Goal: Information Seeking & Learning: Find specific fact

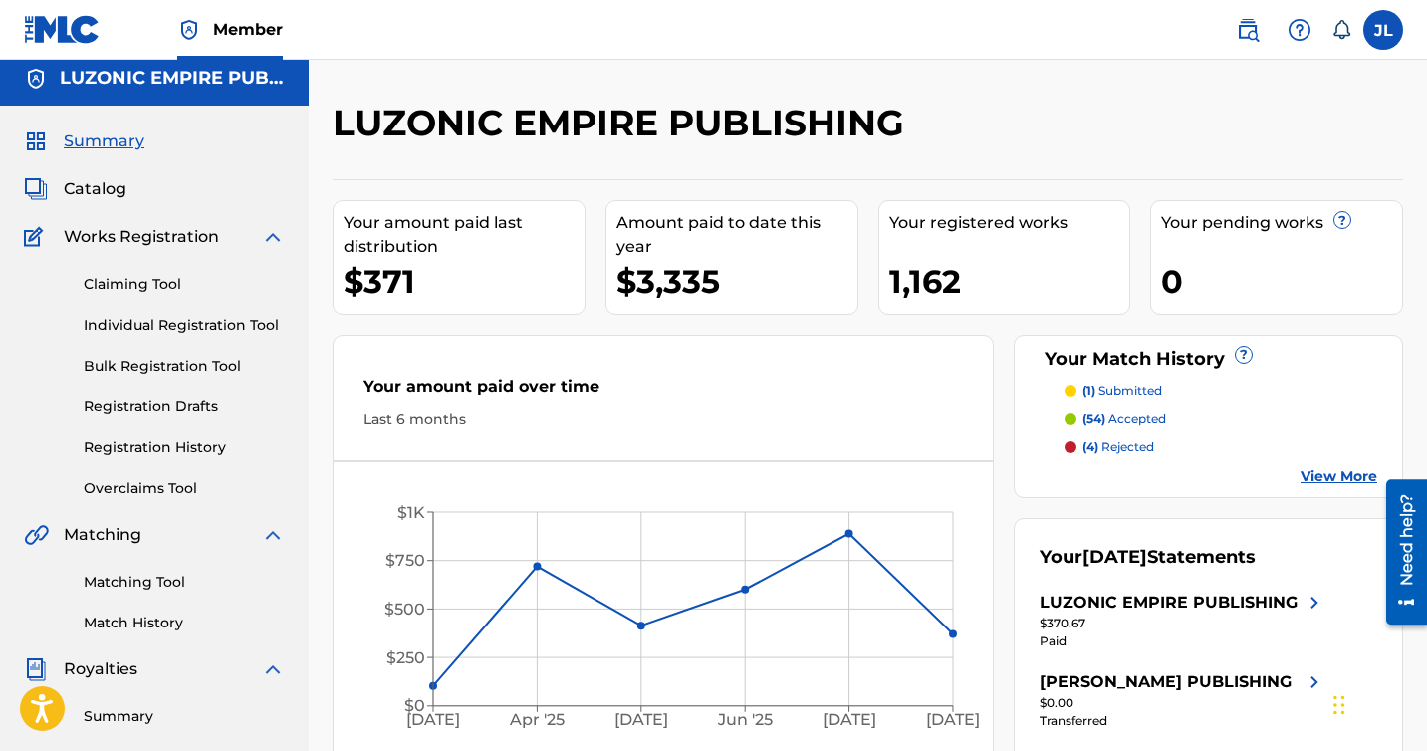
scroll to position [14, 0]
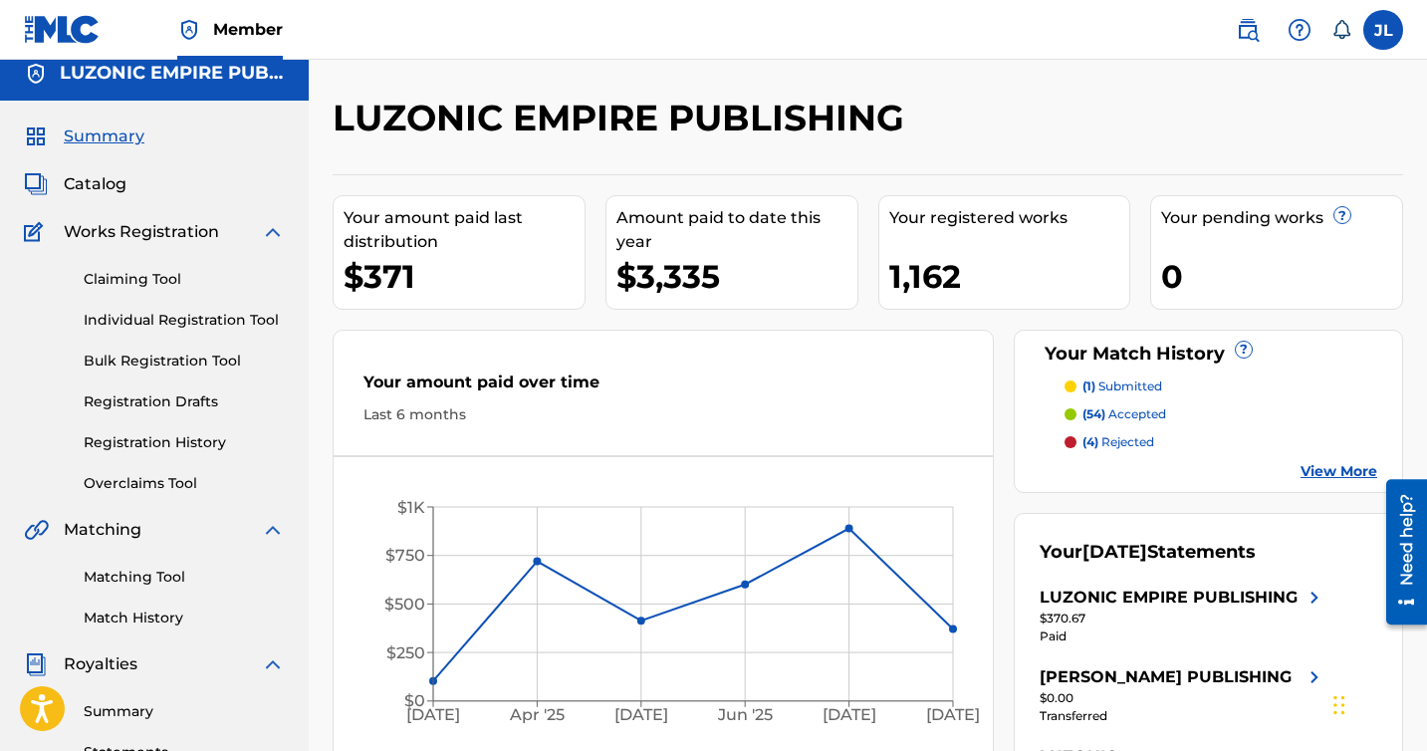
click at [115, 189] on span "Catalog" at bounding box center [95, 184] width 63 height 24
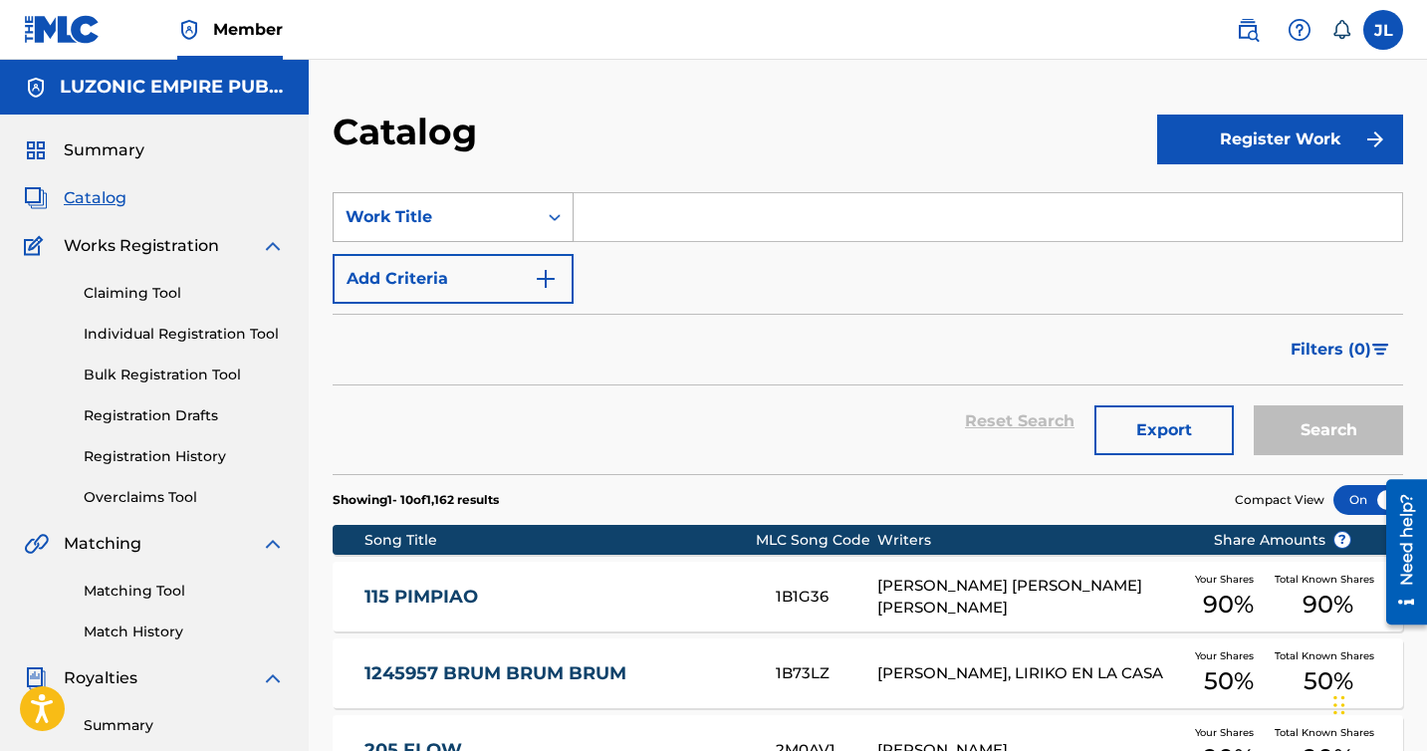
click at [474, 236] on div "Work Title" at bounding box center [453, 217] width 241 height 50
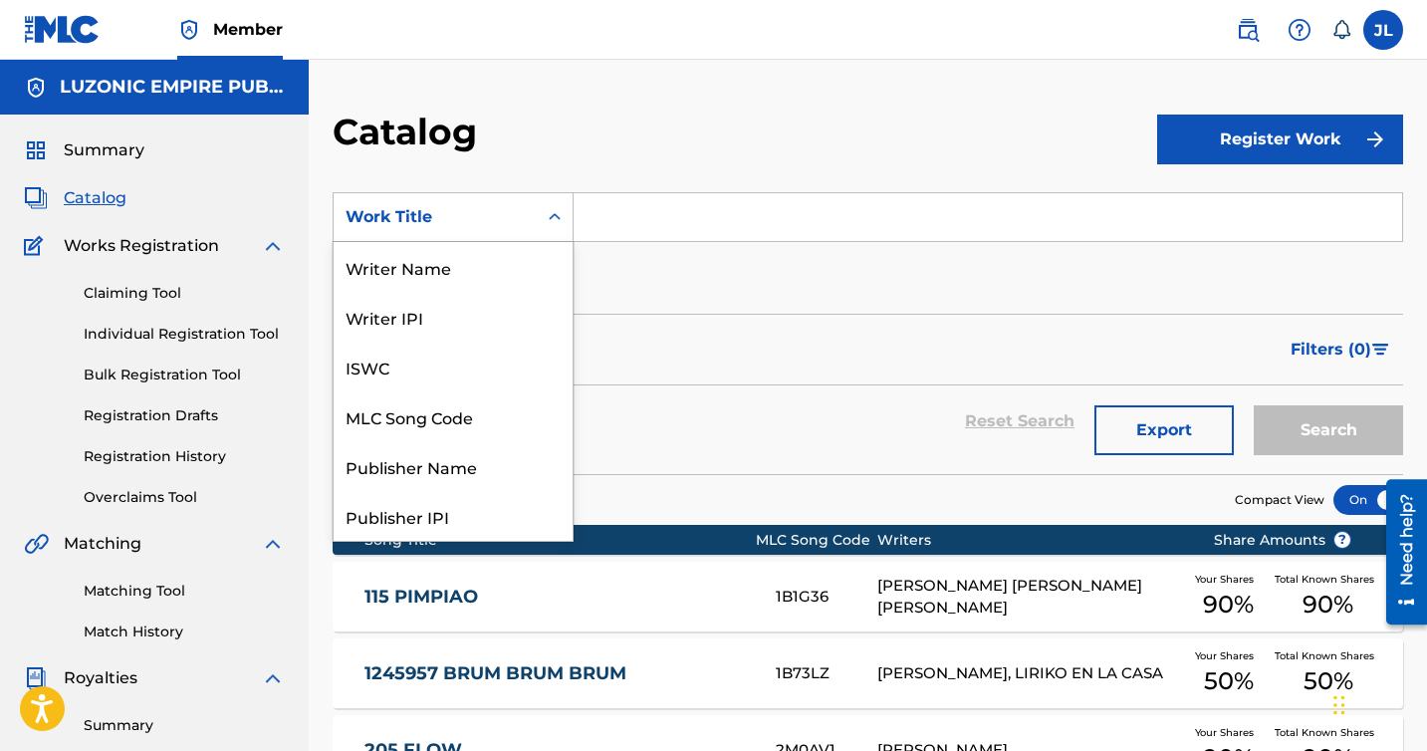
scroll to position [299, 0]
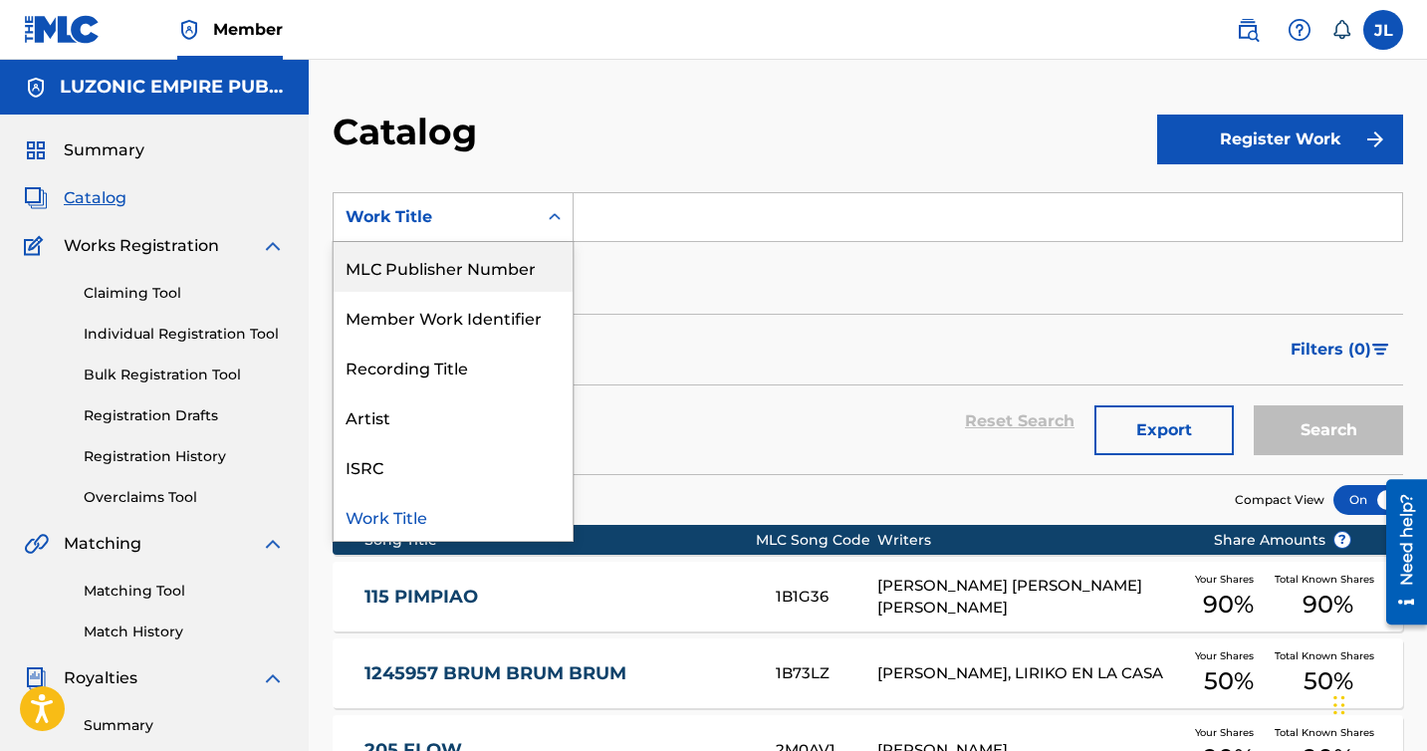
click at [672, 305] on form "SearchWithCriteriae1d1da05-c7d3-49bd-866d-9b9dcfd9ccdd MLC Publisher Number, 7 …" at bounding box center [868, 333] width 1070 height 282
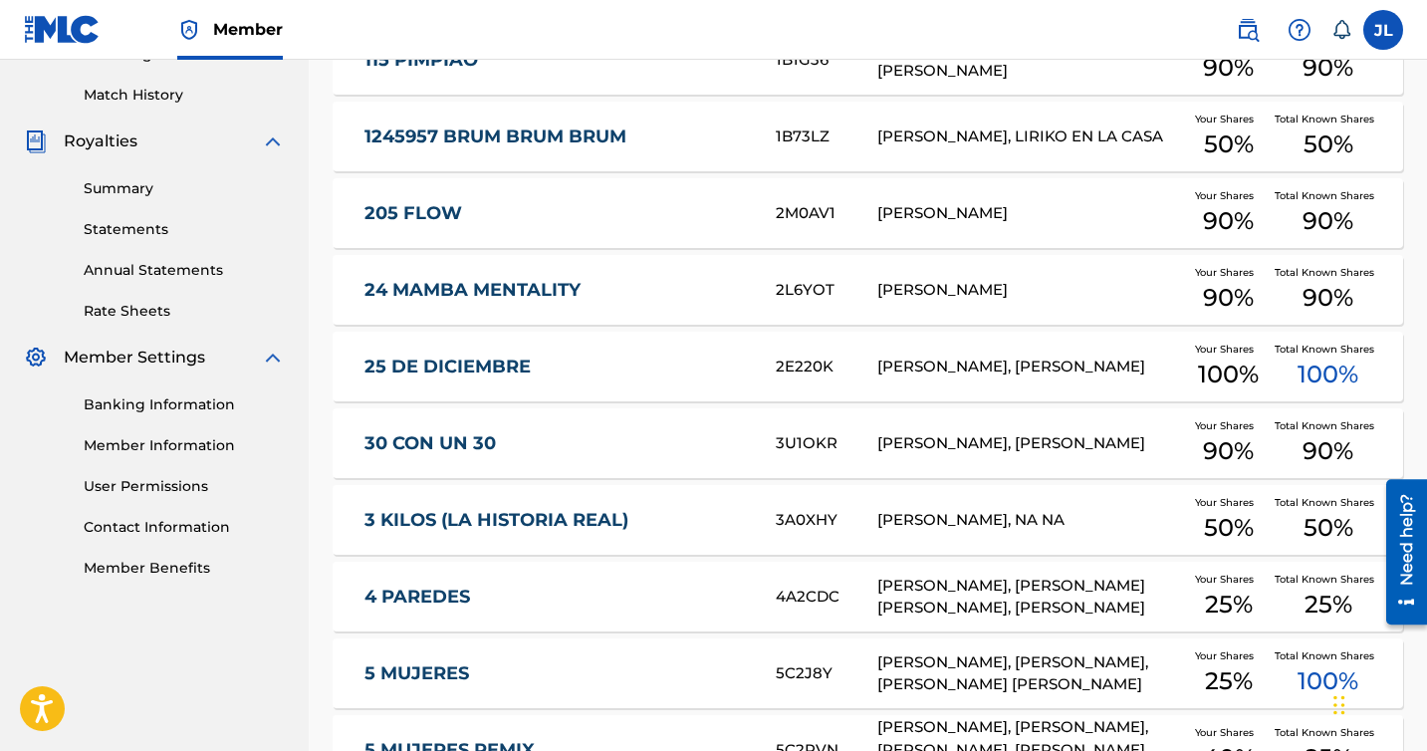
scroll to position [769, 0]
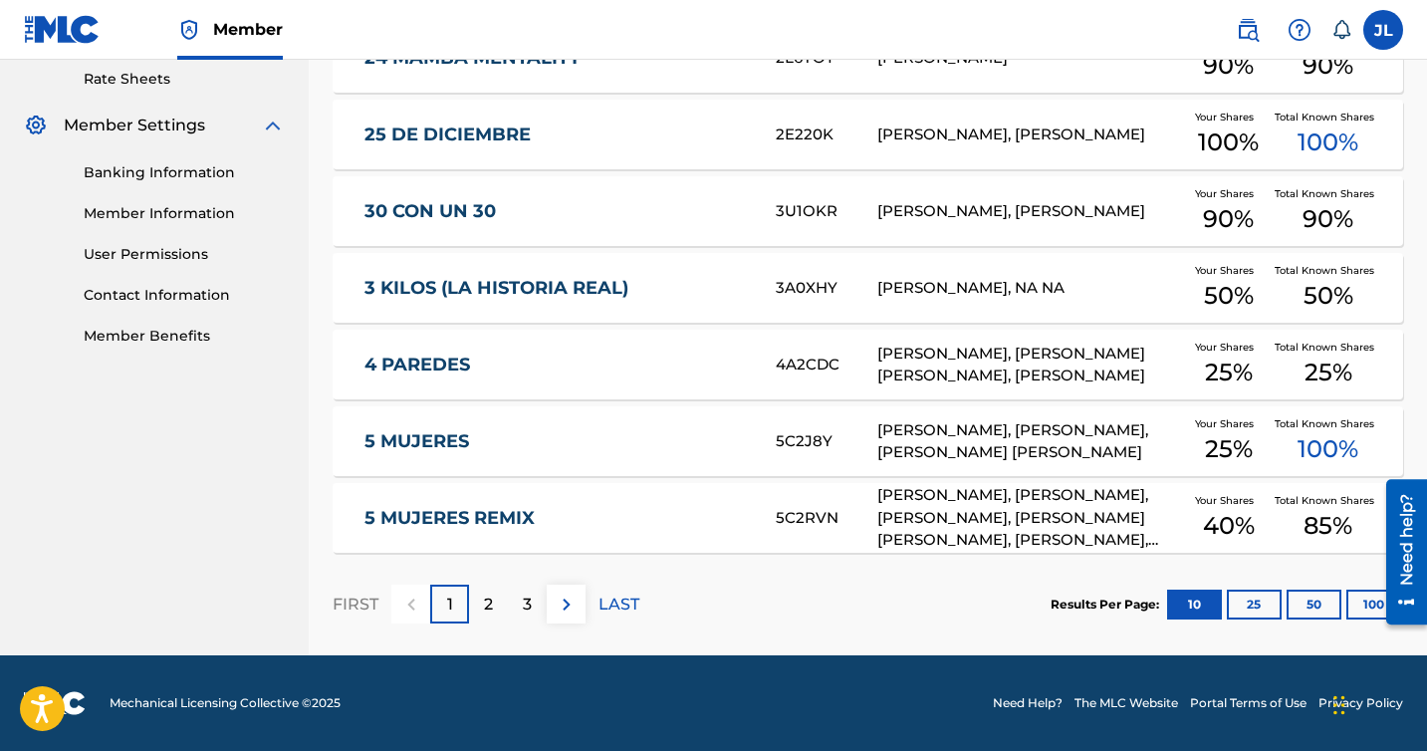
click at [1360, 610] on button "100" at bounding box center [1373, 604] width 55 height 30
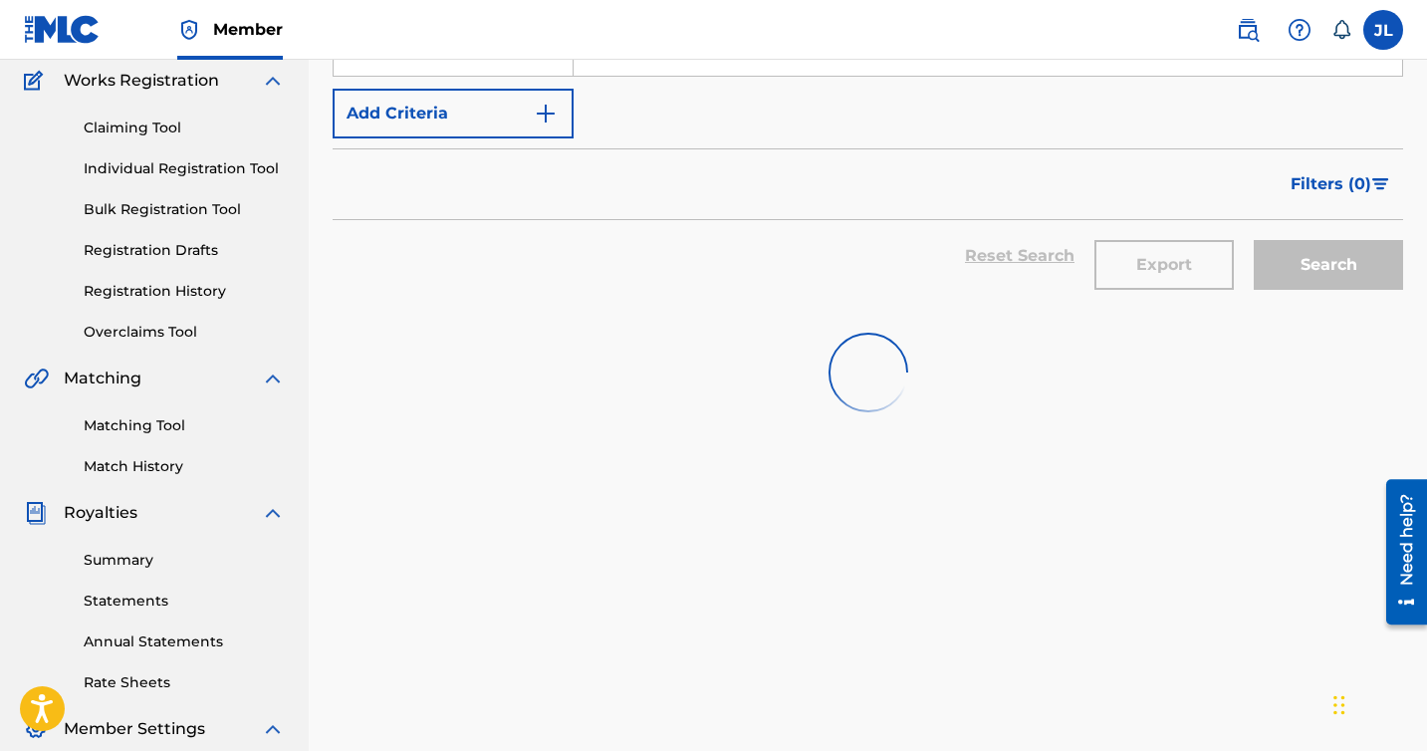
scroll to position [0, 0]
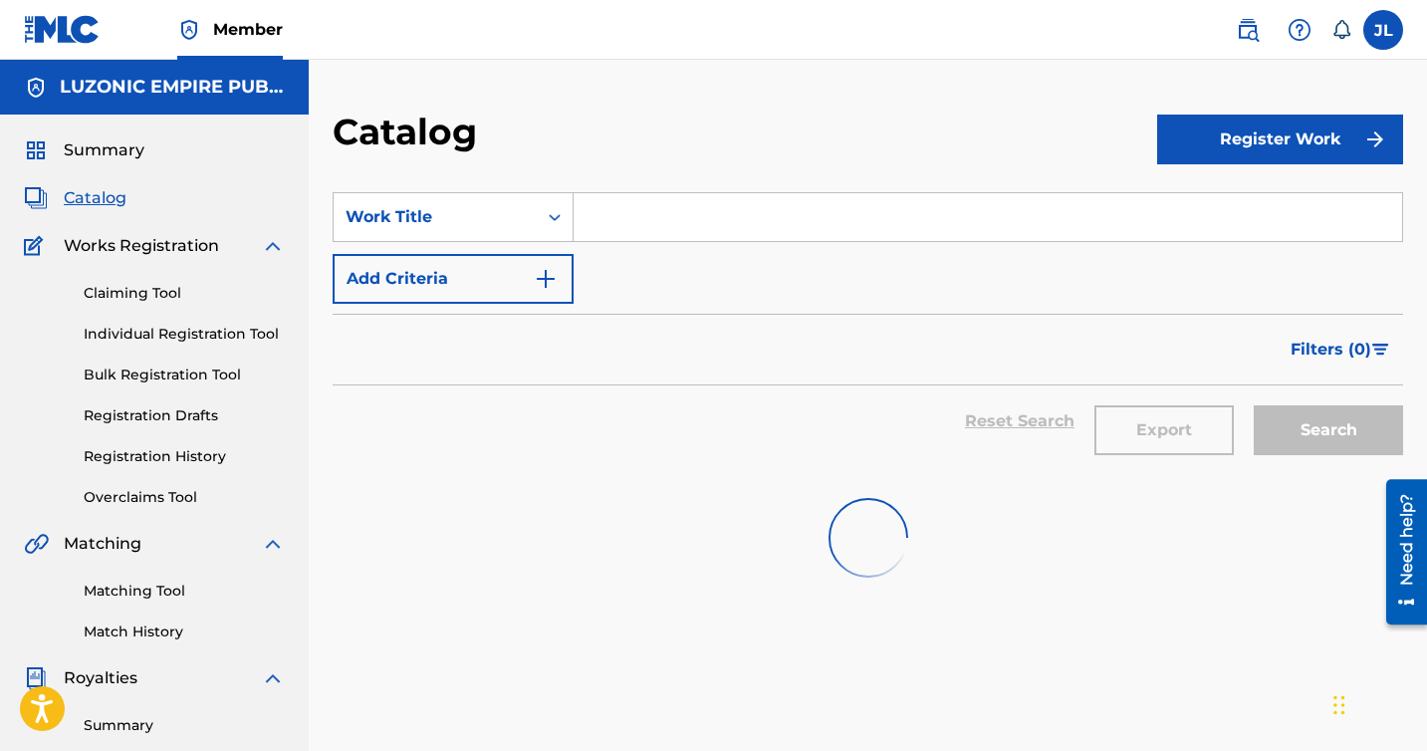
click at [440, 129] on h2 "Catalog" at bounding box center [410, 132] width 154 height 45
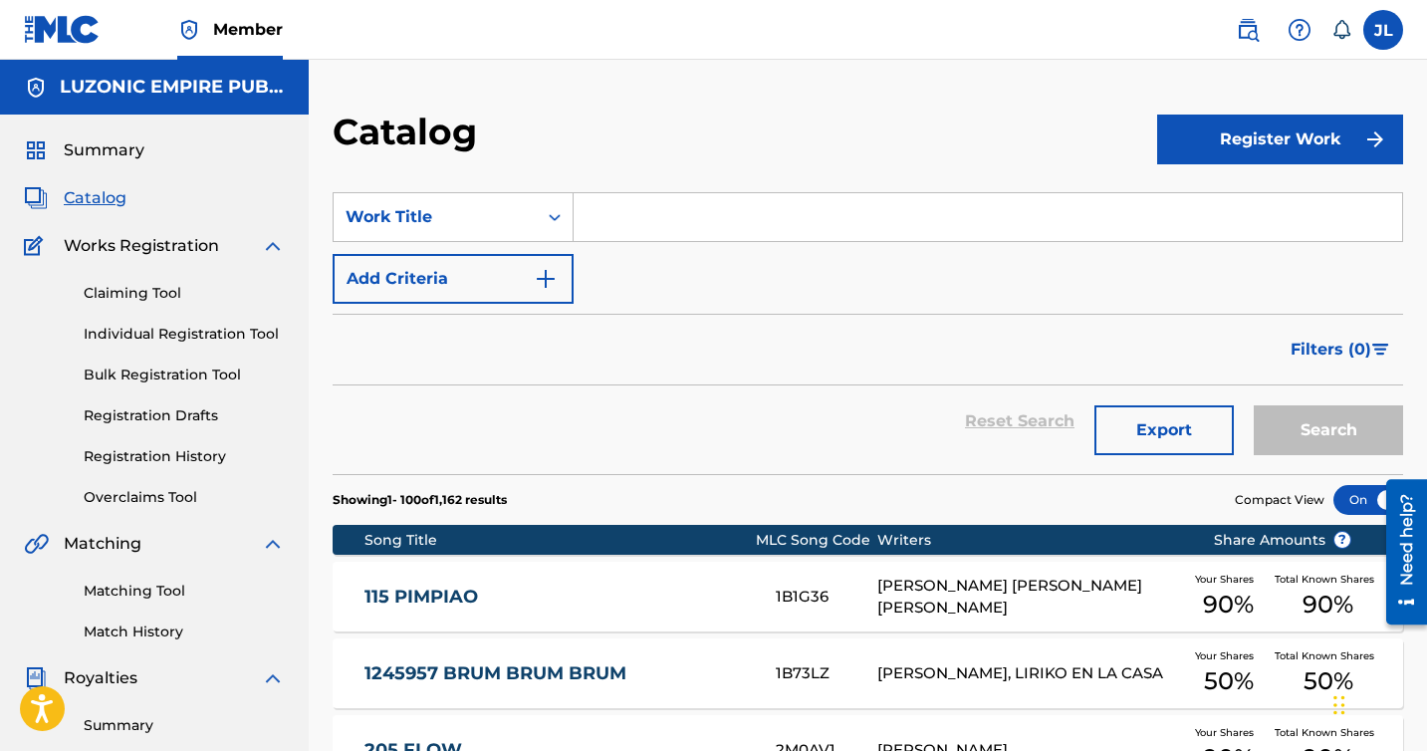
click at [737, 287] on div "SearchWithCriteriae1d1da05-c7d3-49bd-866d-9b9dcfd9ccdd Work Title Add Criteria" at bounding box center [868, 248] width 1070 height 112
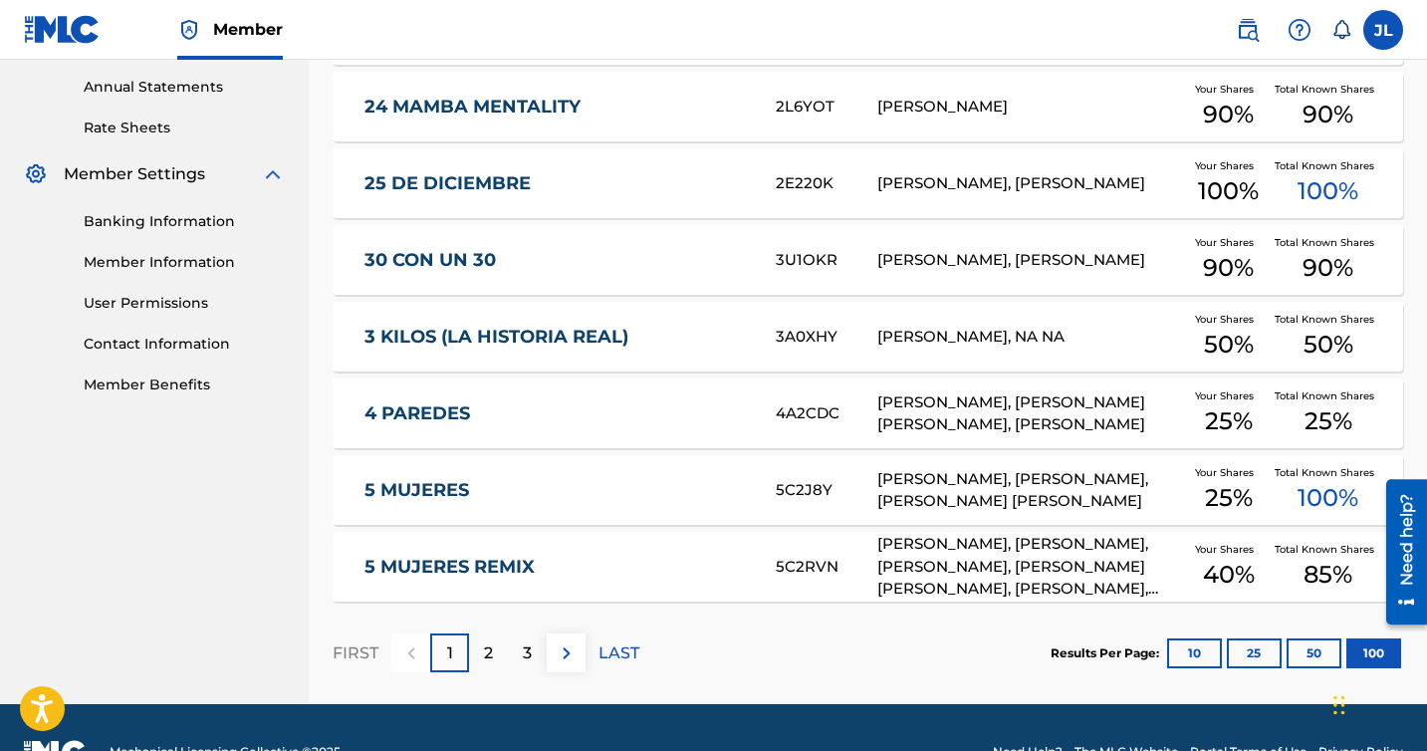
scroll to position [723, 0]
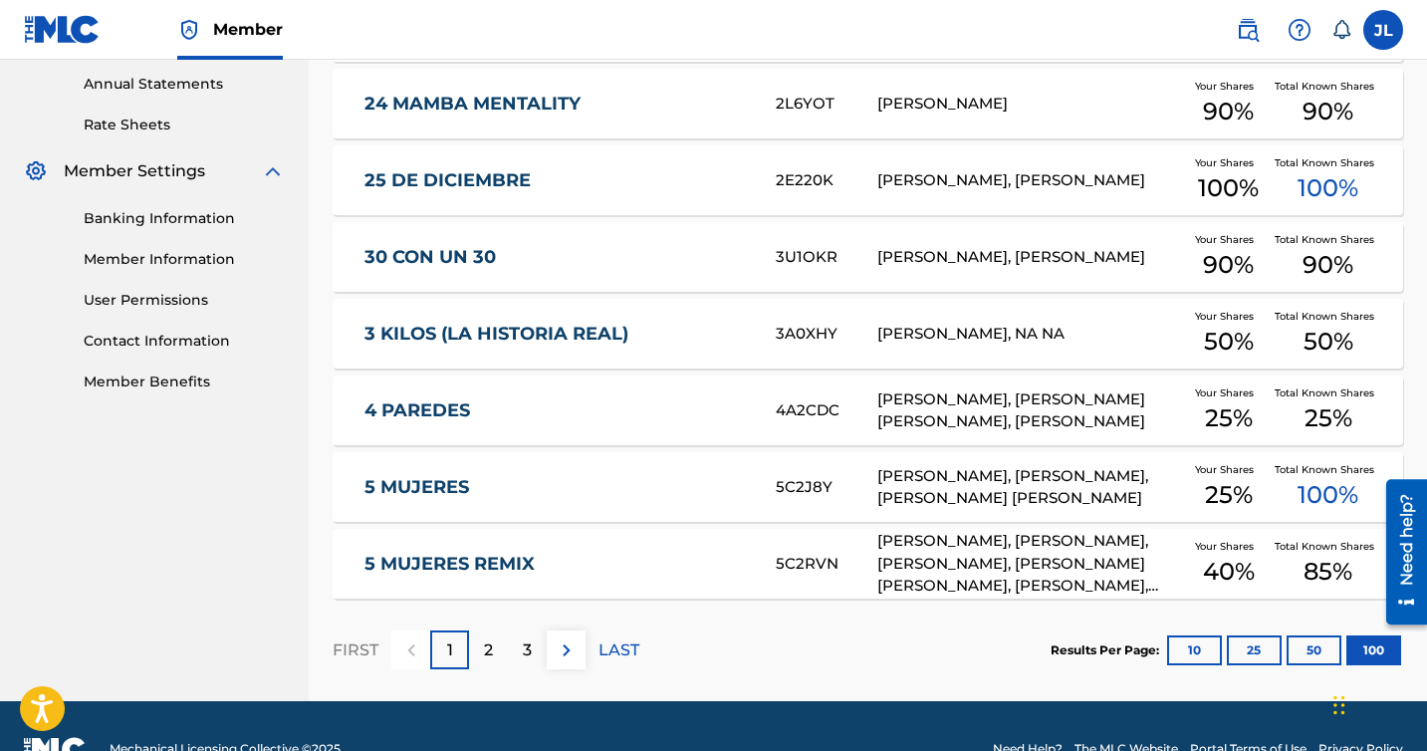
click at [520, 482] on link "5 MUJERES" at bounding box center [556, 487] width 384 height 23
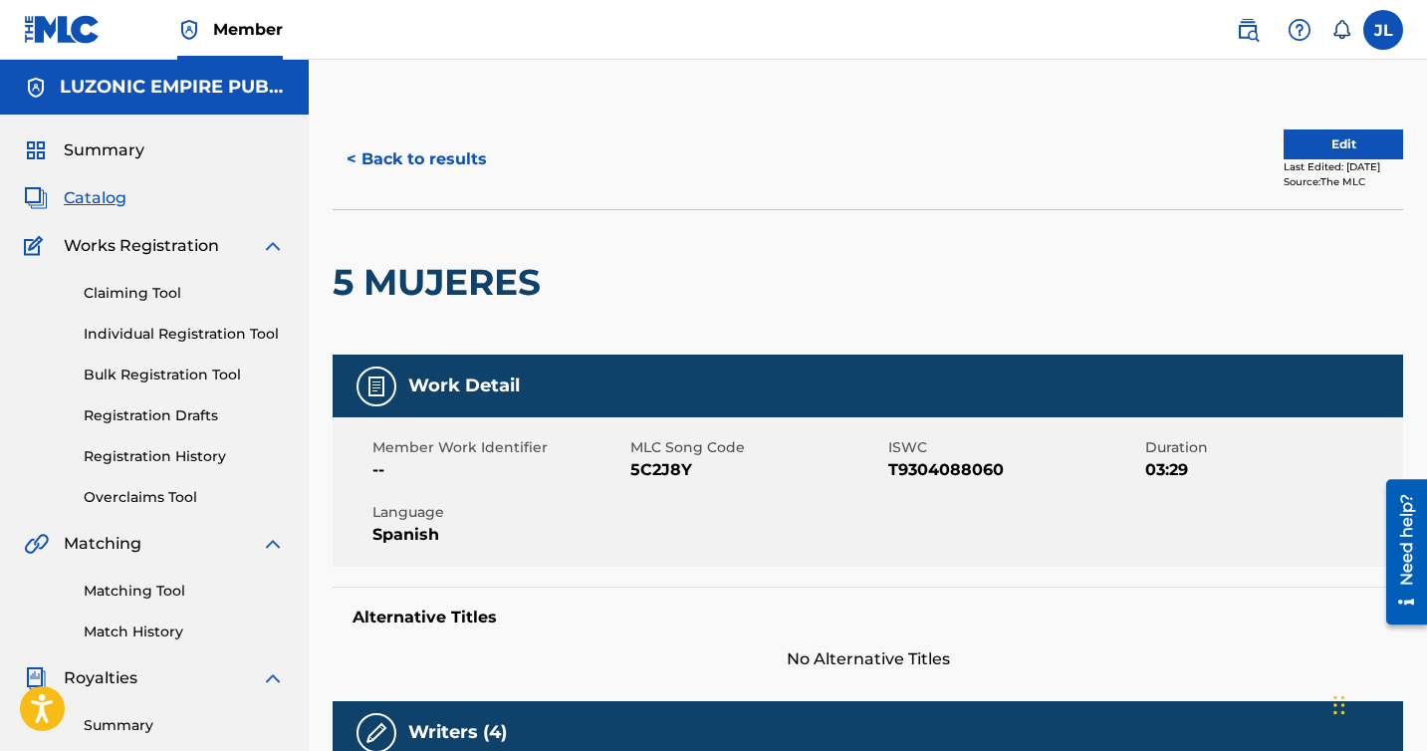
click at [425, 154] on button "< Back to results" at bounding box center [417, 159] width 168 height 50
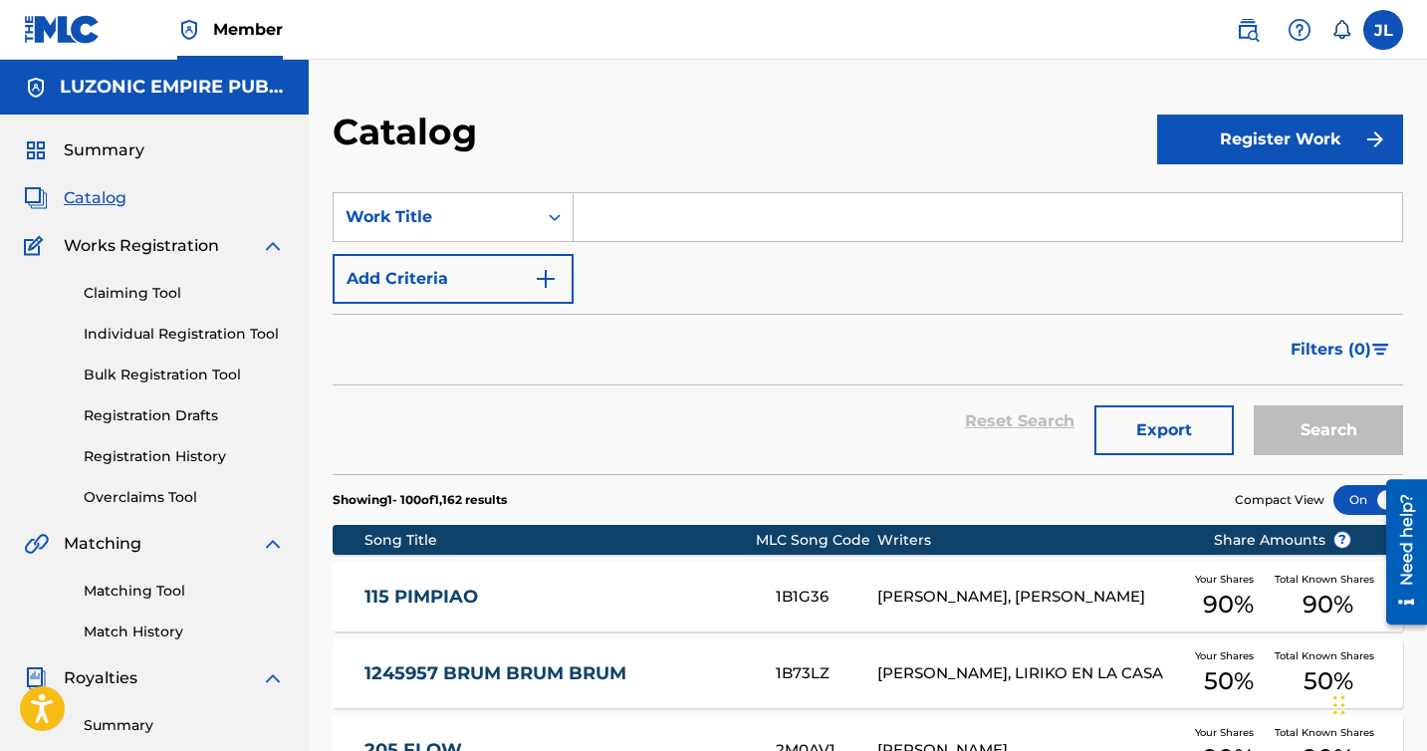
click at [690, 240] on input "Search Form" at bounding box center [988, 217] width 828 height 48
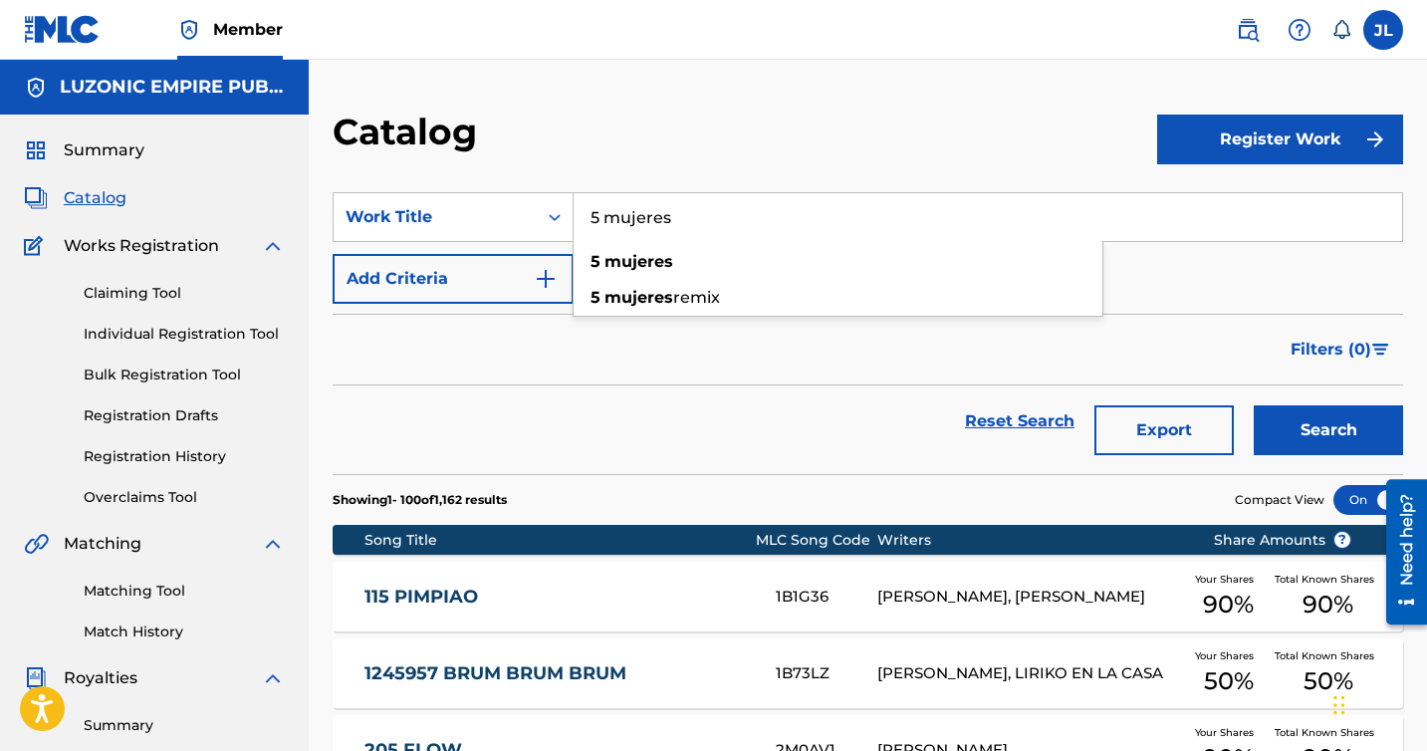
type input "5 mujeres"
click at [1254, 405] on button "Search" at bounding box center [1328, 430] width 149 height 50
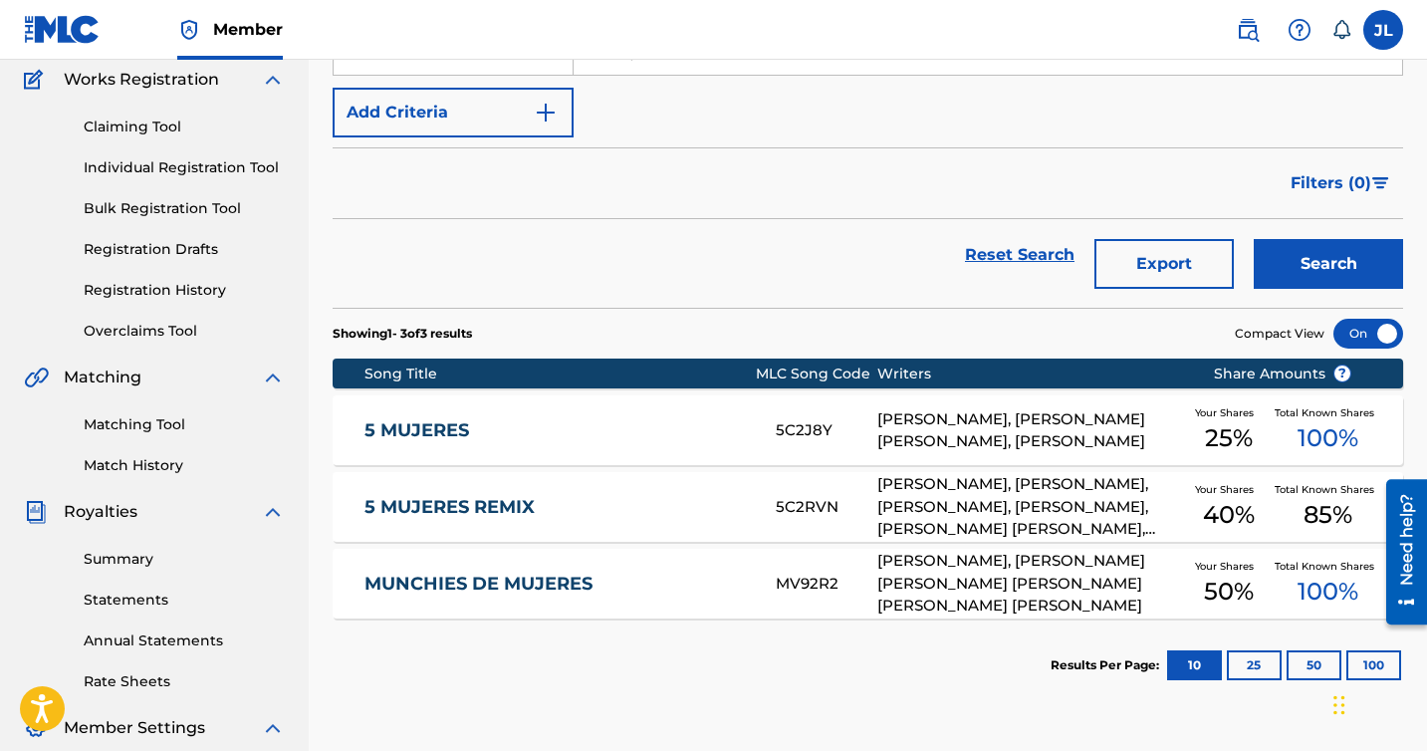
scroll to position [167, 0]
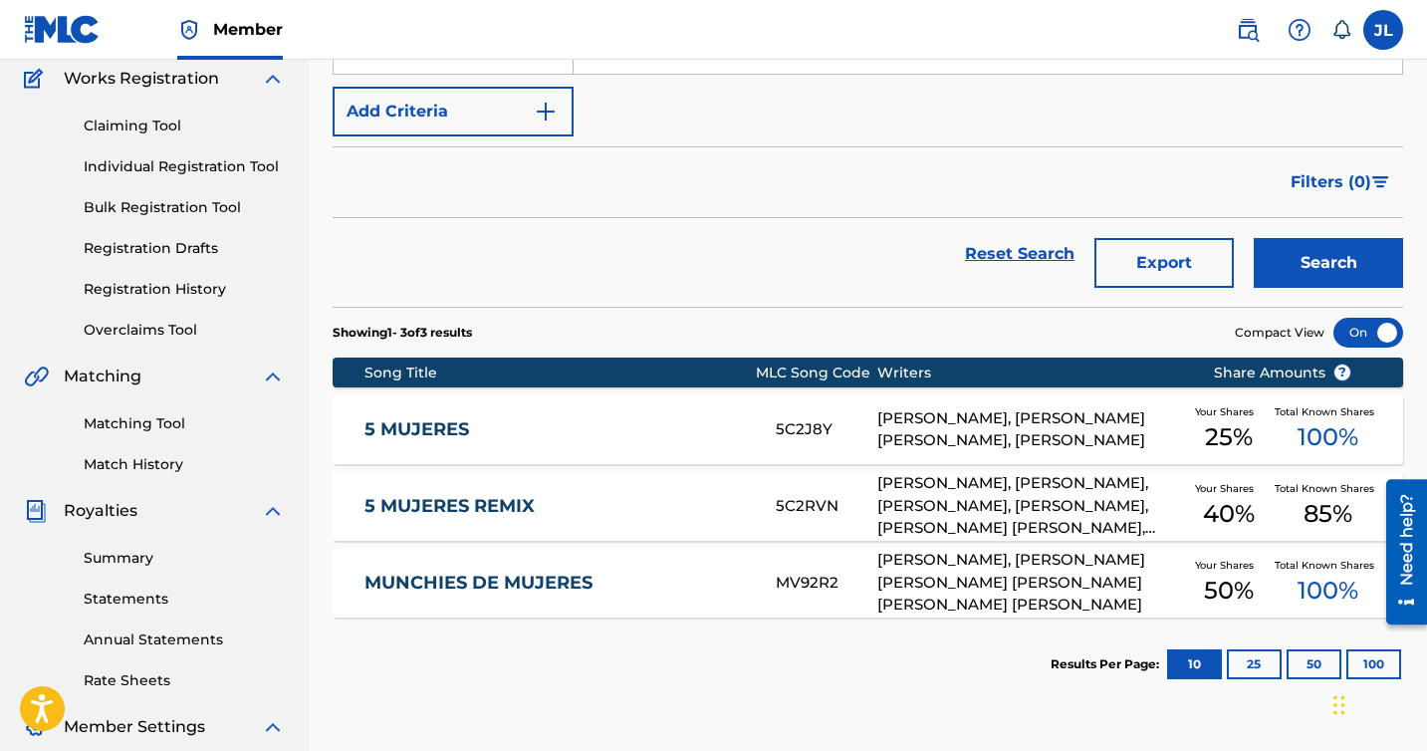
click at [635, 422] on link "5 MUJERES" at bounding box center [556, 429] width 384 height 23
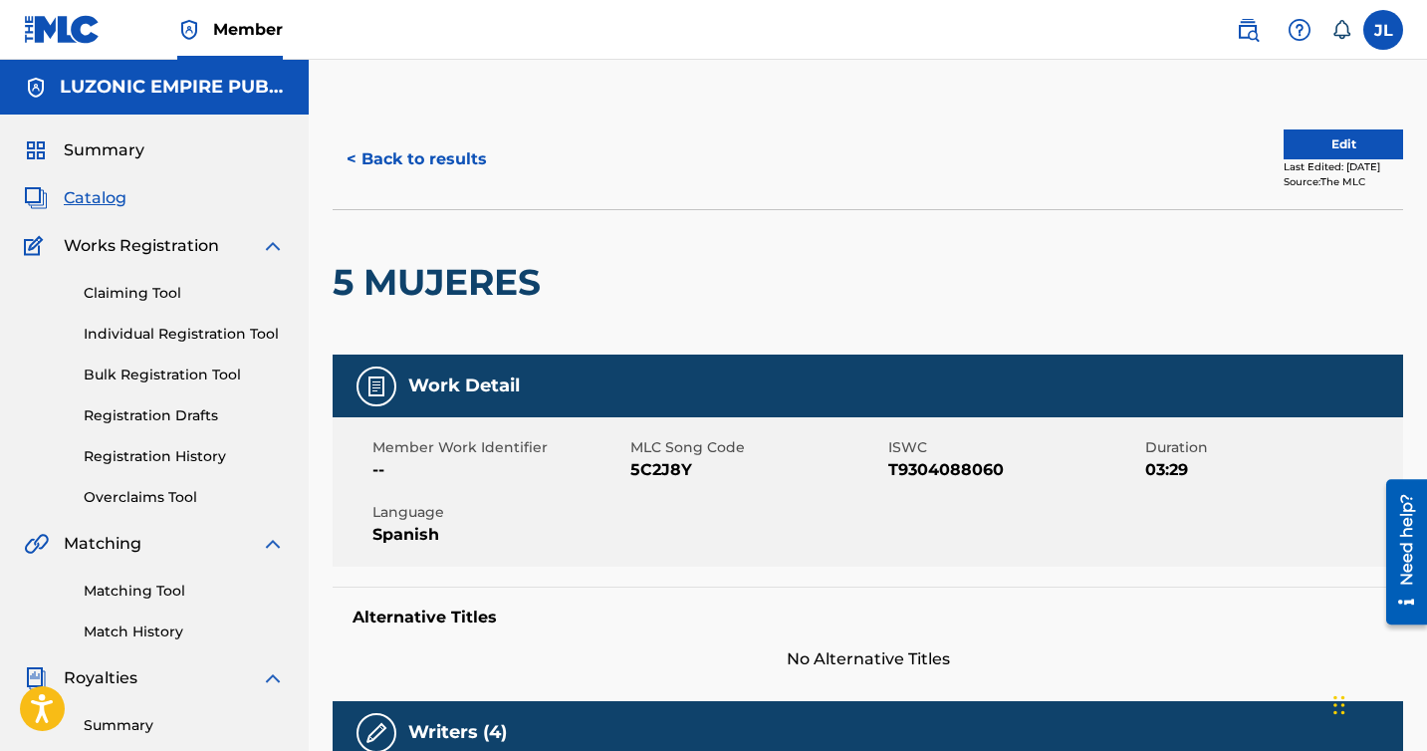
click at [415, 125] on div "< Back to results Edit Last Edited: July 24, 2025 Source: The MLC" at bounding box center [868, 160] width 1070 height 100
click at [431, 183] on button "< Back to results" at bounding box center [417, 159] width 168 height 50
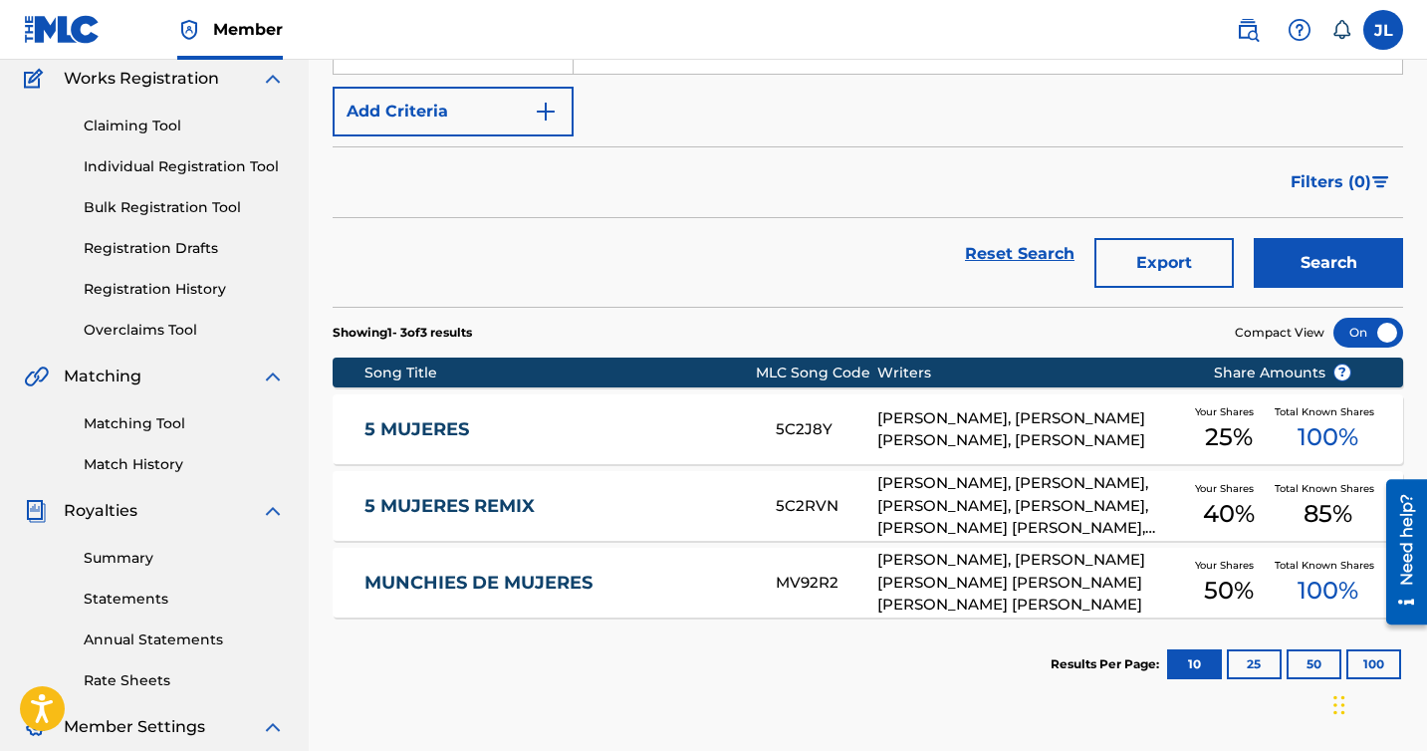
click at [577, 493] on div "5 MUJERES REMIX 5C2RVN JEREMYS ALBERTO LUCIANO, TOMAS MONSALVE, JOSE REYES, ARB…" at bounding box center [868, 506] width 1070 height 70
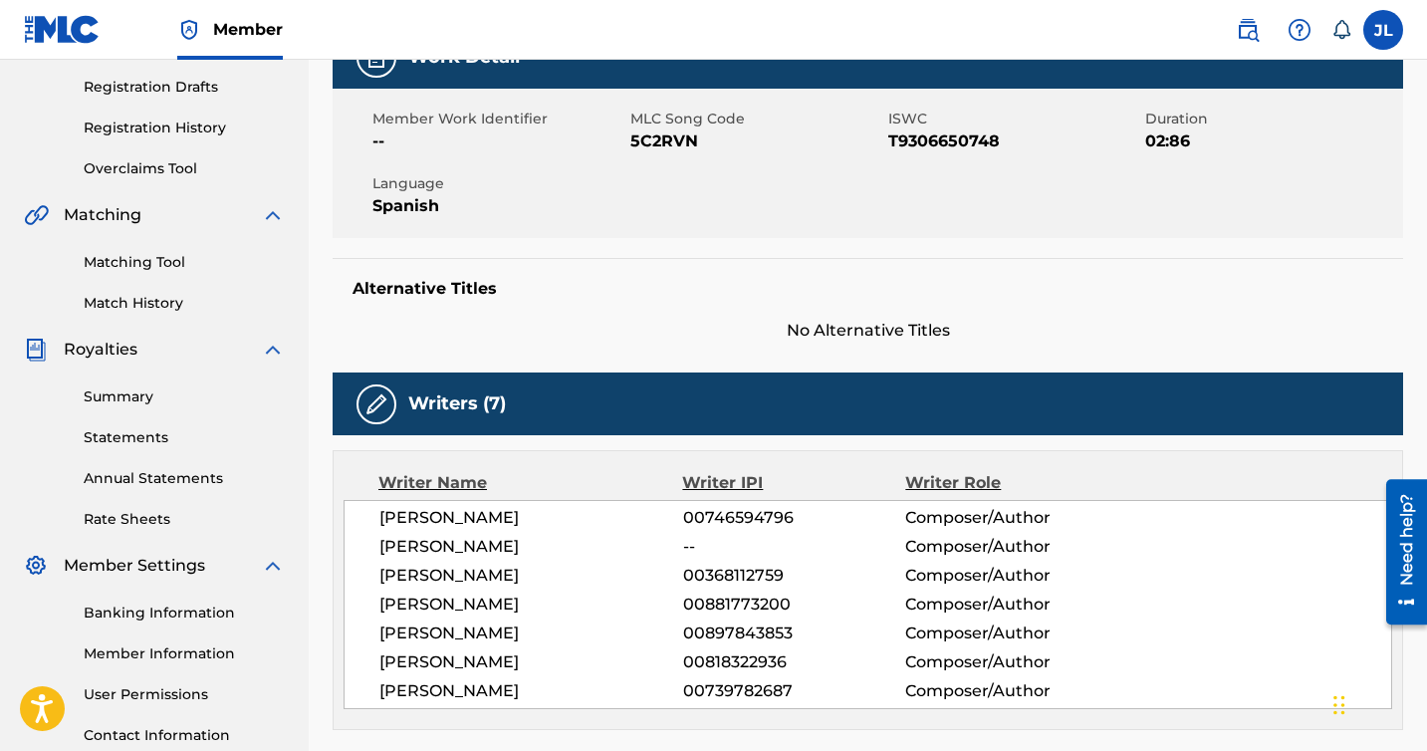
scroll to position [48, 0]
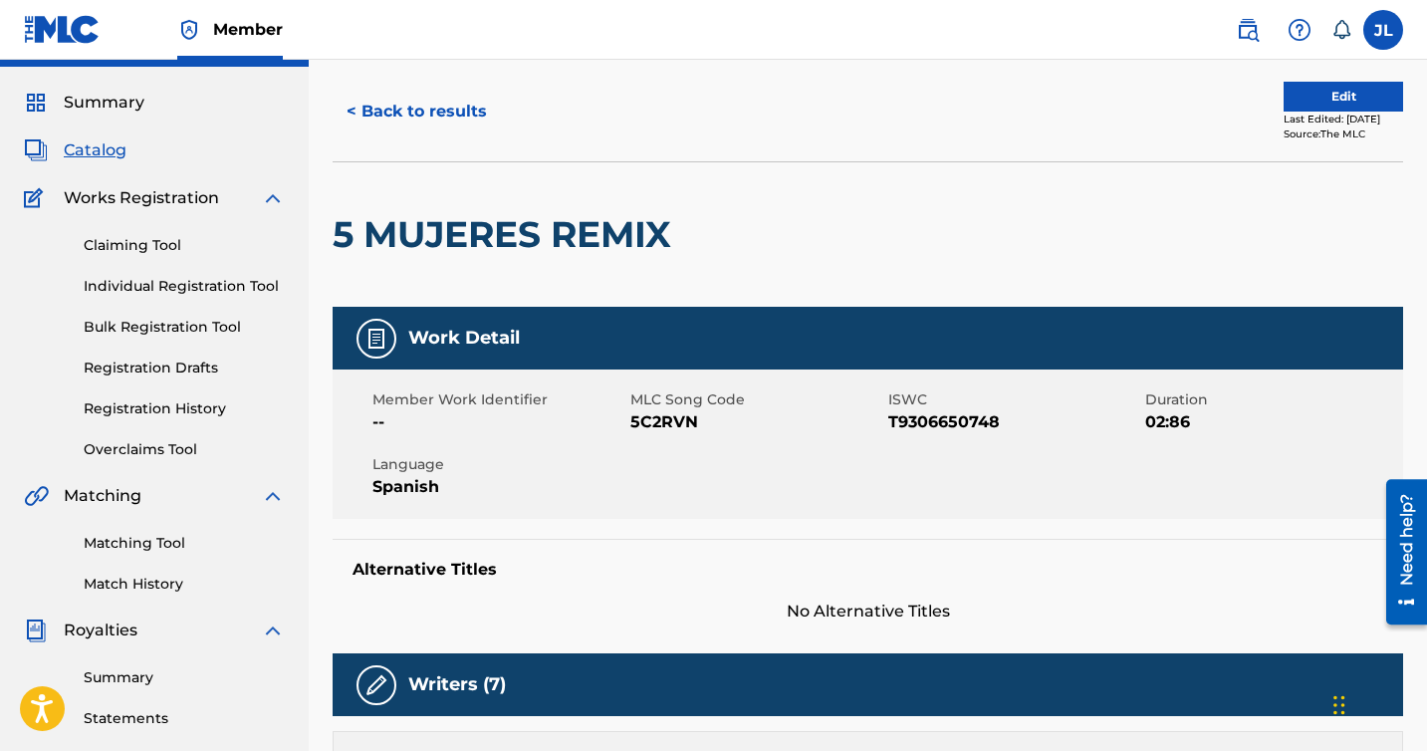
click at [417, 116] on button "< Back to results" at bounding box center [417, 112] width 168 height 50
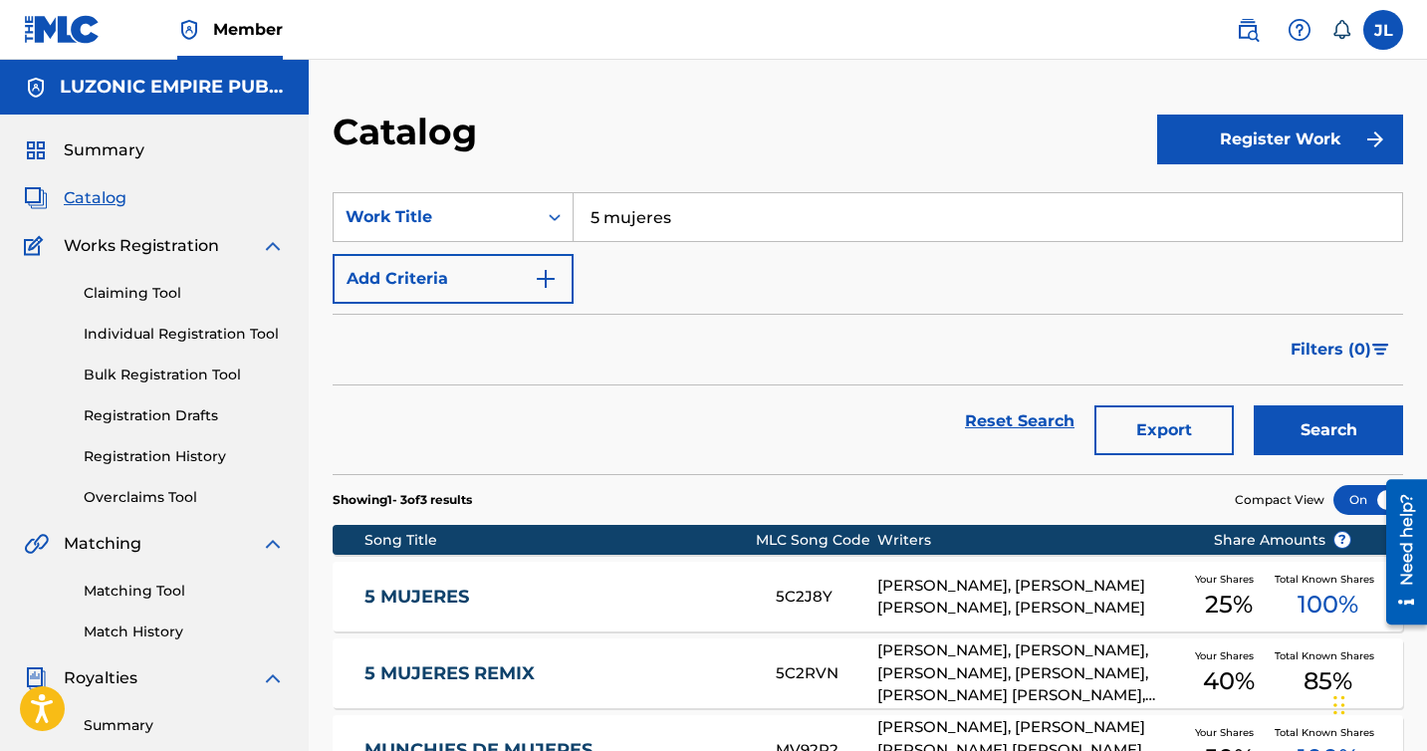
click at [129, 194] on div "Catalog" at bounding box center [154, 198] width 261 height 24
click at [116, 194] on span "Catalog" at bounding box center [95, 198] width 63 height 24
click at [914, 206] on input "5 mujeres" at bounding box center [988, 217] width 828 height 48
click at [841, 382] on div "Filters ( 0 )" at bounding box center [868, 350] width 1070 height 72
click at [93, 163] on div "Summary Catalog Works Registration Claiming Tool Individual Registration Tool B…" at bounding box center [154, 627] width 309 height 1025
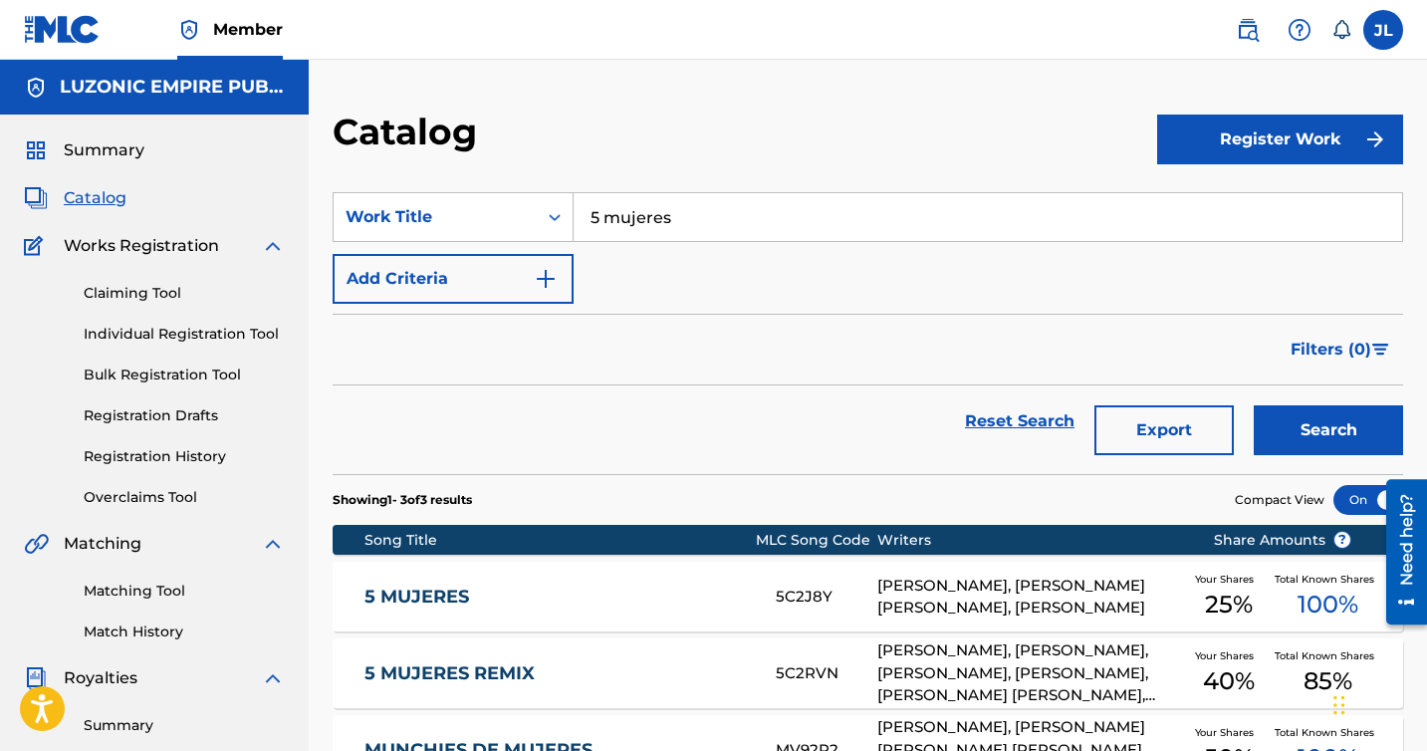
click at [108, 158] on span "Summary" at bounding box center [104, 150] width 81 height 24
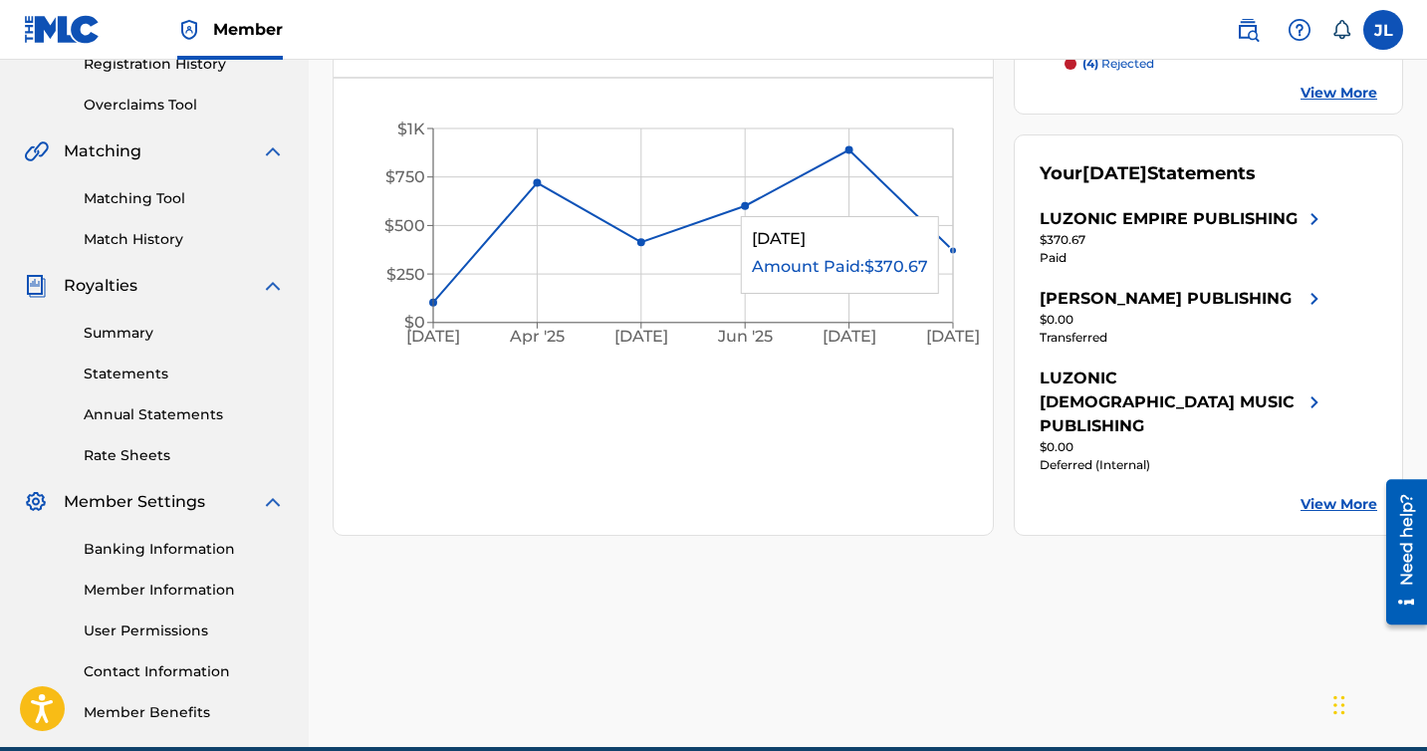
scroll to position [395, 0]
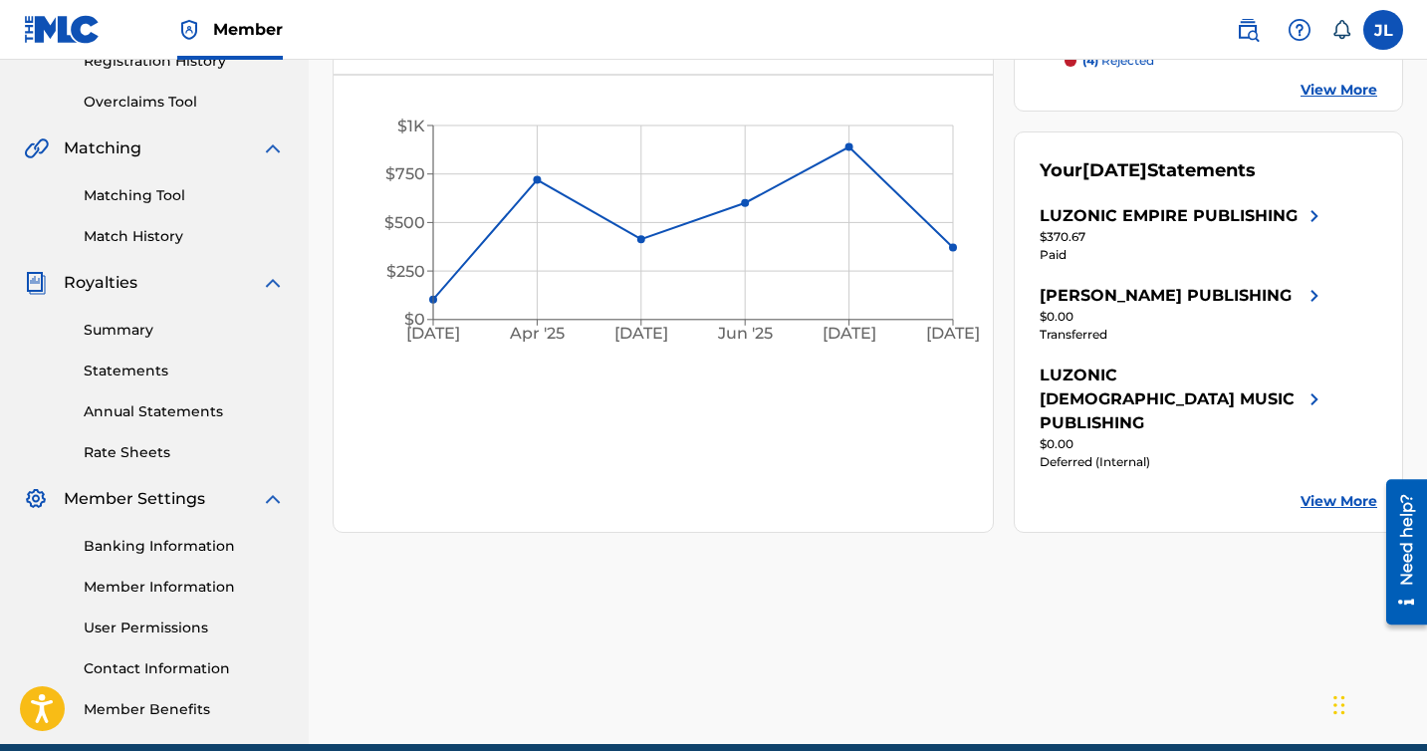
click at [138, 326] on link "Summary" at bounding box center [184, 330] width 201 height 21
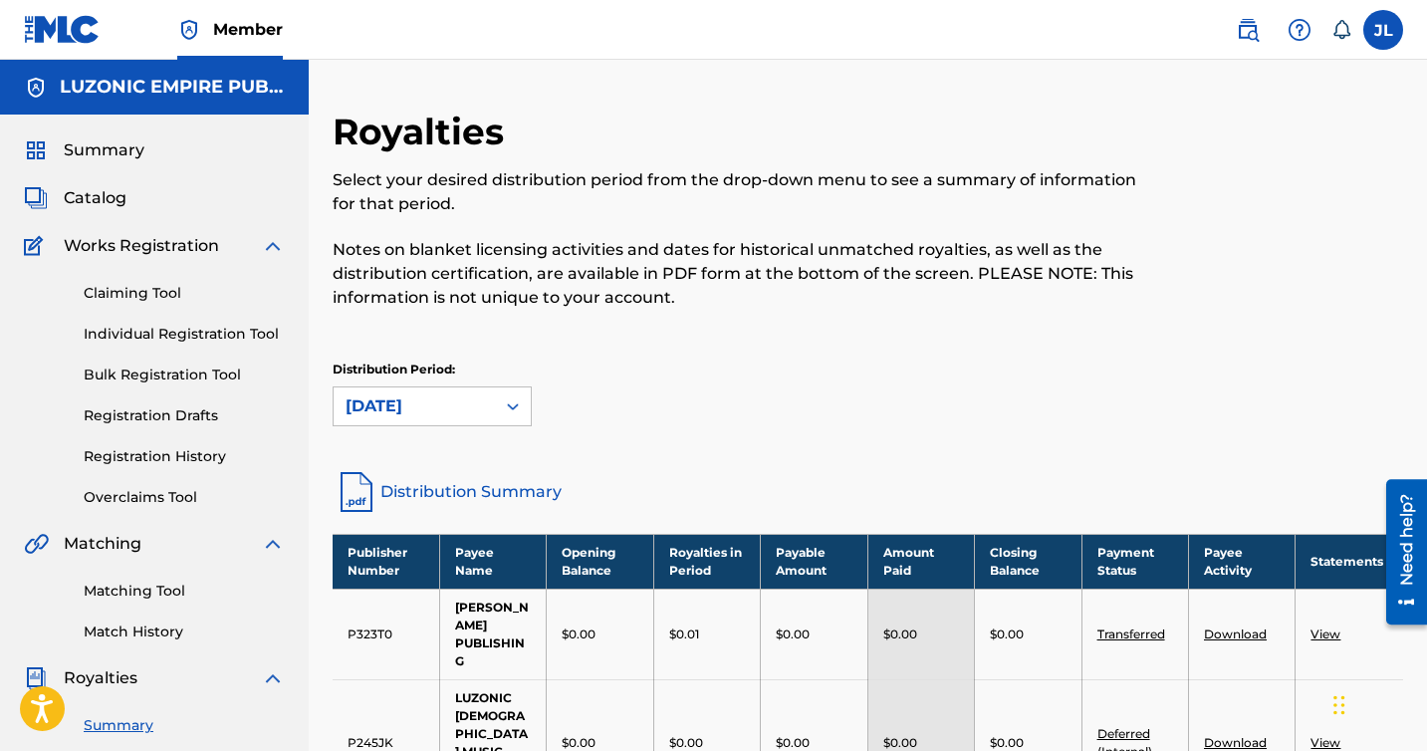
click at [113, 201] on span "Catalog" at bounding box center [95, 198] width 63 height 24
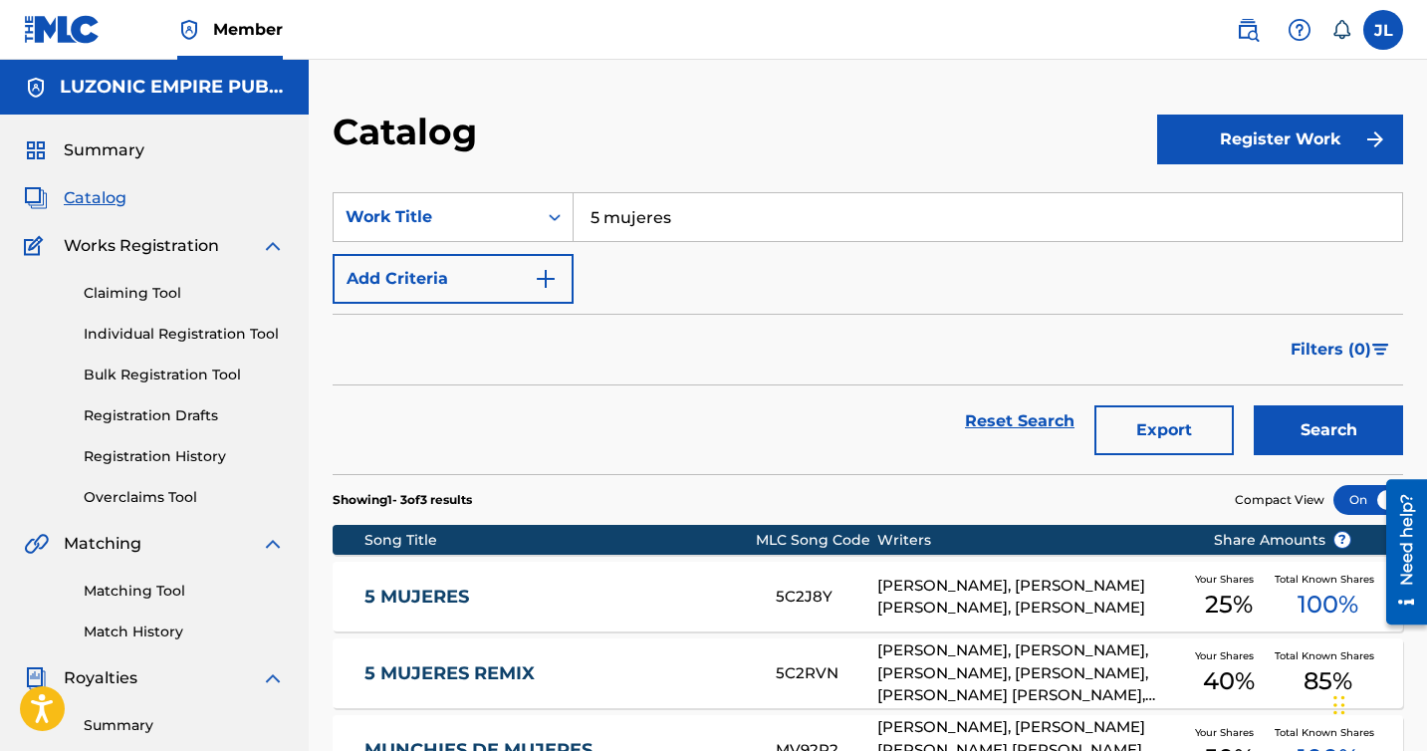
click at [120, 158] on span "Summary" at bounding box center [104, 150] width 81 height 24
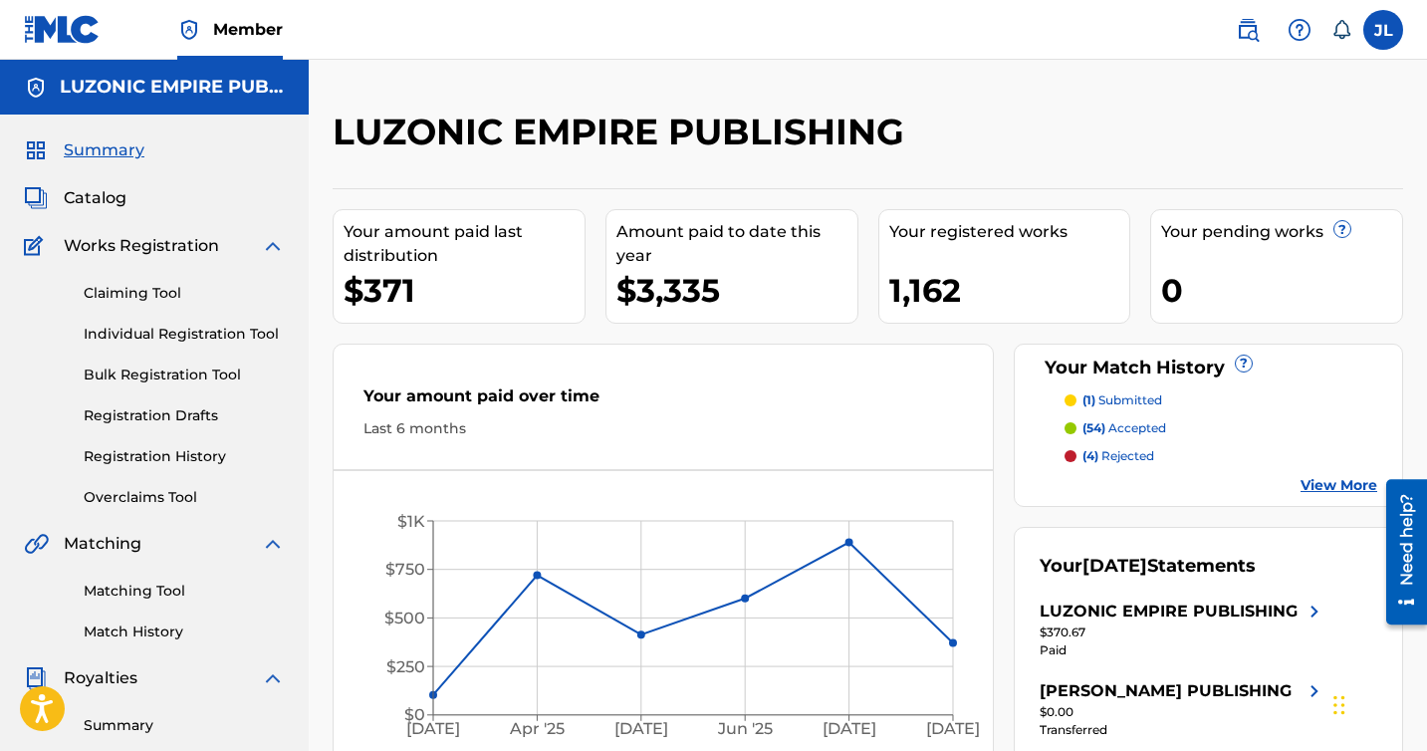
click at [1121, 457] on p "(4) rejected" at bounding box center [1118, 456] width 72 height 18
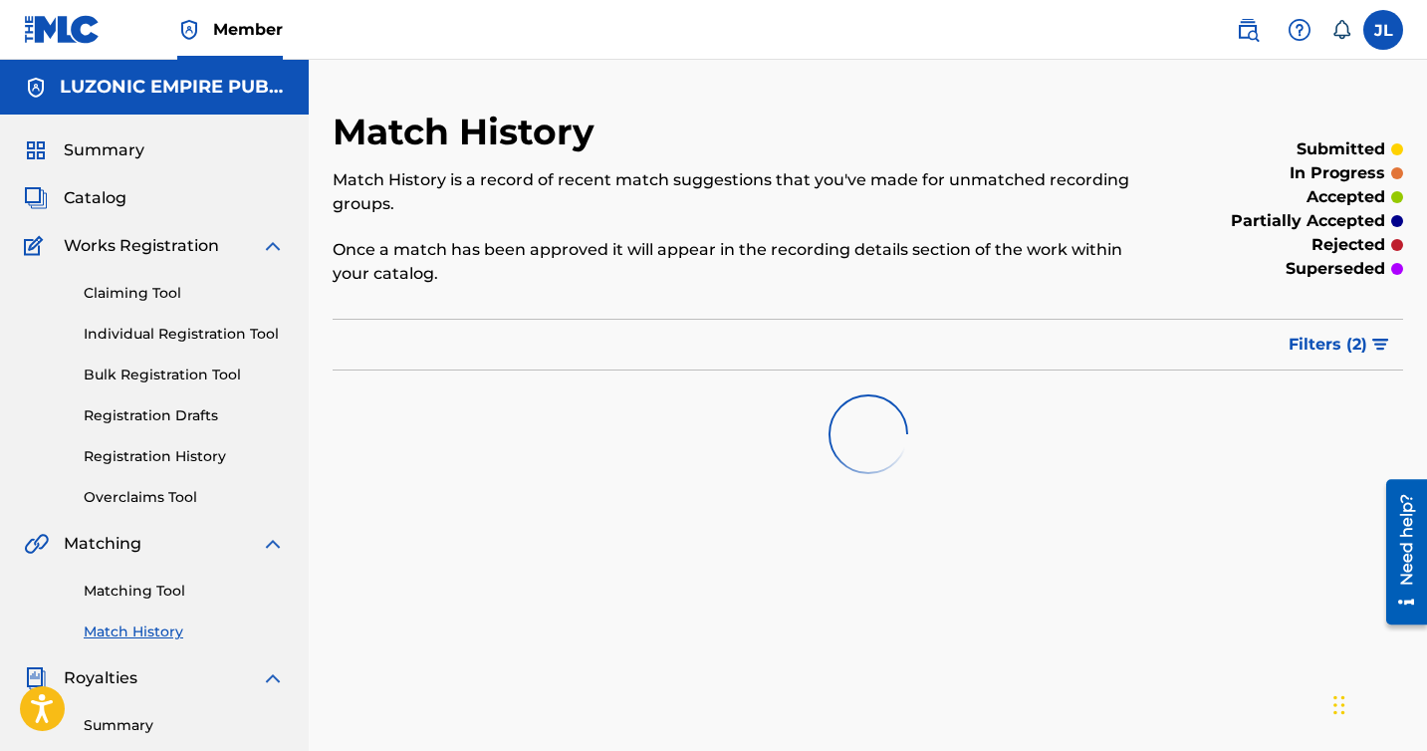
click at [105, 151] on span "Summary" at bounding box center [104, 150] width 81 height 24
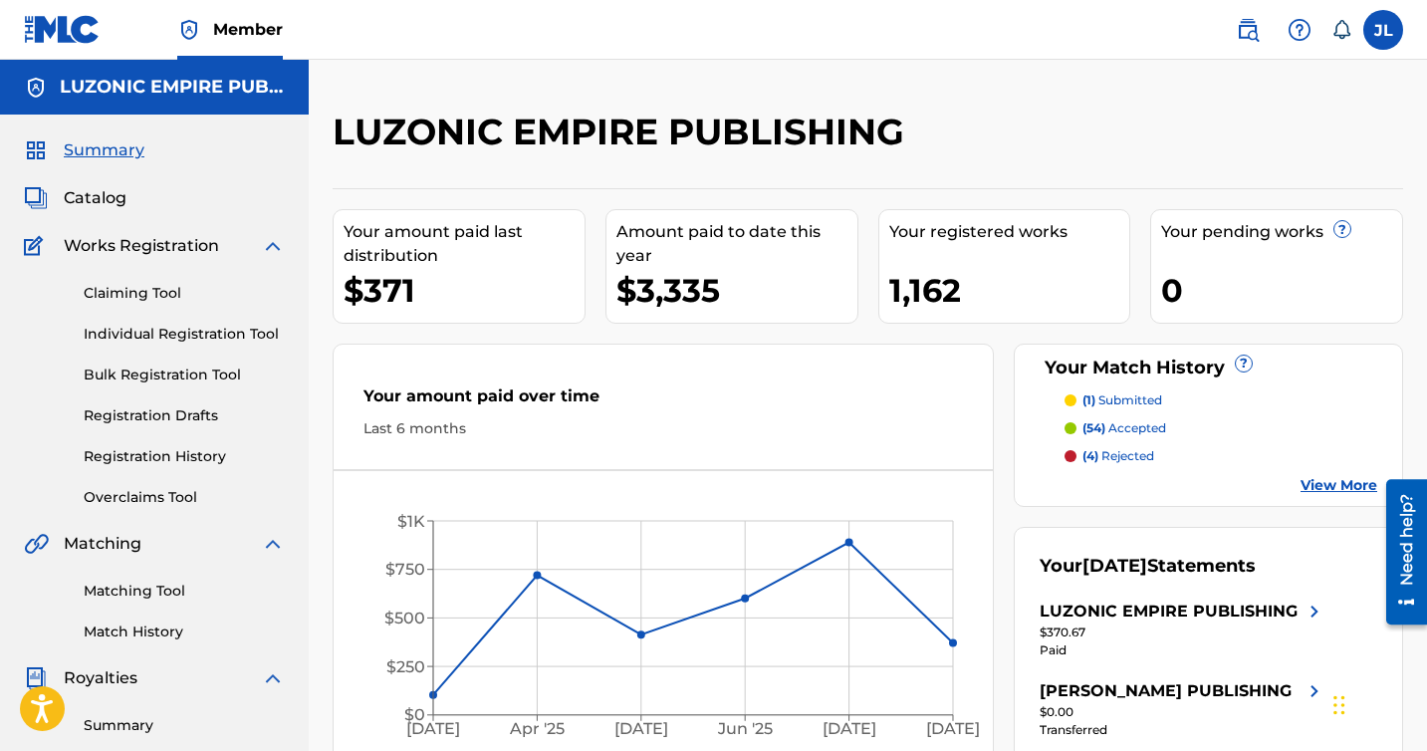
click at [1376, 27] on label at bounding box center [1383, 30] width 40 height 40
click at [1383, 30] on input "JL Jeremys Luciano publishing@luzonic.net Notification Preferences Profile Log …" at bounding box center [1383, 30] width 0 height 0
click at [920, 110] on div "LUZONIC EMPIRE PUBLISHING" at bounding box center [745, 139] width 824 height 59
click at [113, 202] on span "Catalog" at bounding box center [95, 198] width 63 height 24
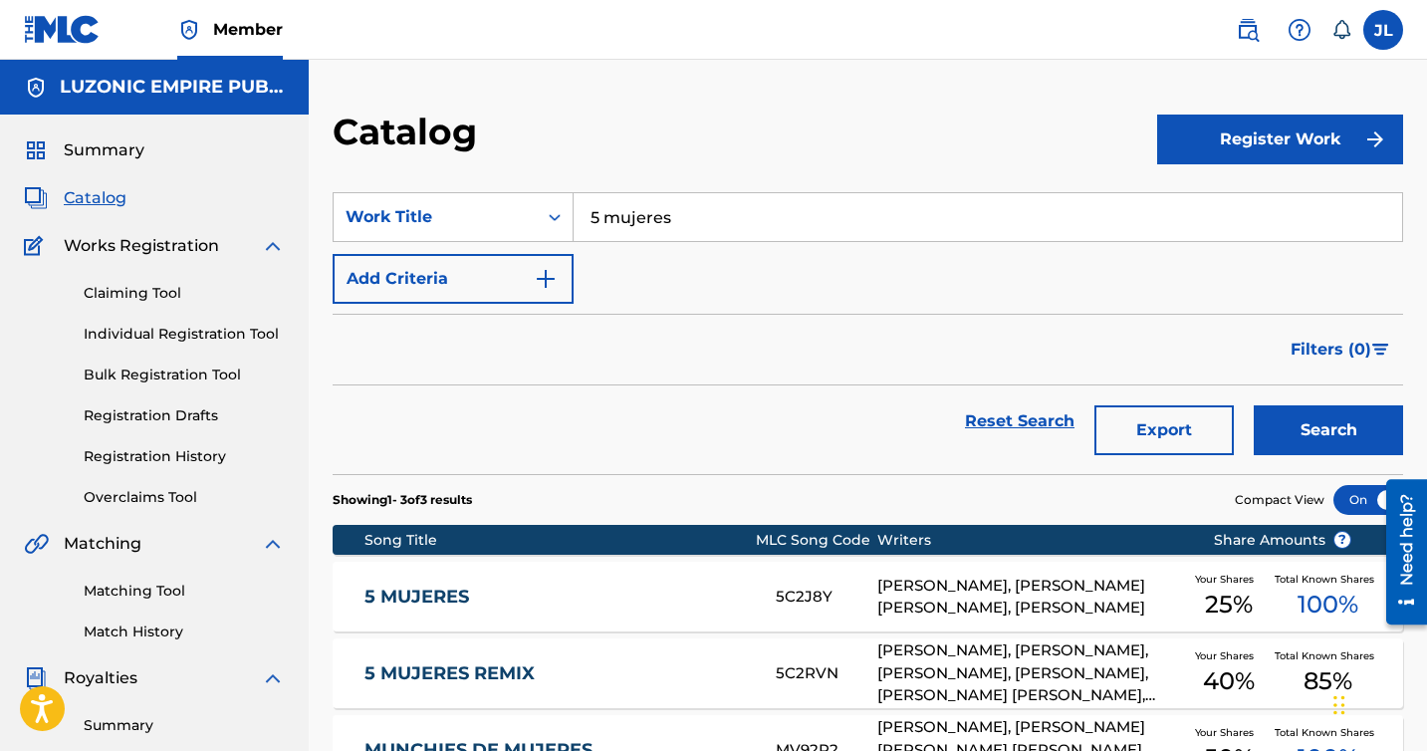
click at [838, 189] on section "SearchWithCriteriae1d1da05-c7d3-49bd-866d-9b9dcfd9ccdd Work Title 5 mujeres Add…" at bounding box center [868, 321] width 1070 height 306
click at [782, 207] on input "5 mujeres" at bounding box center [988, 217] width 828 height 48
click at [767, 228] on input "5 mujeres" at bounding box center [988, 217] width 828 height 48
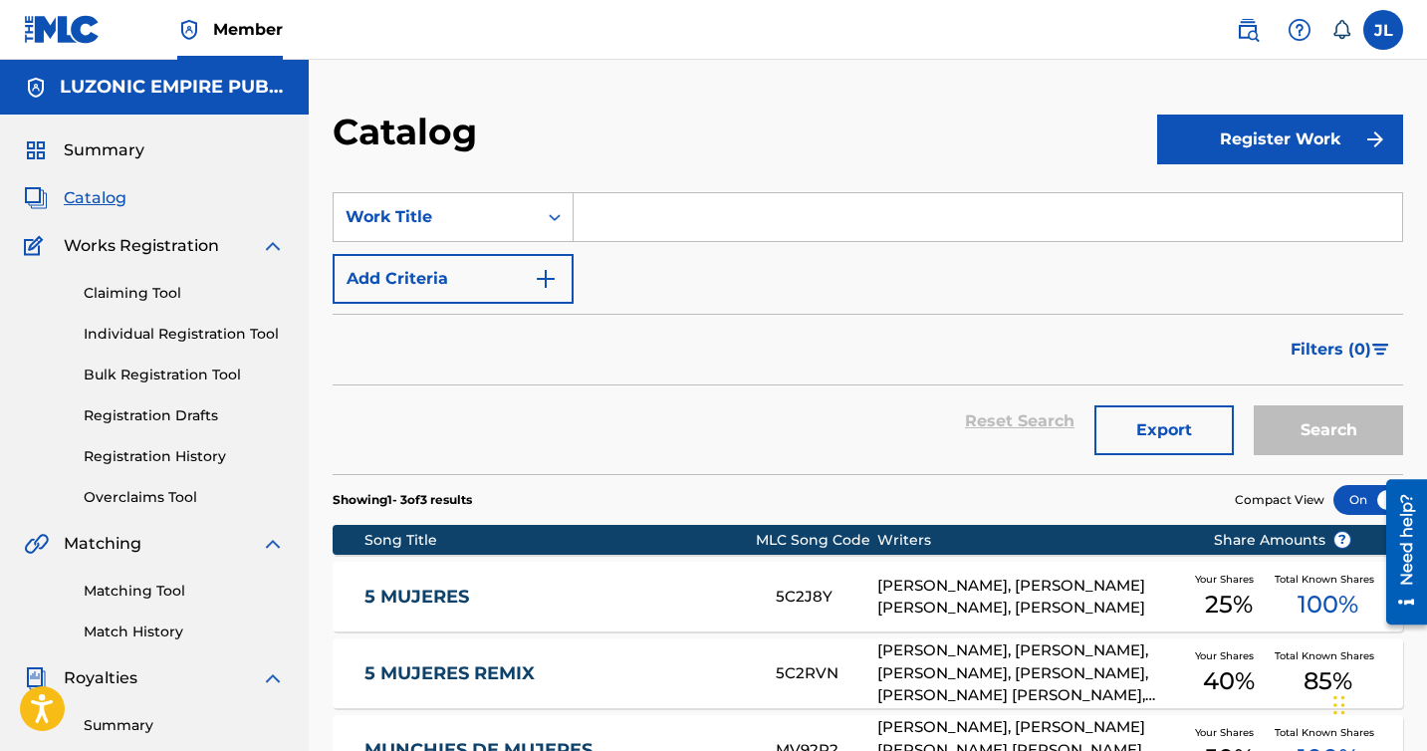
click at [767, 291] on div "SearchWithCriteriae1d1da05-c7d3-49bd-866d-9b9dcfd9ccdd Work Title Add Criteria" at bounding box center [868, 248] width 1070 height 112
click at [664, 214] on input "Search Form" at bounding box center [988, 217] width 828 height 48
click at [168, 295] on link "Claiming Tool" at bounding box center [184, 293] width 201 height 21
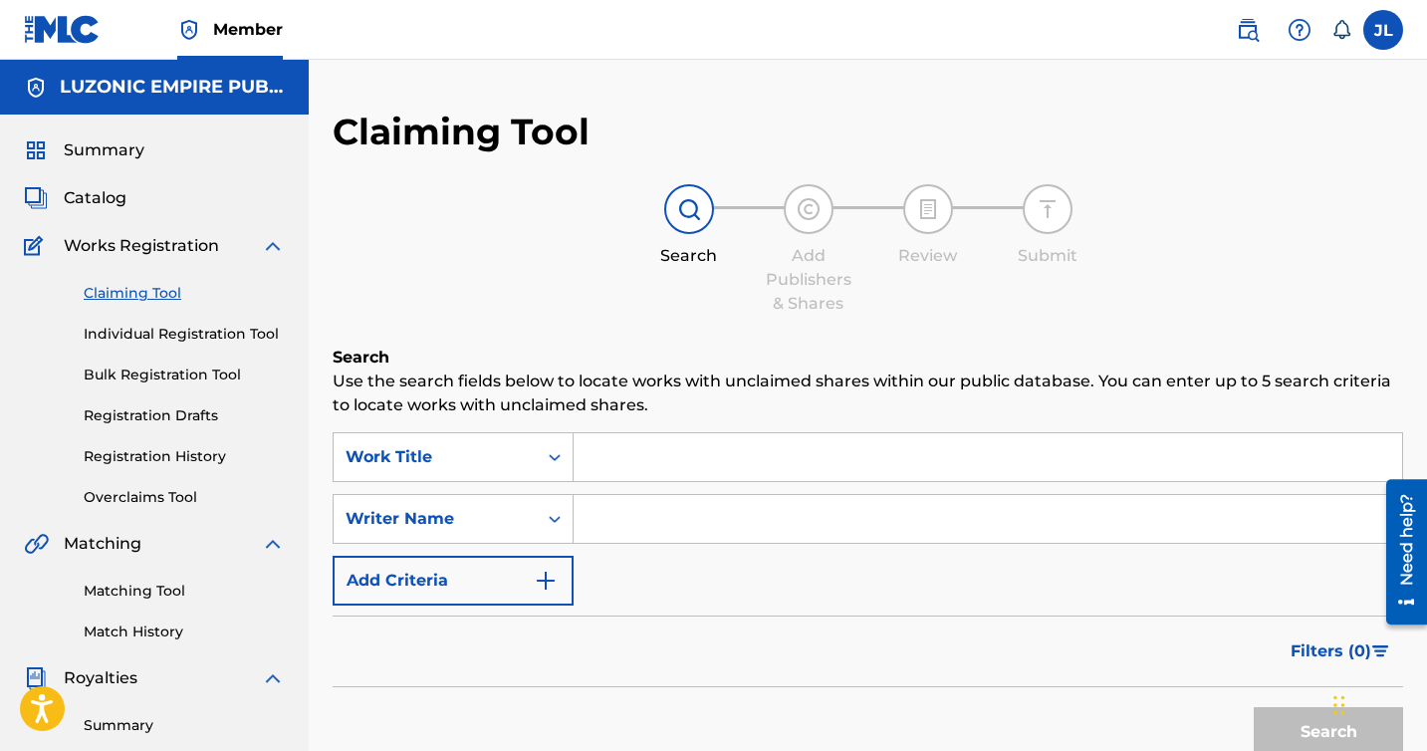
click at [120, 142] on span "Summary" at bounding box center [104, 150] width 81 height 24
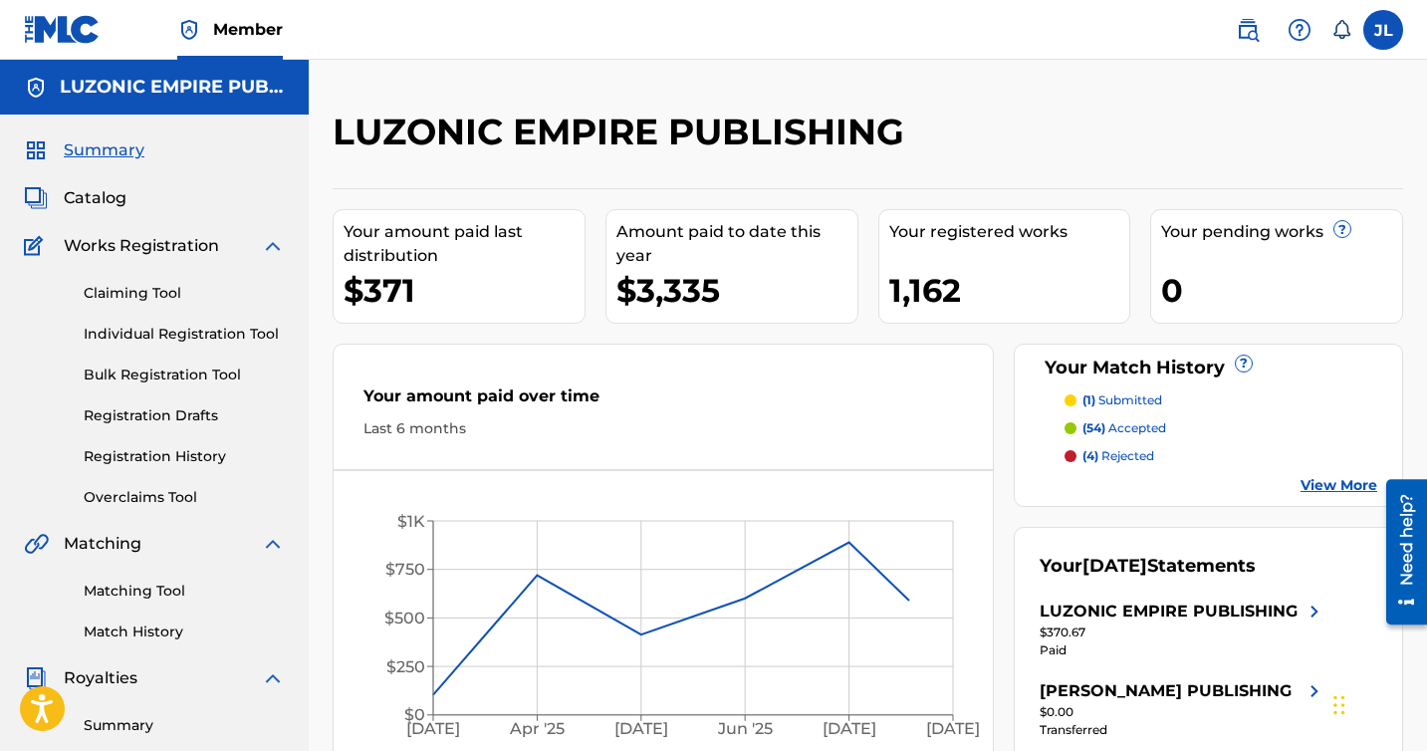
click at [127, 198] on div "Catalog" at bounding box center [154, 198] width 261 height 24
click at [109, 200] on span "Catalog" at bounding box center [95, 198] width 63 height 24
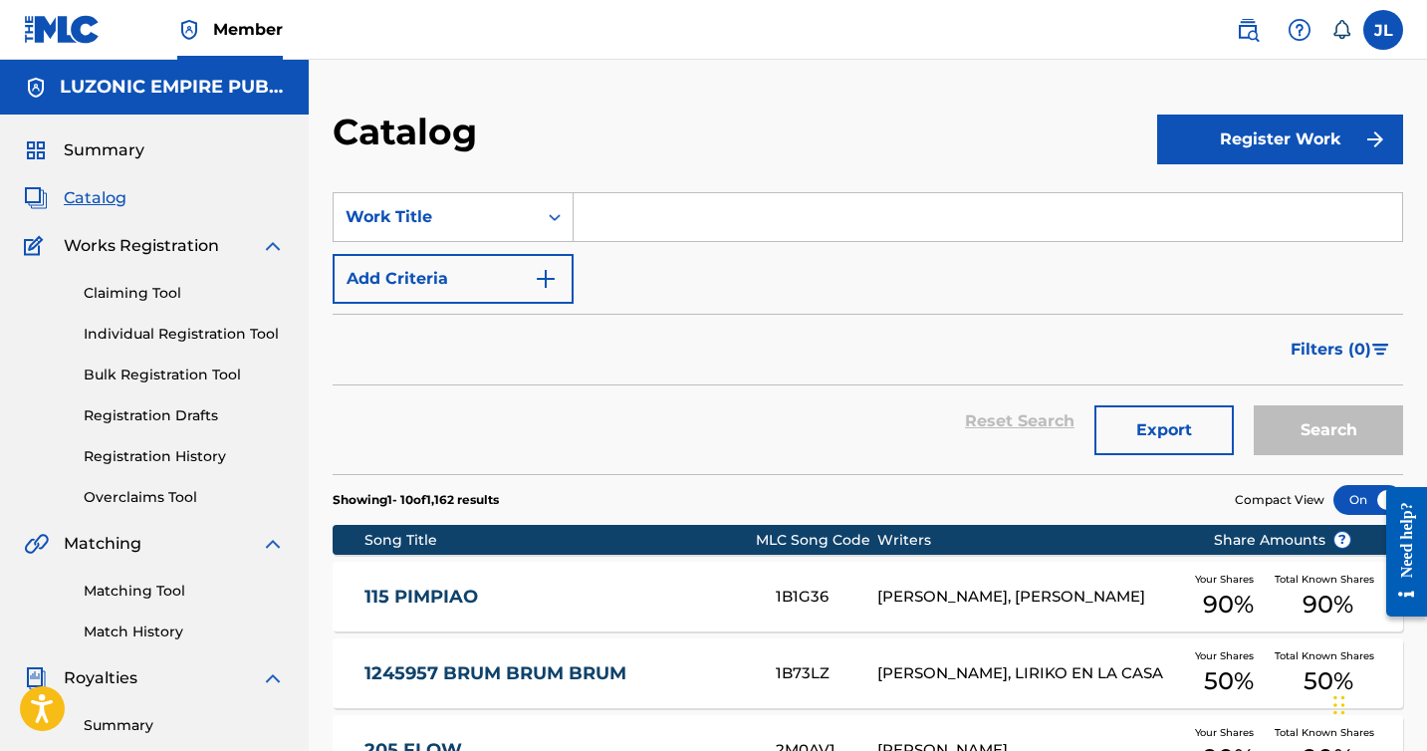
click at [668, 236] on input "Search Form" at bounding box center [988, 217] width 828 height 48
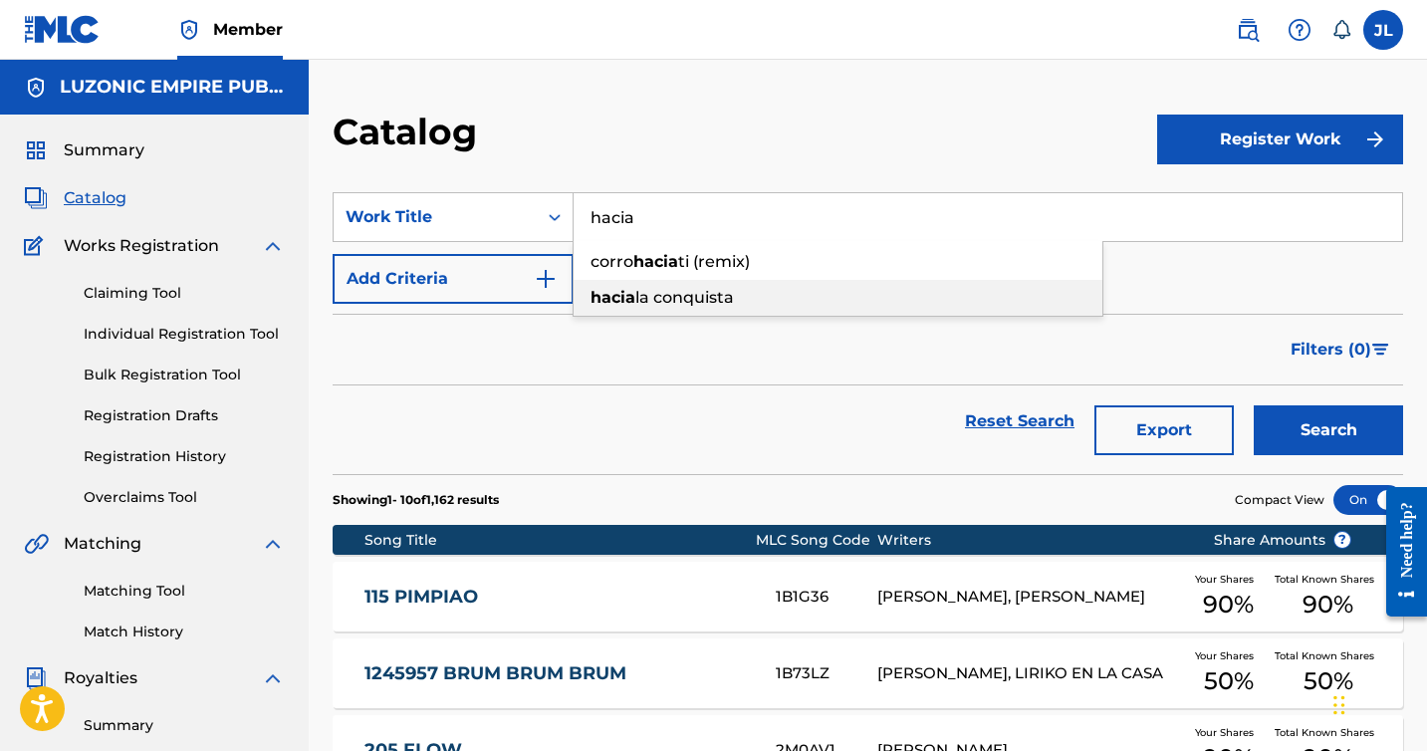
click at [677, 301] on span "la conquista" at bounding box center [684, 297] width 99 height 19
type input "hacia la conquista"
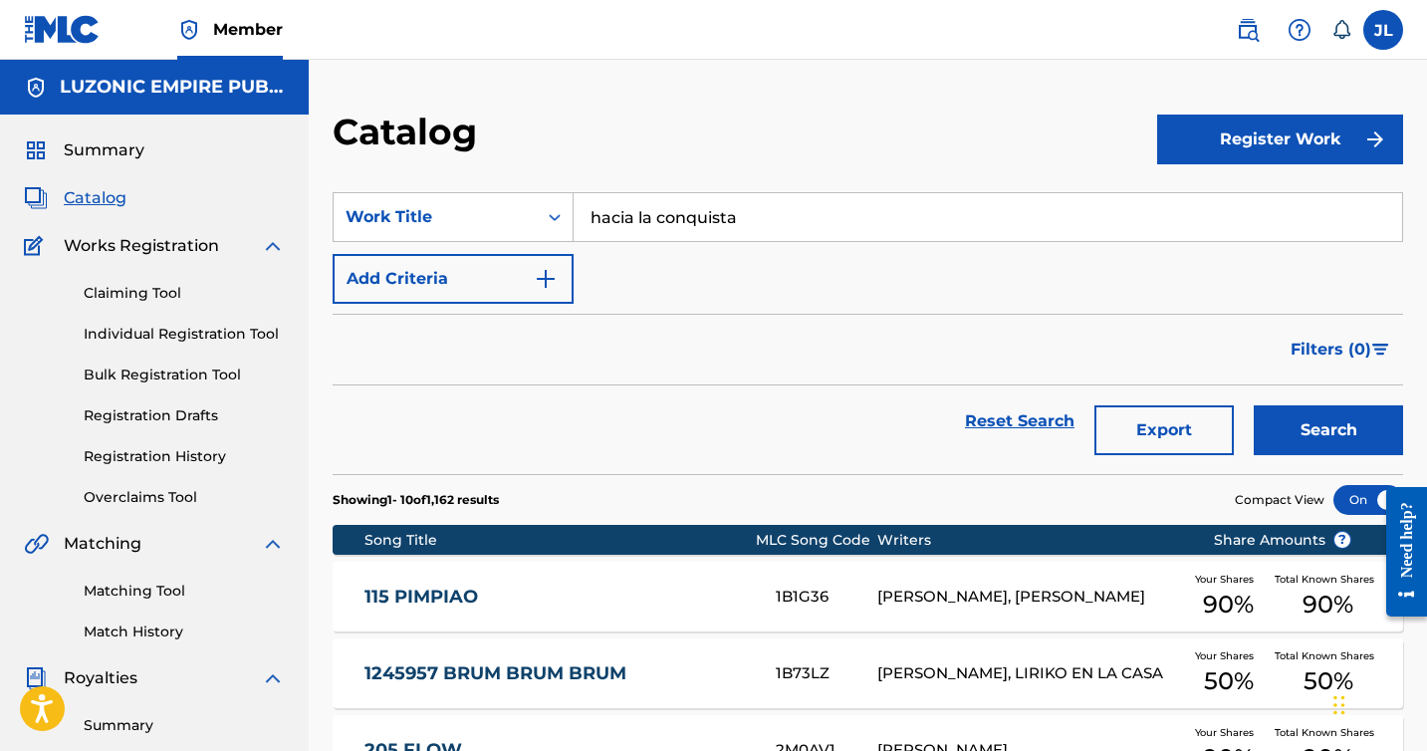
click at [1296, 426] on button "Search" at bounding box center [1328, 430] width 149 height 50
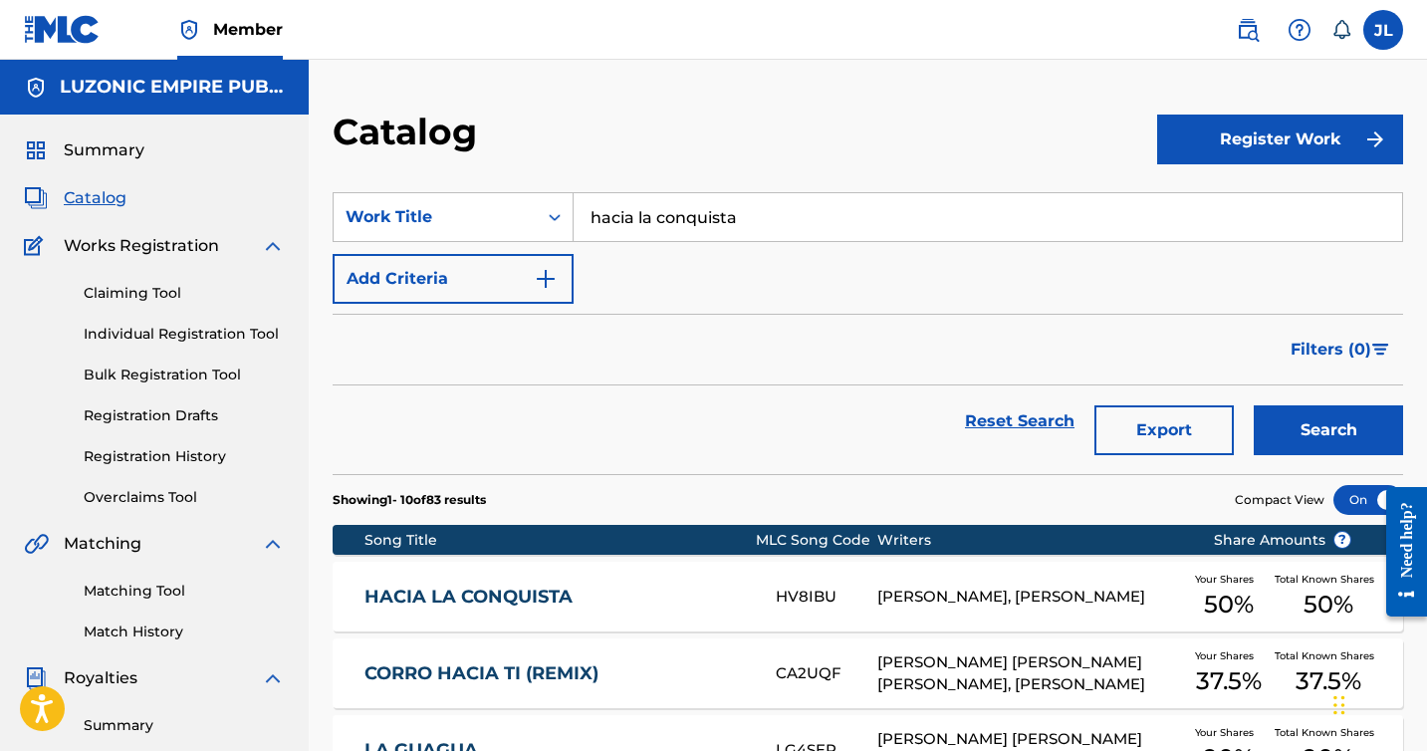
click at [144, 155] on div "Summary" at bounding box center [154, 150] width 261 height 24
click at [123, 150] on span "Summary" at bounding box center [104, 150] width 81 height 24
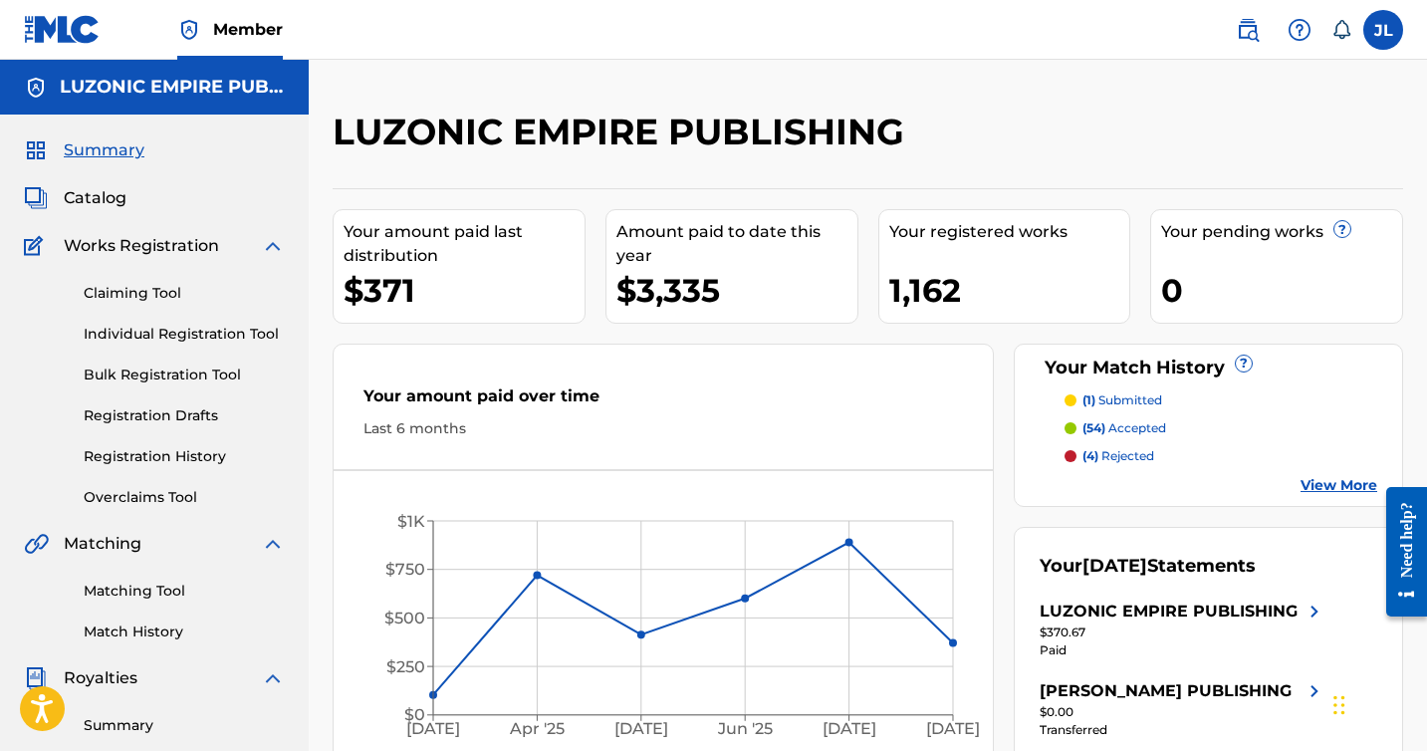
click at [115, 206] on span "Catalog" at bounding box center [95, 198] width 63 height 24
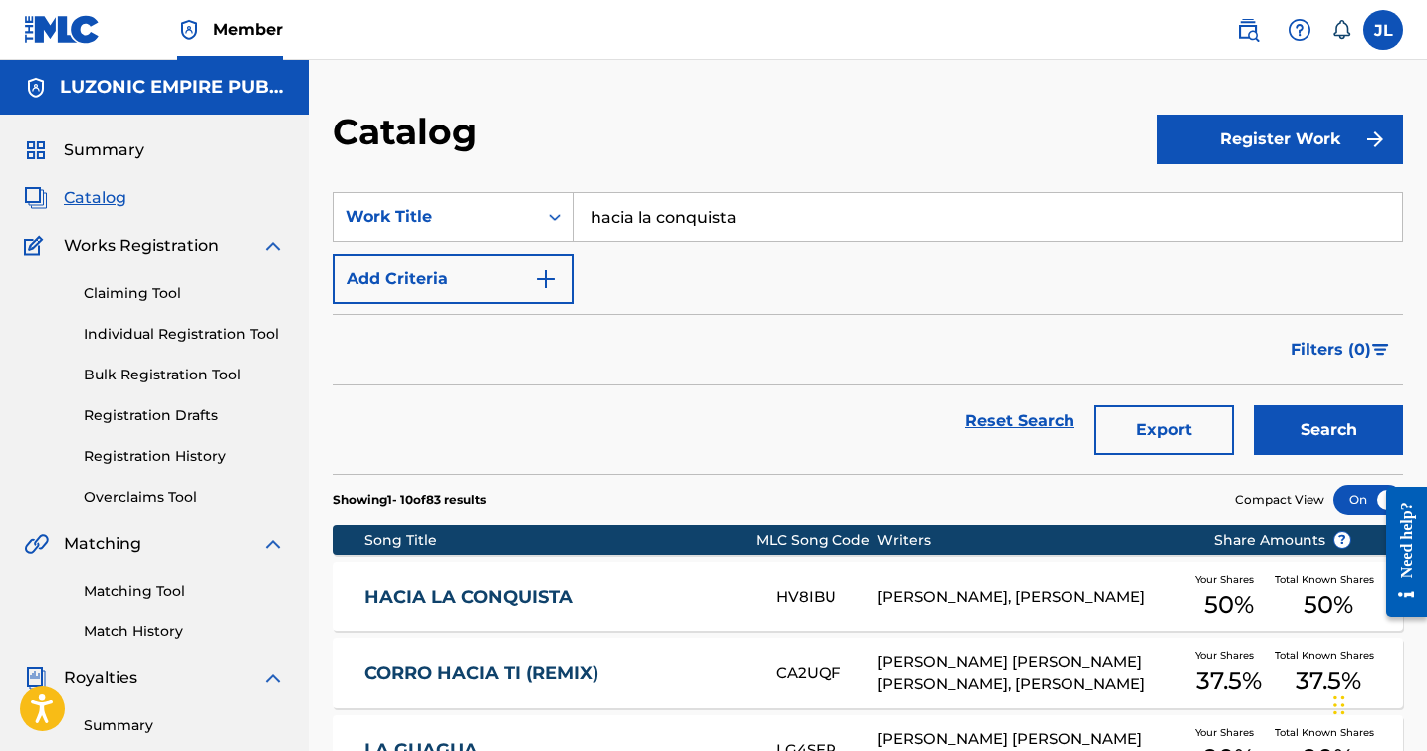
click at [705, 222] on input "hacia la conquista" at bounding box center [988, 217] width 828 height 48
click at [723, 267] on span "es en la costa" at bounding box center [744, 261] width 204 height 19
type input "zombies en la costa"
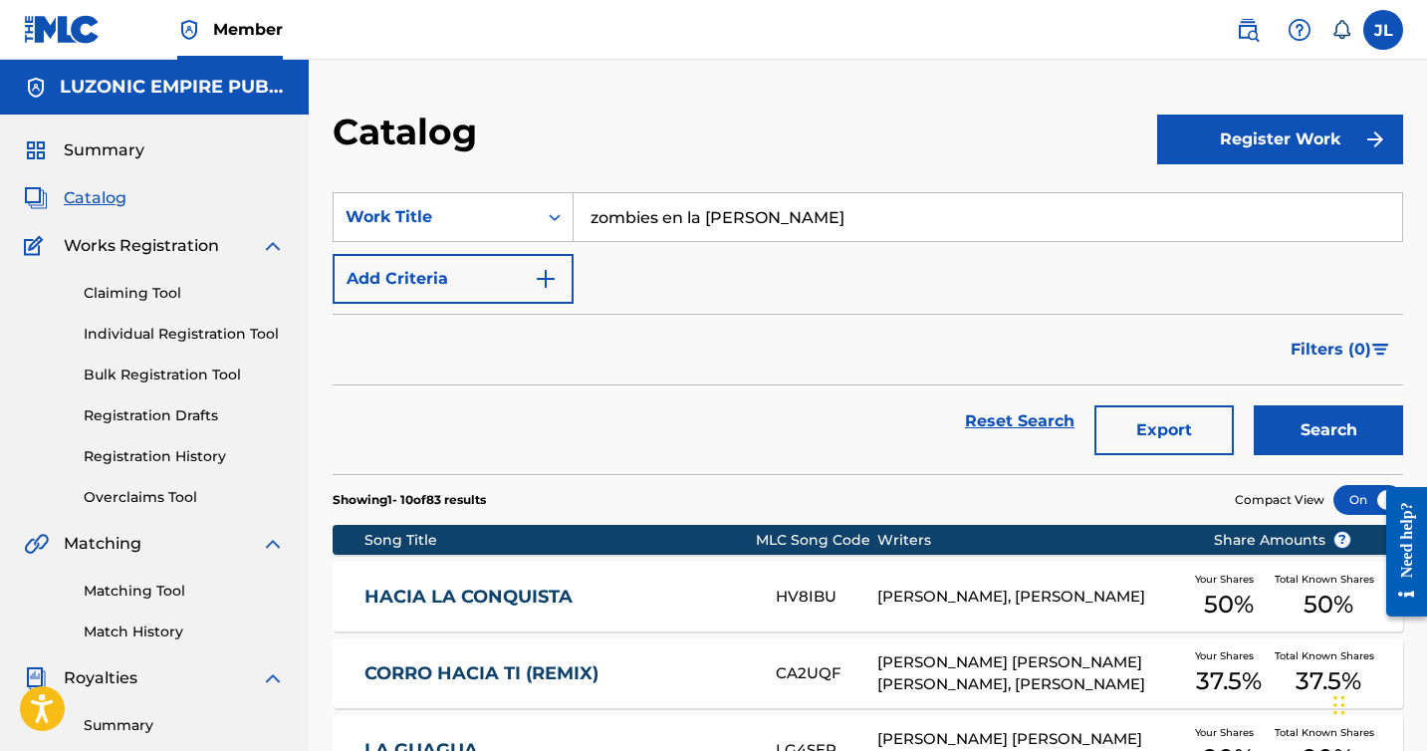
click at [1323, 428] on button "Search" at bounding box center [1328, 430] width 149 height 50
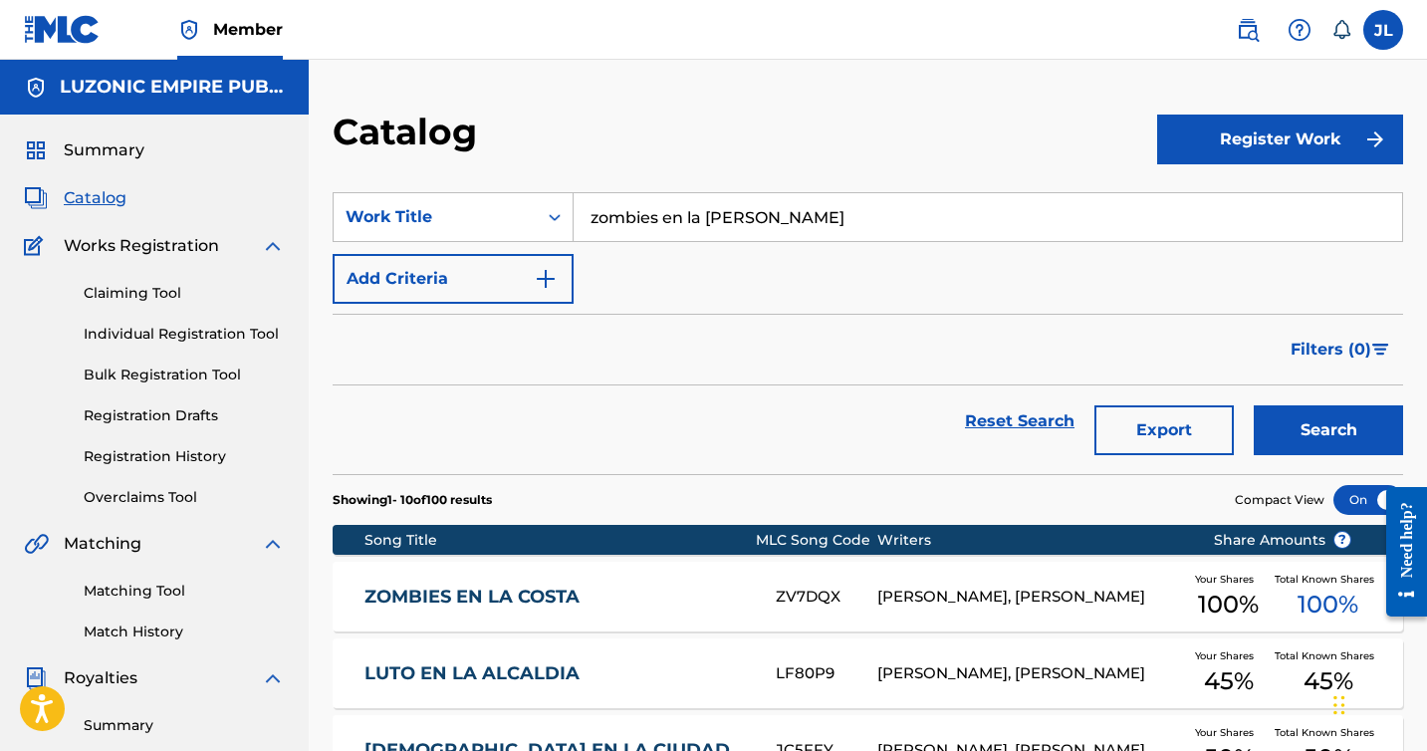
click at [1386, 27] on label at bounding box center [1383, 30] width 40 height 40
click at [1383, 30] on input "[PERSON_NAME] Jeremys [PERSON_NAME] [EMAIL_ADDRESS][DOMAIN_NAME] Notification P…" at bounding box center [1383, 30] width 0 height 0
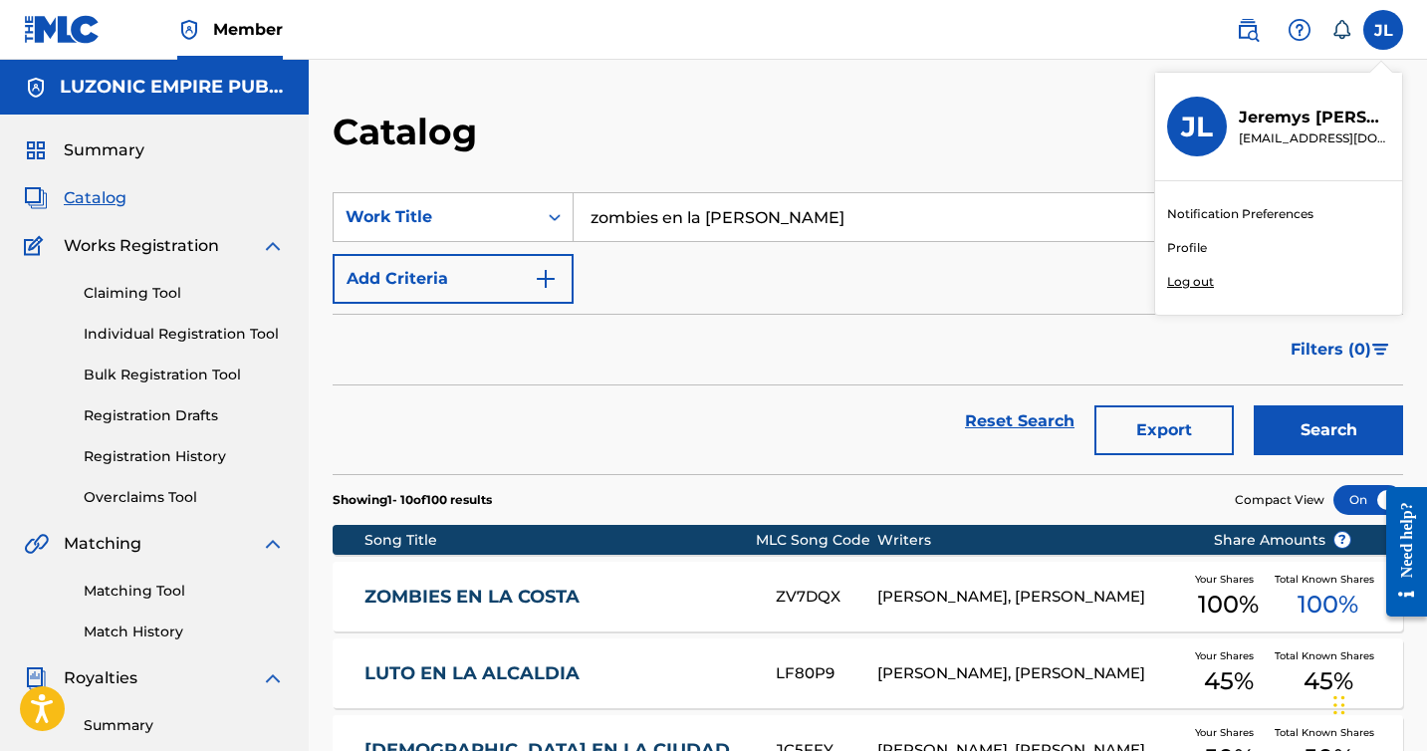
click at [1188, 283] on p "Log out" at bounding box center [1190, 282] width 47 height 18
click at [1383, 30] on input "JL Jeremys Luciano publishing@luzonic.net Notification Preferences Profile Log …" at bounding box center [1383, 30] width 0 height 0
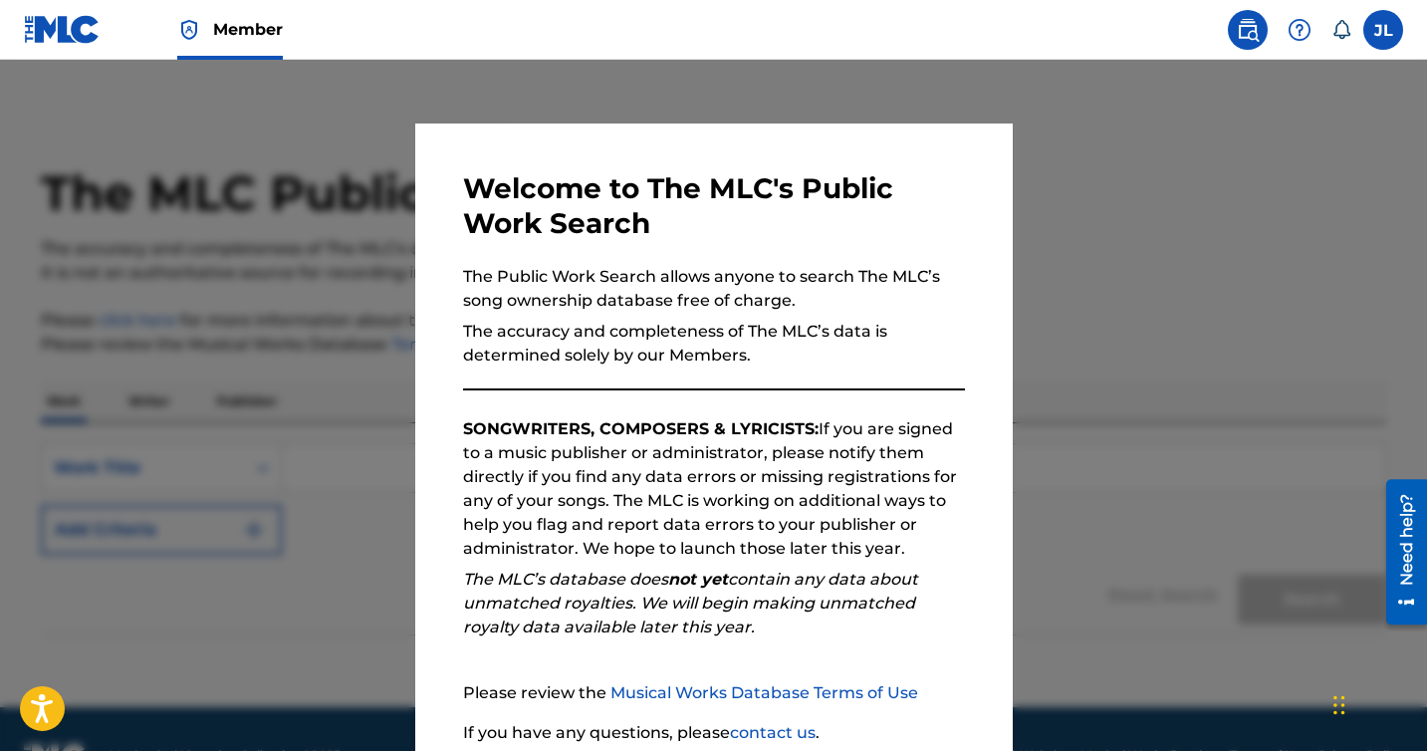
scroll to position [160, 0]
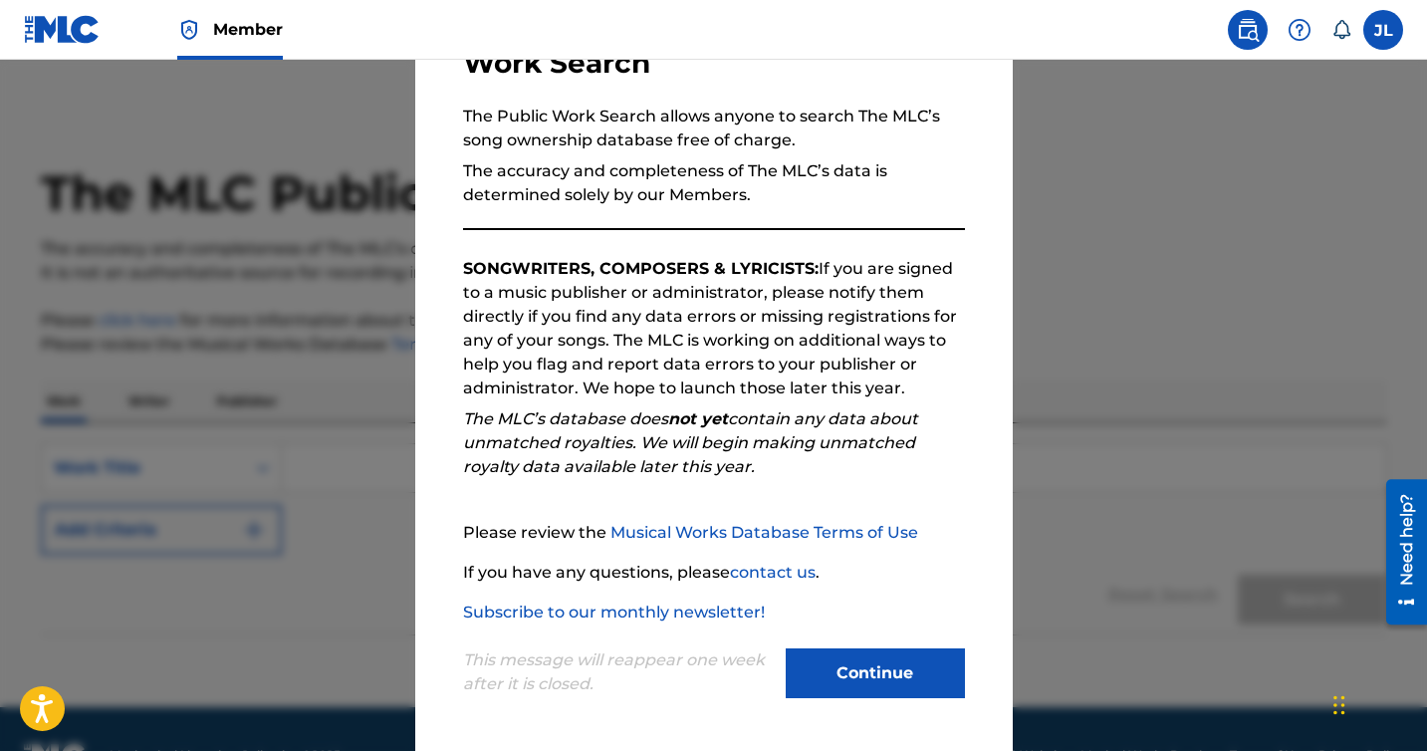
click at [847, 691] on button "Continue" at bounding box center [875, 673] width 179 height 50
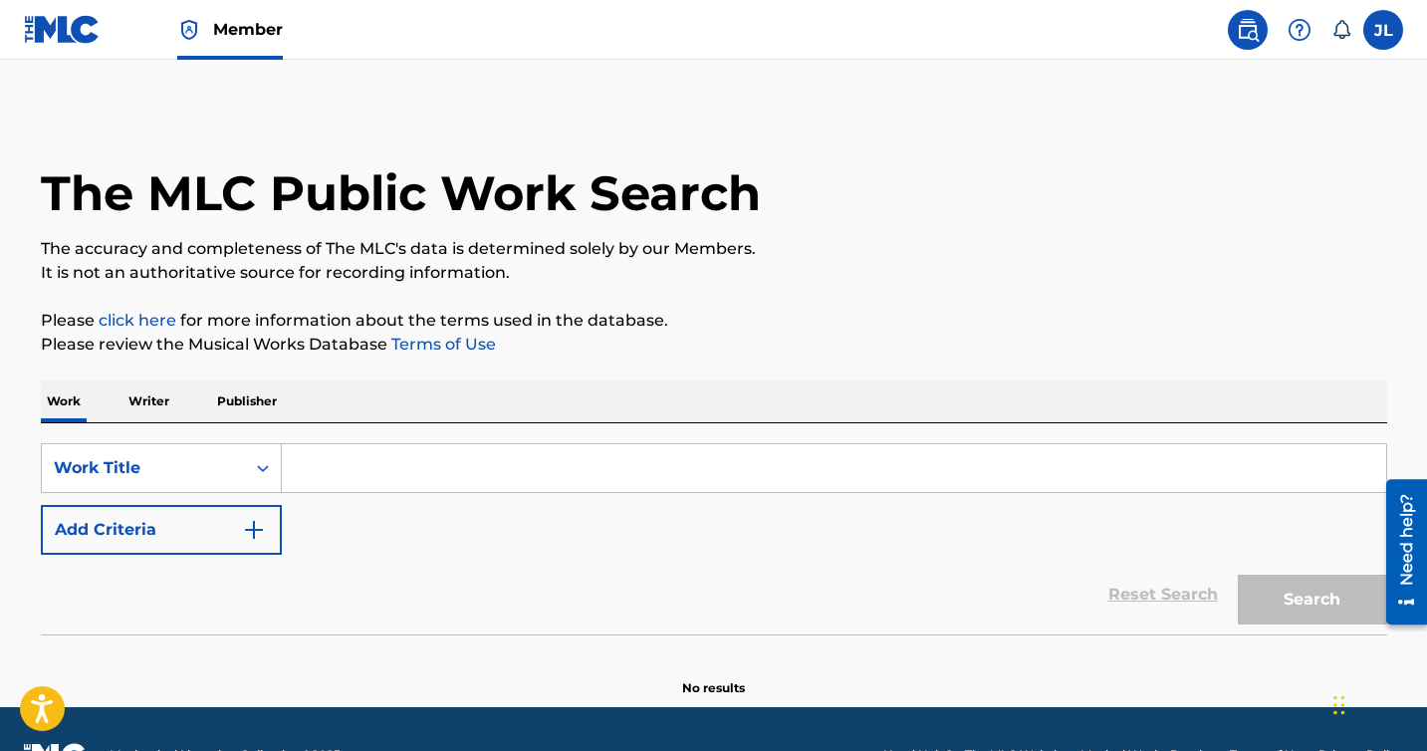
click at [154, 402] on p "Writer" at bounding box center [148, 401] width 53 height 42
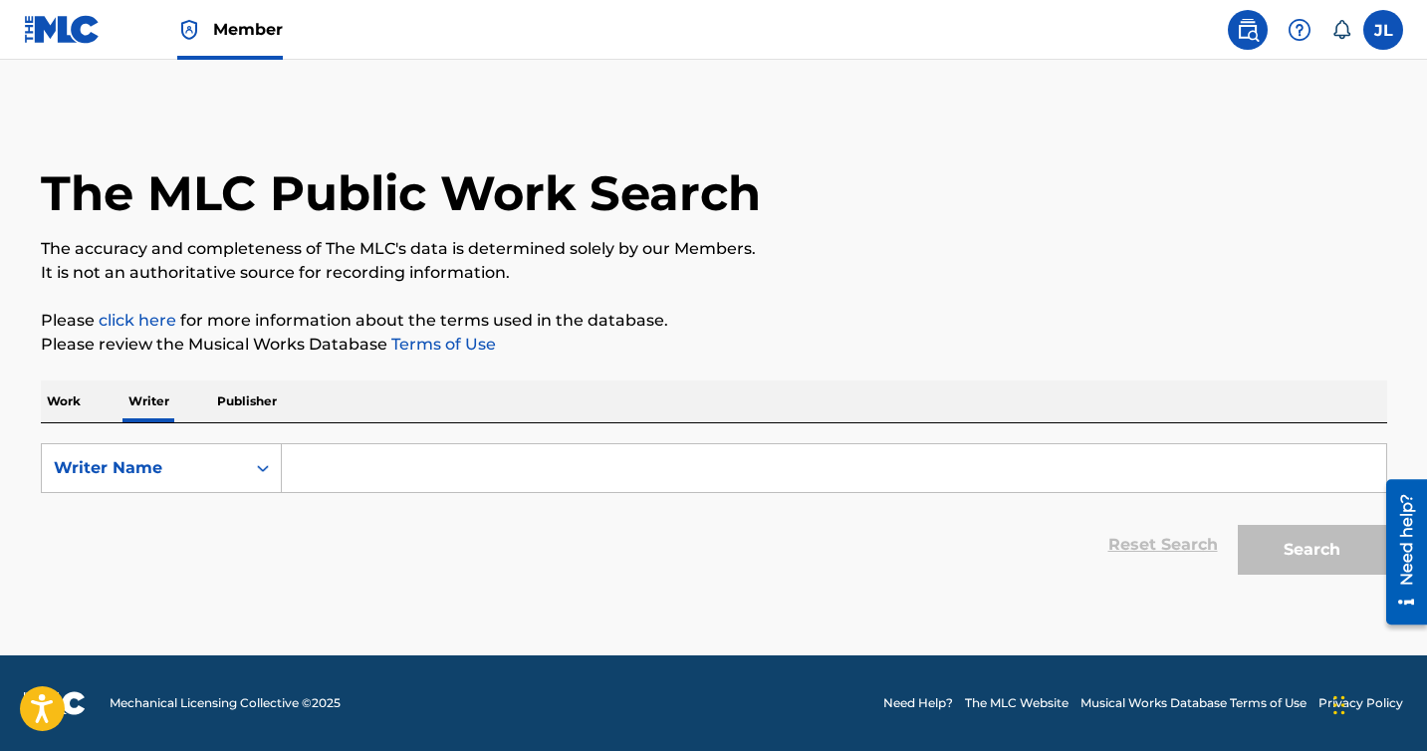
click at [396, 478] on input "Search Form" at bounding box center [834, 468] width 1104 height 48
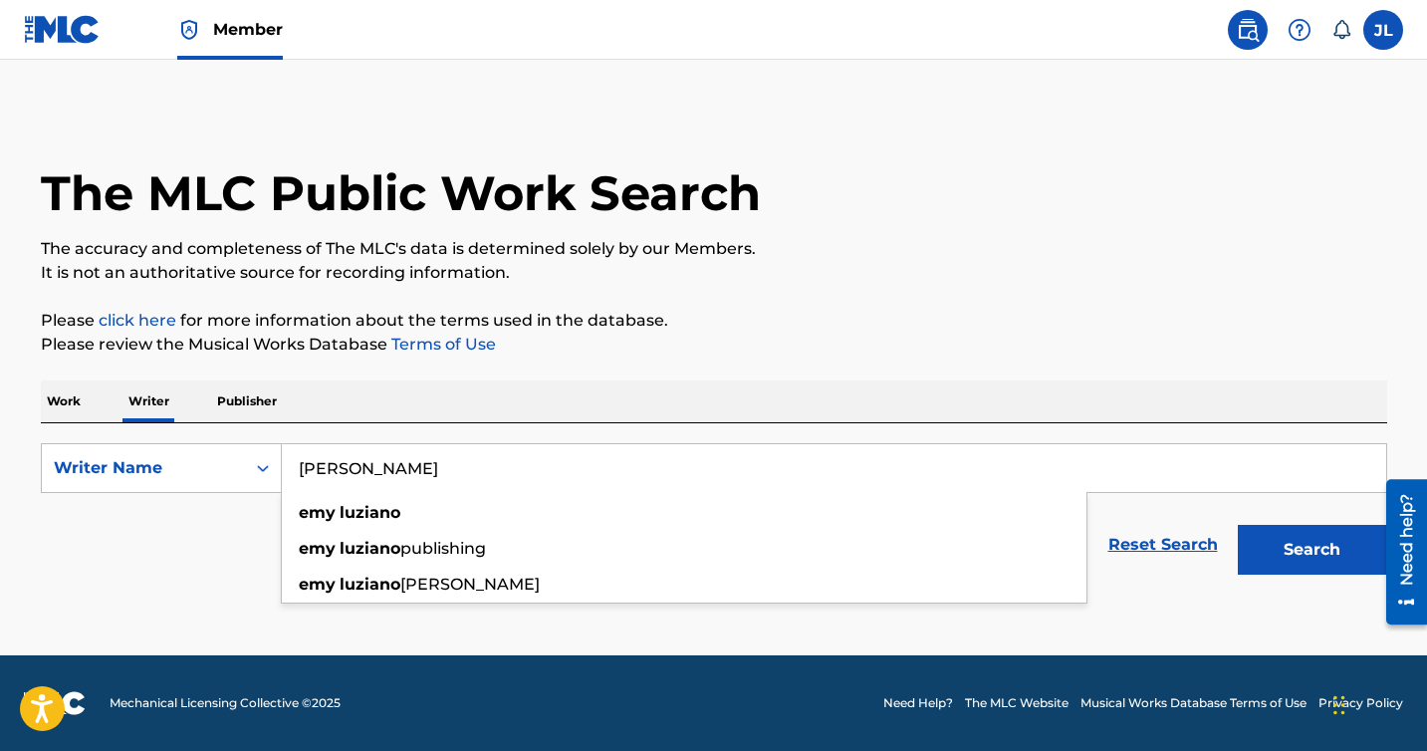
type input "[PERSON_NAME]"
click at [1238, 525] on button "Search" at bounding box center [1312, 550] width 149 height 50
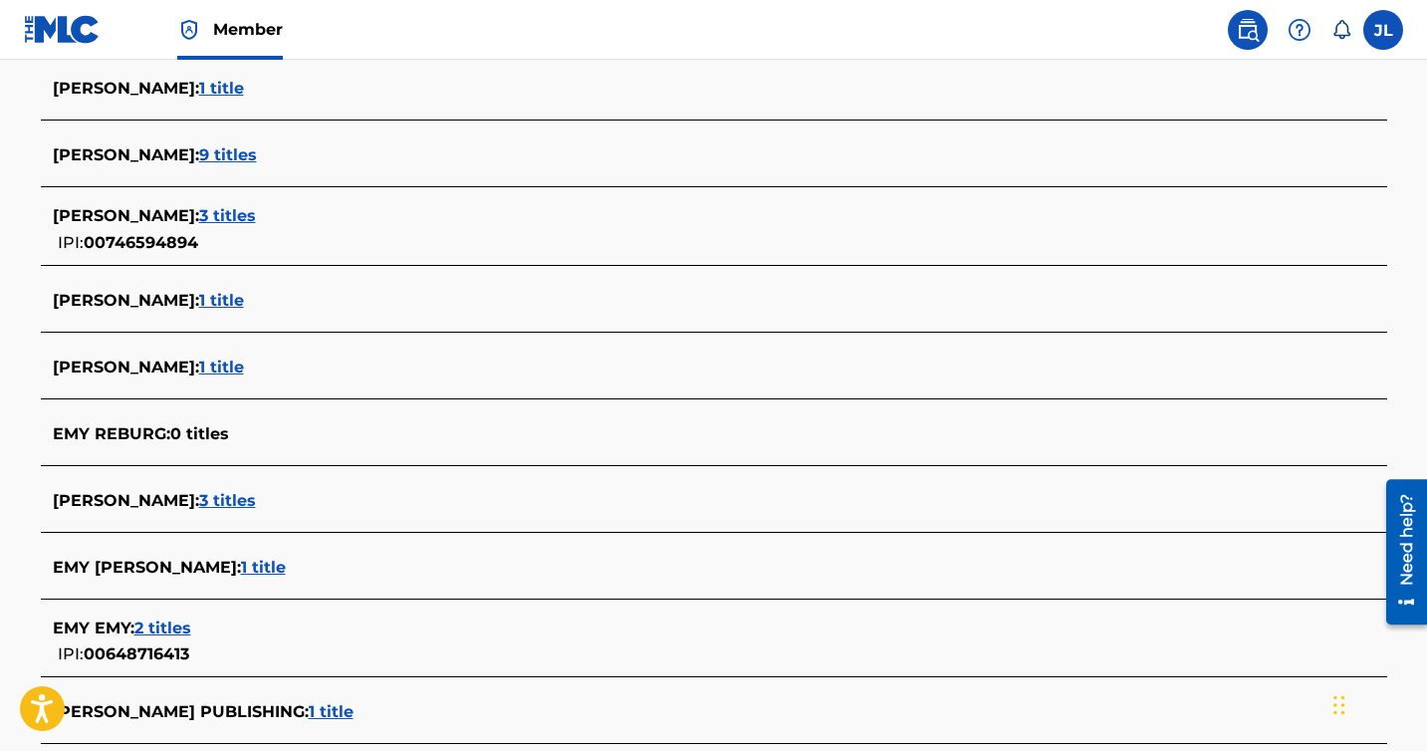
click at [286, 576] on span "1 title" at bounding box center [263, 567] width 45 height 19
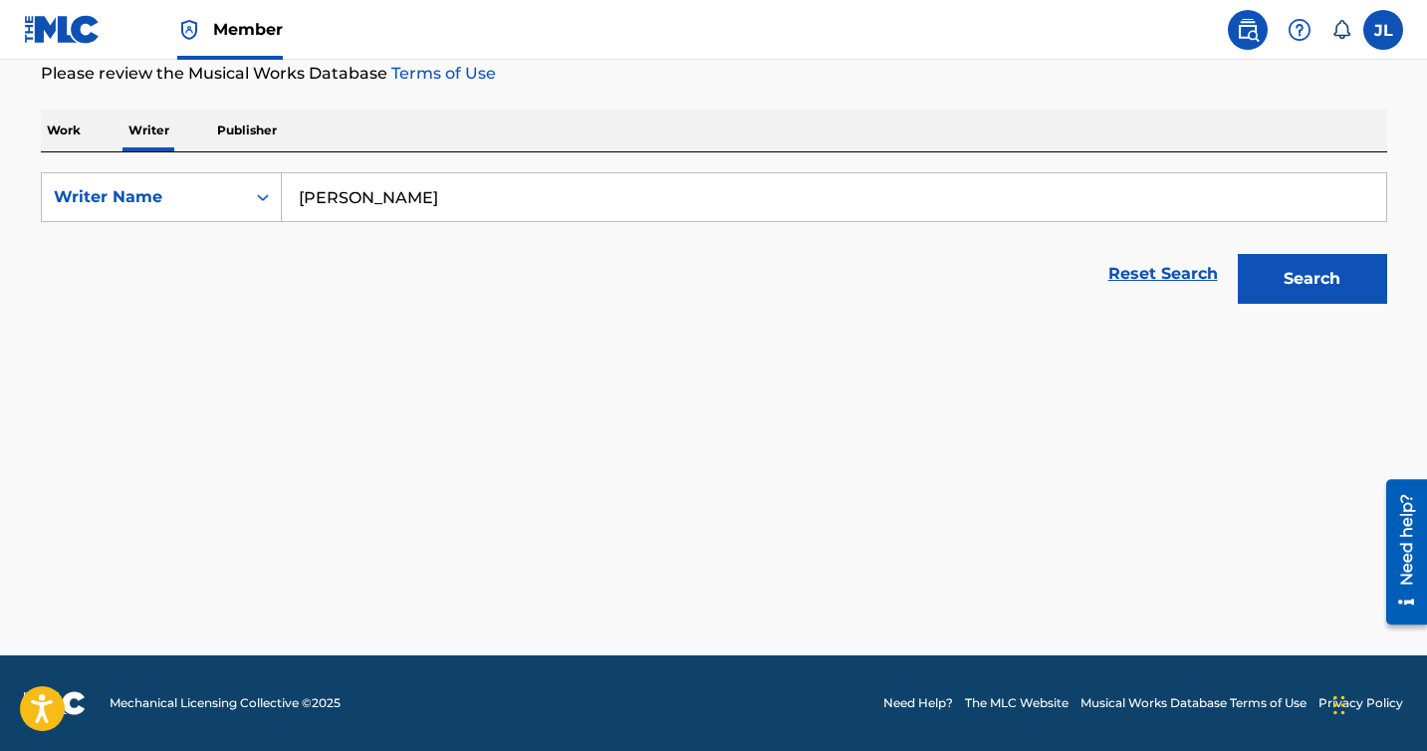
scroll to position [271, 0]
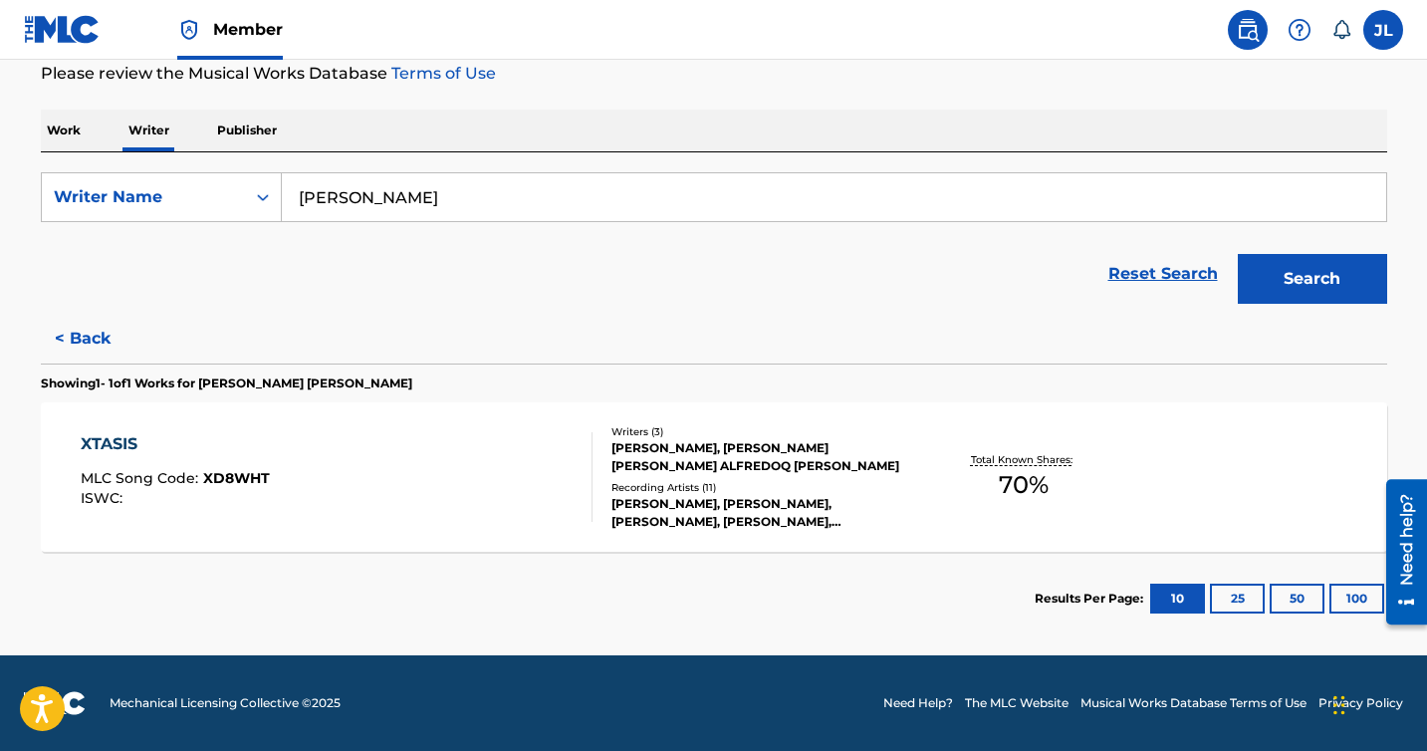
click at [99, 325] on button "< Back" at bounding box center [100, 339] width 119 height 50
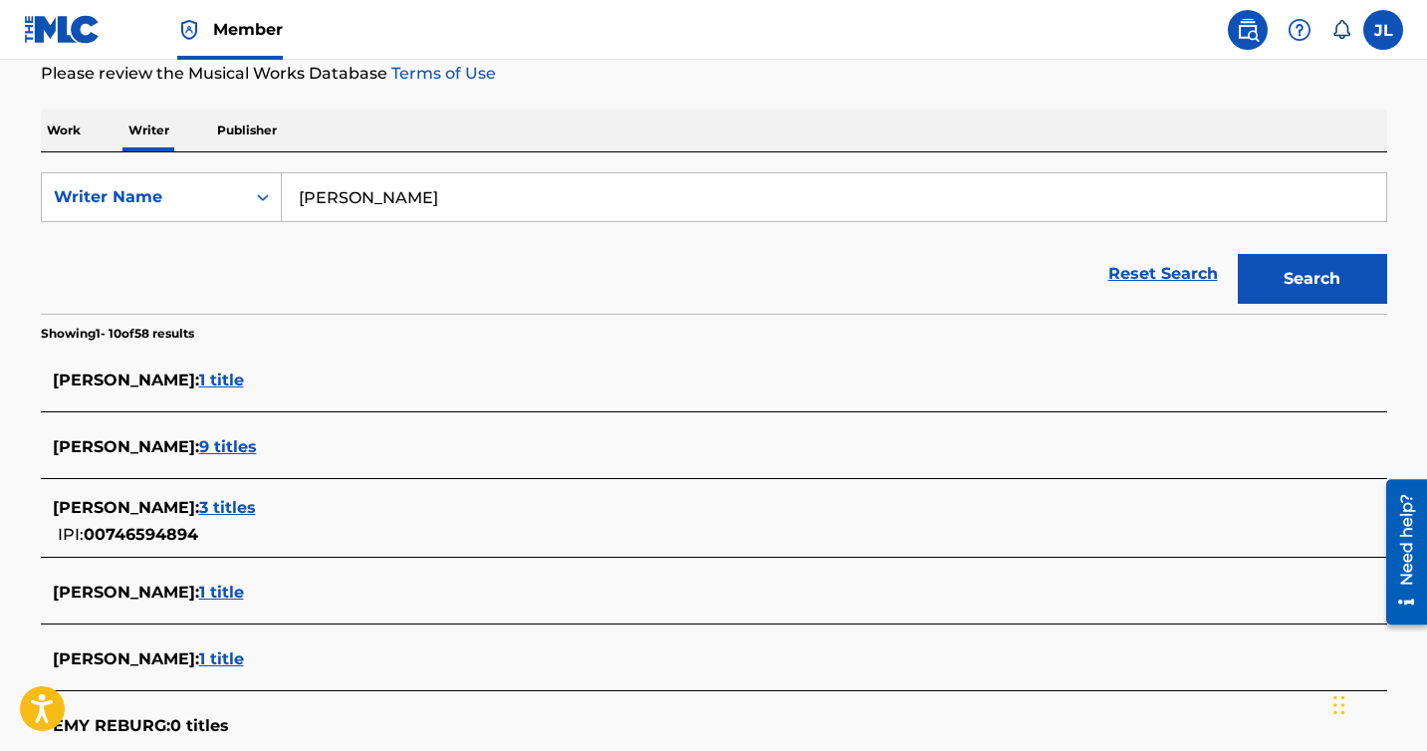
click at [235, 443] on span "9 titles" at bounding box center [228, 446] width 58 height 19
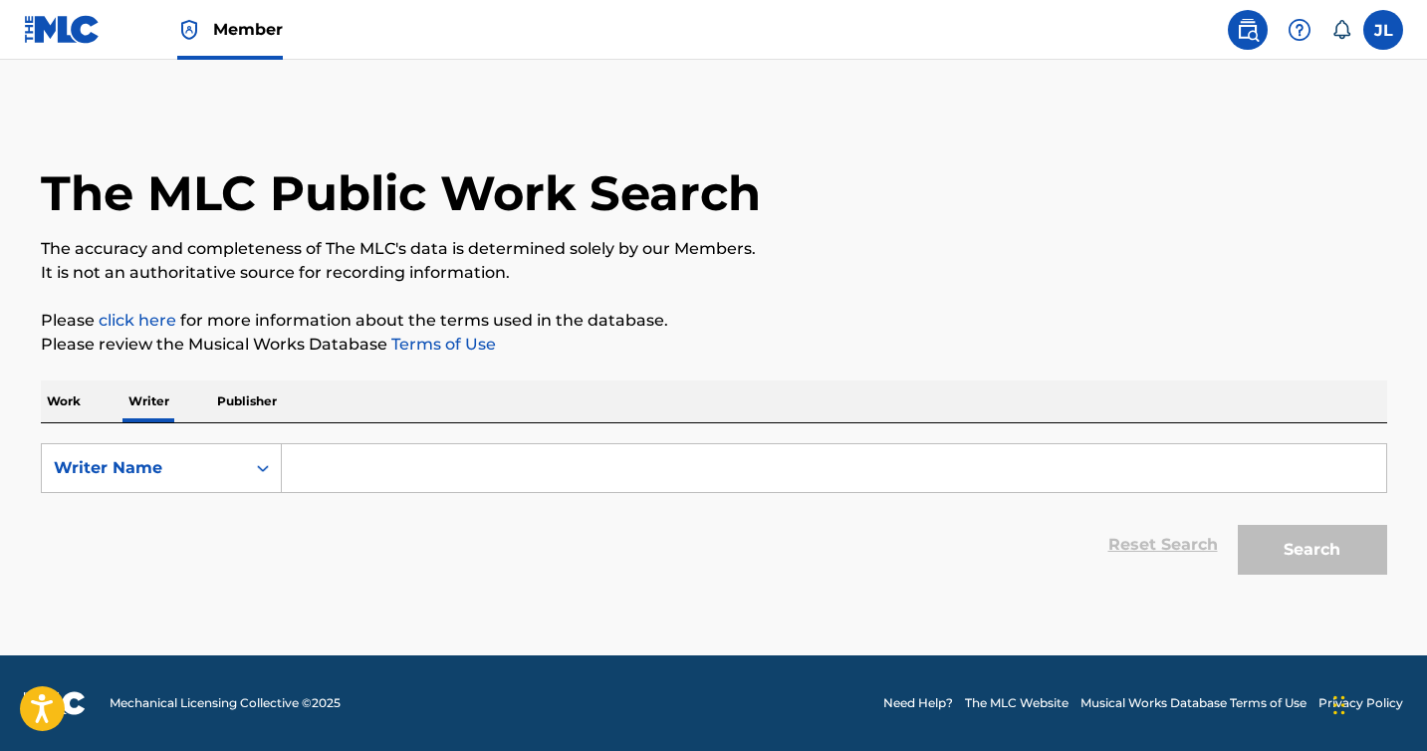
click at [354, 472] on input "Search Form" at bounding box center [834, 468] width 1104 height 48
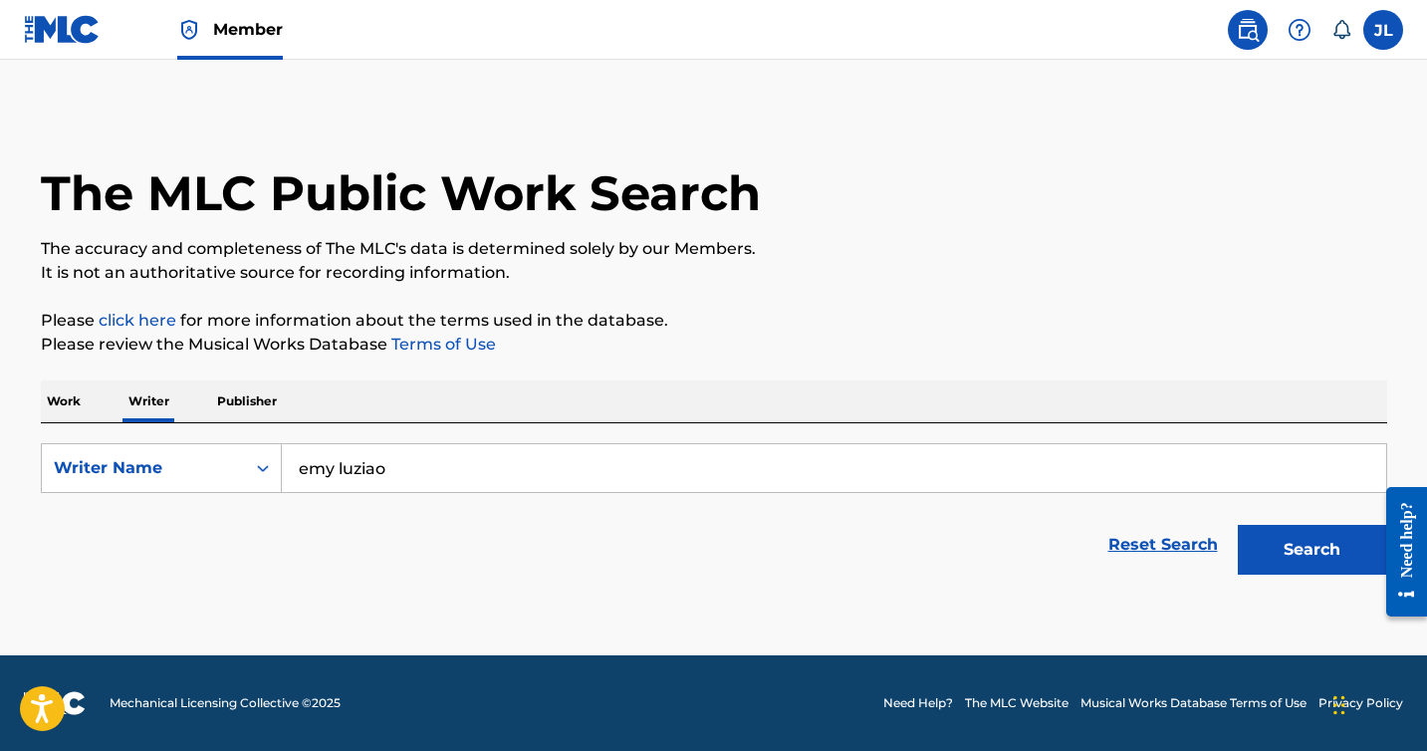
click at [1238, 525] on button "Search" at bounding box center [1312, 550] width 149 height 50
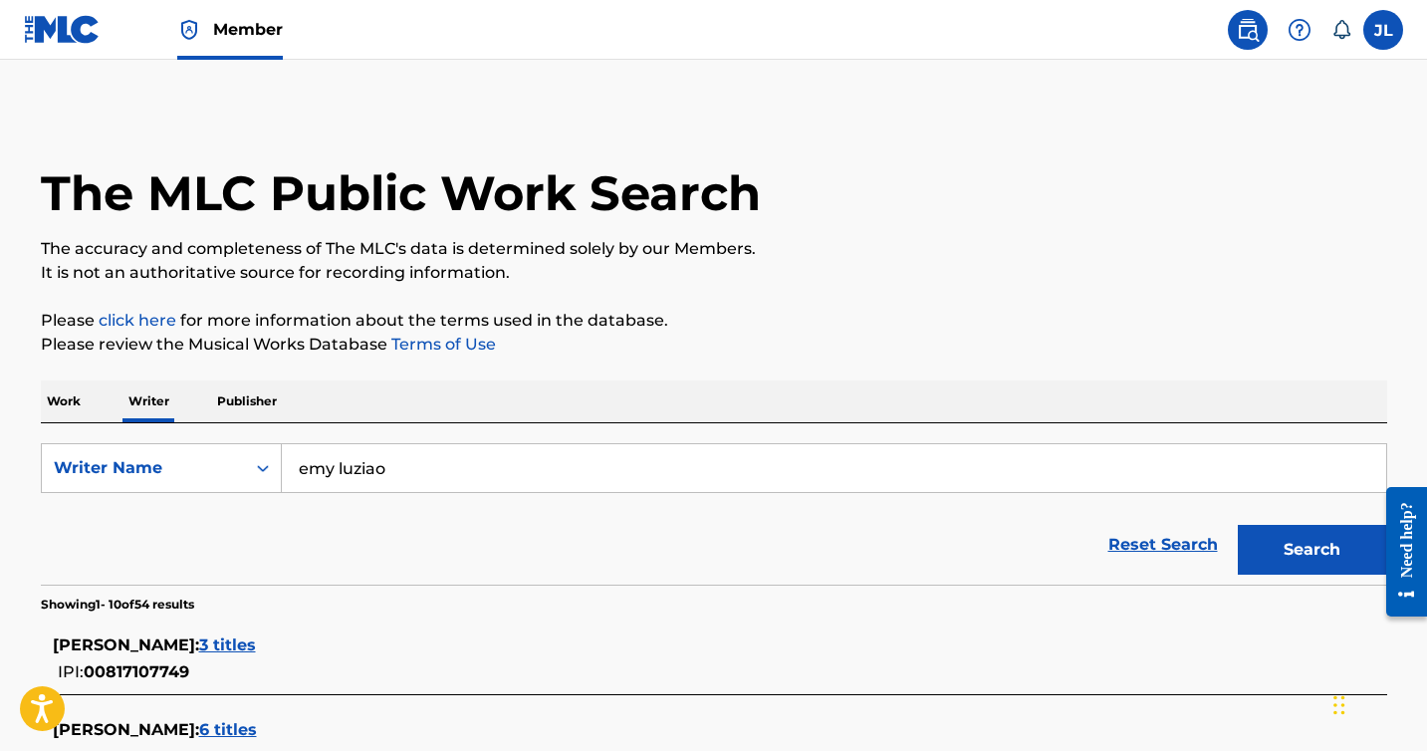
click at [383, 477] on input "emy luziao" at bounding box center [834, 468] width 1104 height 48
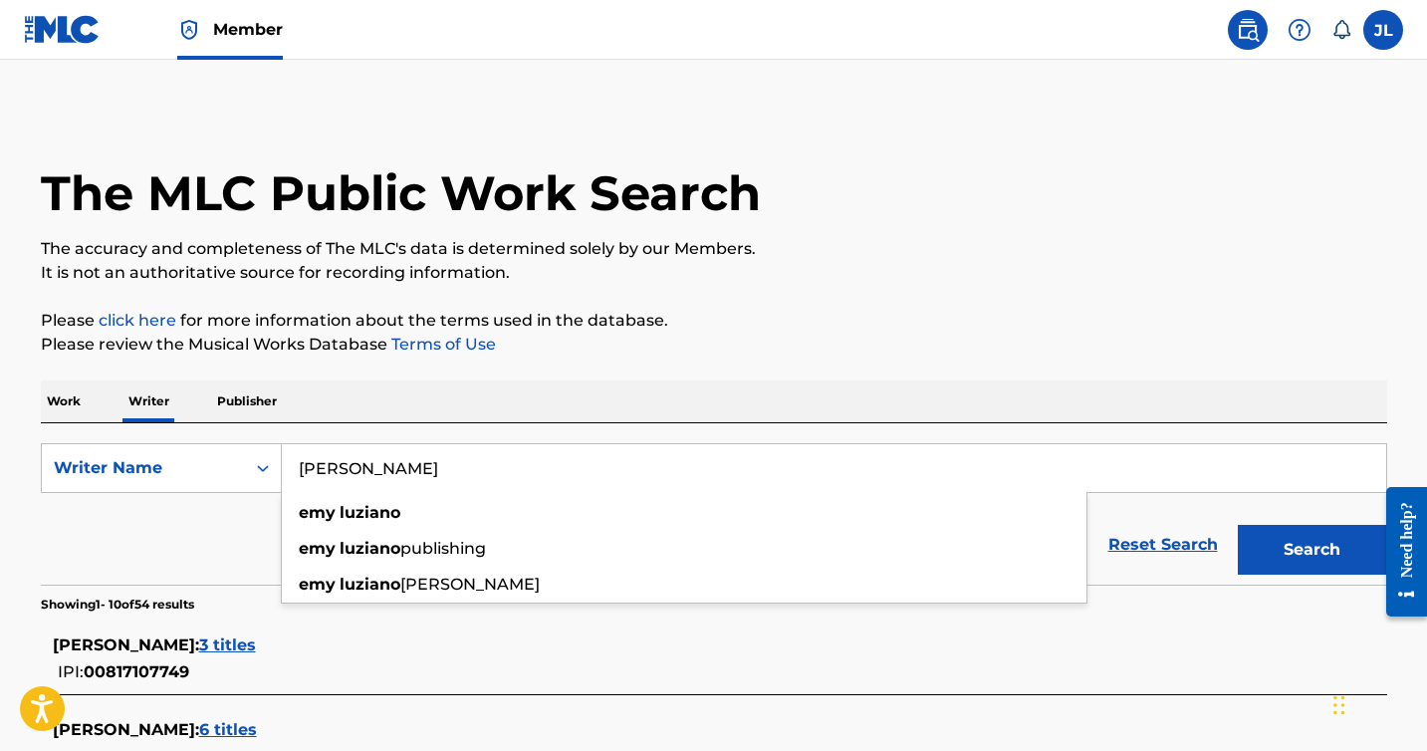
type input "[PERSON_NAME]"
click at [1238, 525] on button "Search" at bounding box center [1312, 550] width 149 height 50
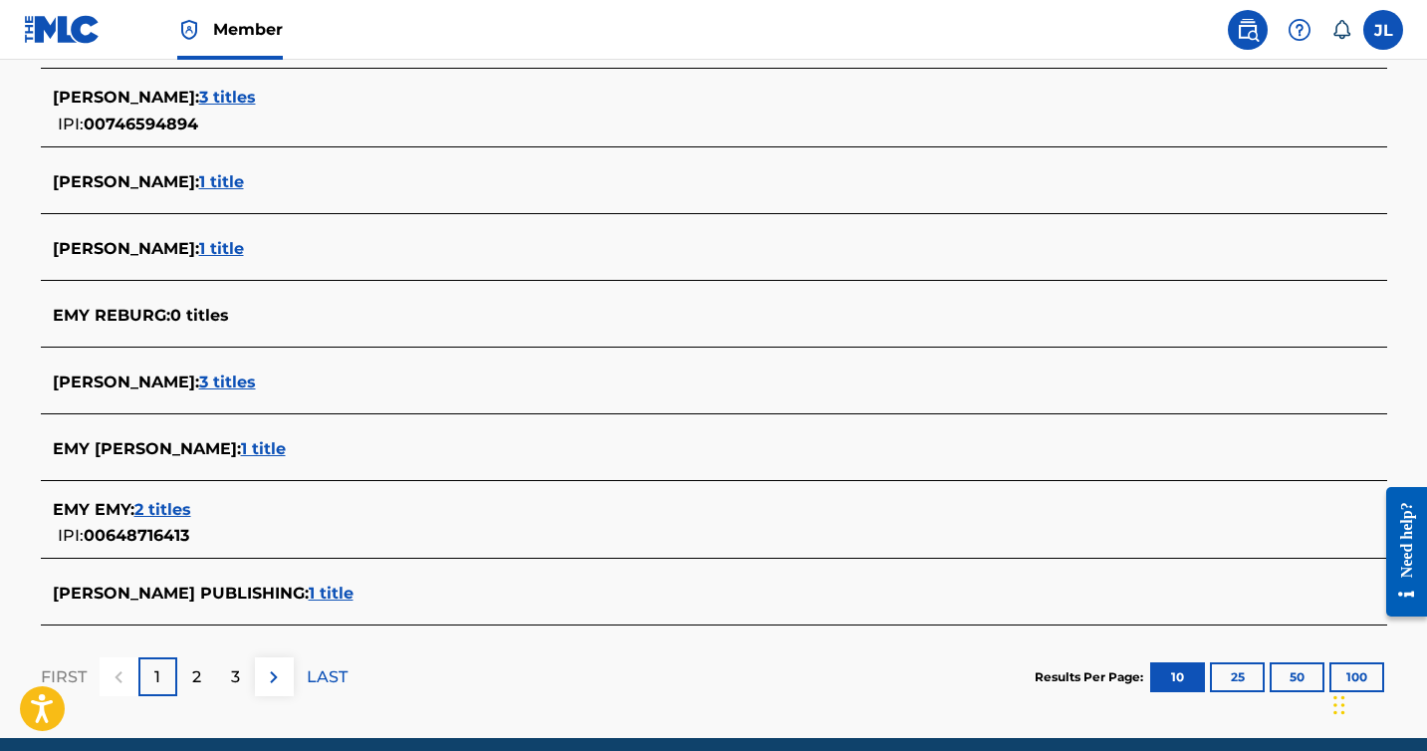
scroll to position [690, 0]
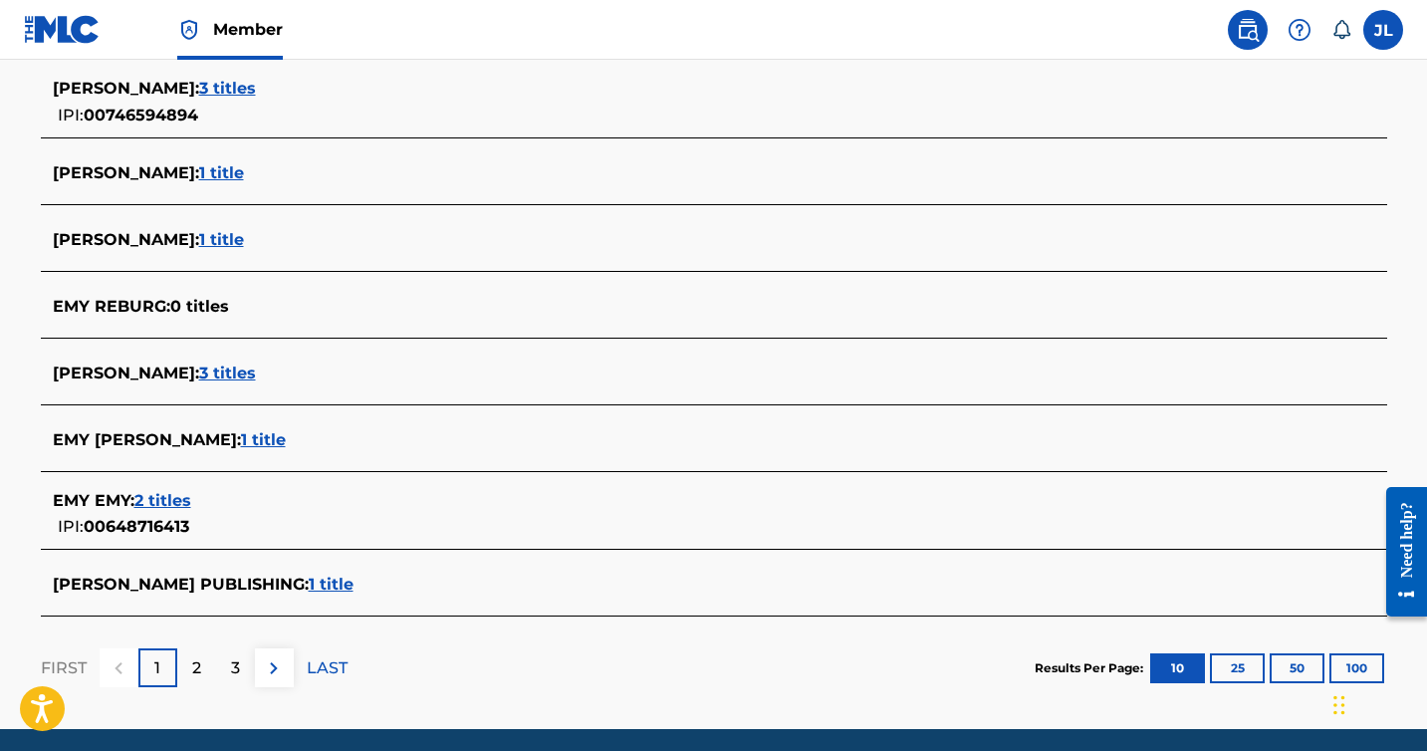
click at [315, 583] on span "1 title" at bounding box center [331, 584] width 45 height 19
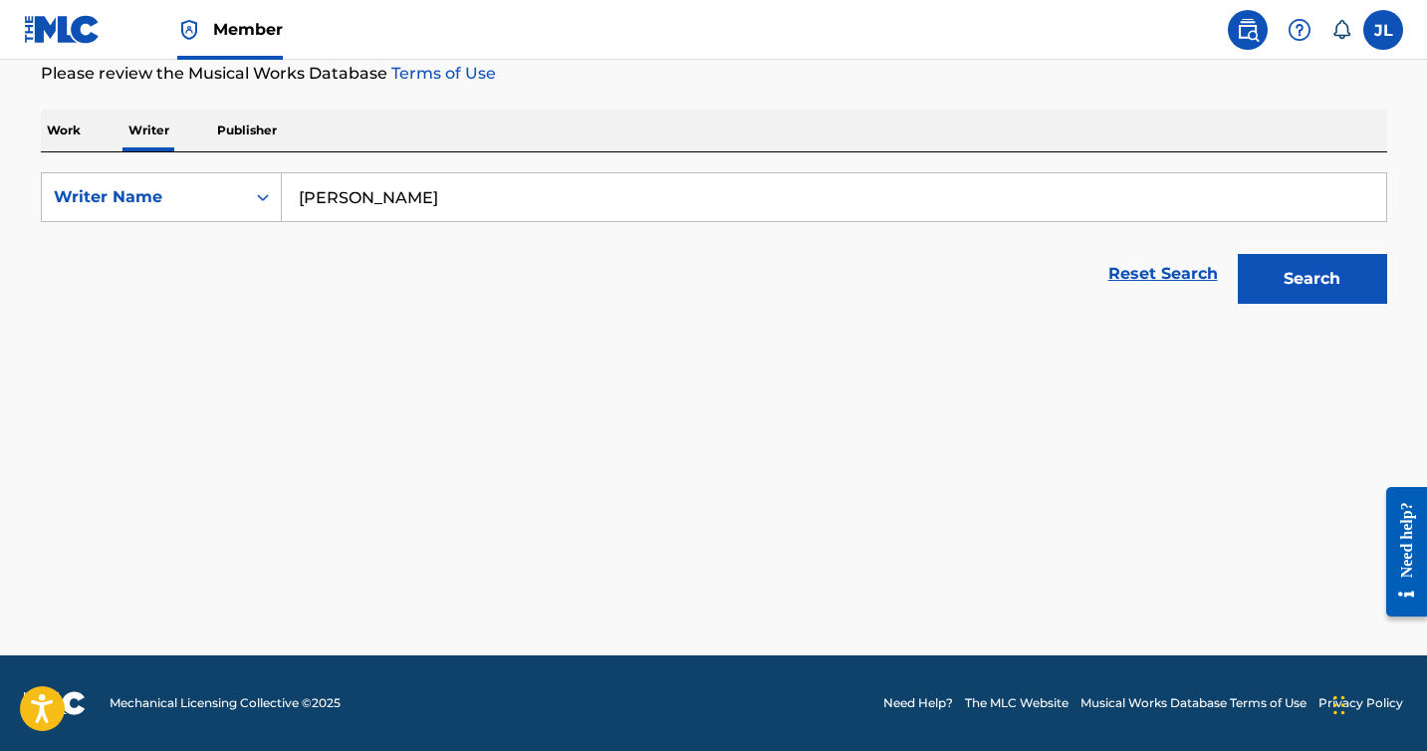
scroll to position [271, 0]
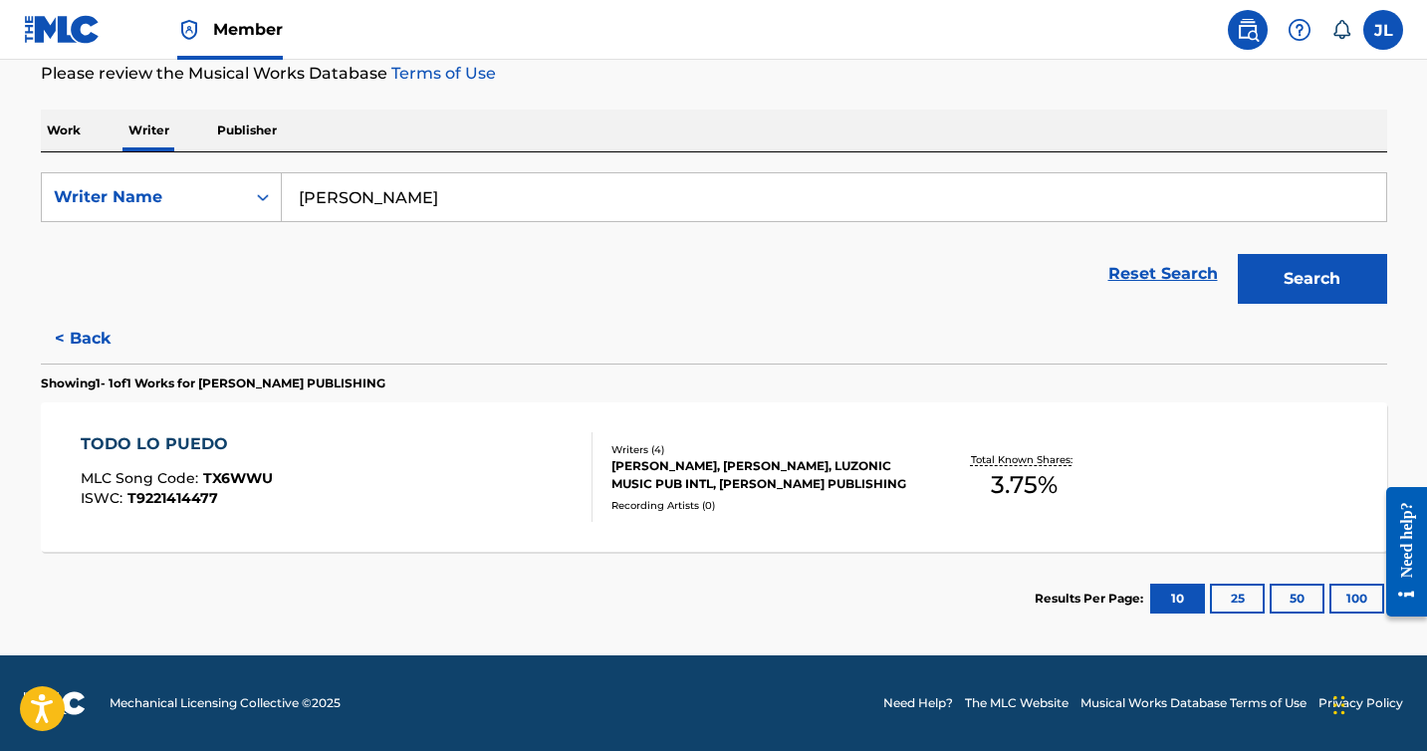
click at [106, 337] on button "< Back" at bounding box center [100, 339] width 119 height 50
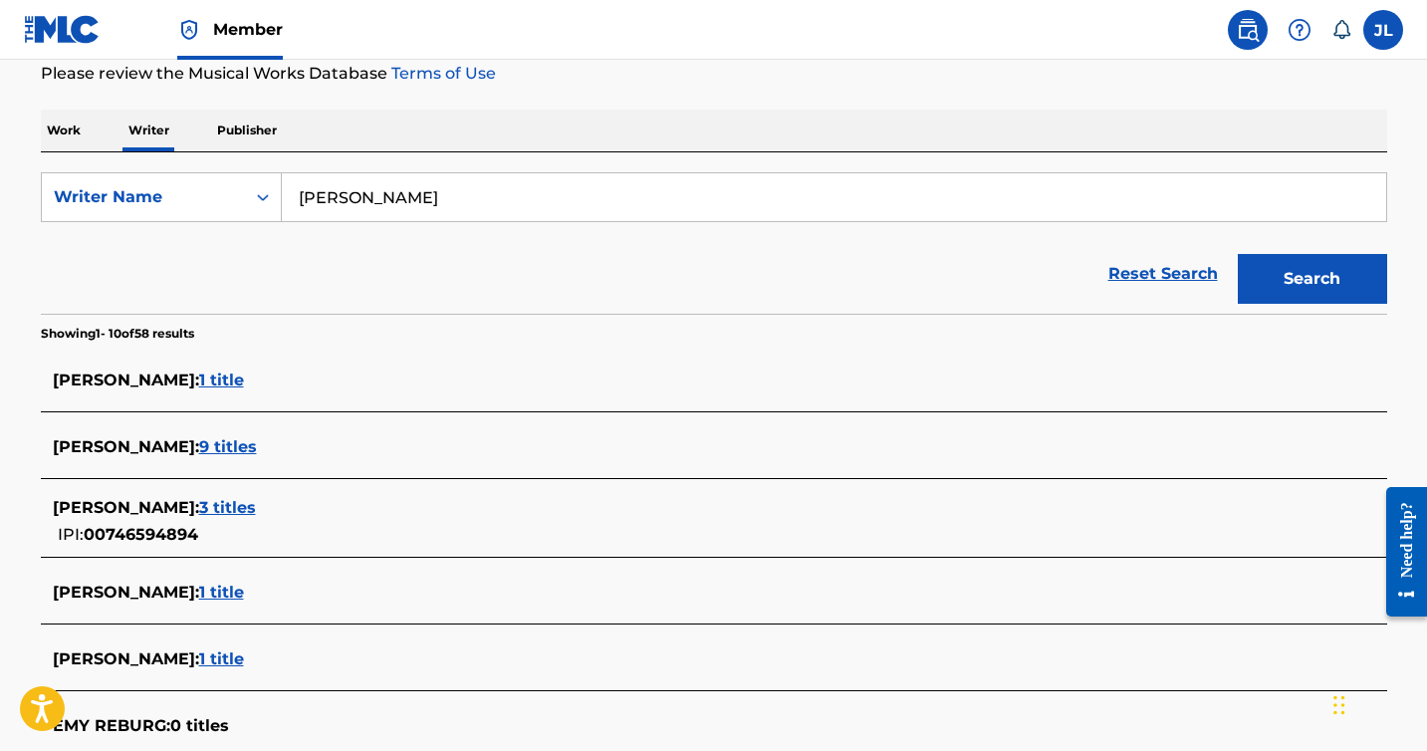
click at [218, 507] on span "3 titles" at bounding box center [227, 507] width 57 height 19
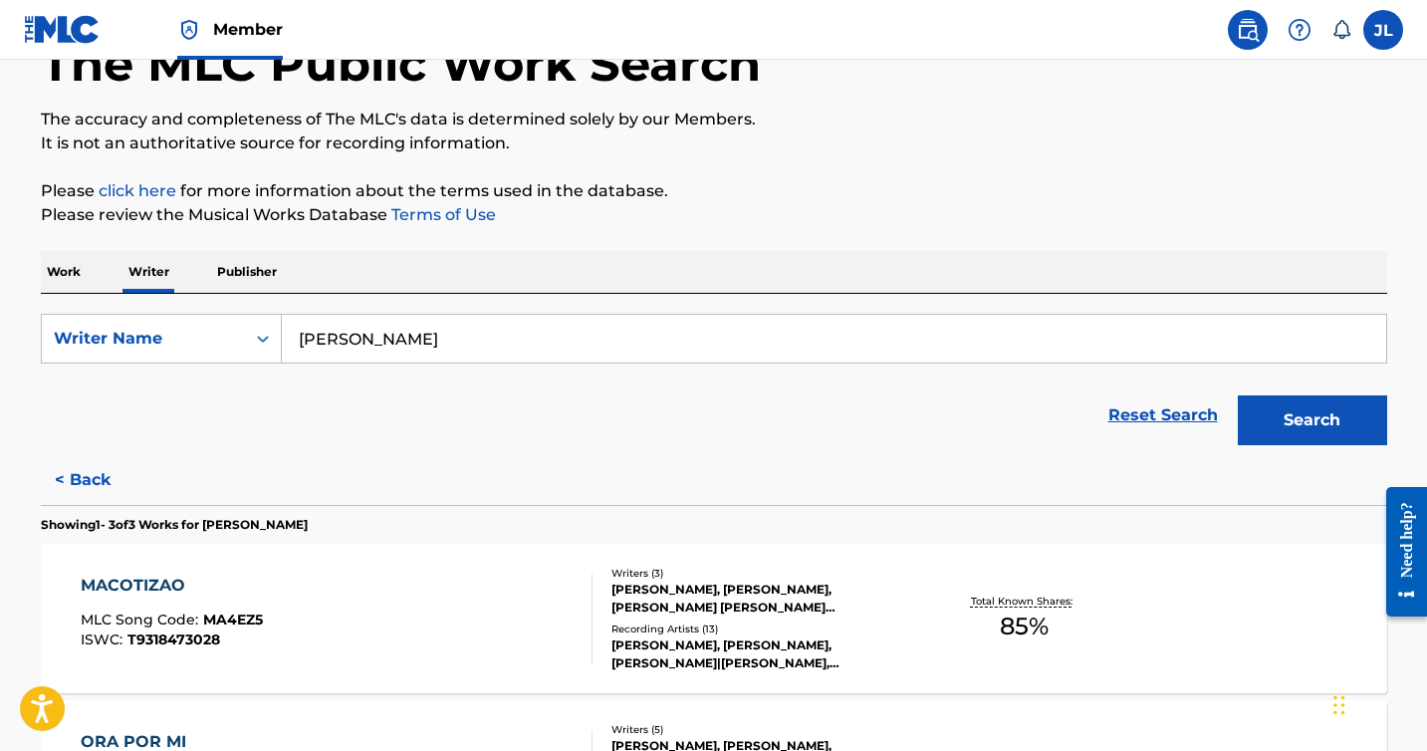
scroll to position [120, 0]
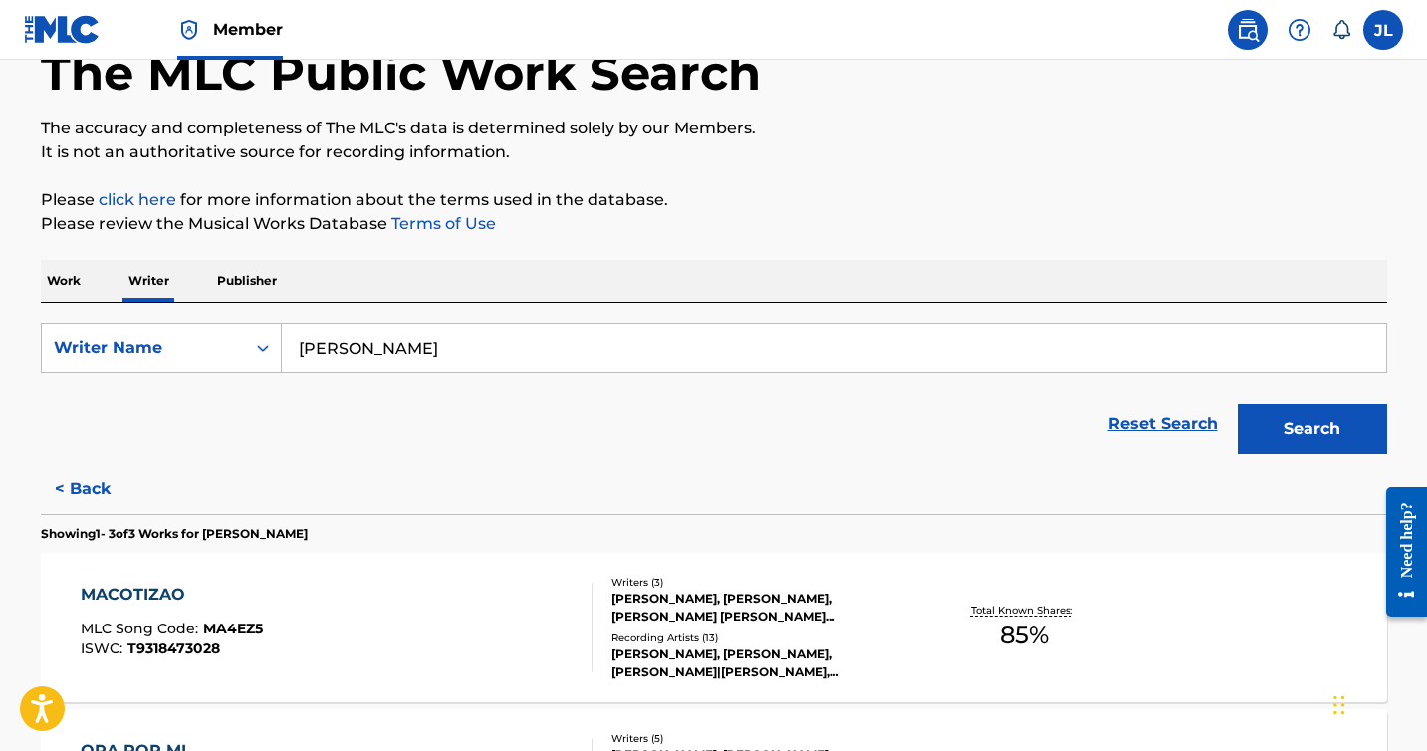
click at [104, 485] on button "< Back" at bounding box center [100, 489] width 119 height 50
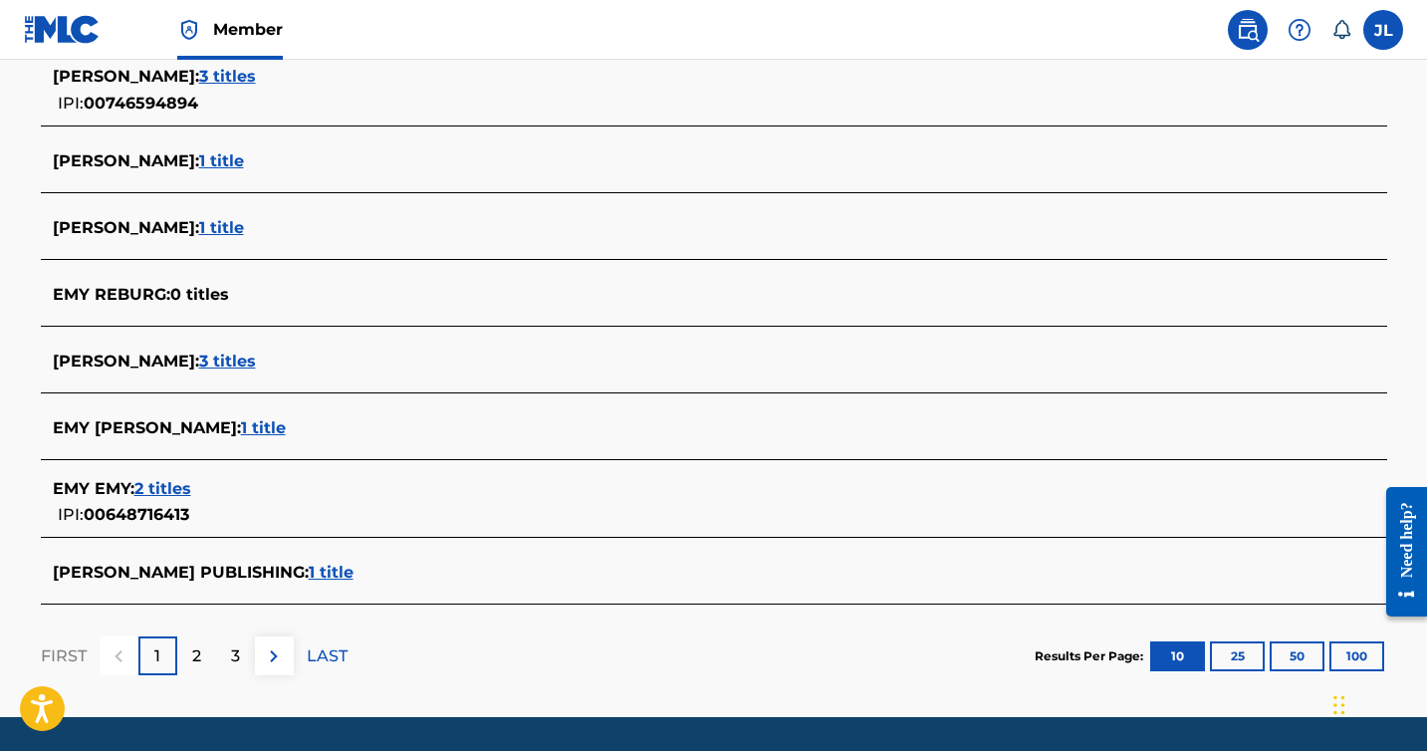
scroll to position [707, 0]
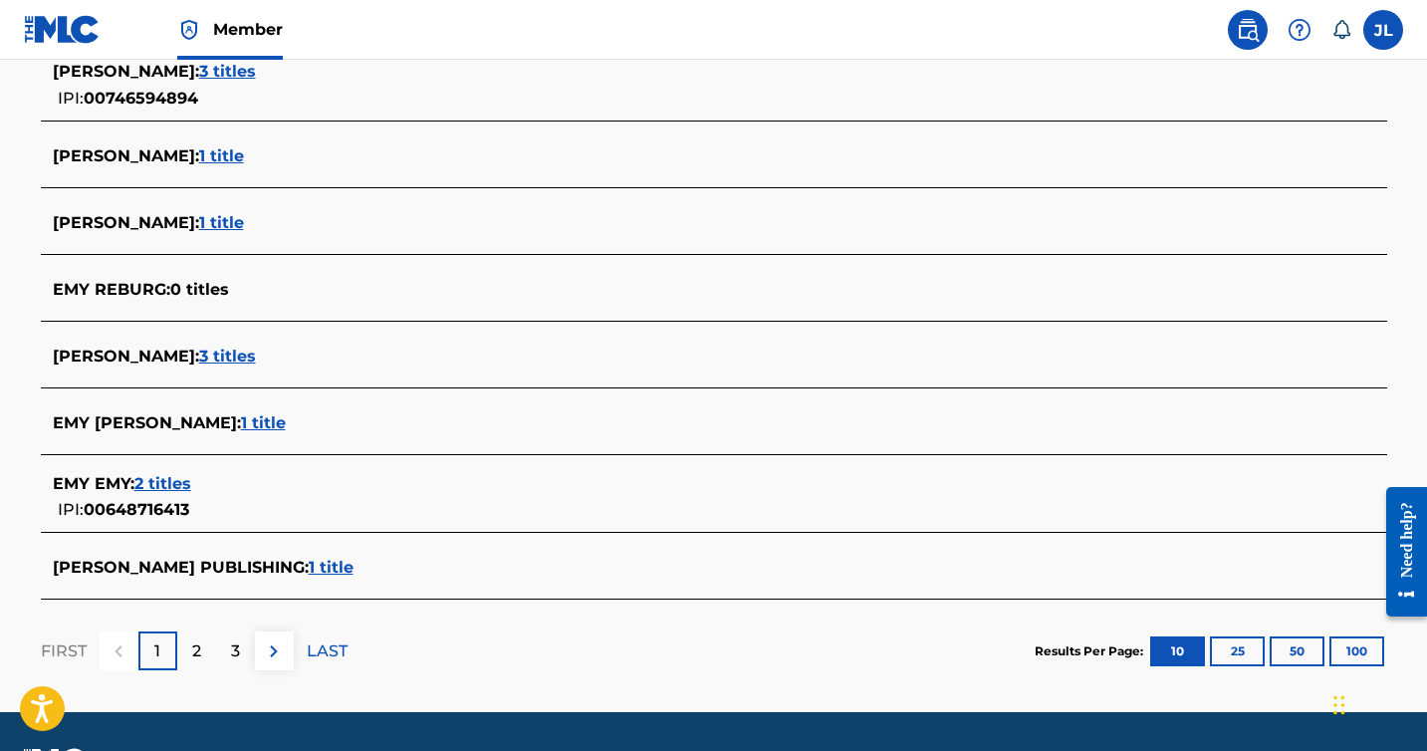
click at [1359, 648] on button "100" at bounding box center [1356, 651] width 55 height 30
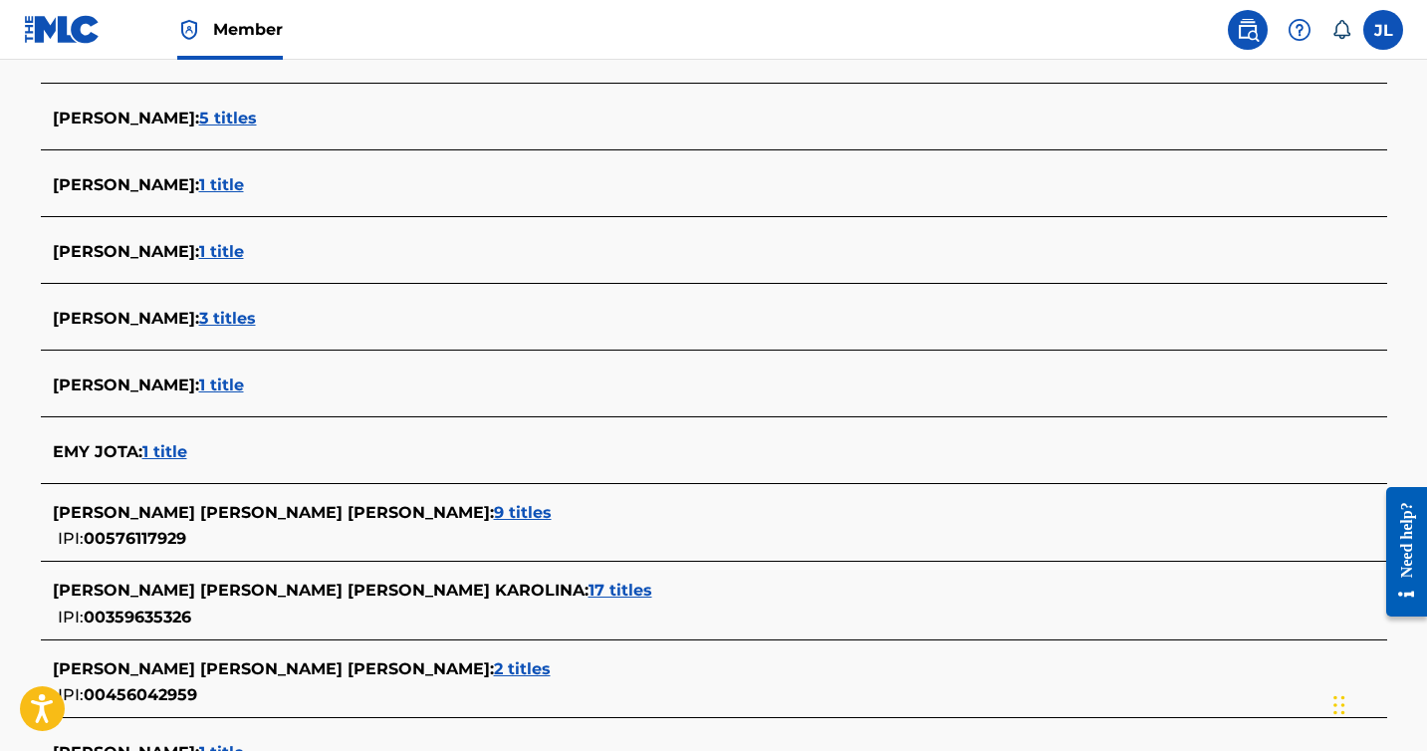
scroll to position [1927, 0]
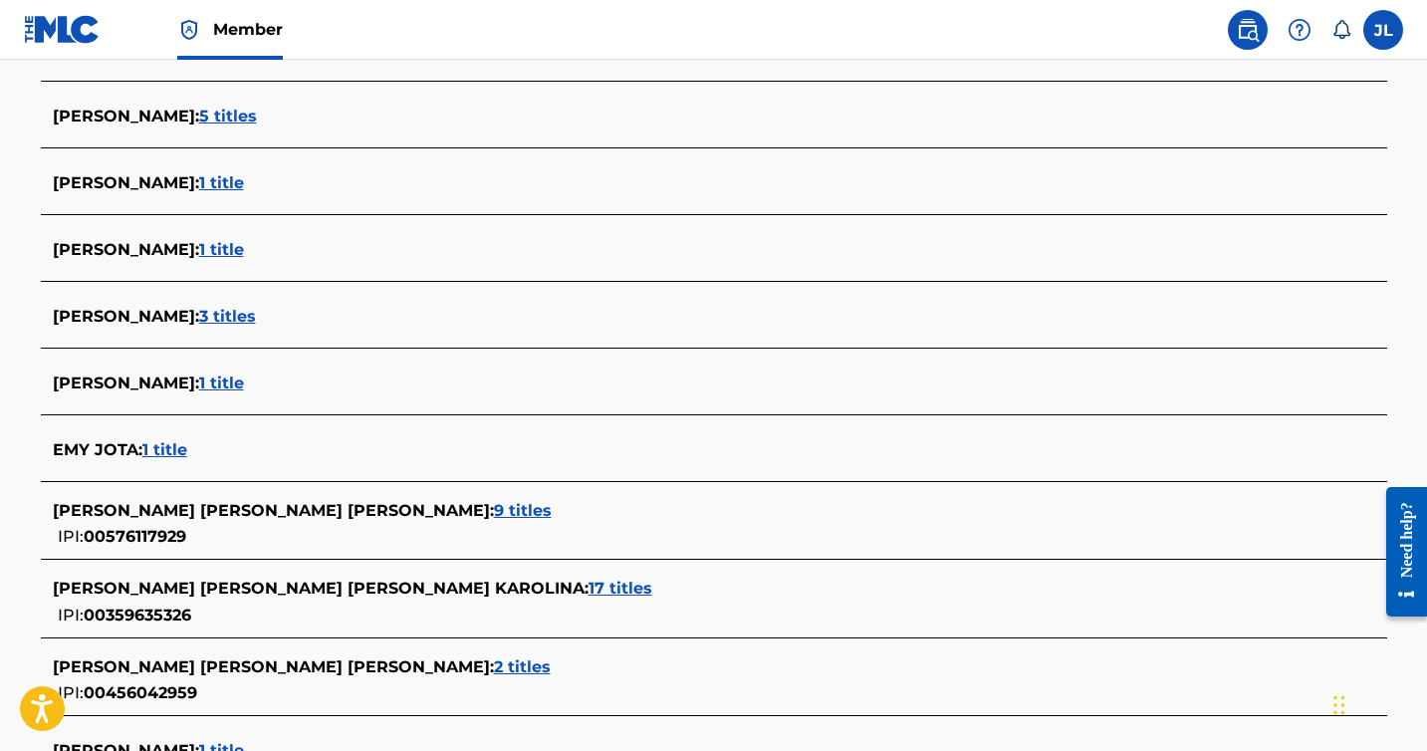
click at [206, 314] on span "3 titles" at bounding box center [227, 316] width 57 height 19
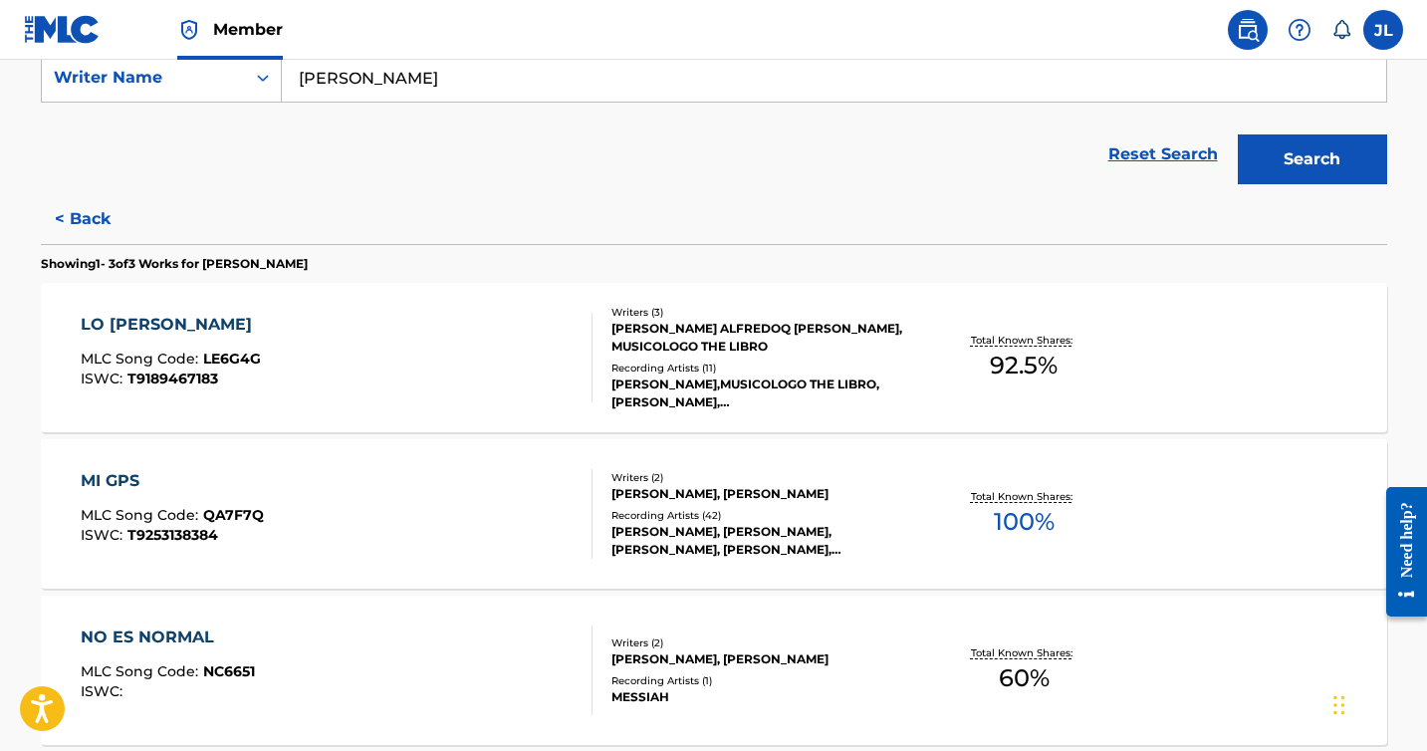
scroll to position [385, 0]
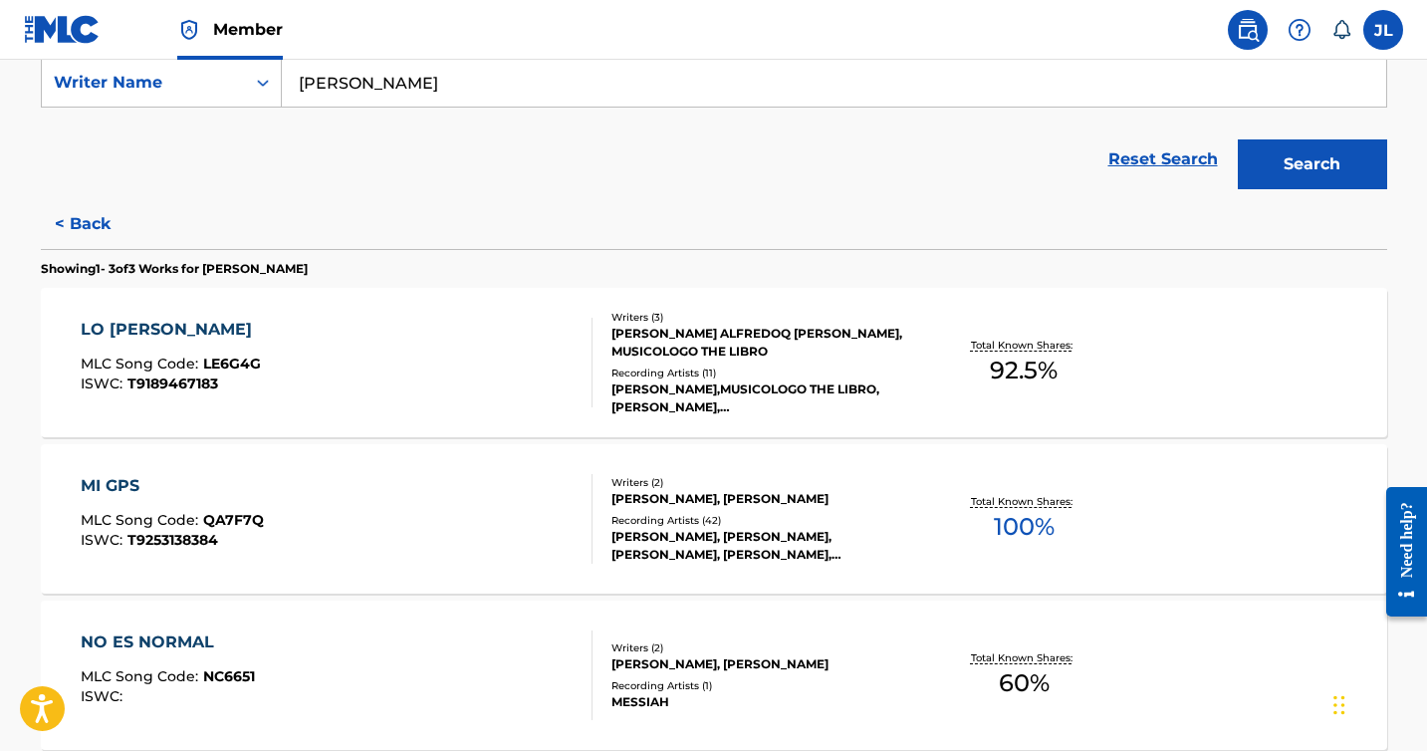
click at [96, 223] on button "< Back" at bounding box center [100, 224] width 119 height 50
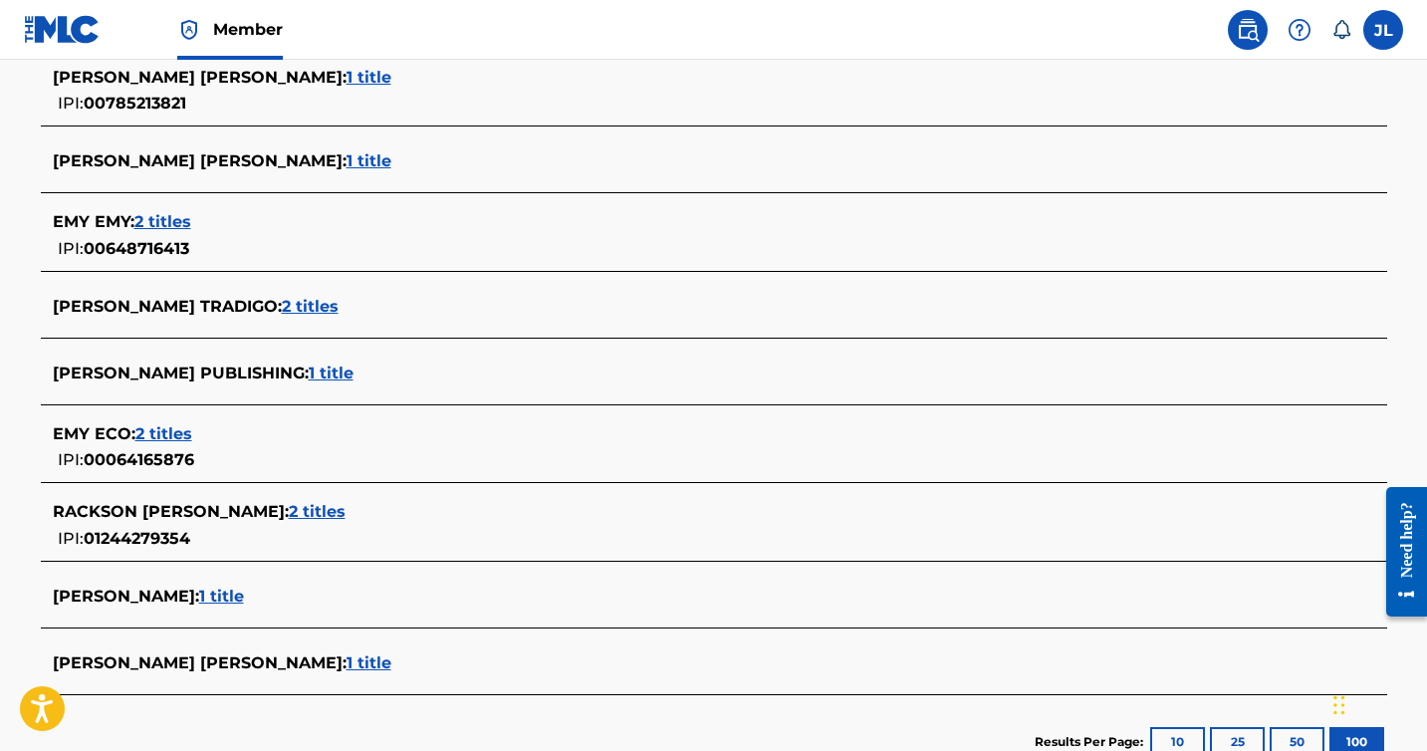
scroll to position [4002, 0]
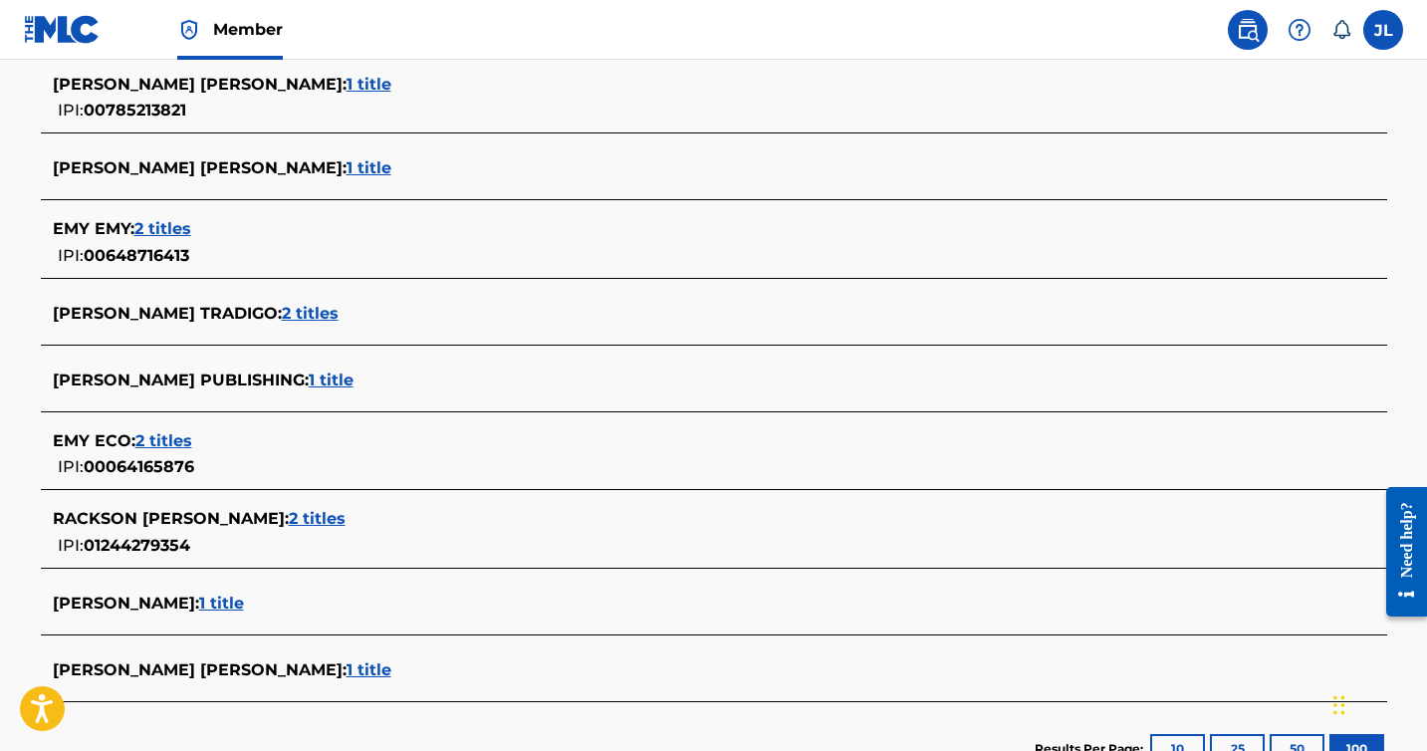
click at [347, 170] on span "1 title" at bounding box center [369, 167] width 45 height 19
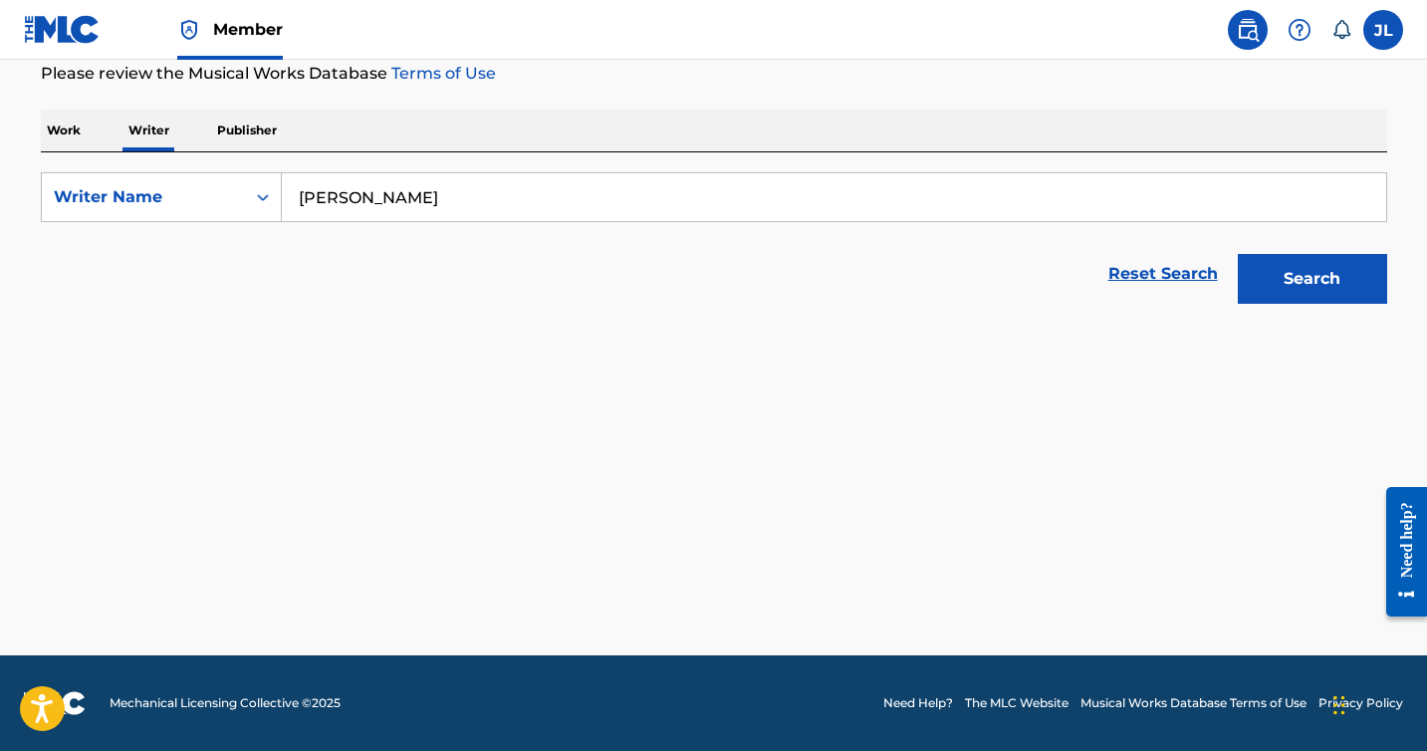
scroll to position [271, 0]
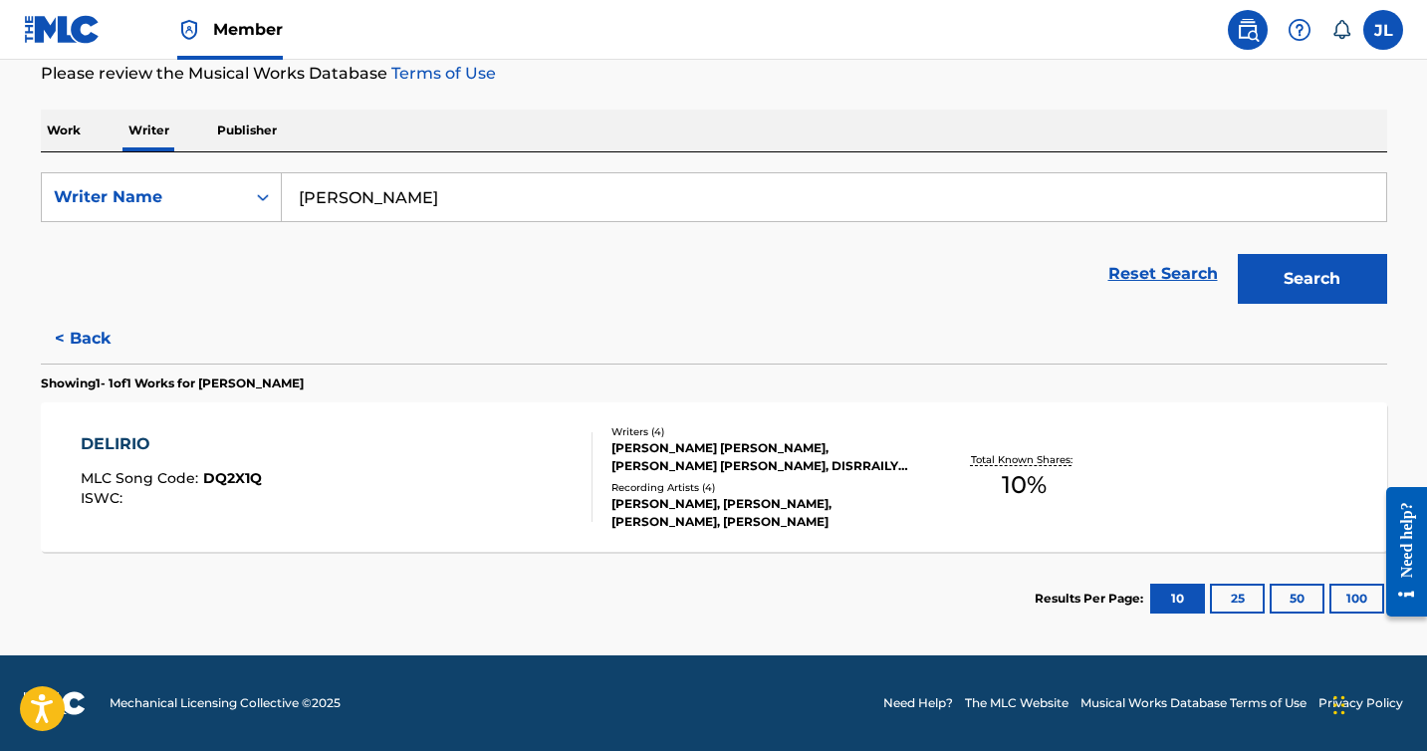
click at [1397, 18] on label at bounding box center [1383, 30] width 40 height 40
click at [1383, 30] on input "[PERSON_NAME] Jeremys [PERSON_NAME] [EMAIL_ADDRESS][DOMAIN_NAME] Notification P…" at bounding box center [1383, 30] width 0 height 0
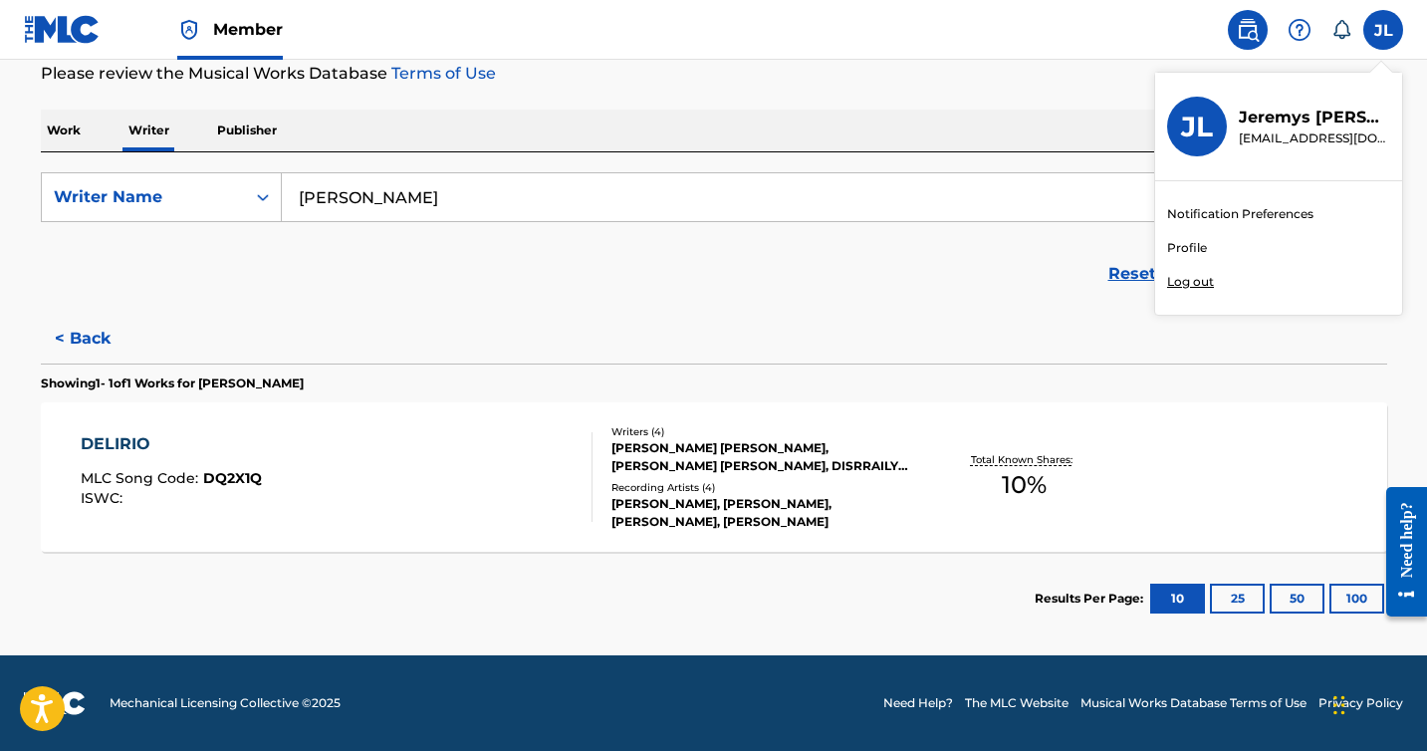
click at [74, 24] on img at bounding box center [62, 29] width 77 height 29
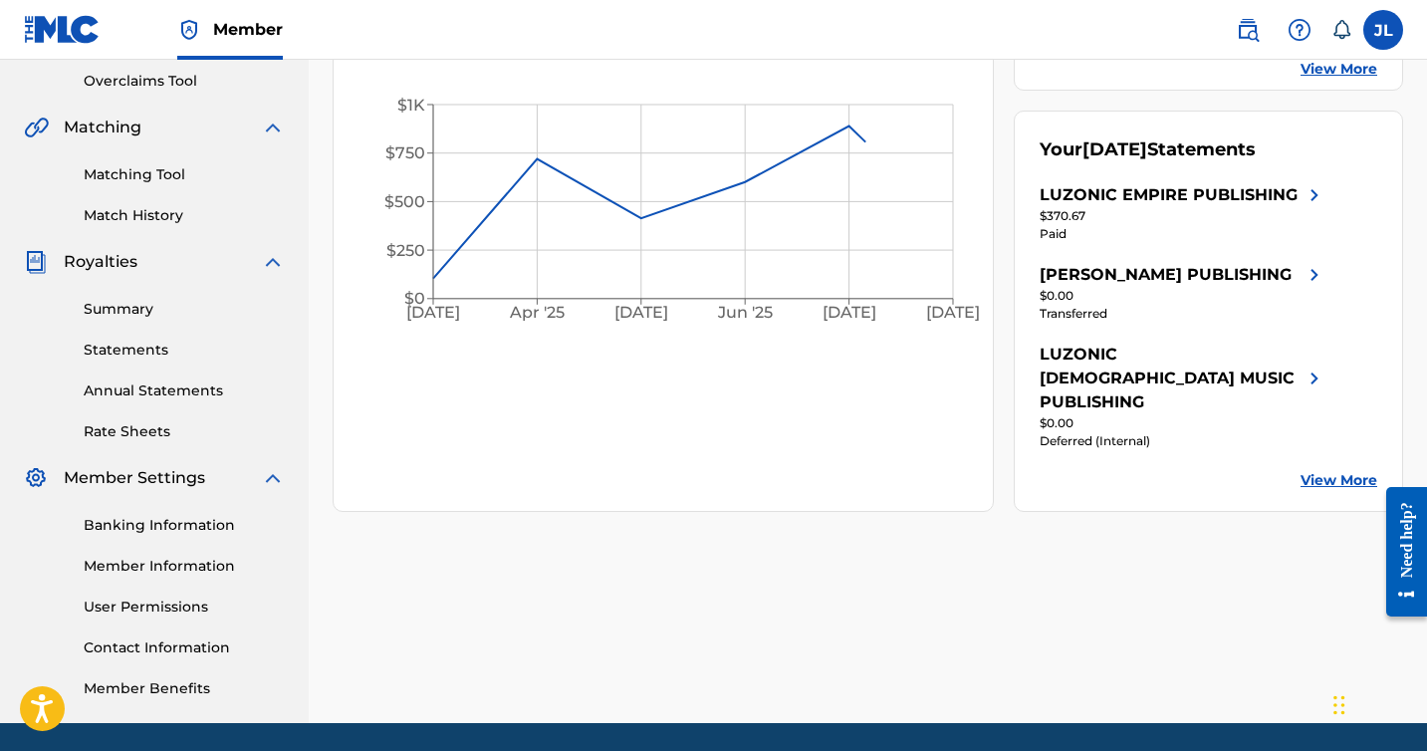
scroll to position [430, 0]
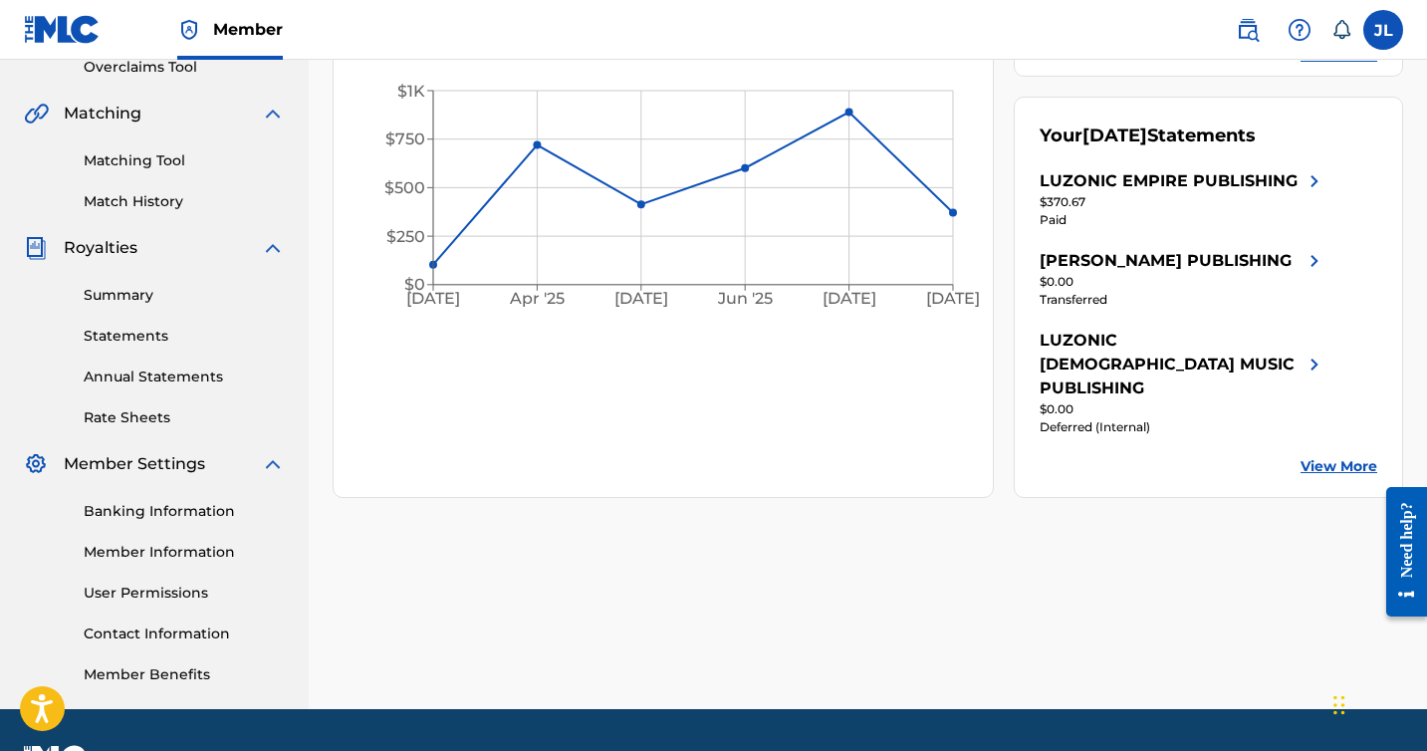
click at [163, 595] on link "User Permissions" at bounding box center [184, 592] width 201 height 21
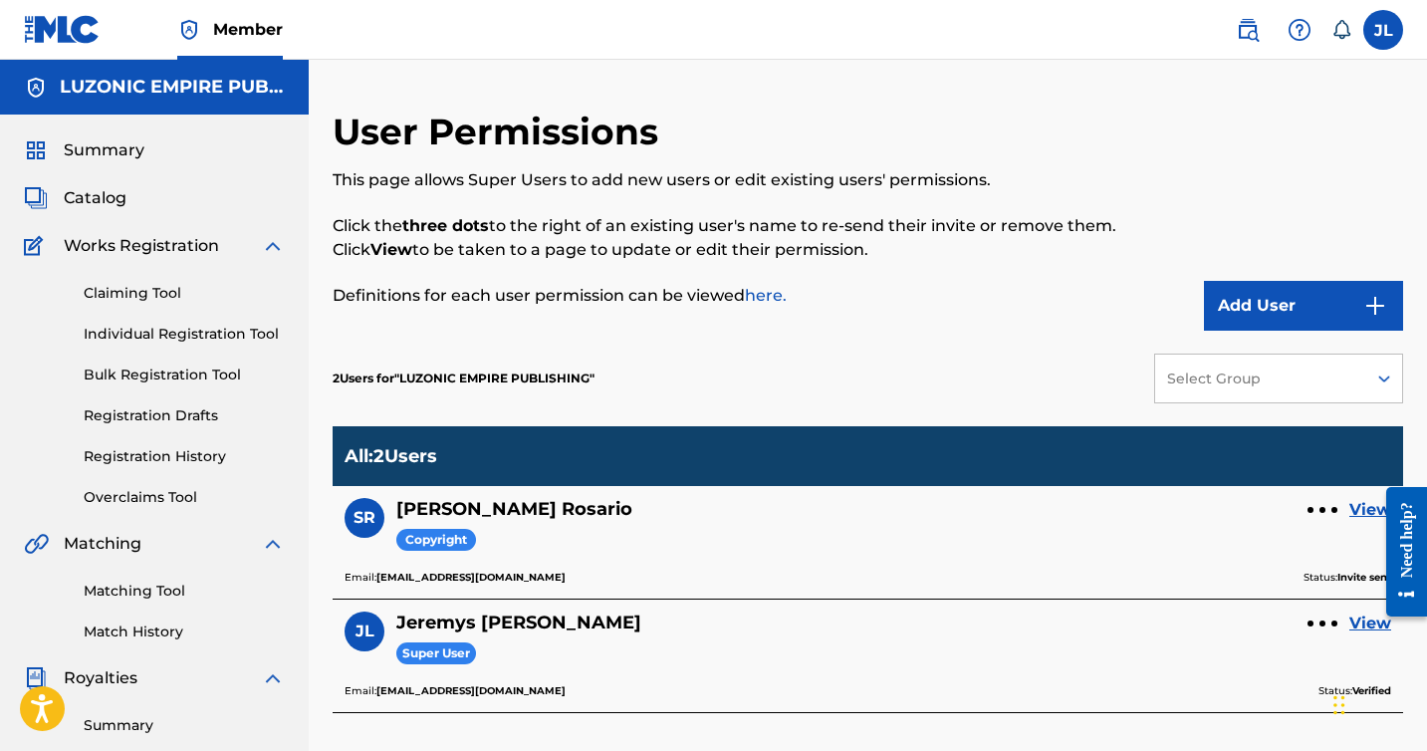
click at [1364, 514] on link "View" at bounding box center [1370, 510] width 42 height 24
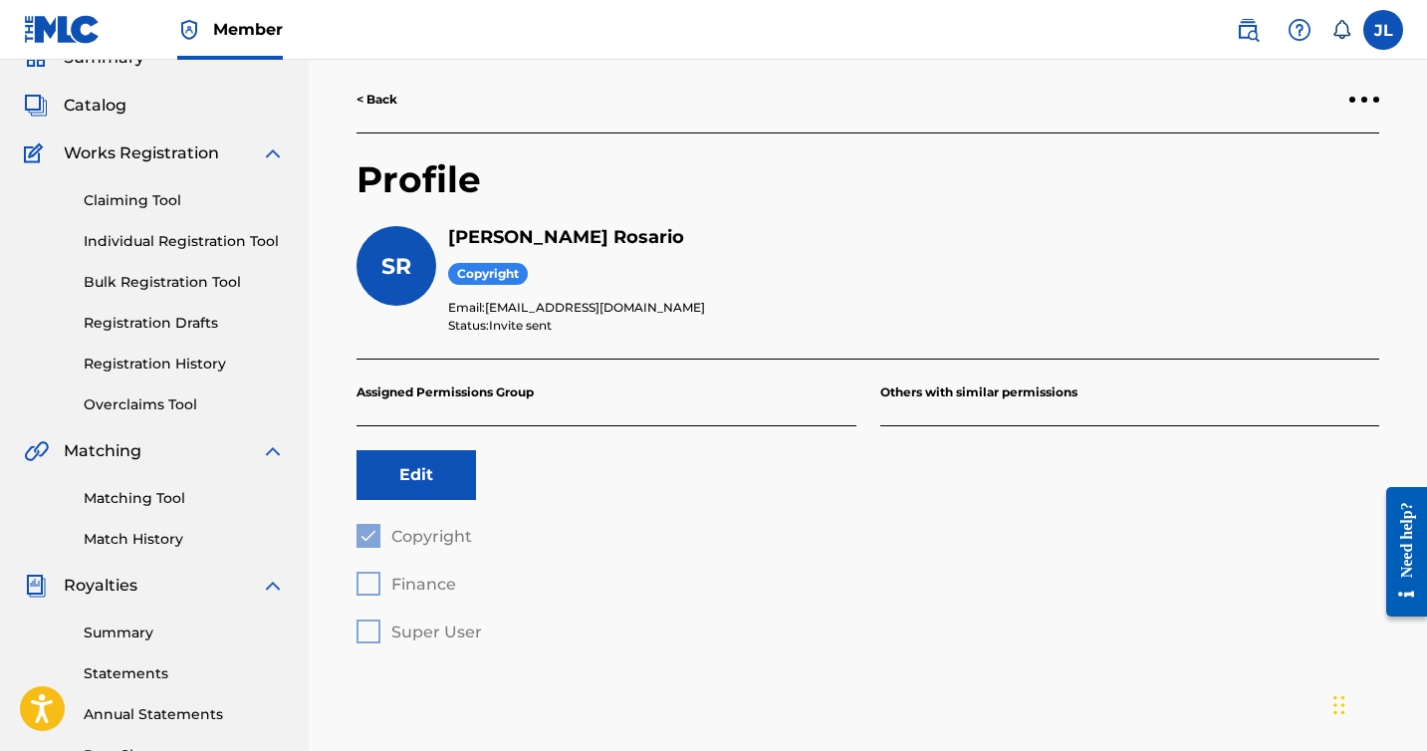
scroll to position [87, 0]
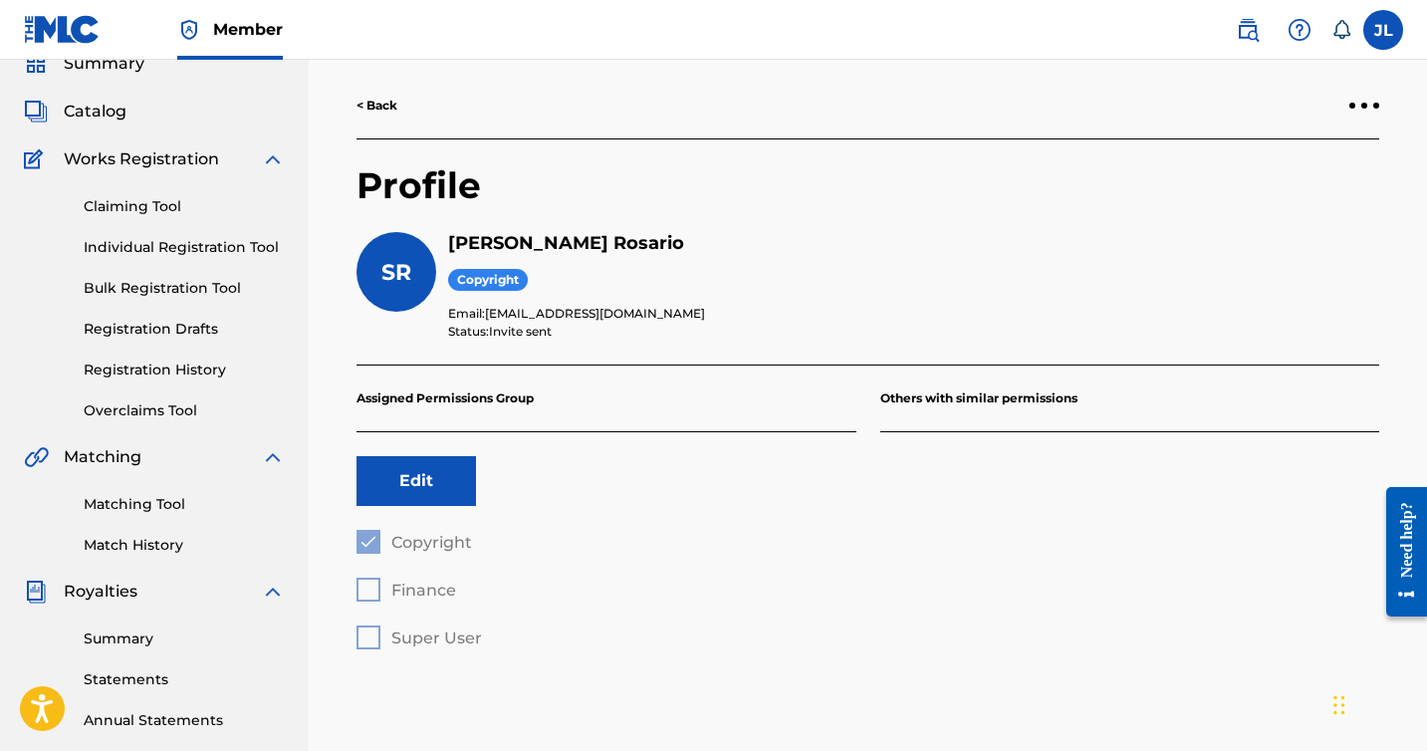
click at [442, 486] on button "Edit" at bounding box center [415, 481] width 119 height 50
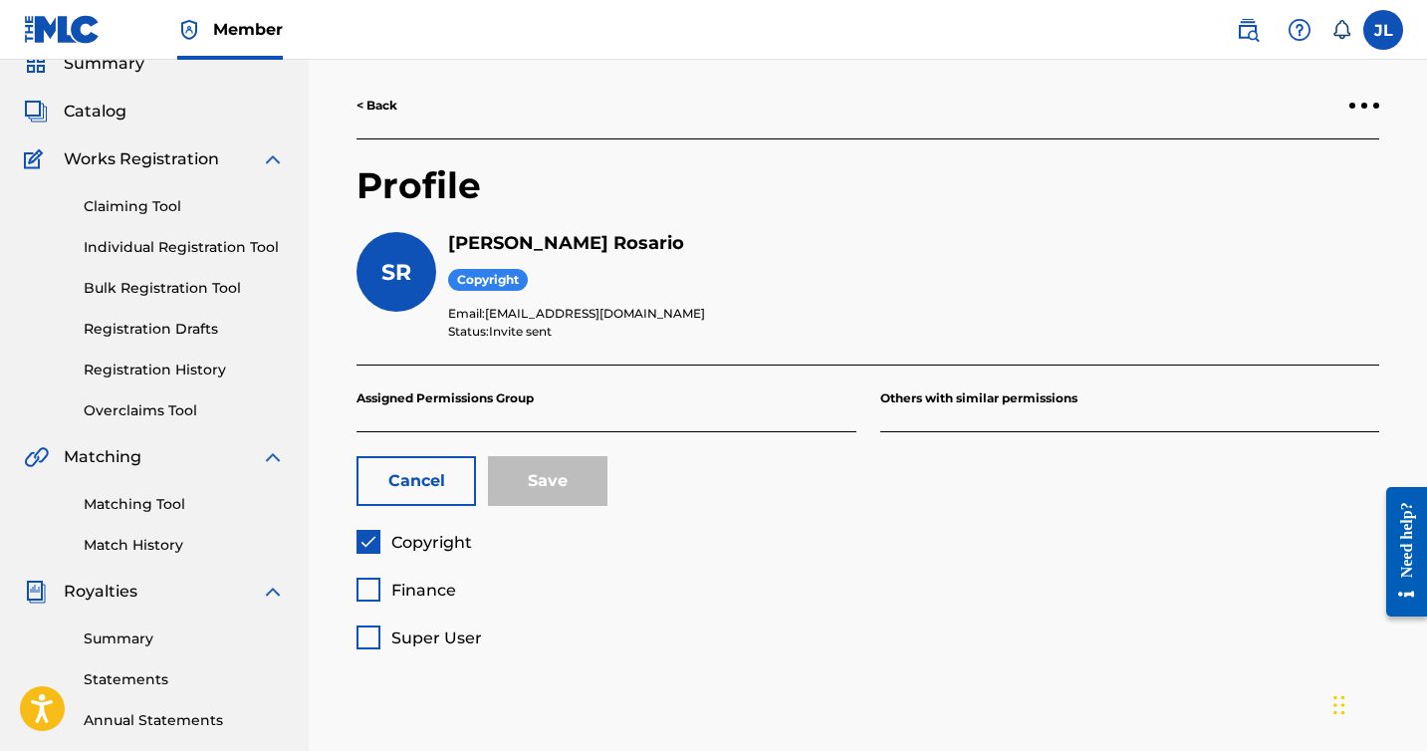
click at [422, 485] on button "Cancel" at bounding box center [415, 481] width 119 height 50
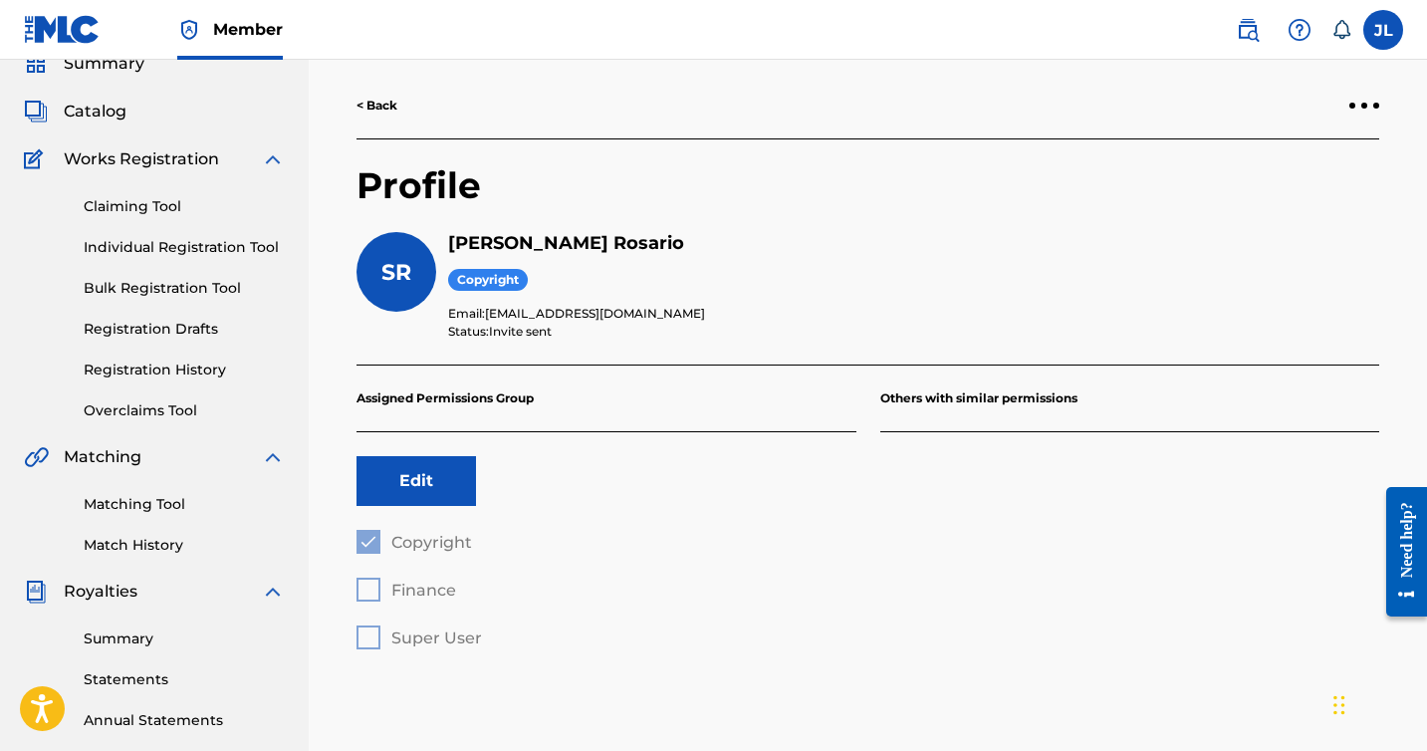
click at [384, 111] on link "< Back" at bounding box center [376, 106] width 41 height 18
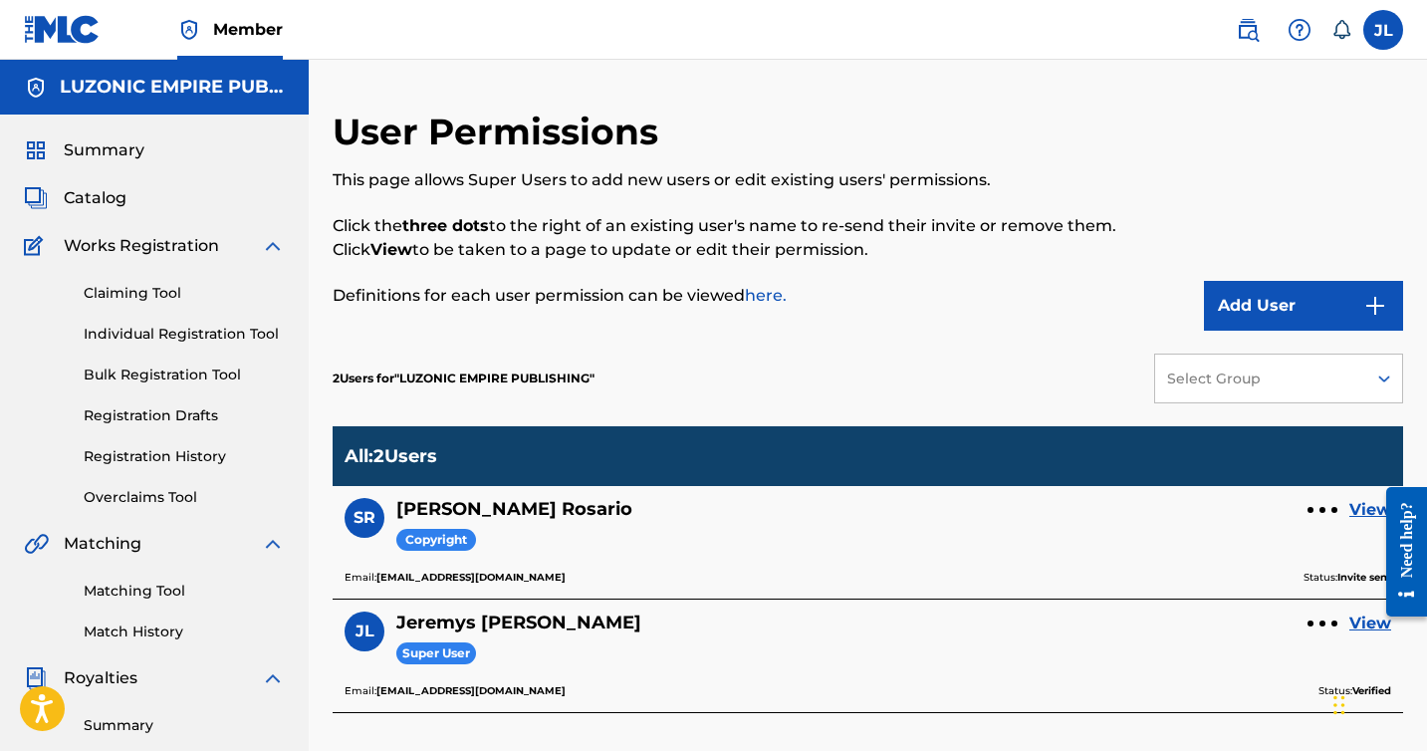
click at [1379, 18] on label at bounding box center [1383, 30] width 40 height 40
click at [1383, 30] on input "[PERSON_NAME] Jeremys [PERSON_NAME] [EMAIL_ADDRESS][DOMAIN_NAME] Notification P…" at bounding box center [1383, 30] width 0 height 0
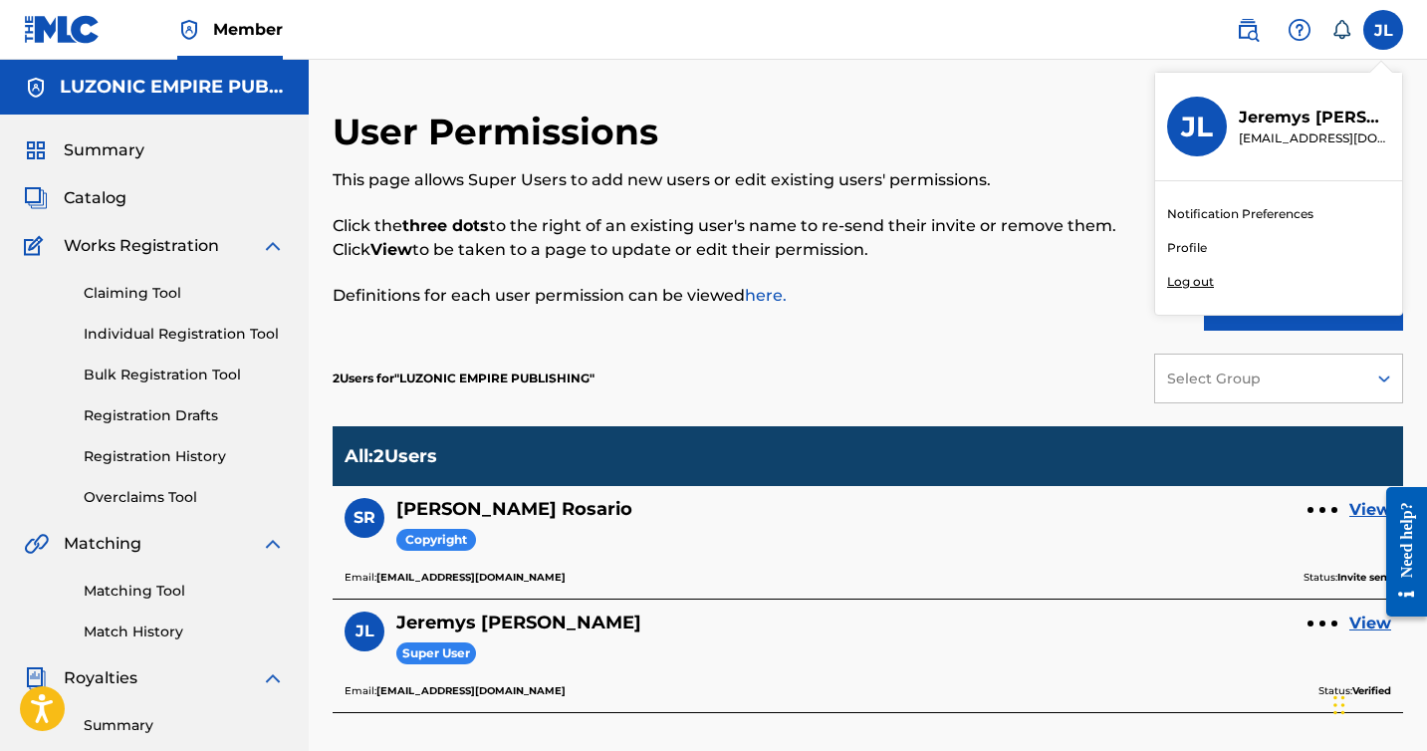
click at [1217, 291] on div "Notification Preferences Profile Log out" at bounding box center [1278, 247] width 247 height 133
click at [1383, 30] on input "[PERSON_NAME] Jeremys [PERSON_NAME] [EMAIL_ADDRESS][DOMAIN_NAME] Notification P…" at bounding box center [1383, 30] width 0 height 0
click at [1205, 286] on p "Log out" at bounding box center [1190, 282] width 47 height 18
click at [1383, 30] on input "[PERSON_NAME] Jeremys [PERSON_NAME] [EMAIL_ADDRESS][DOMAIN_NAME] Notification P…" at bounding box center [1383, 30] width 0 height 0
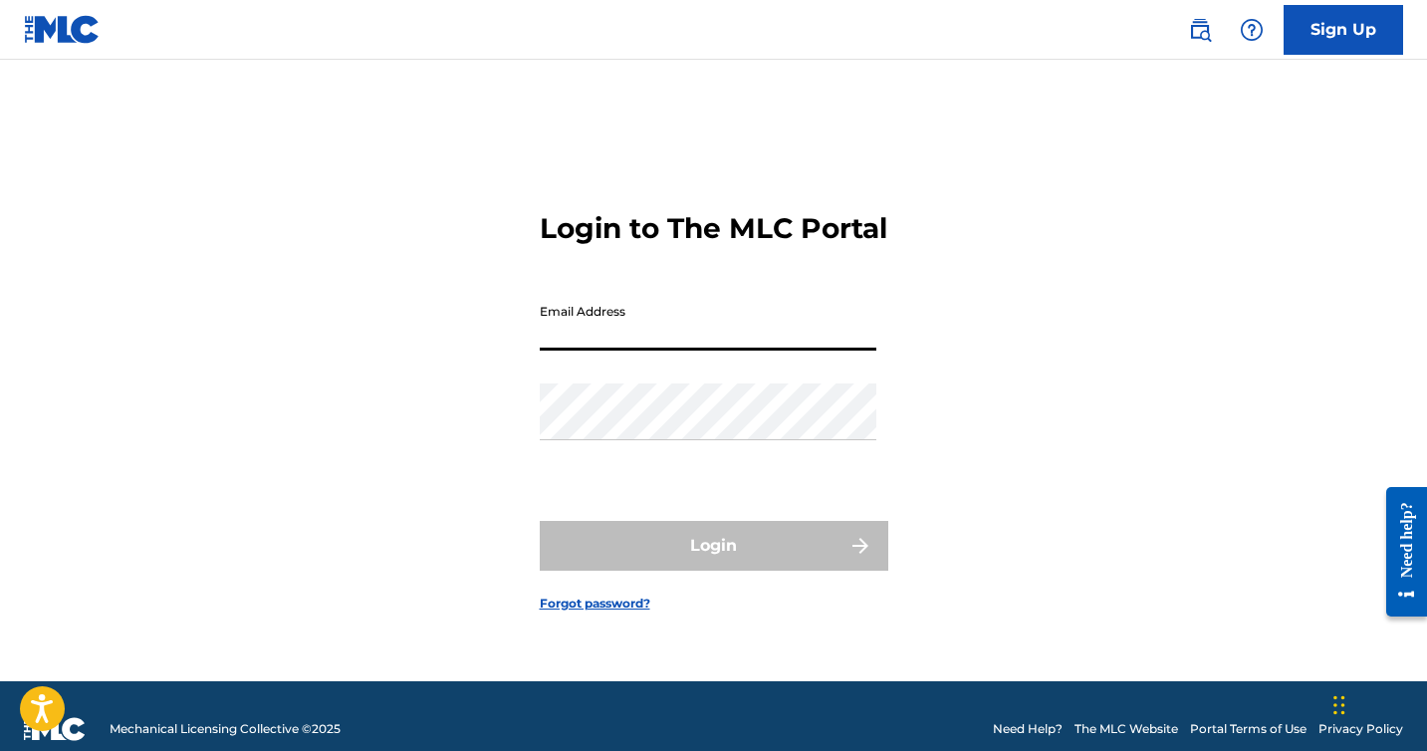
click at [654, 350] on input "Email Address" at bounding box center [708, 322] width 337 height 57
click at [1001, 139] on div "Login to The MLC Portal Email Address Password Login Forgot password?" at bounding box center [714, 396] width 1394 height 572
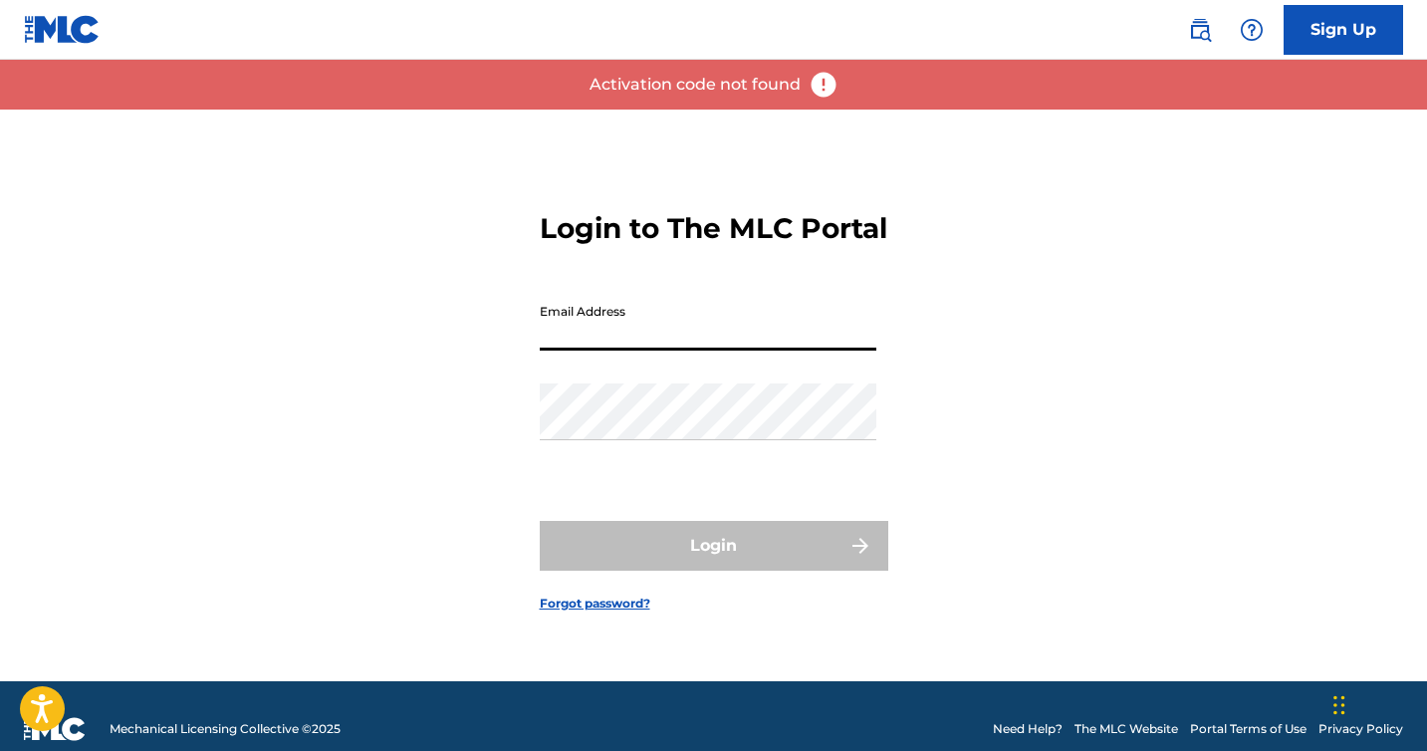
click at [643, 328] on input "Email Address" at bounding box center [708, 322] width 337 height 57
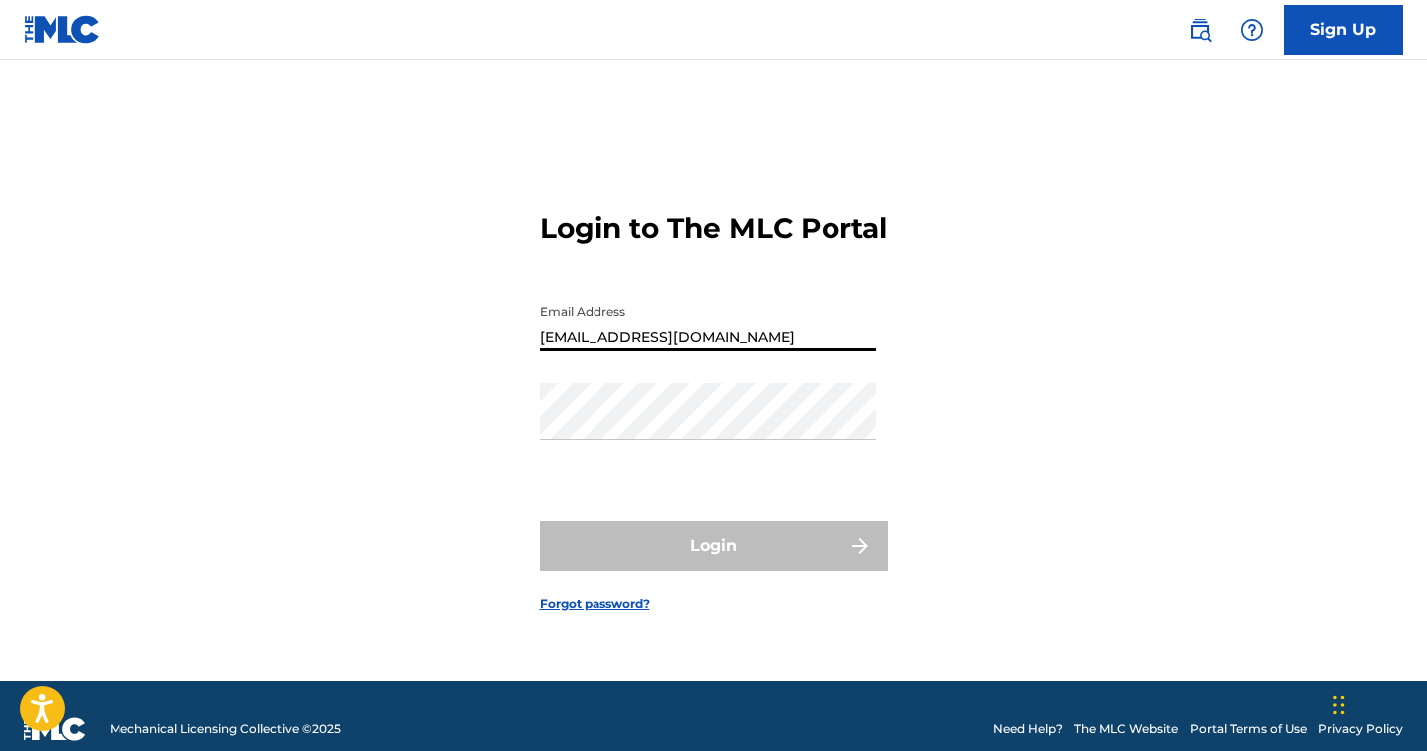
type input "[EMAIL_ADDRESS][DOMAIN_NAME]"
click at [642, 367] on div "Email Address [EMAIL_ADDRESS][DOMAIN_NAME]" at bounding box center [708, 339] width 337 height 90
copy div "Email Address"
click at [653, 350] on input "[EMAIL_ADDRESS][DOMAIN_NAME]" at bounding box center [708, 322] width 337 height 57
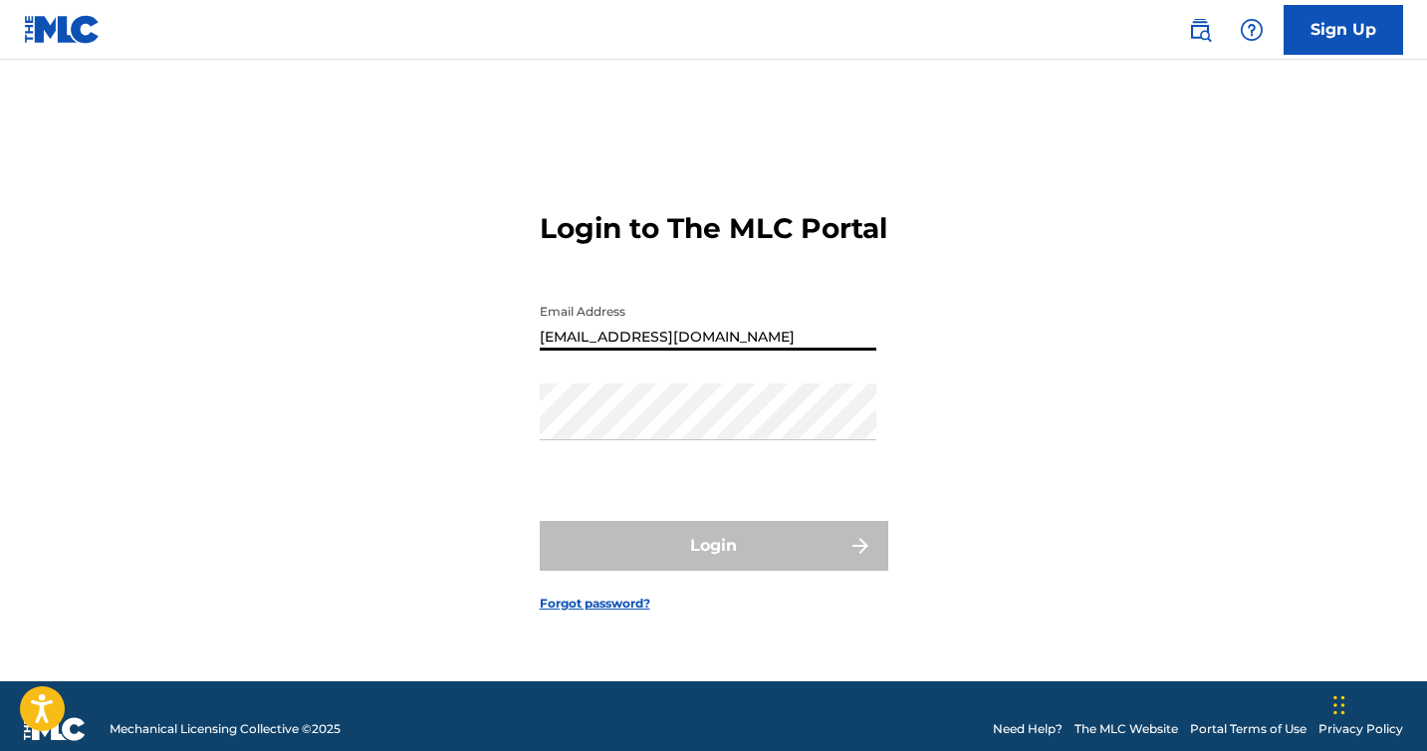
click at [653, 350] on input "[EMAIL_ADDRESS][DOMAIN_NAME]" at bounding box center [708, 322] width 337 height 57
click at [570, 612] on link "Forgot password?" at bounding box center [595, 603] width 111 height 18
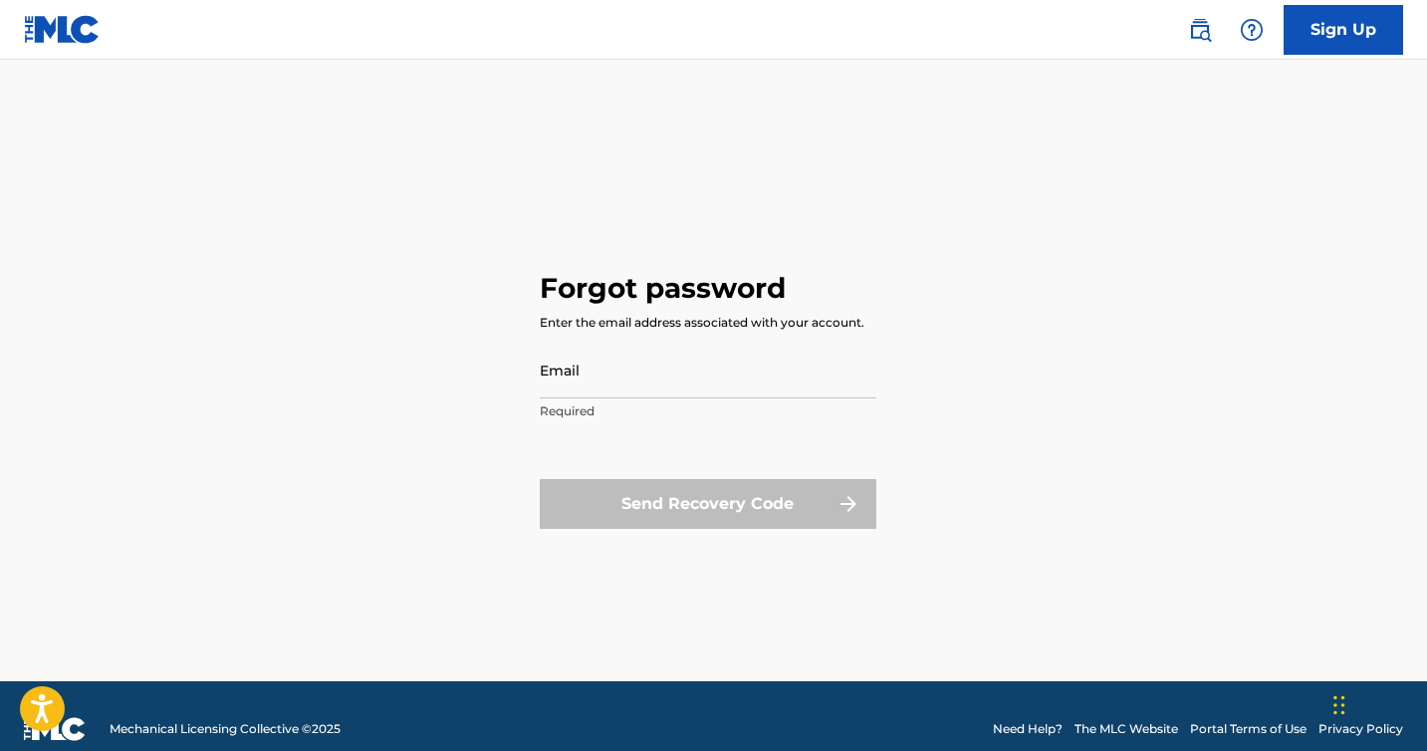
click at [592, 376] on input "Email" at bounding box center [708, 370] width 337 height 57
paste input "[EMAIL_ADDRESS][DOMAIN_NAME]"
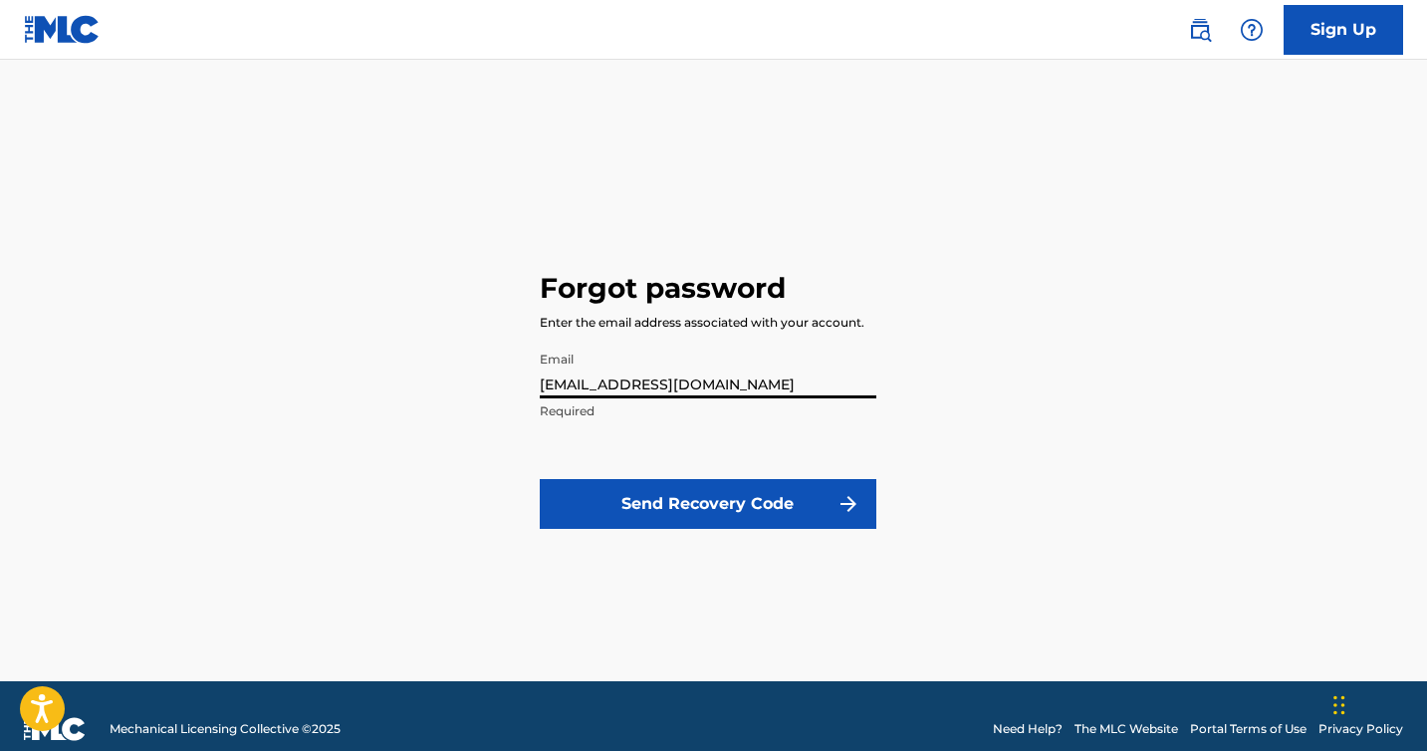
type input "[EMAIL_ADDRESS][DOMAIN_NAME]"
click at [606, 499] on button "Send Recovery Code" at bounding box center [708, 504] width 337 height 50
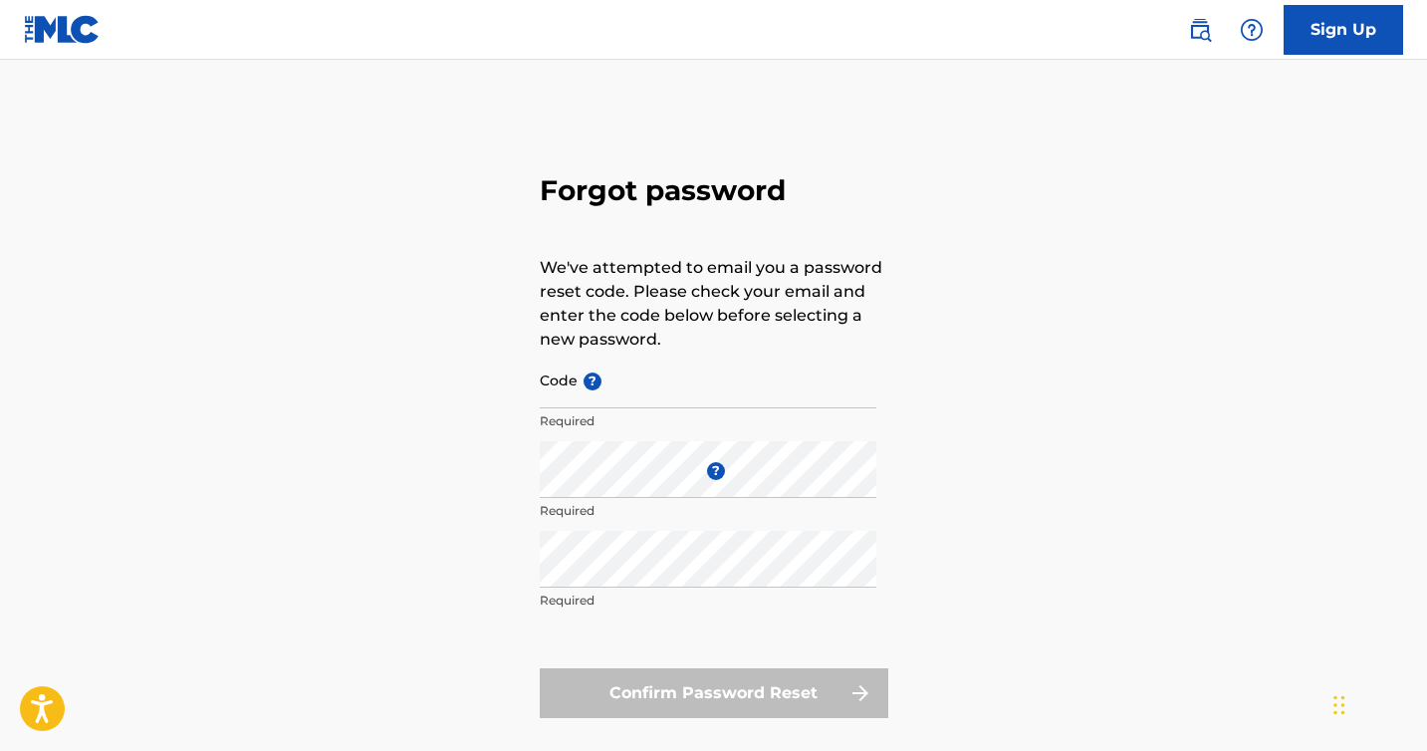
click at [540, 520] on nordpass-icon at bounding box center [540, 520] width 0 height 0
click at [0, 750] on nordpass-autofill-portal at bounding box center [0, 751] width 0 height 0
click at [0, 750] on nordpass-portal at bounding box center [0, 751] width 0 height 0
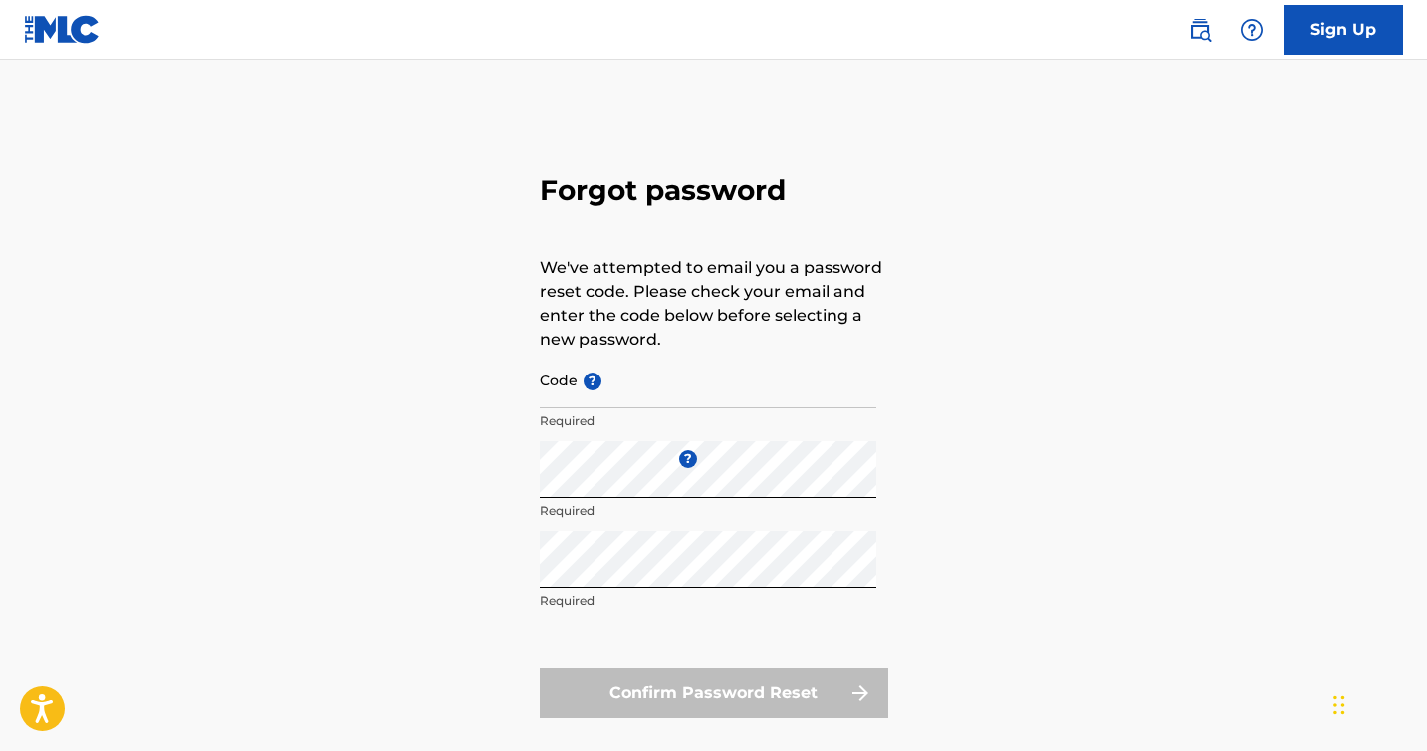
click at [0, 750] on nordpass-portal at bounding box center [0, 751] width 0 height 0
click at [613, 396] on input "Code ?" at bounding box center [708, 379] width 337 height 57
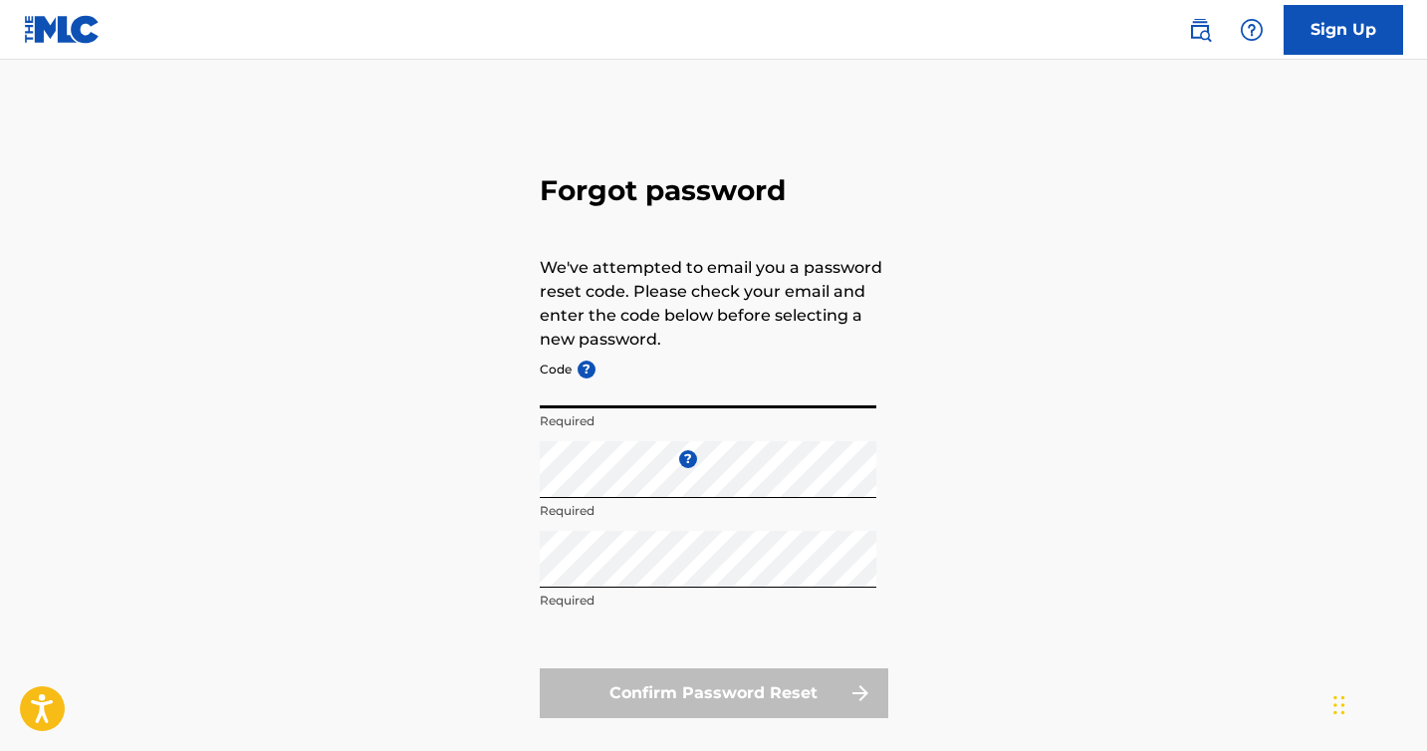
paste input "FP_2d387669246128dede3e659f5c27"
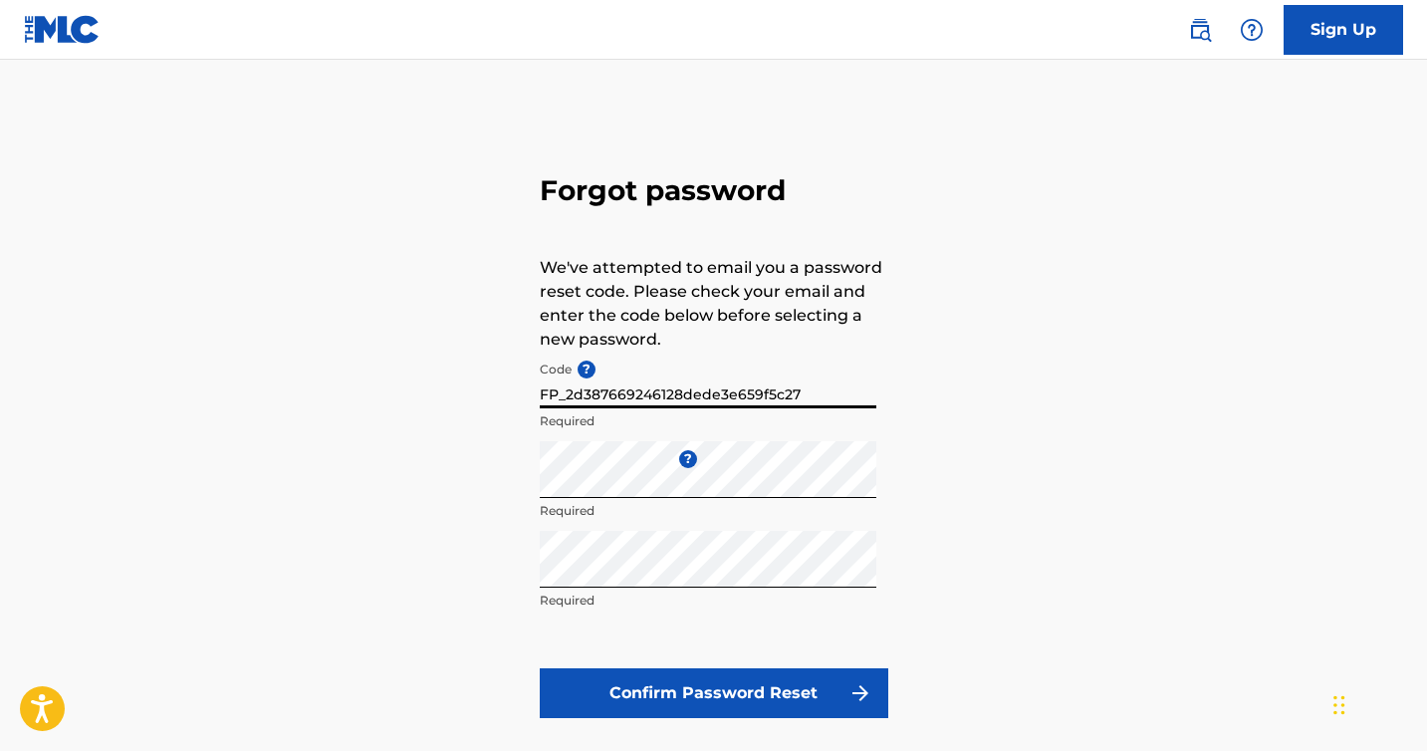
type input "FP_2d387669246128dede3e659f5c27"
click at [482, 430] on div "Forgot password We've attempted to email you a password reset code. Please chec…" at bounding box center [714, 442] width 1394 height 664
click at [686, 693] on button "Confirm Password Reset" at bounding box center [714, 693] width 349 height 50
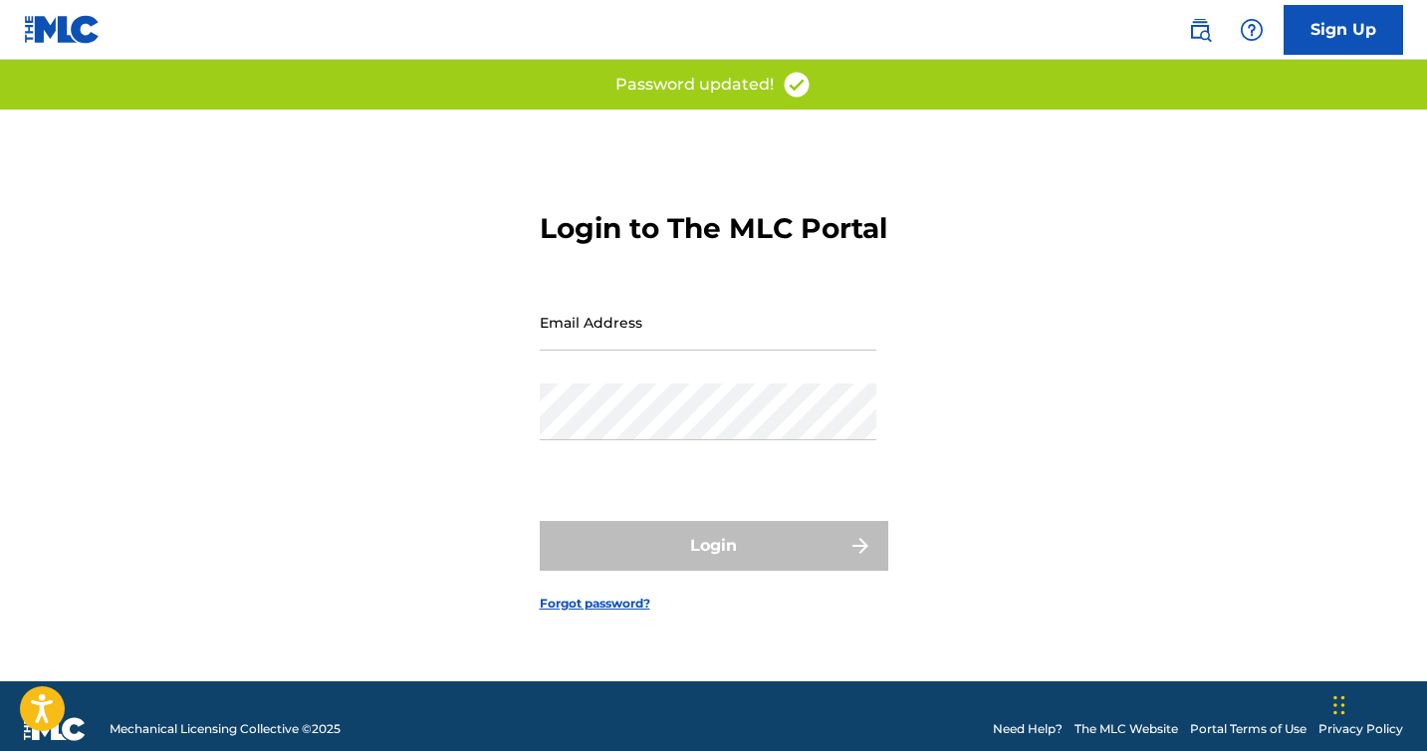
click at [0, 750] on nordpass-portal at bounding box center [0, 751] width 0 height 0
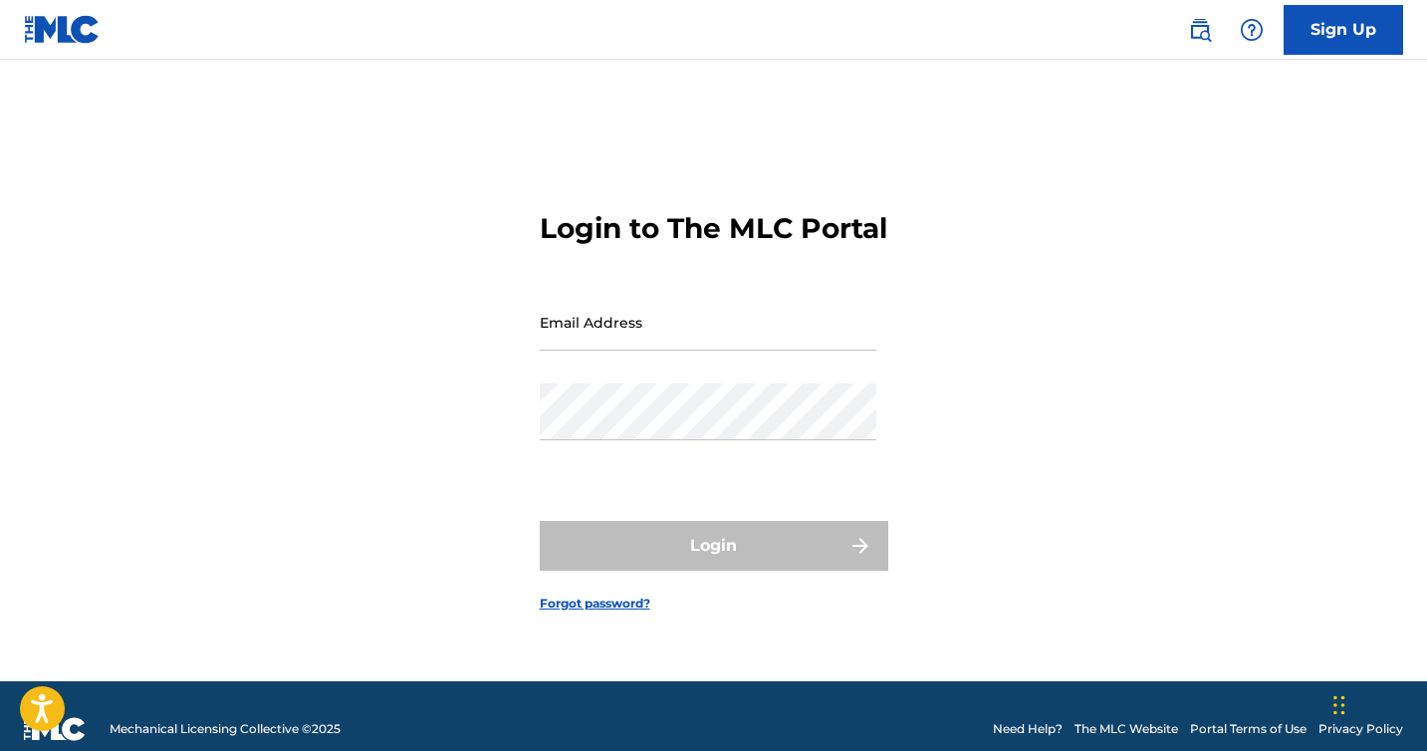
drag, startPoint x: 1105, startPoint y: 237, endPoint x: 1230, endPoint y: 237, distance: 124.5
click at [0, 750] on nordpass-portal at bounding box center [0, 751] width 0 height 0
click at [664, 340] on input "Email Address" at bounding box center [708, 322] width 337 height 57
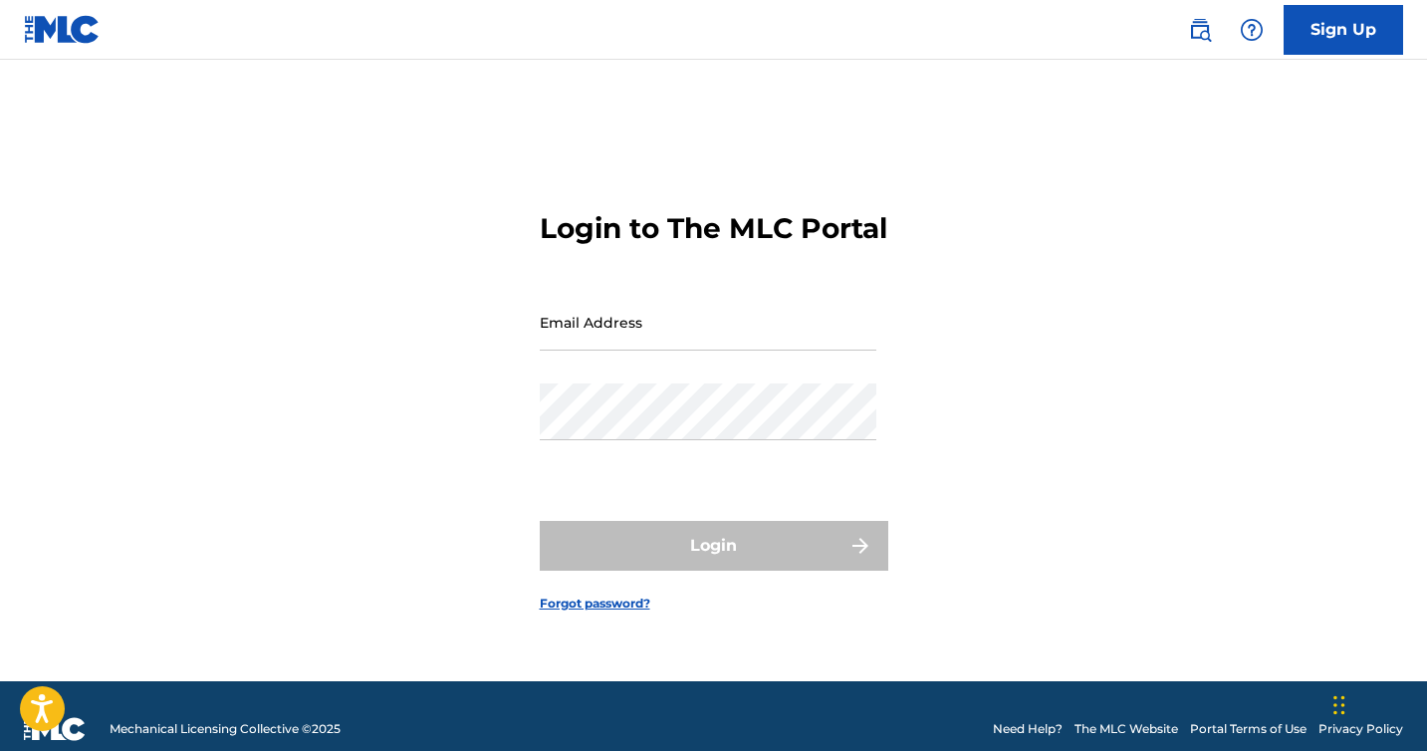
click at [496, 354] on div "Login to The MLC Portal Email Address Password Login Forgot password?" at bounding box center [714, 396] width 1394 height 572
click at [609, 332] on input "Email Address" at bounding box center [708, 322] width 337 height 57
click at [0, 750] on nordpass-autofill-portal at bounding box center [0, 751] width 0 height 0
type input "[EMAIL_ADDRESS][DOMAIN_NAME]"
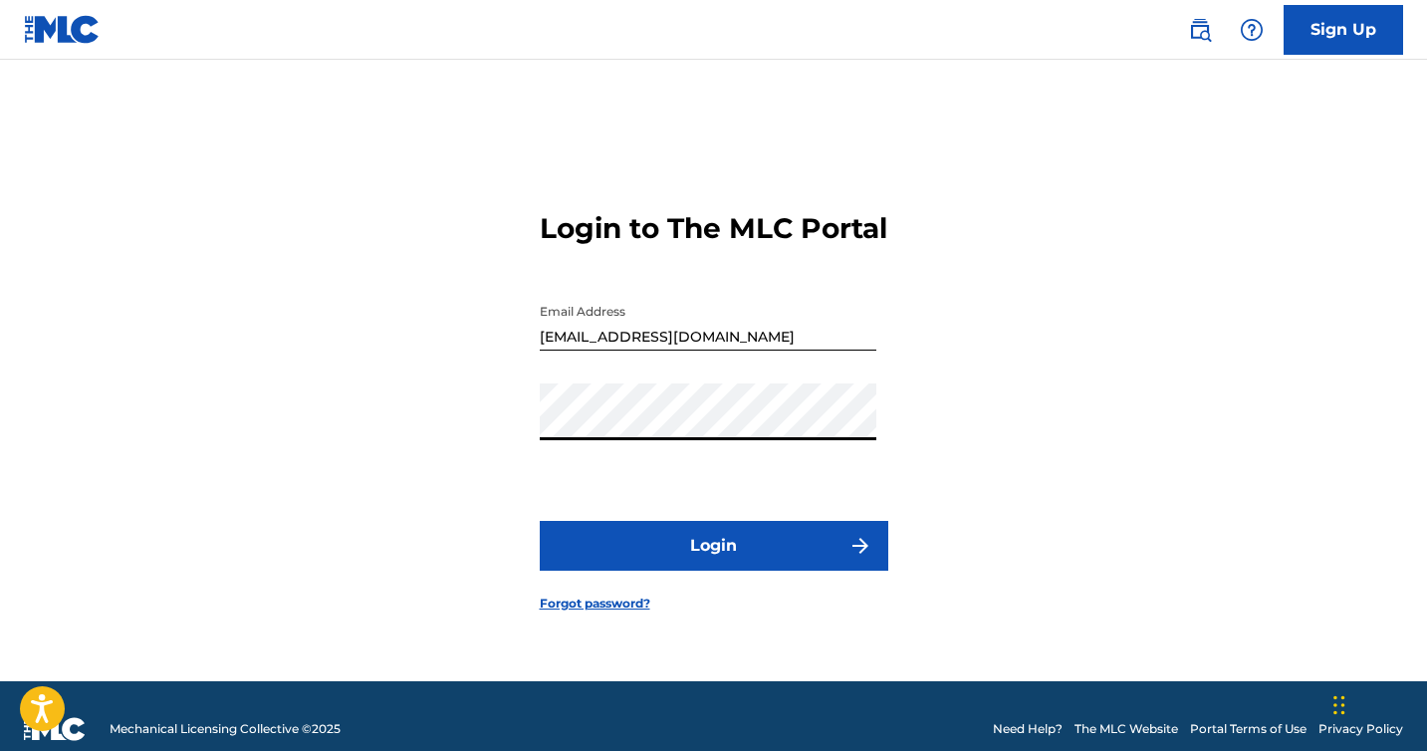
click at [679, 561] on button "Login" at bounding box center [714, 546] width 349 height 50
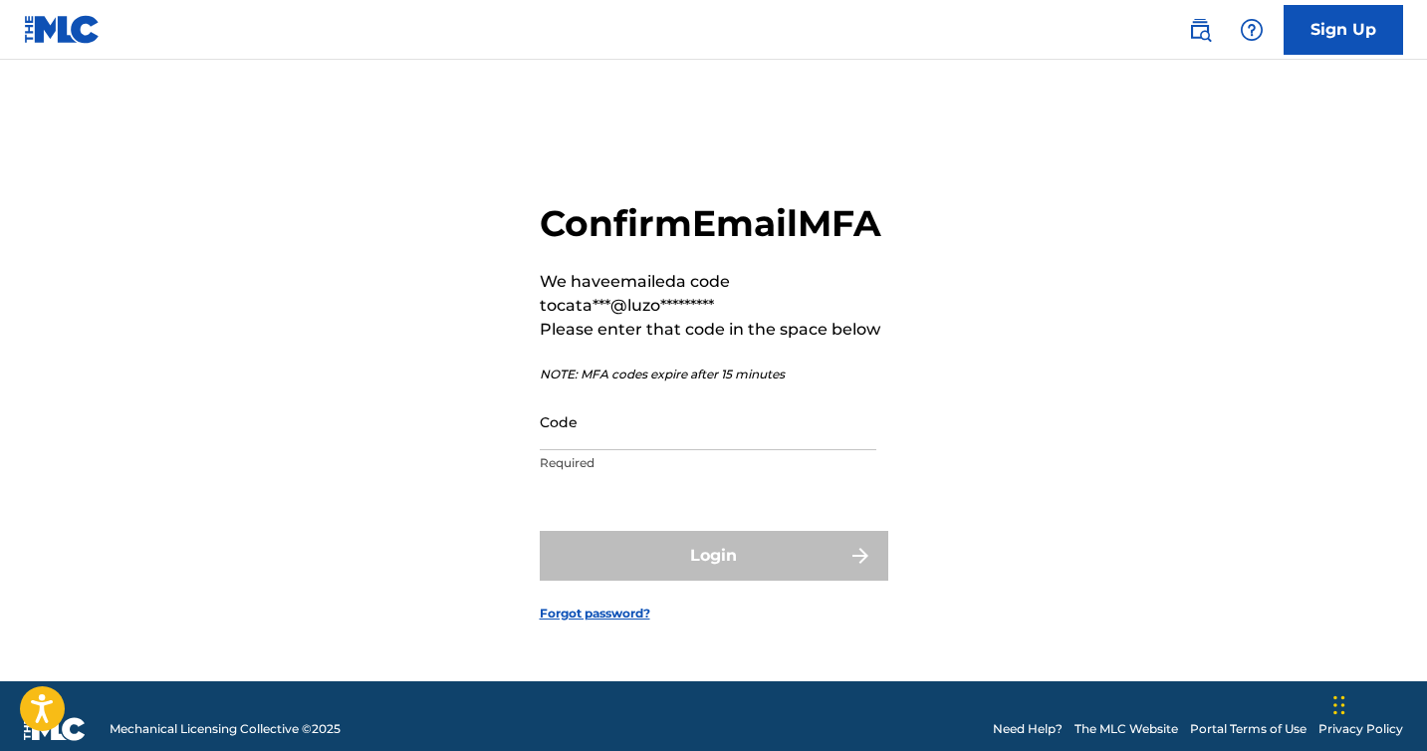
click at [611, 448] on input "Code" at bounding box center [708, 421] width 337 height 57
paste input "707276"
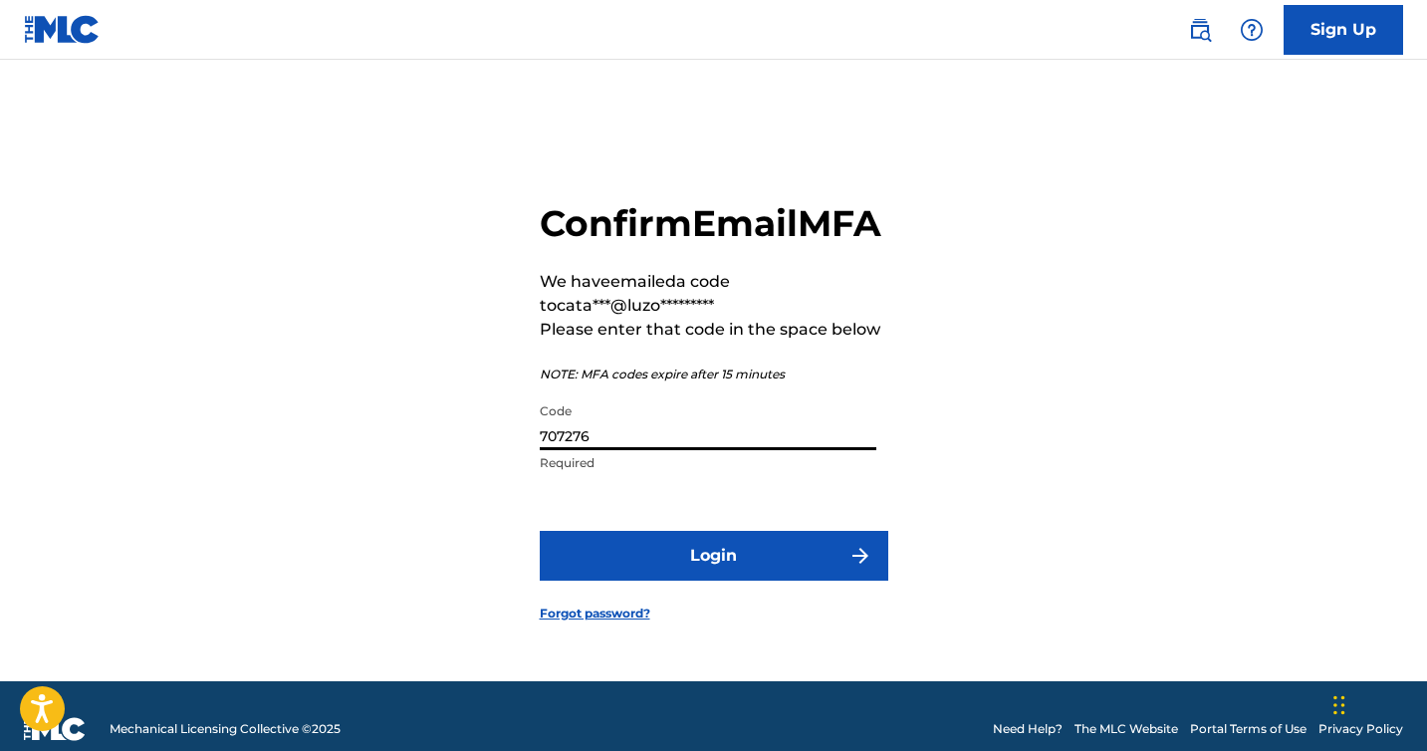
type input "707276"
click at [648, 574] on button "Login" at bounding box center [714, 556] width 349 height 50
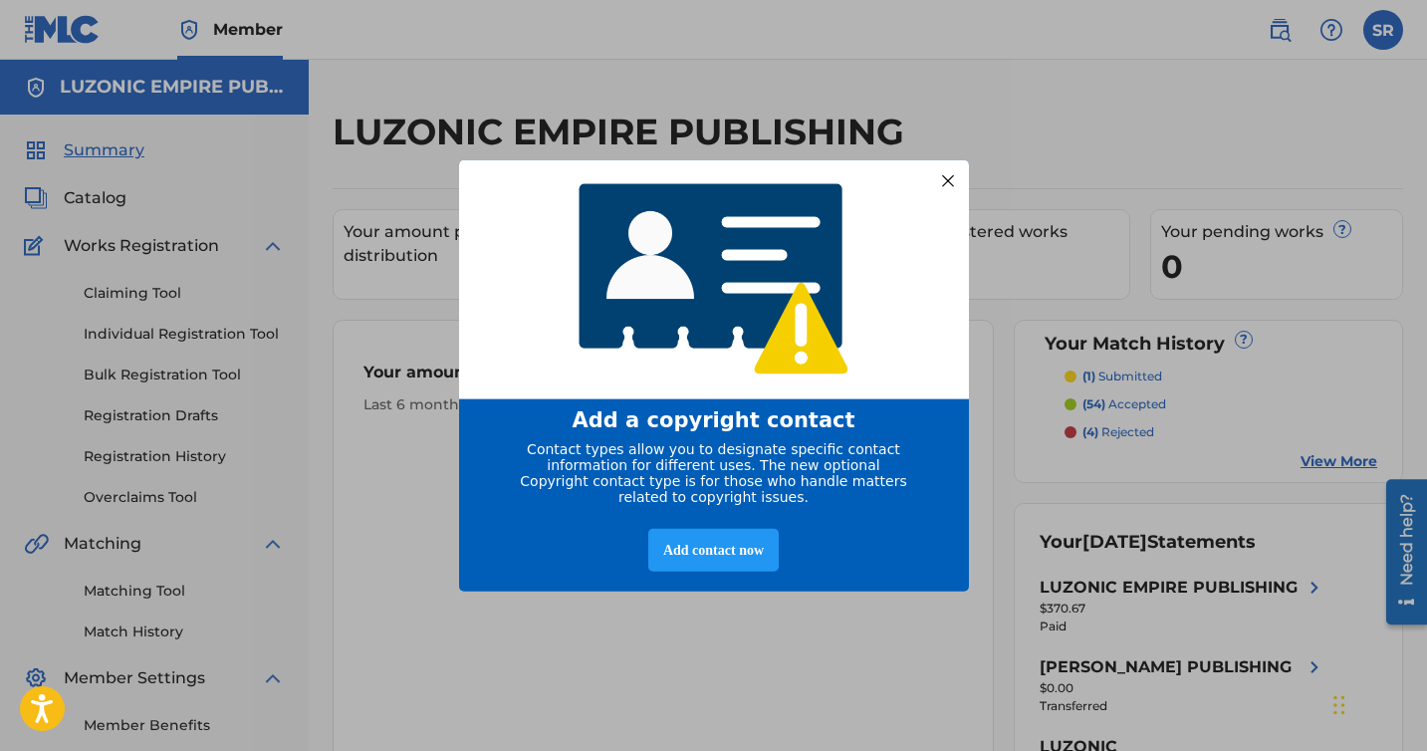
click at [943, 178] on div at bounding box center [947, 180] width 26 height 26
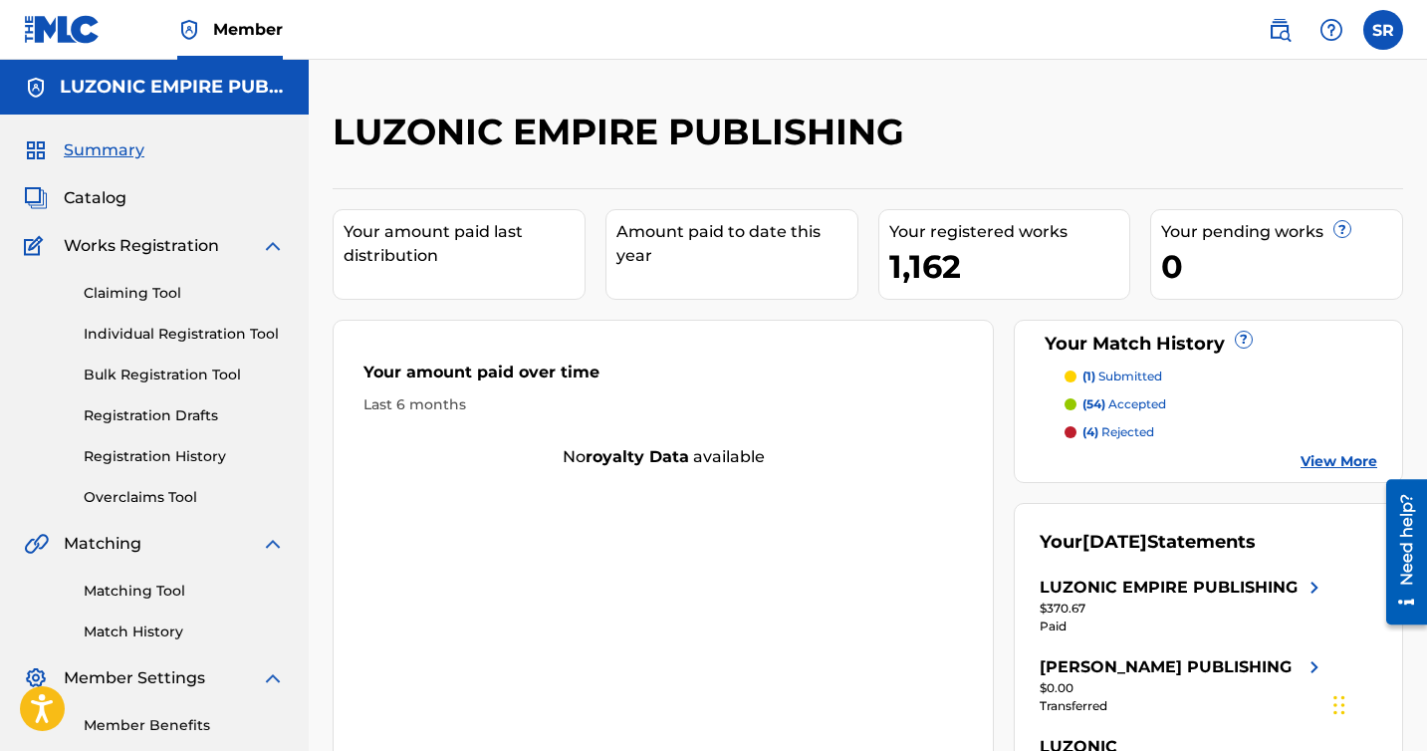
click at [1392, 37] on label at bounding box center [1383, 30] width 40 height 40
click at [1383, 30] on input "SR Steven Rosario catalog@luzonicmp.com Notification Preferences Profile Log out" at bounding box center [1383, 30] width 0 height 0
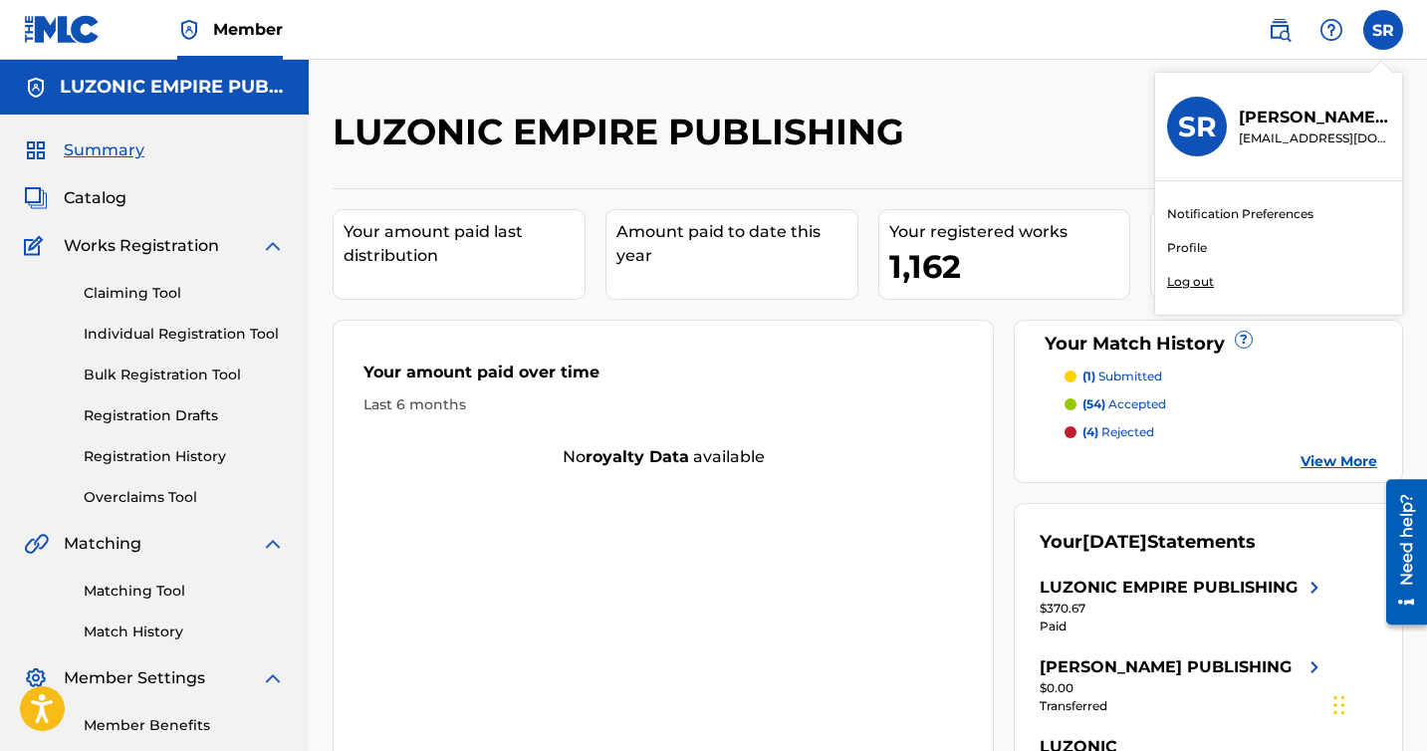
click at [1197, 249] on link "Profile" at bounding box center [1187, 248] width 40 height 18
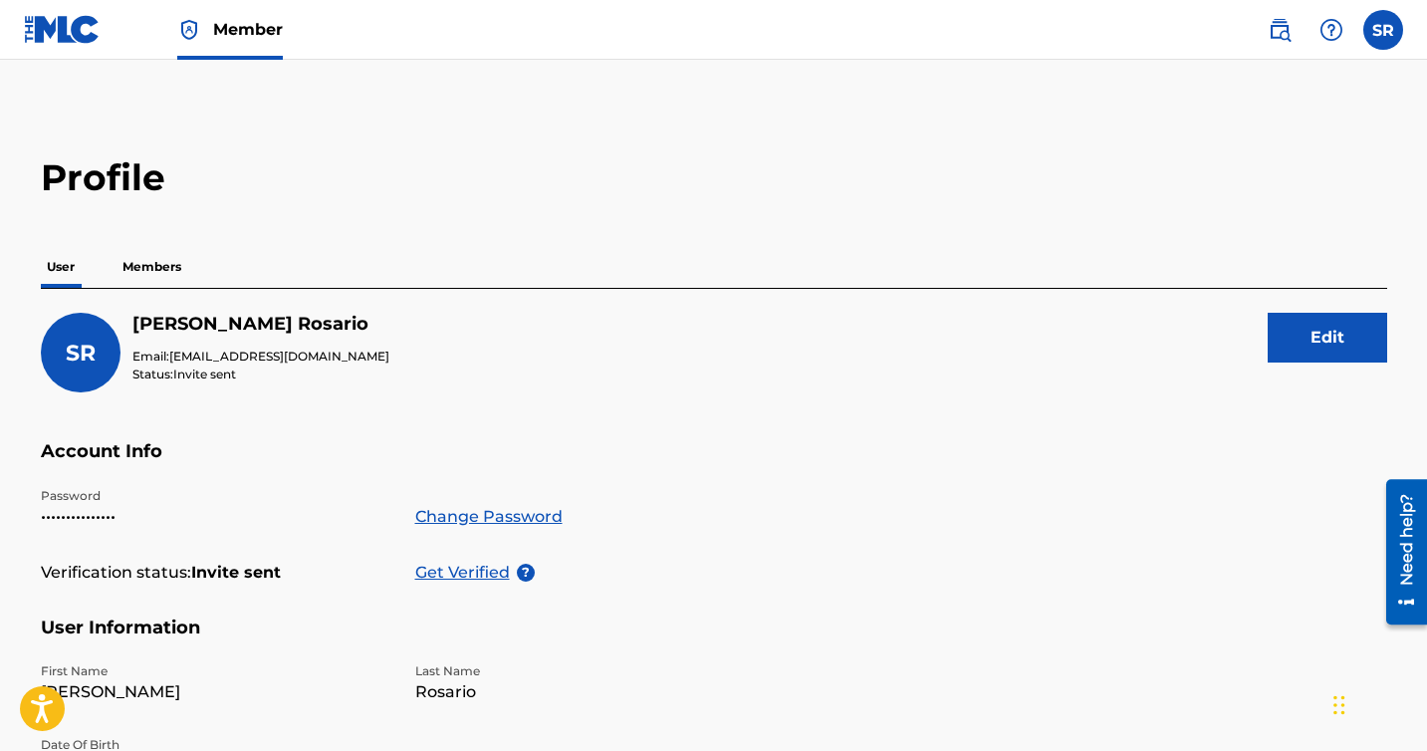
click at [182, 257] on p "Members" at bounding box center [151, 267] width 71 height 42
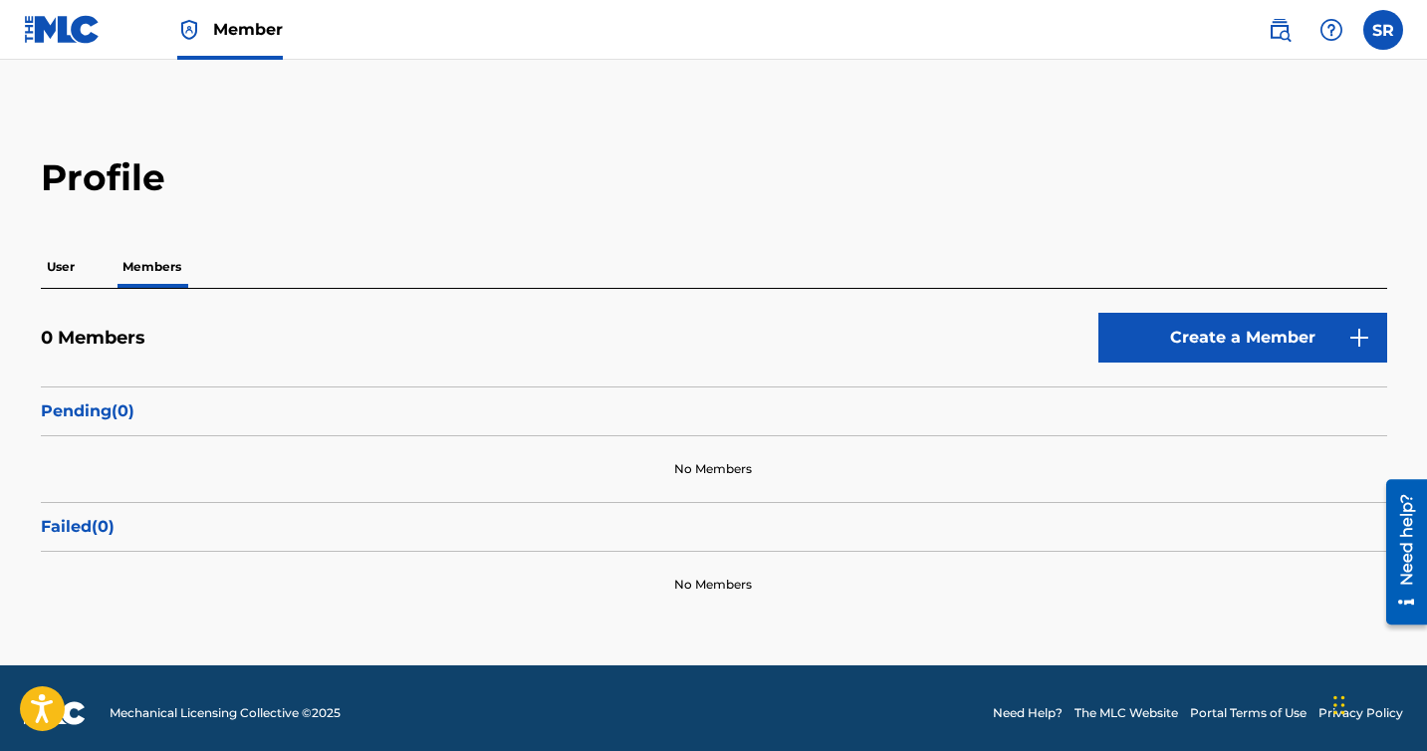
click at [92, 276] on div "User Members" at bounding box center [714, 267] width 1346 height 42
click at [56, 260] on p "User" at bounding box center [61, 267] width 40 height 42
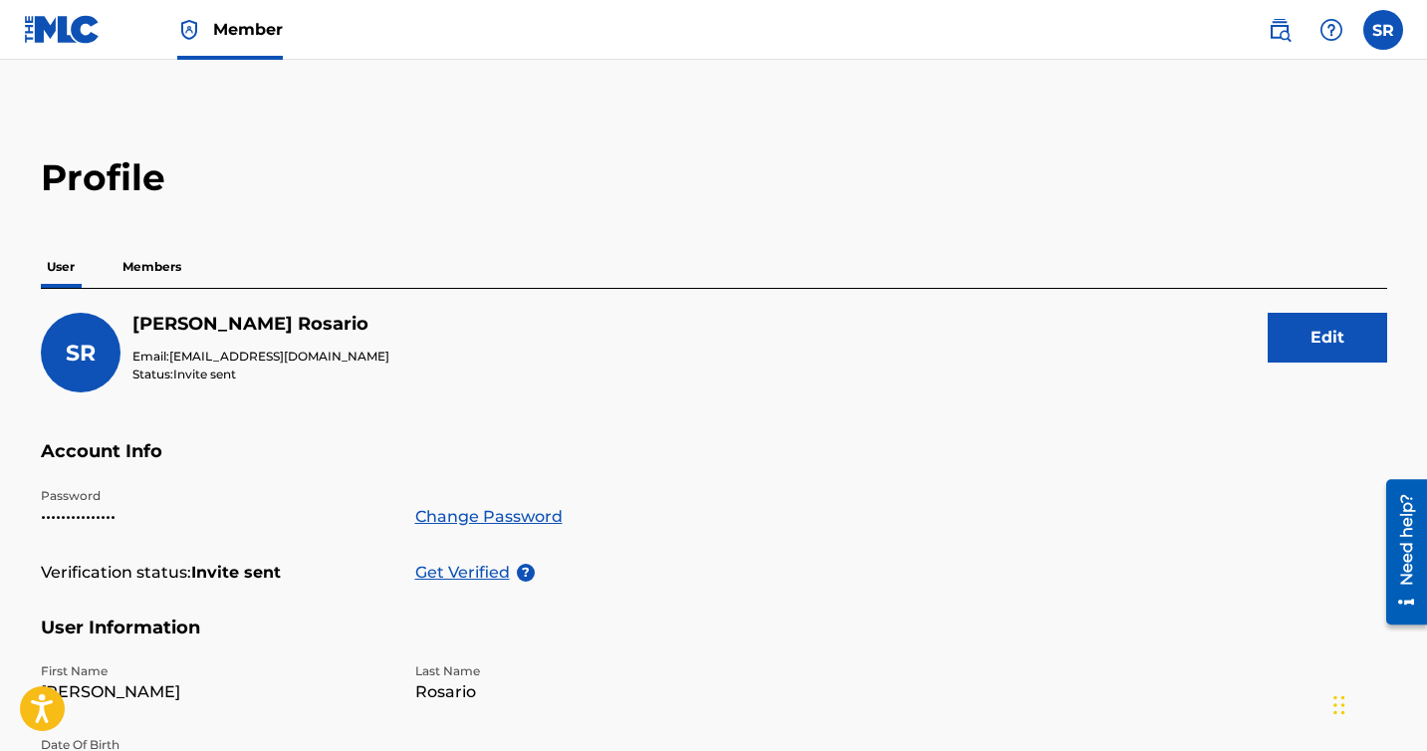
click at [1378, 32] on label at bounding box center [1383, 30] width 40 height 40
click at [1383, 30] on input "SR Steven Rosario catalog@luzonicmp.com Notification Preferences Profile Log out" at bounding box center [1383, 30] width 0 height 0
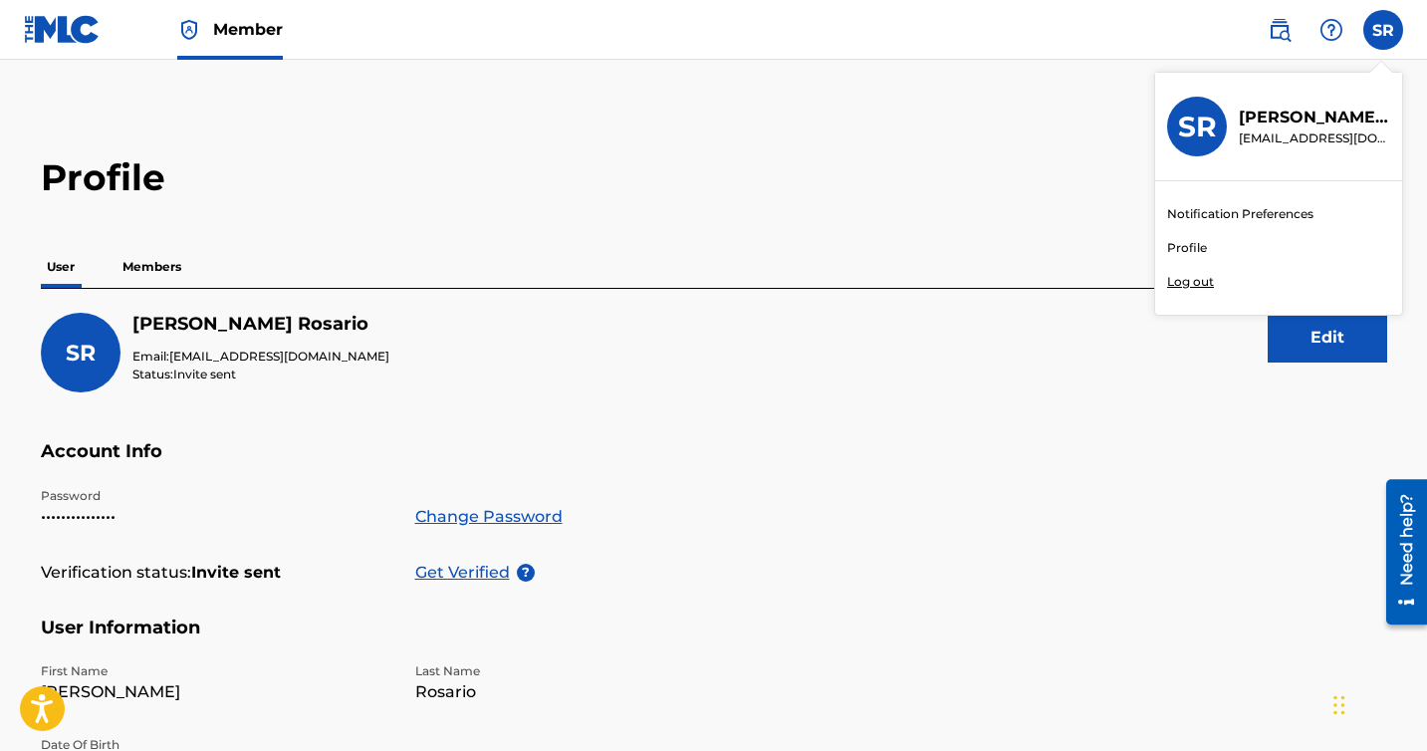
click at [1186, 282] on p "Log out" at bounding box center [1190, 282] width 47 height 18
click at [1383, 30] on input "SR Steven Rosario catalog@luzonicmp.com Notification Preferences Profile Log out" at bounding box center [1383, 30] width 0 height 0
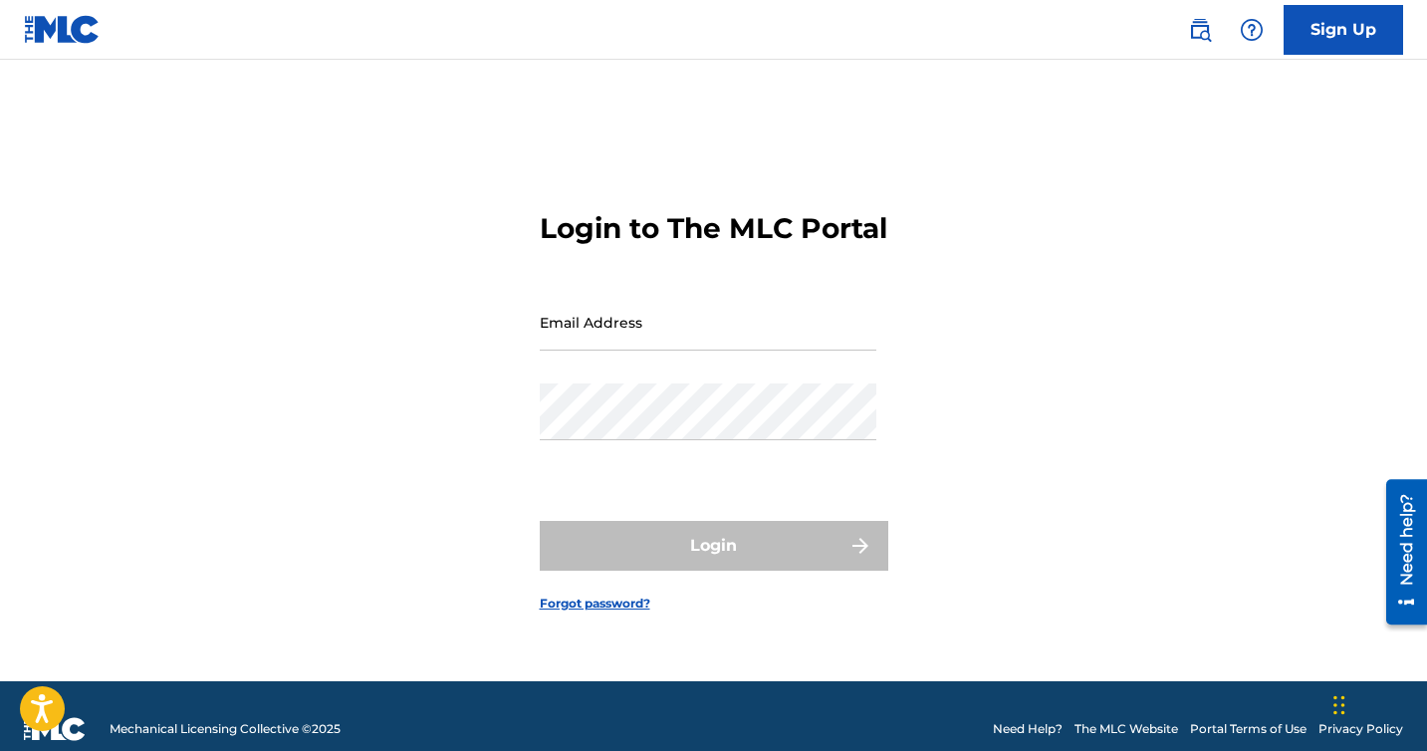
click at [613, 344] on input "Email Address" at bounding box center [708, 322] width 337 height 57
click at [460, 444] on div "Login to The MLC Portal Email Address Password Login Forgot password?" at bounding box center [714, 396] width 1394 height 572
type input "[EMAIL_ADDRESS][DOMAIN_NAME]"
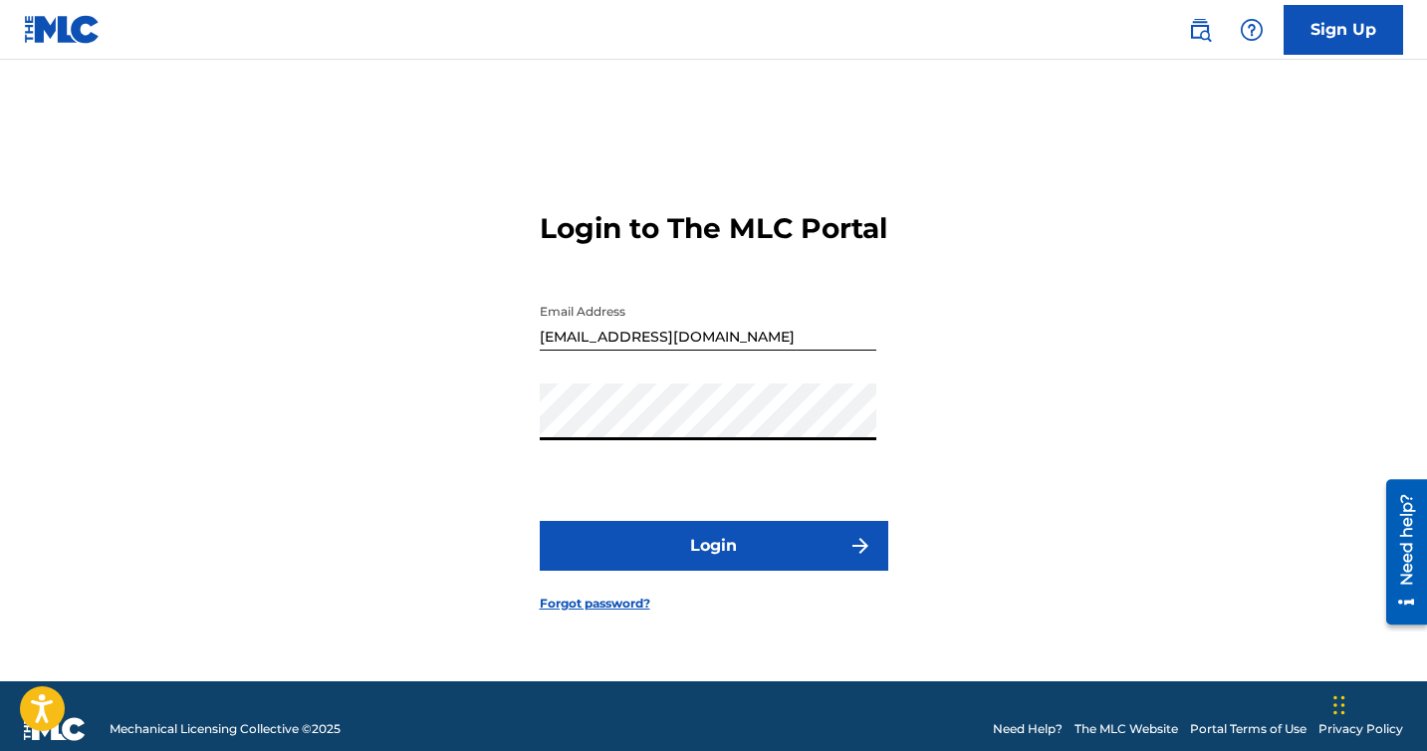
click at [685, 571] on button "Login" at bounding box center [714, 546] width 349 height 50
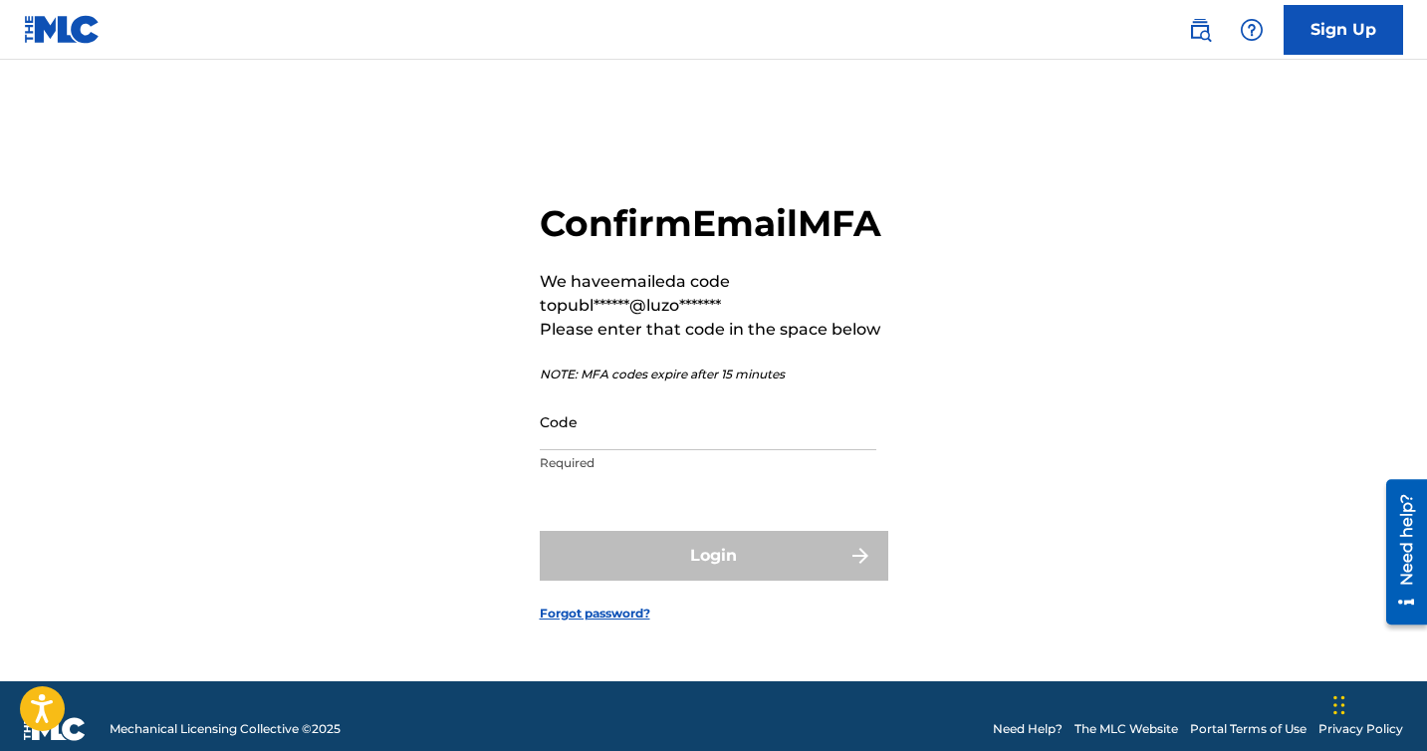
click at [0, 750] on nordpass-portal at bounding box center [0, 751] width 0 height 0
click at [653, 439] on input "Code" at bounding box center [708, 421] width 337 height 57
paste input "089949"
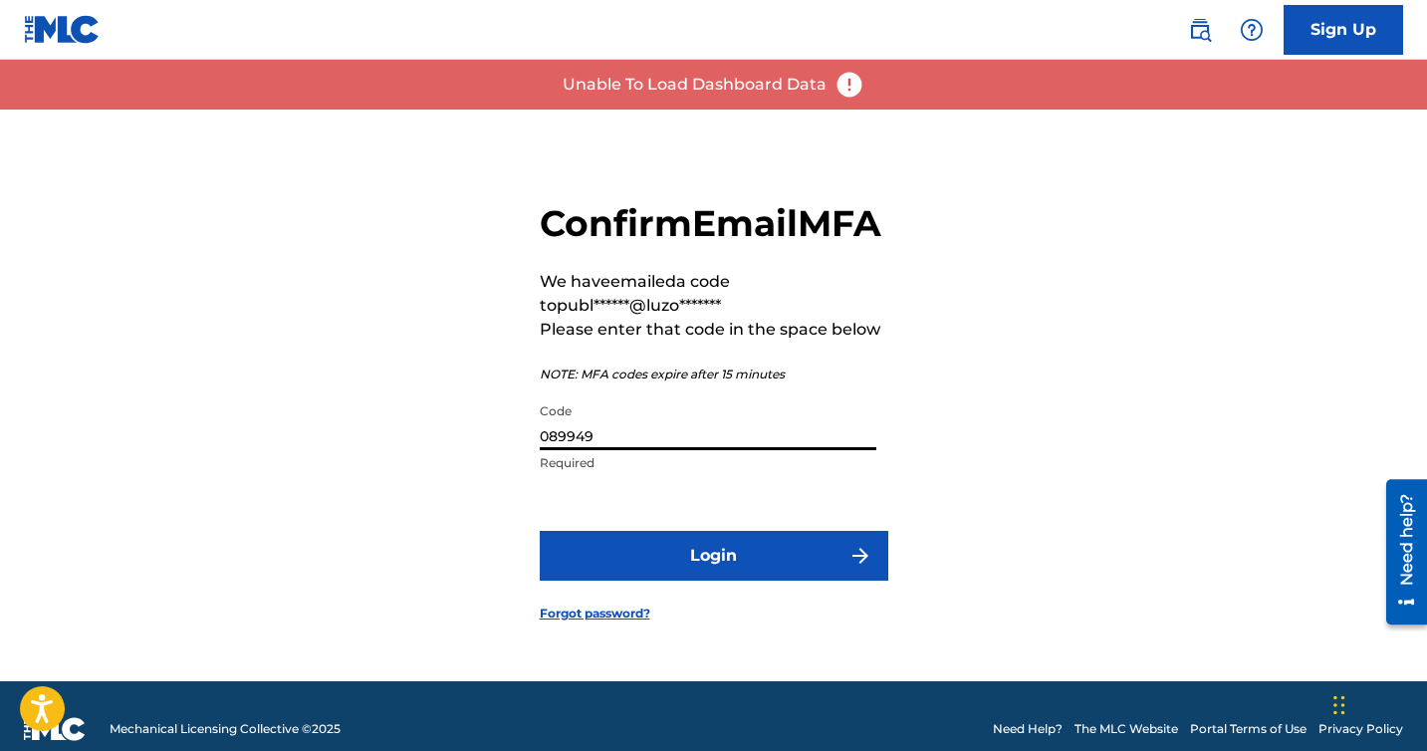
type input "089949"
click at [656, 577] on button "Login" at bounding box center [714, 556] width 349 height 50
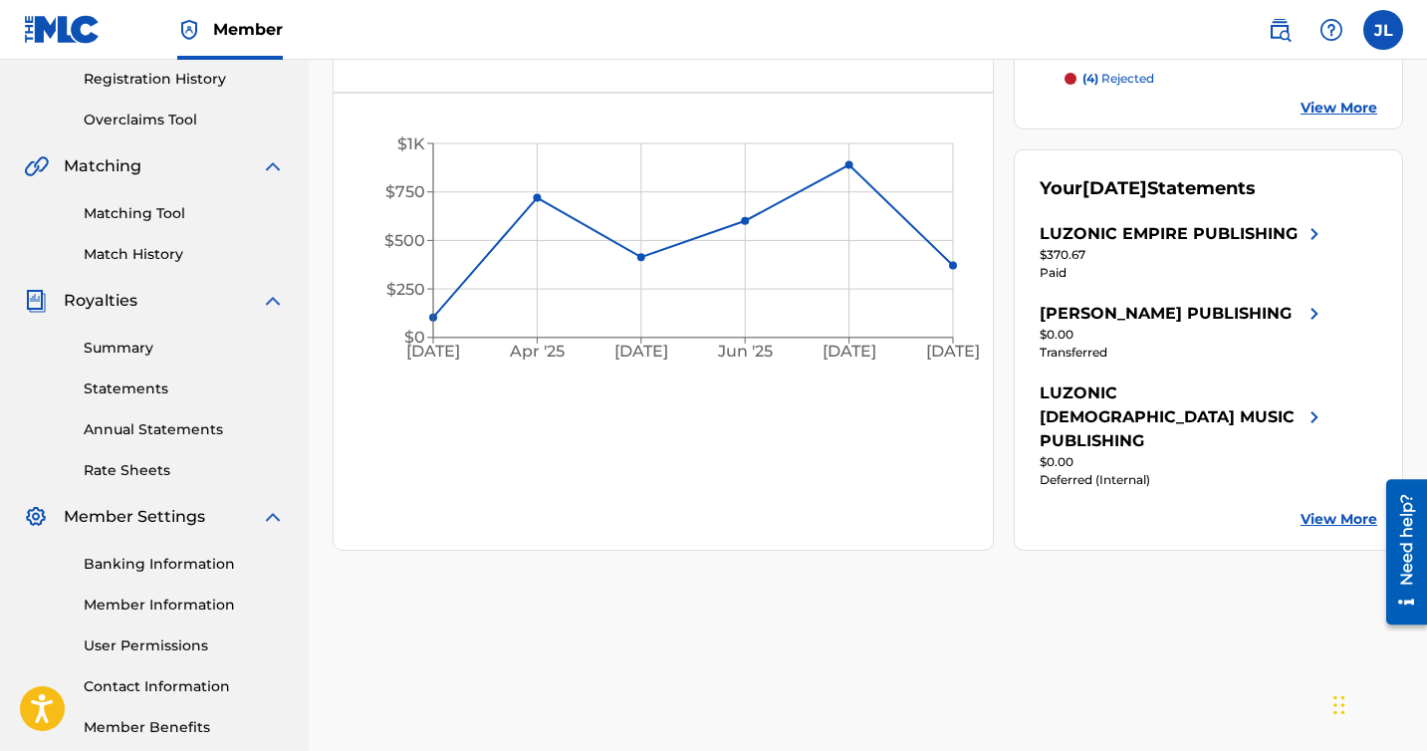
scroll to position [389, 0]
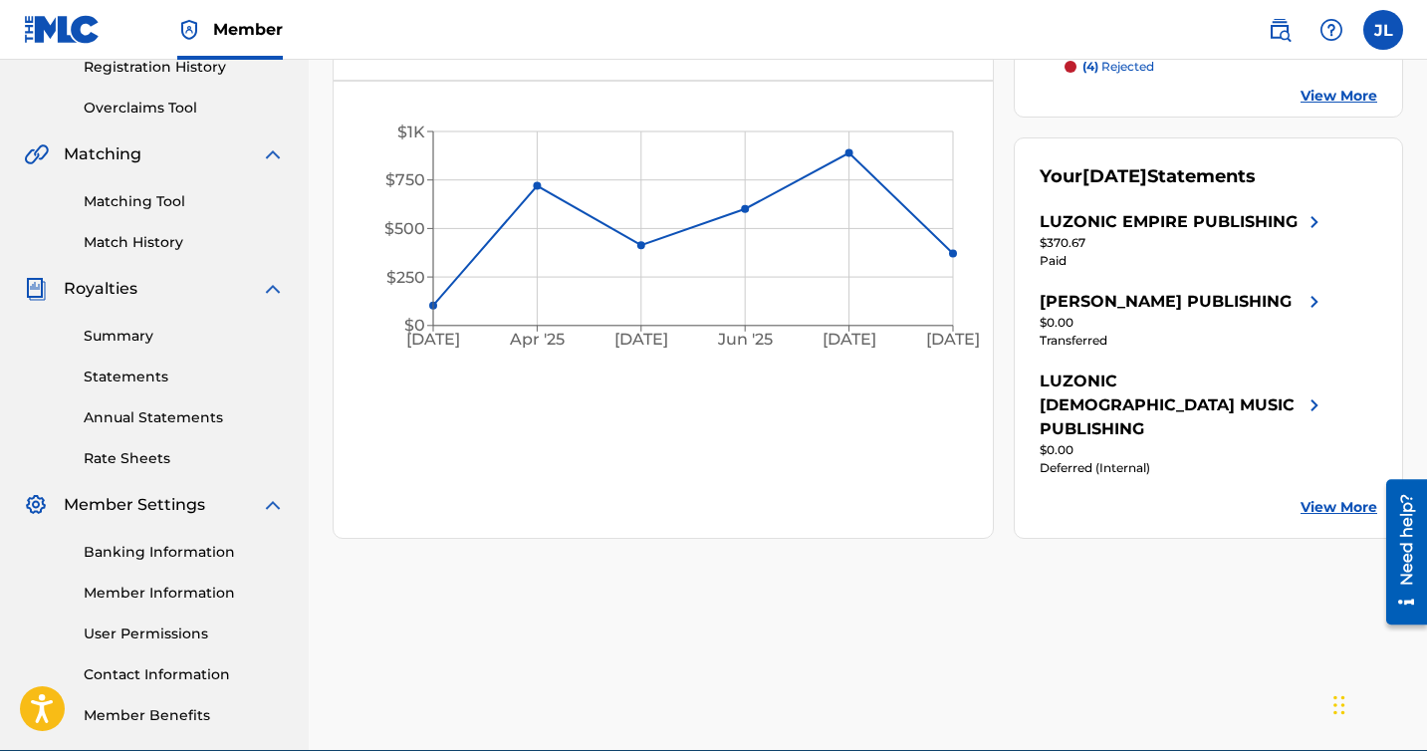
click at [1373, 42] on label at bounding box center [1383, 30] width 40 height 40
click at [1383, 30] on input "JL Jeremys Luciano publishing@luzonic.net Notification Preferences Profile Log …" at bounding box center [1383, 30] width 0 height 0
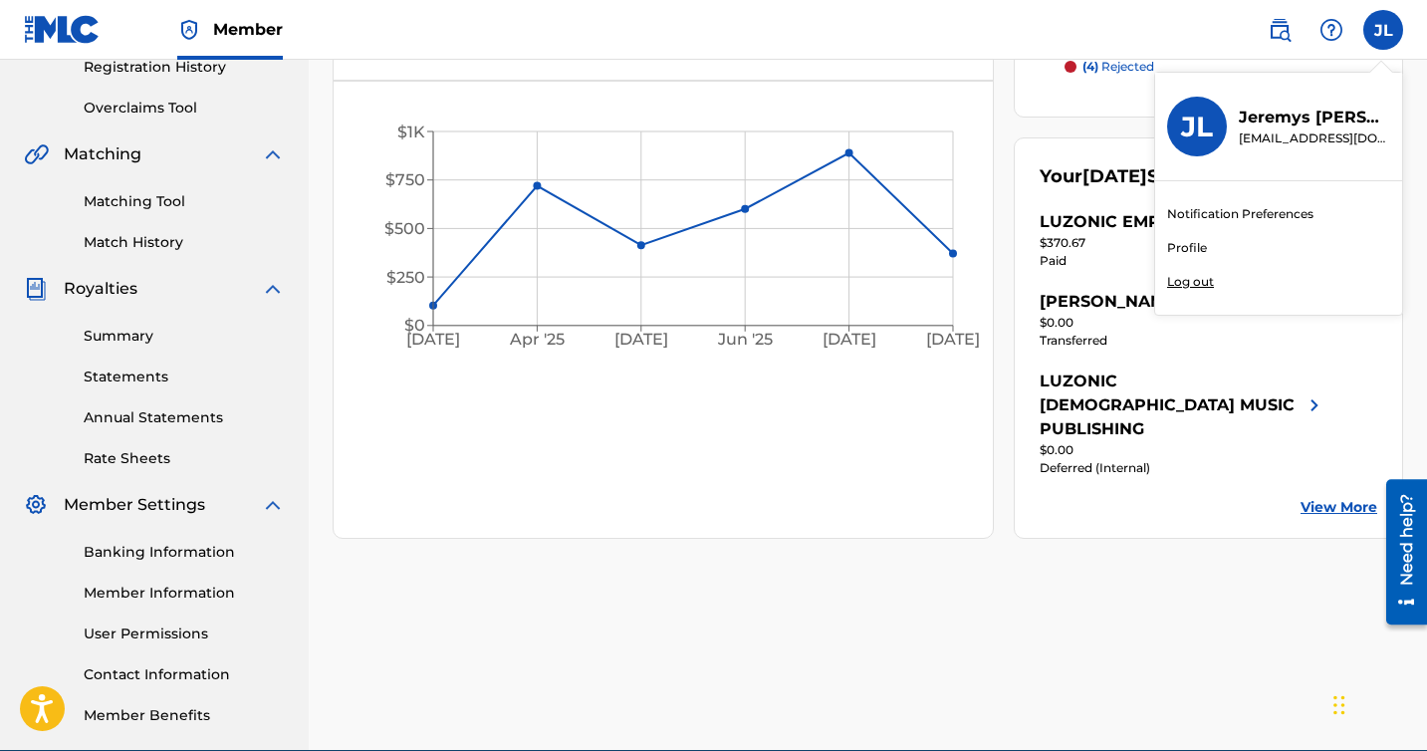
click at [146, 627] on link "User Permissions" at bounding box center [184, 633] width 201 height 21
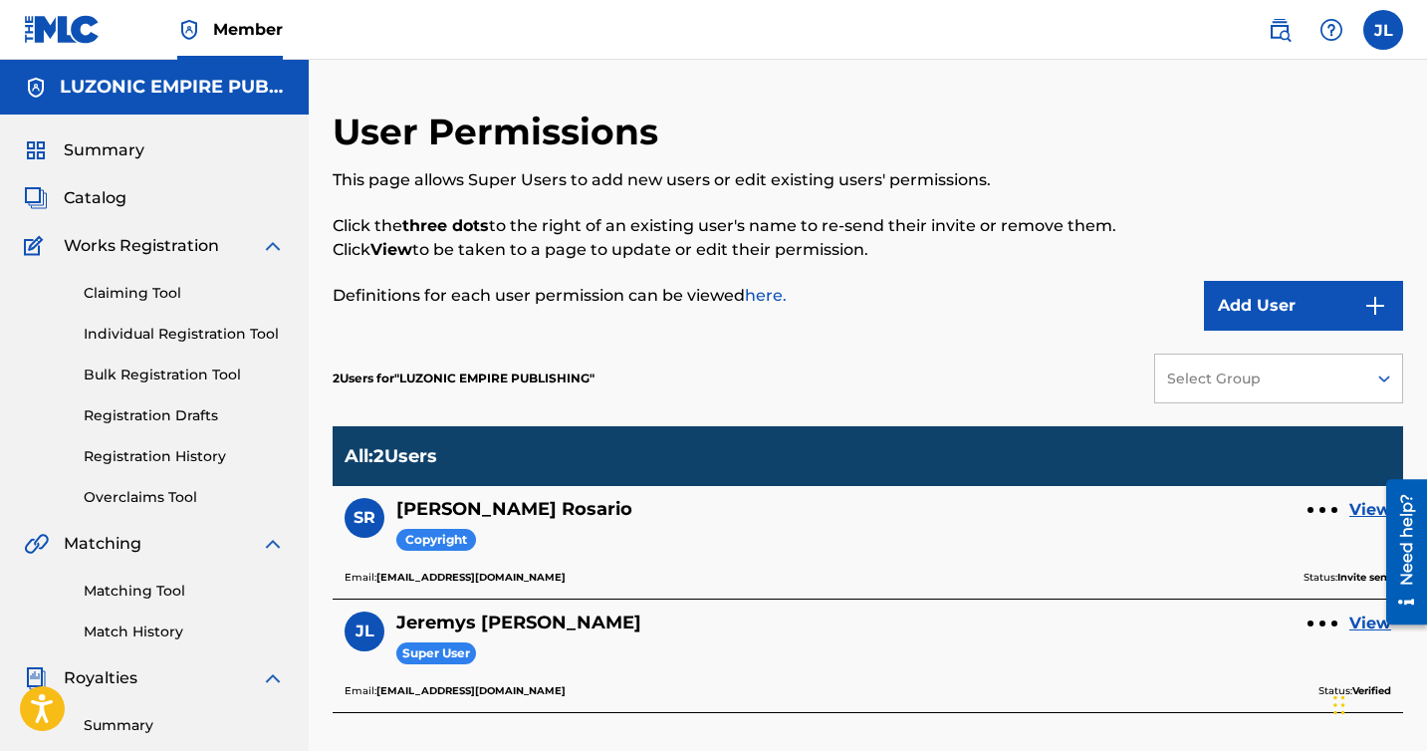
click at [1319, 512] on div at bounding box center [1322, 510] width 30 height 12
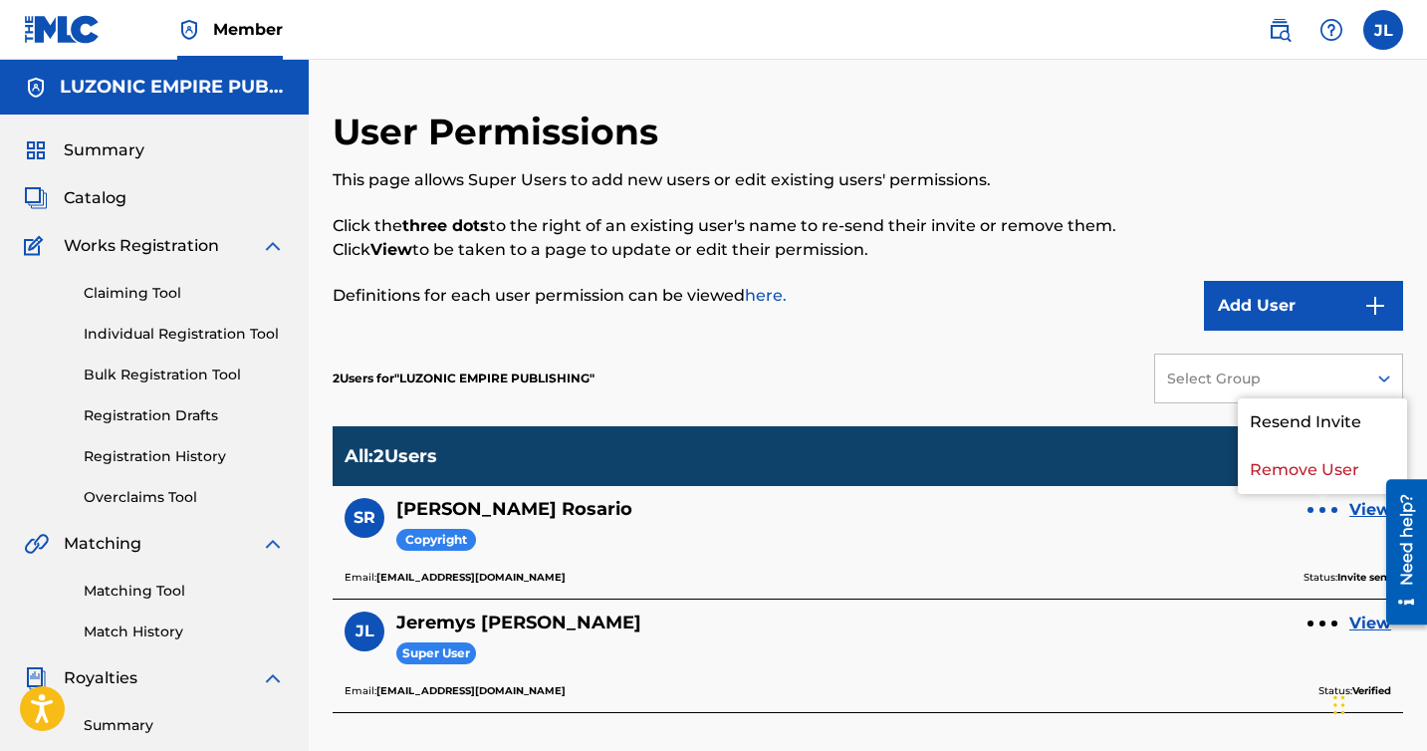
click at [1064, 552] on div "SR Steven Rosario Copyright View" at bounding box center [868, 533] width 1047 height 71
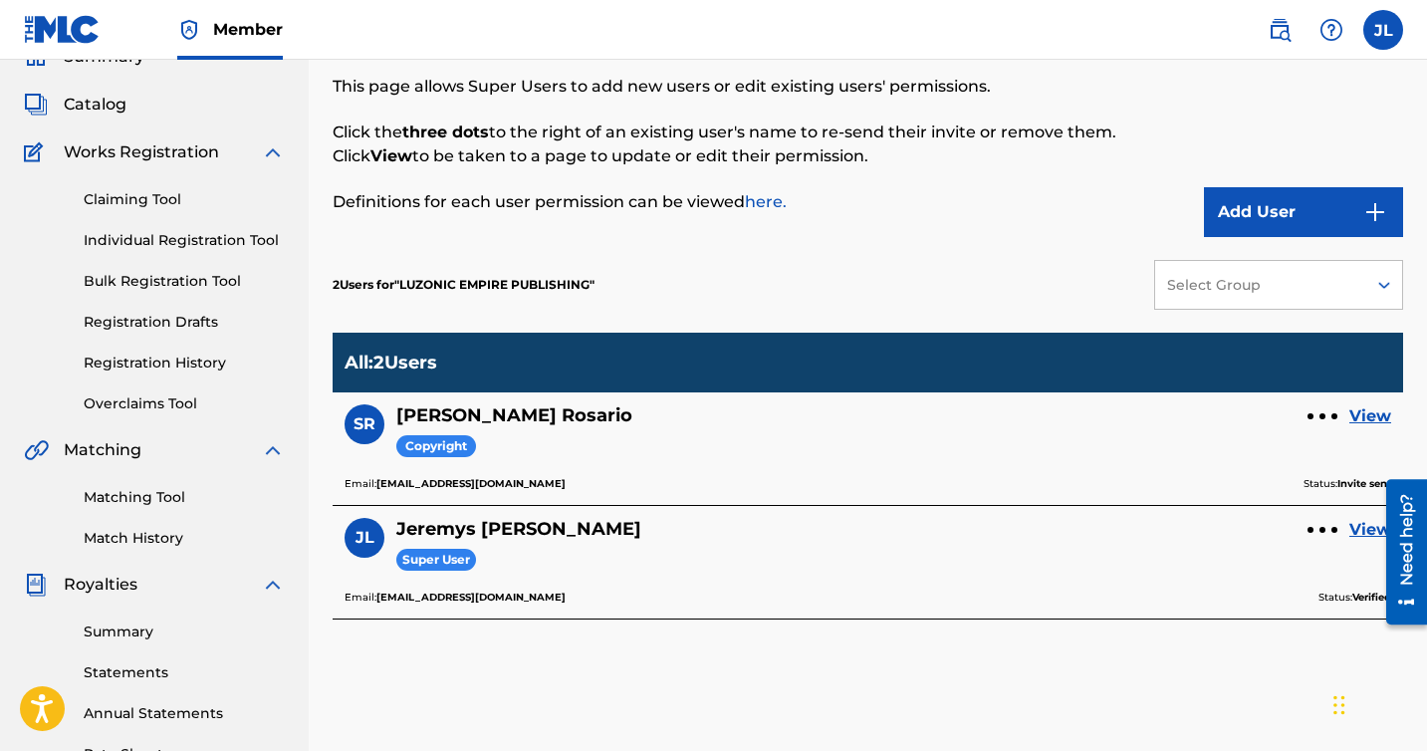
scroll to position [124, 0]
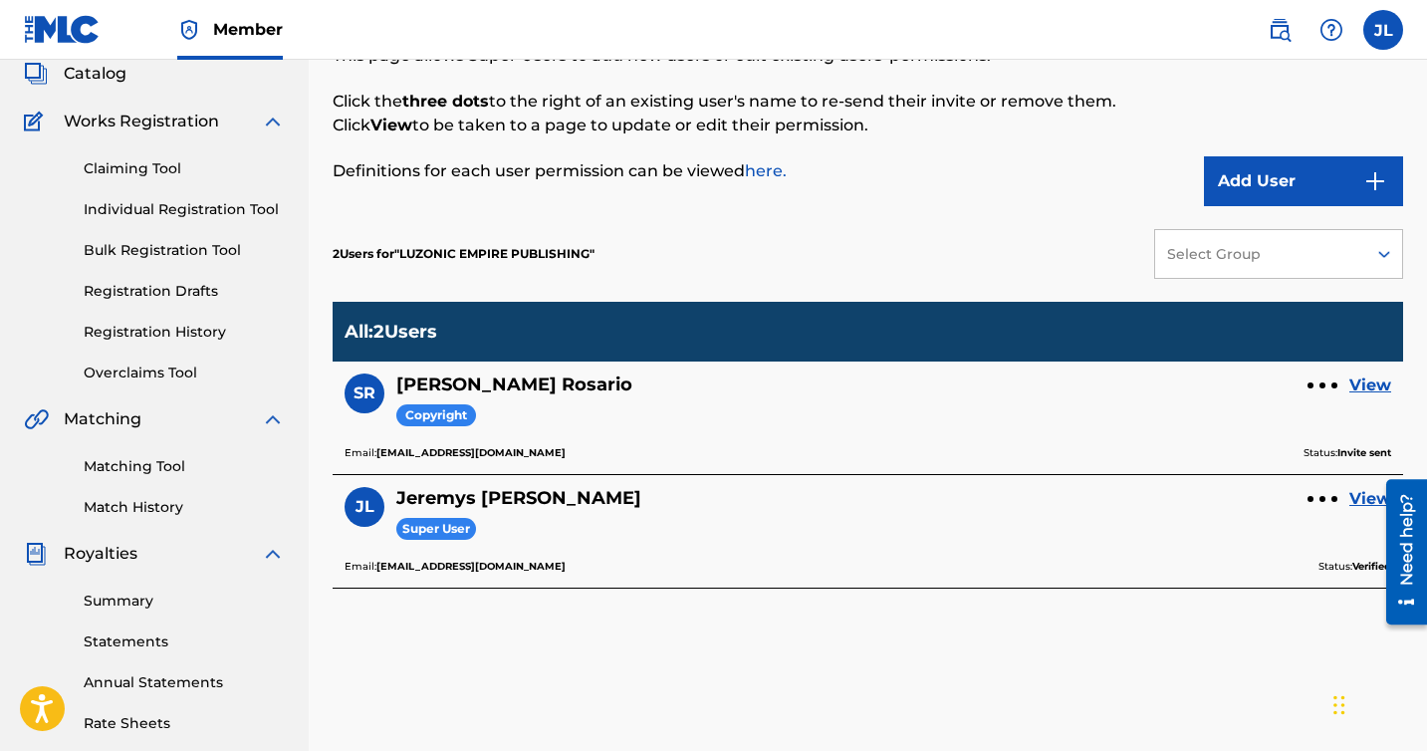
click at [1364, 384] on link "View" at bounding box center [1370, 385] width 42 height 24
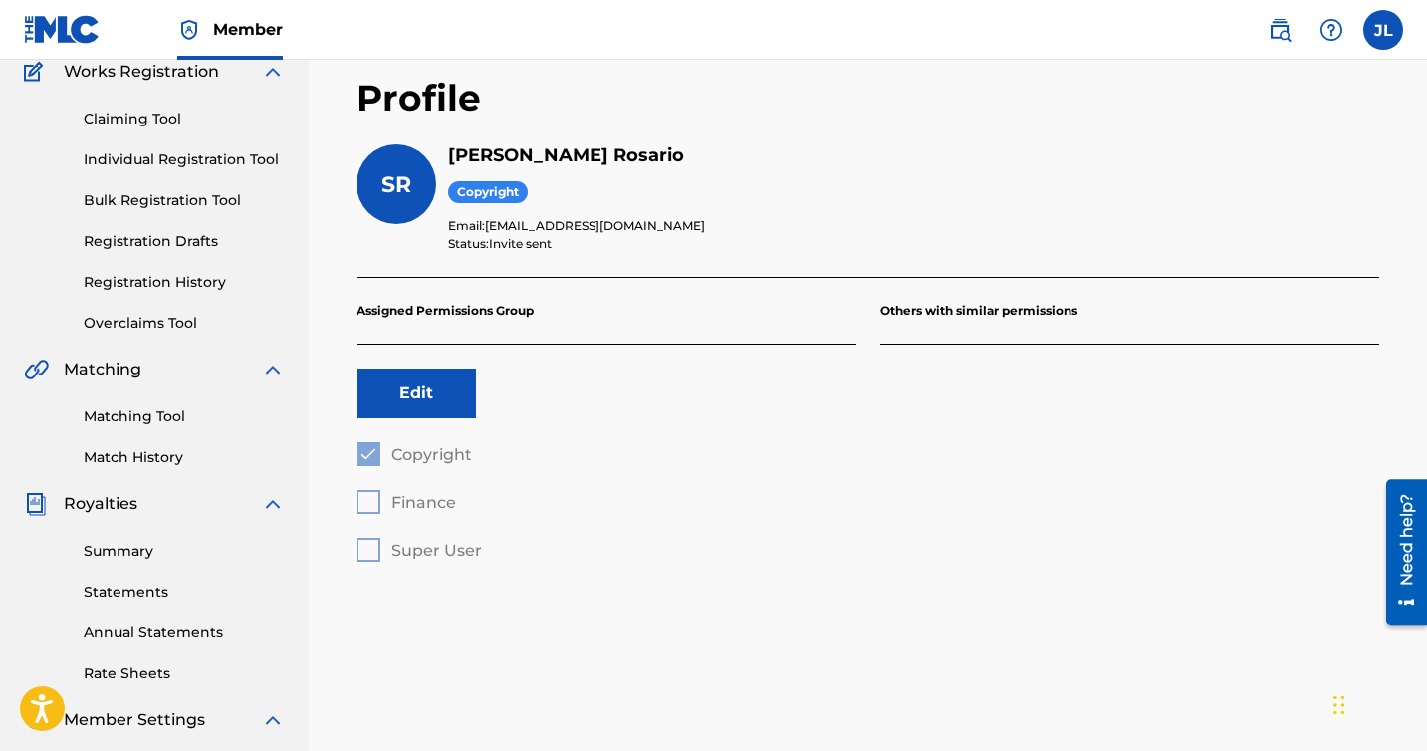
click at [940, 323] on p "Others with similar permissions" at bounding box center [1130, 311] width 500 height 67
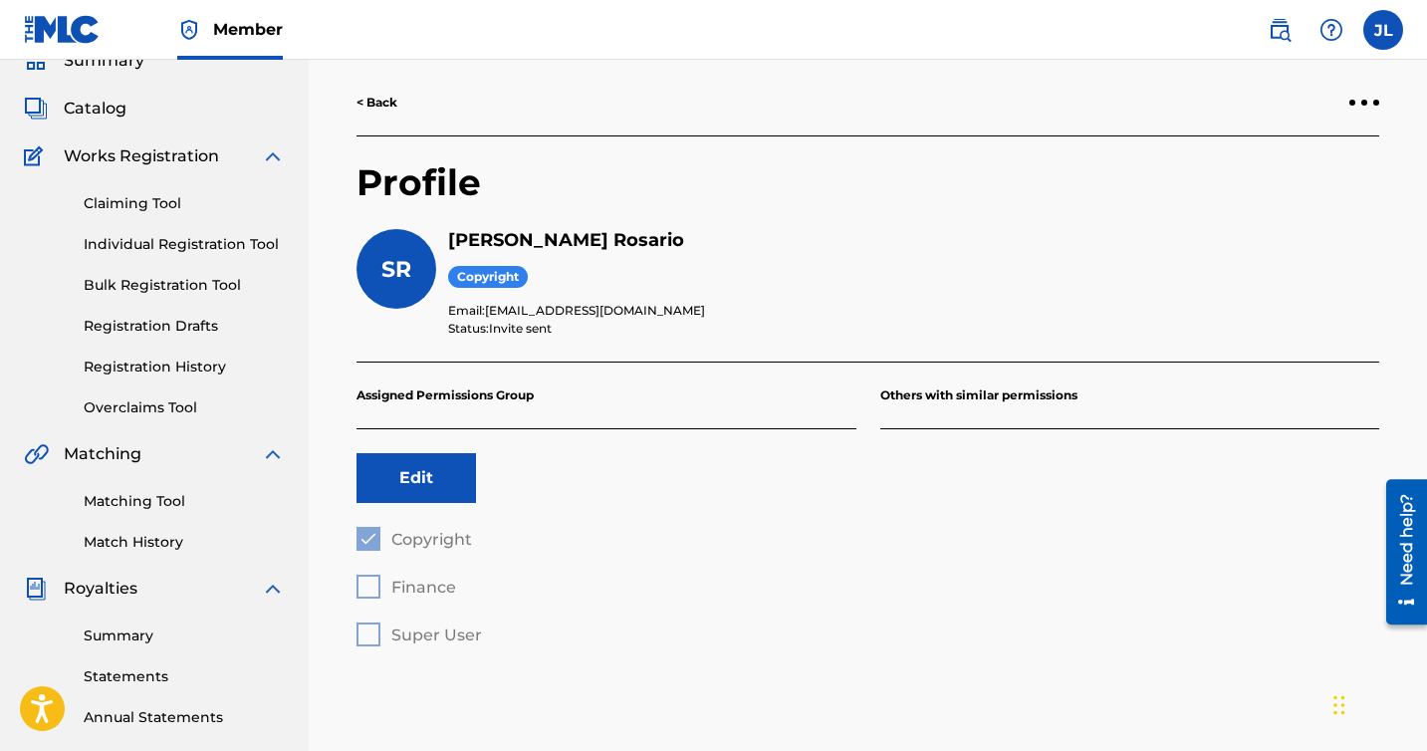
scroll to position [68, 0]
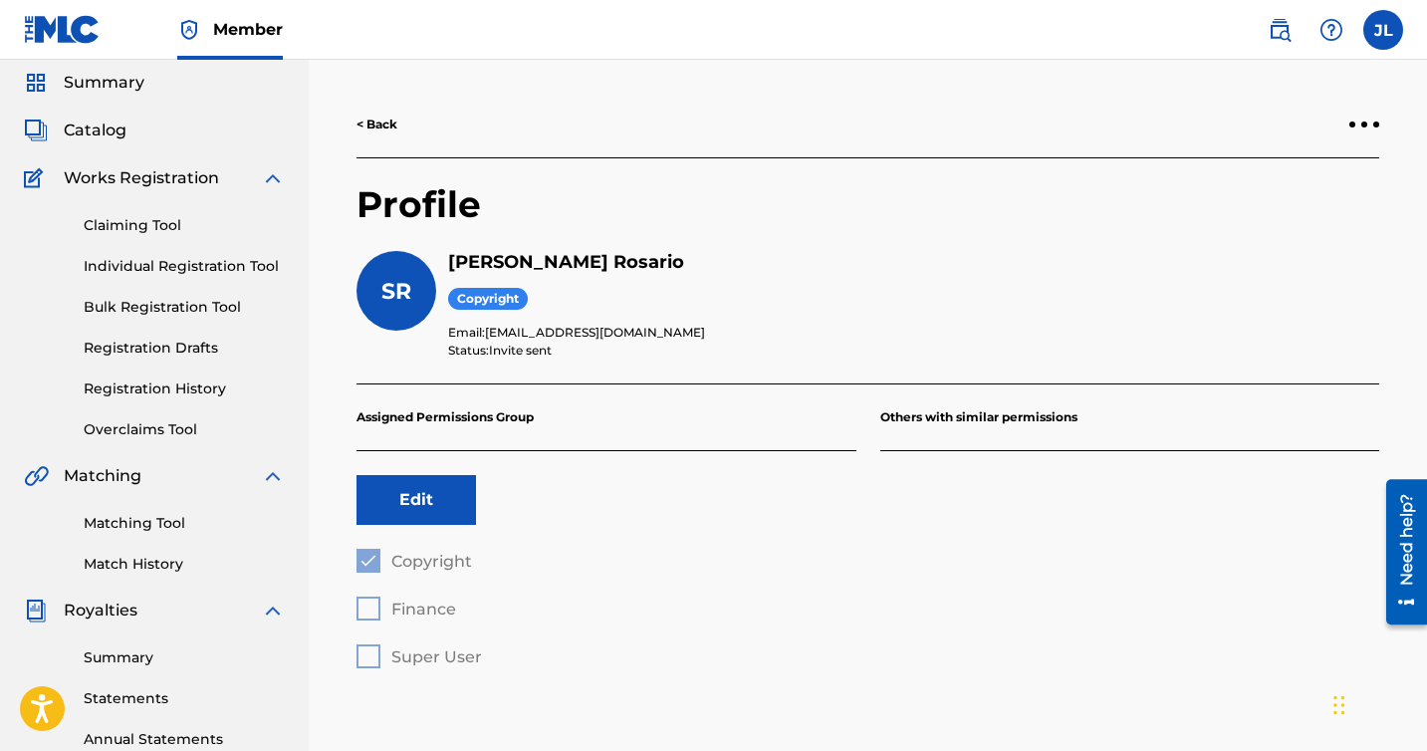
click at [1361, 127] on div at bounding box center [1364, 124] width 30 height 12
click at [933, 293] on div "Copyright" at bounding box center [913, 299] width 931 height 27
click at [439, 417] on p "Assigned Permissions Group" at bounding box center [606, 417] width 500 height 67
click at [418, 507] on button "Edit" at bounding box center [415, 500] width 119 height 50
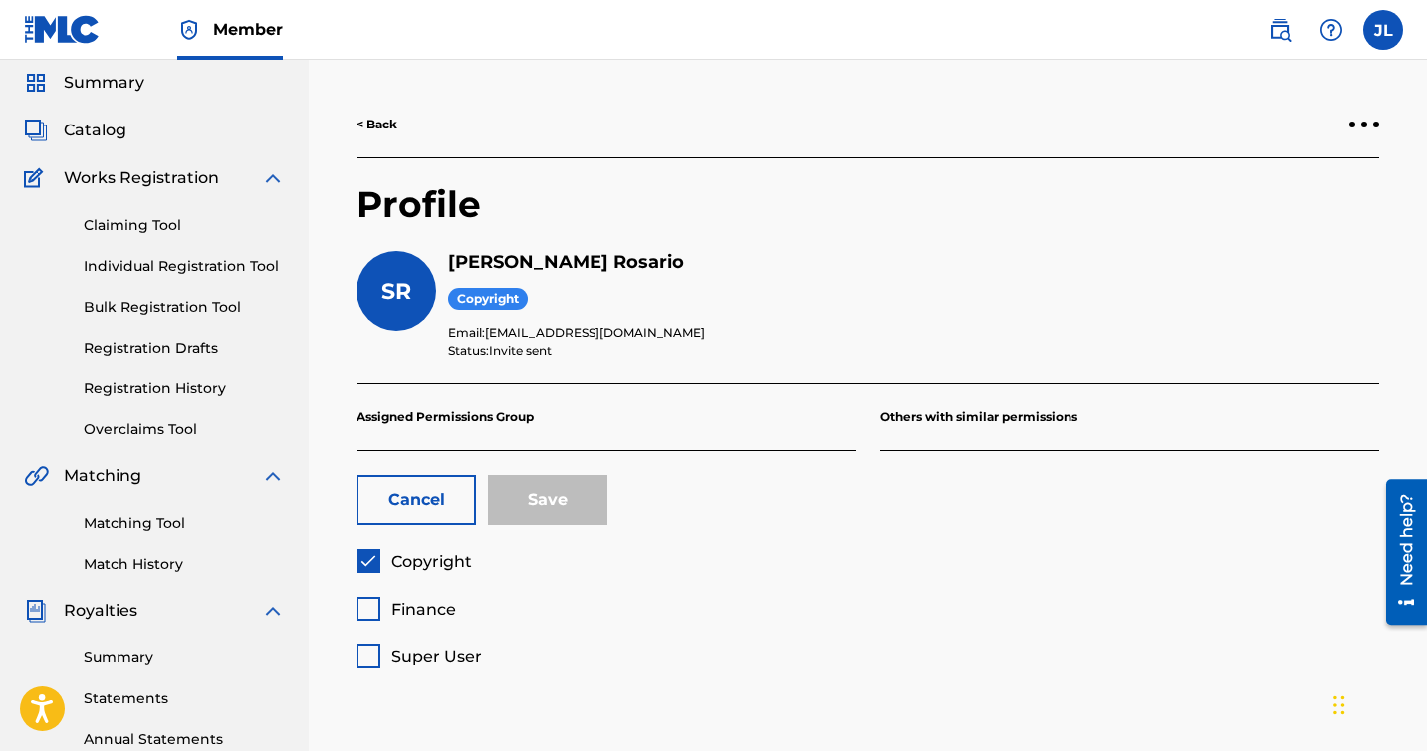
click at [444, 506] on button "Cancel" at bounding box center [415, 500] width 119 height 50
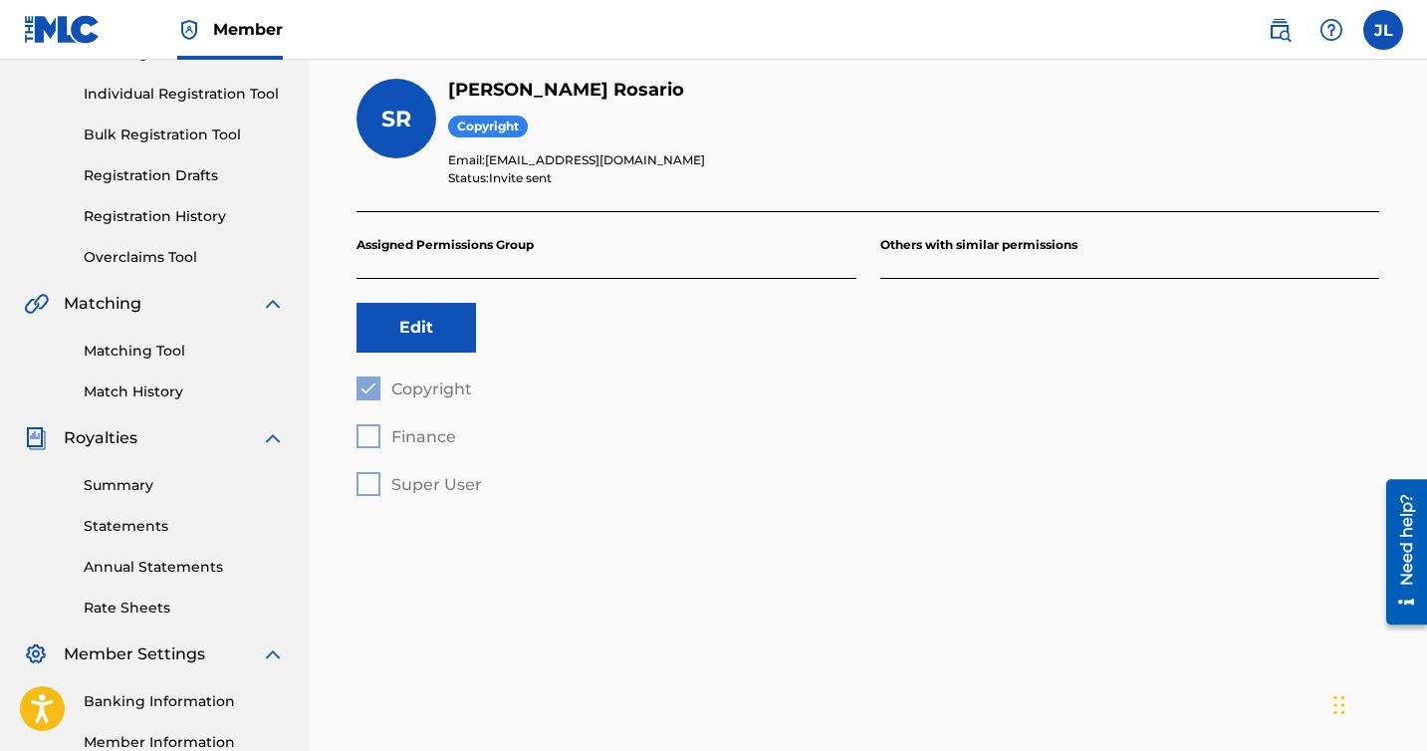
scroll to position [88, 0]
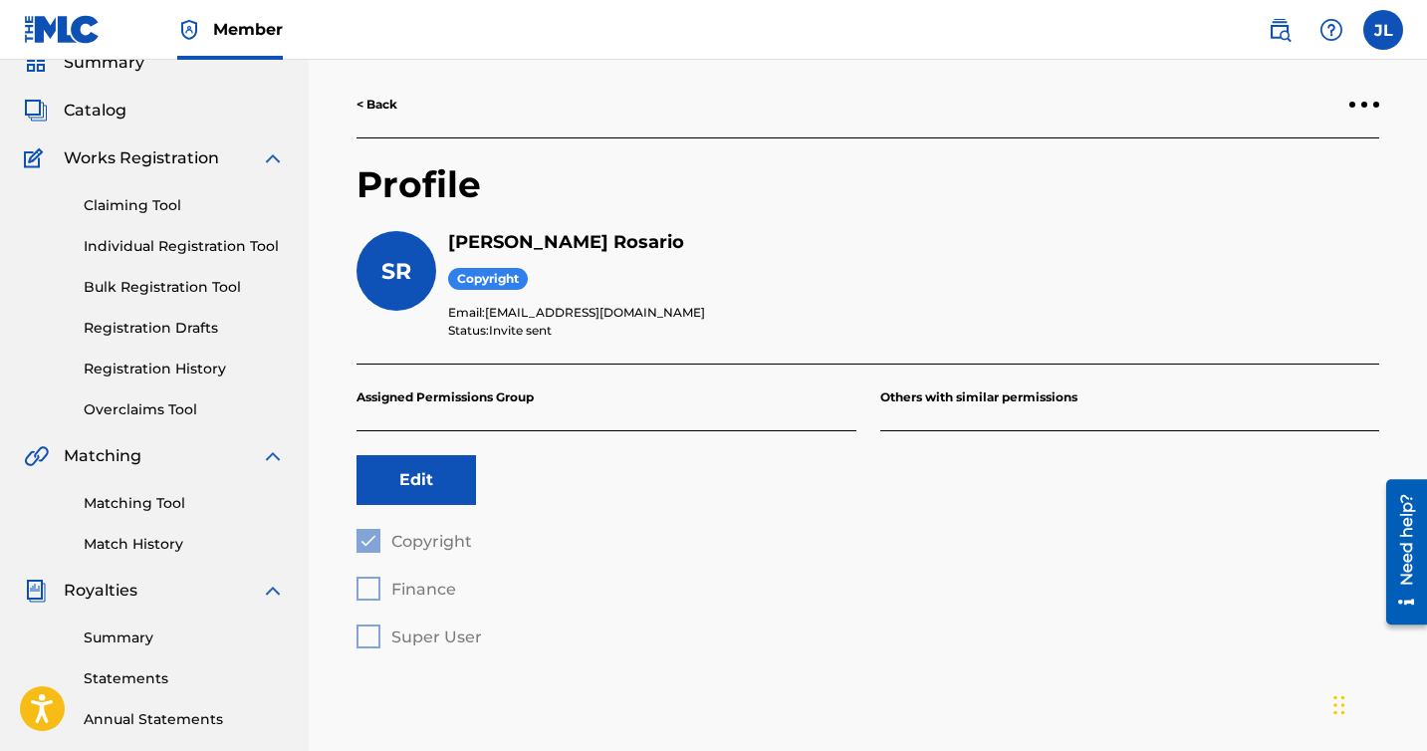
click at [392, 106] on link "< Back" at bounding box center [376, 105] width 41 height 18
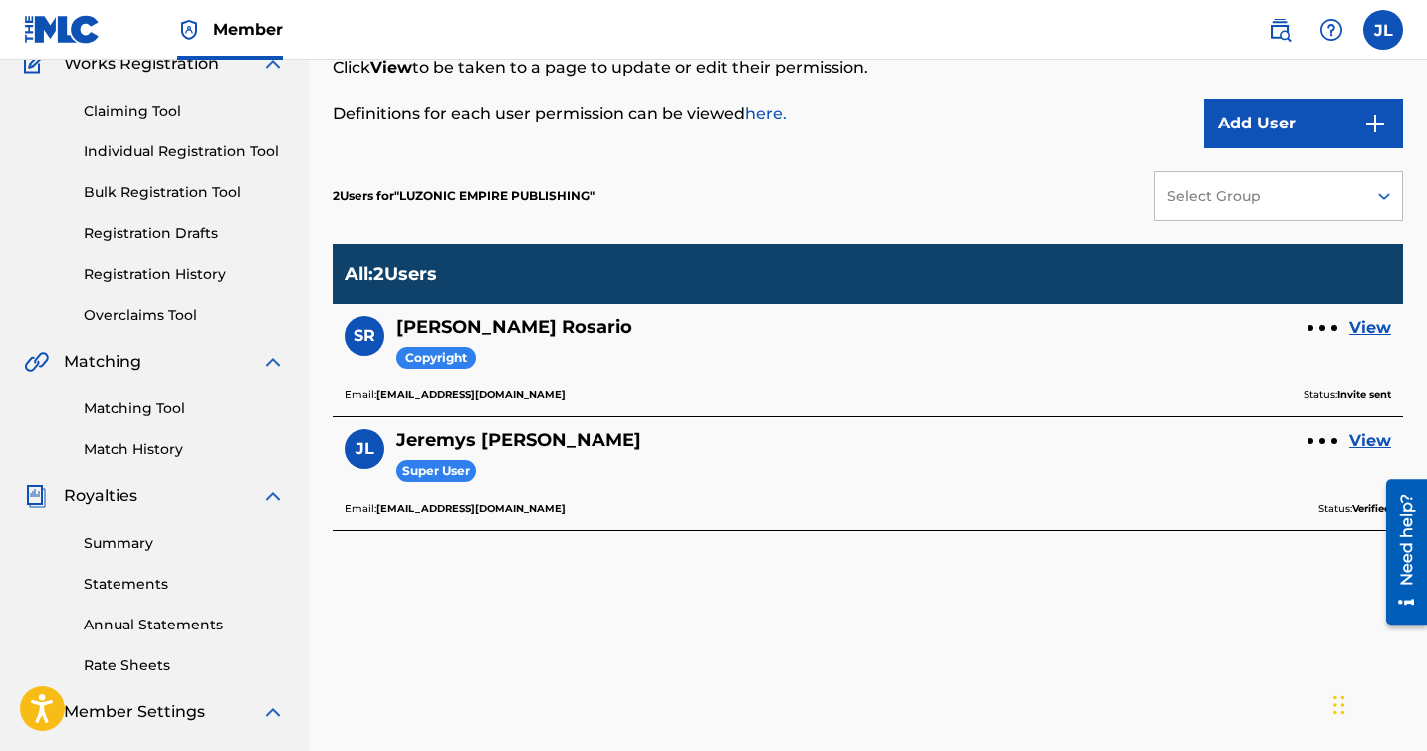
scroll to position [276, 0]
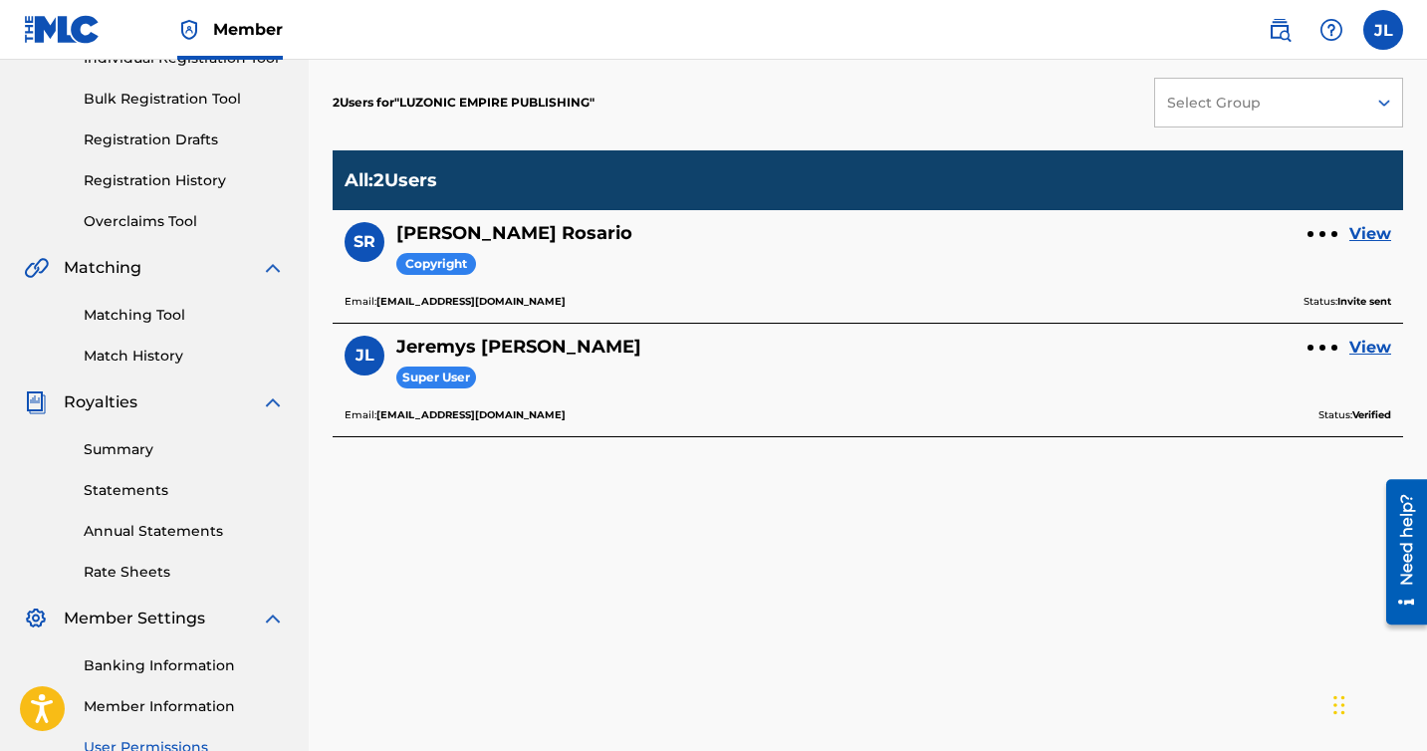
click at [1330, 235] on div at bounding box center [1322, 234] width 30 height 12
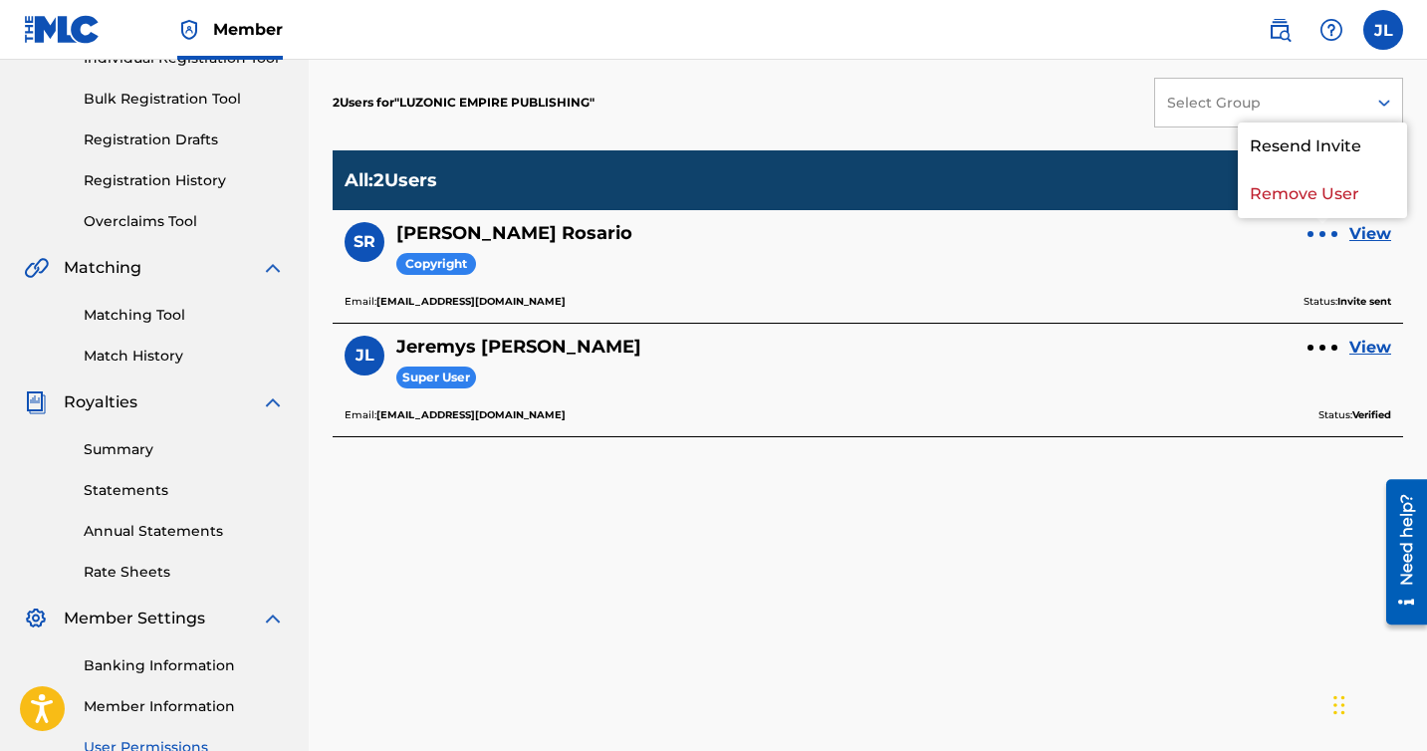
click at [1094, 527] on div "User Permissions This page allows Super Users to add new users or edit existing…" at bounding box center [868, 349] width 1070 height 1030
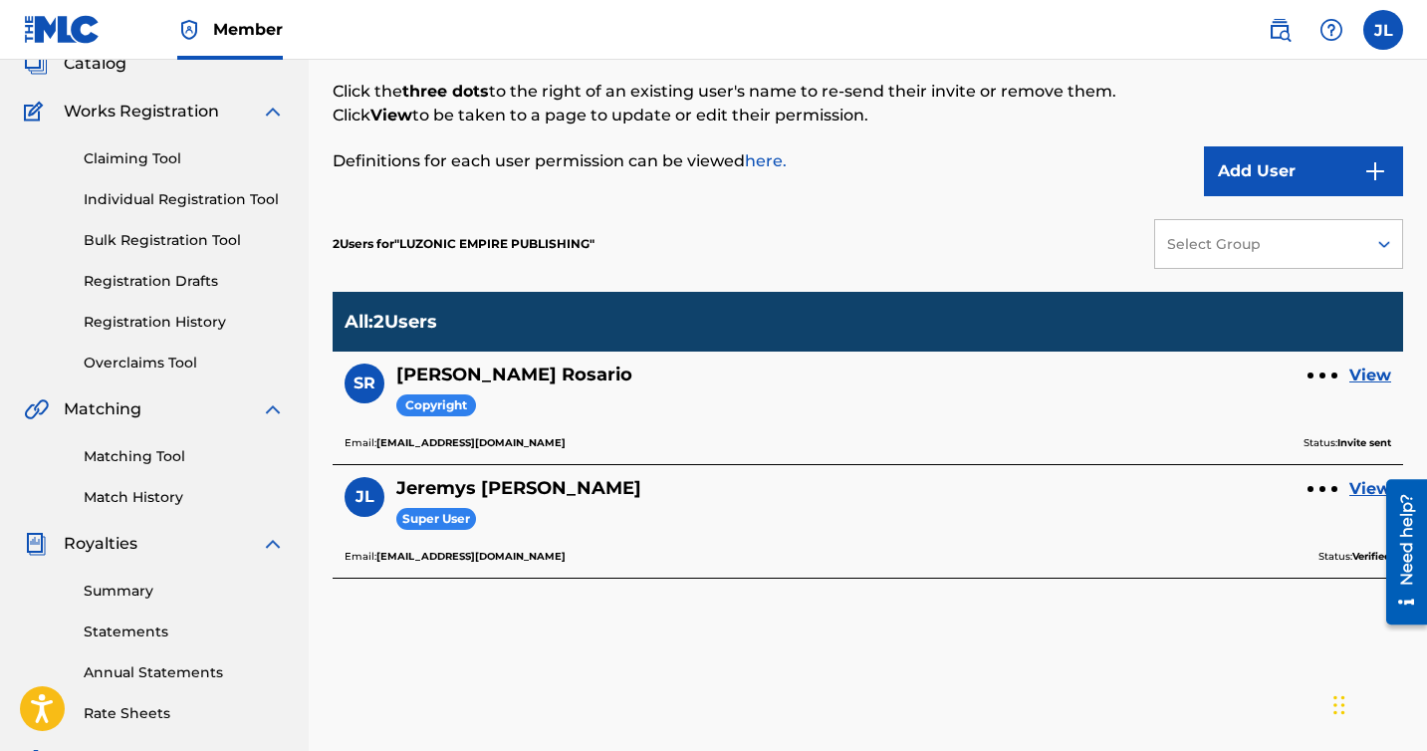
scroll to position [76, 0]
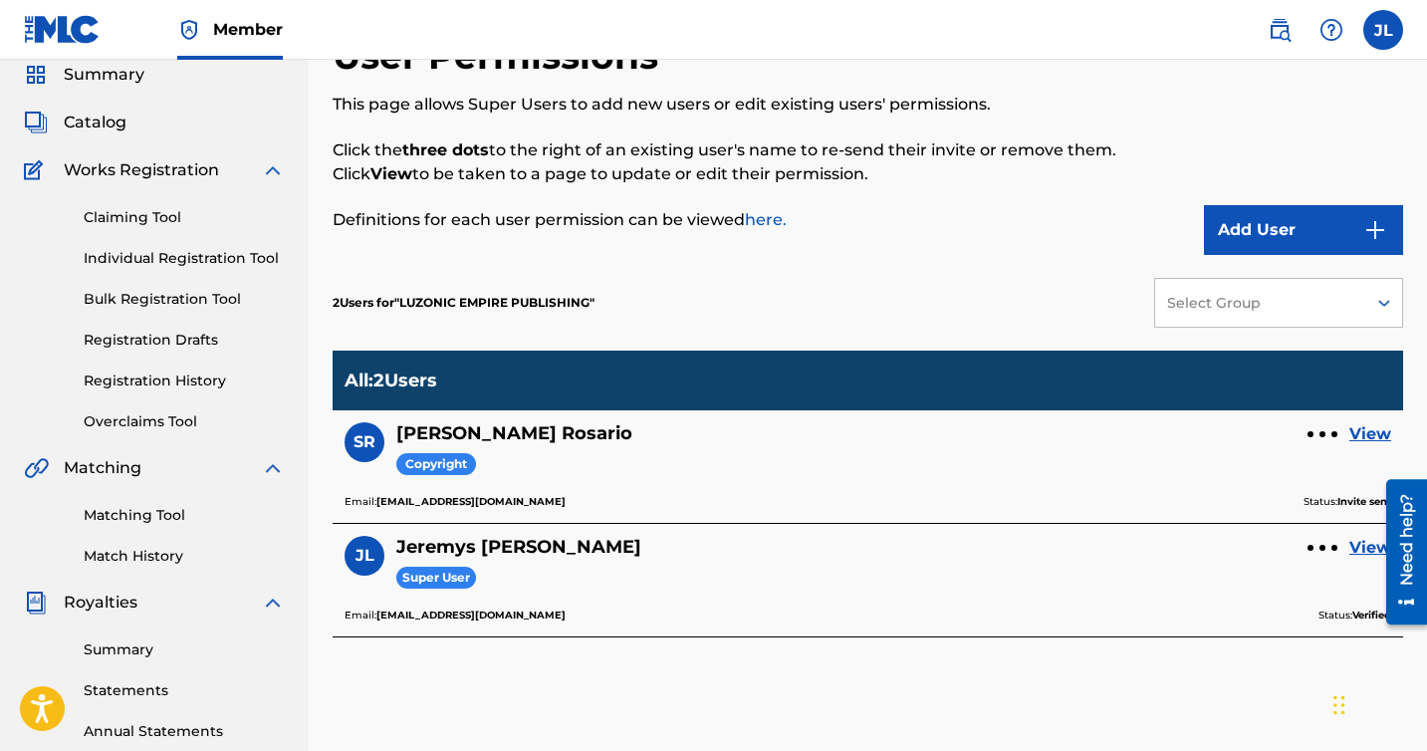
click at [1251, 215] on button "Add User" at bounding box center [1303, 230] width 199 height 50
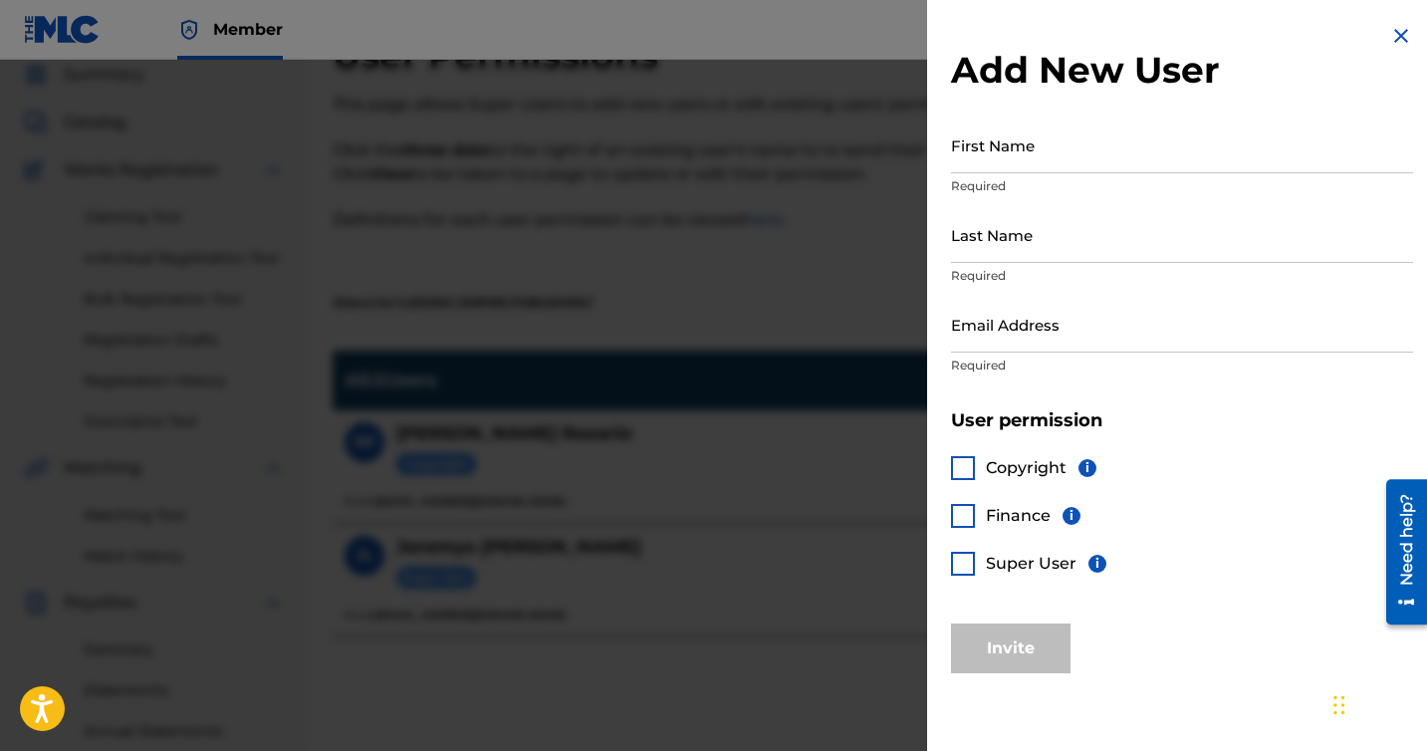
click at [1395, 38] on img at bounding box center [1401, 36] width 24 height 24
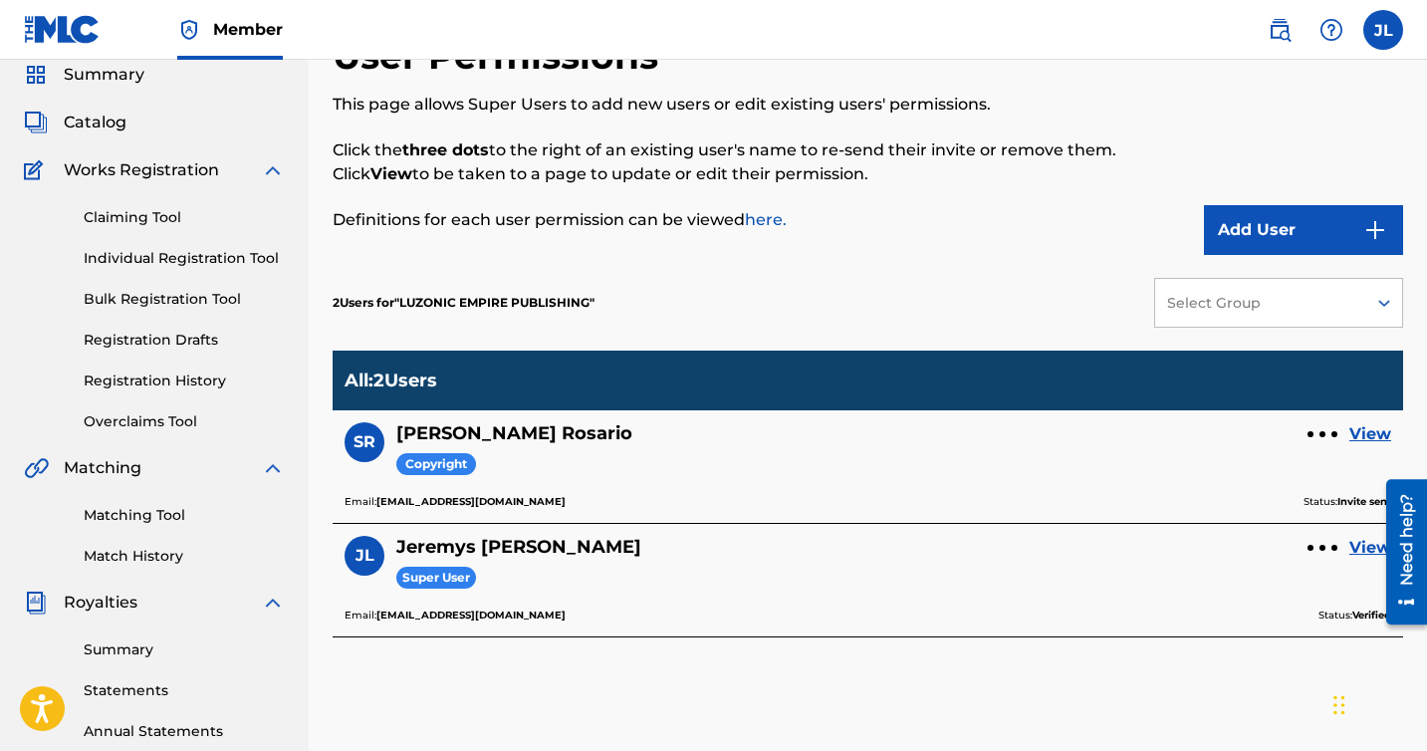
click at [1362, 430] on link "View" at bounding box center [1370, 434] width 42 height 24
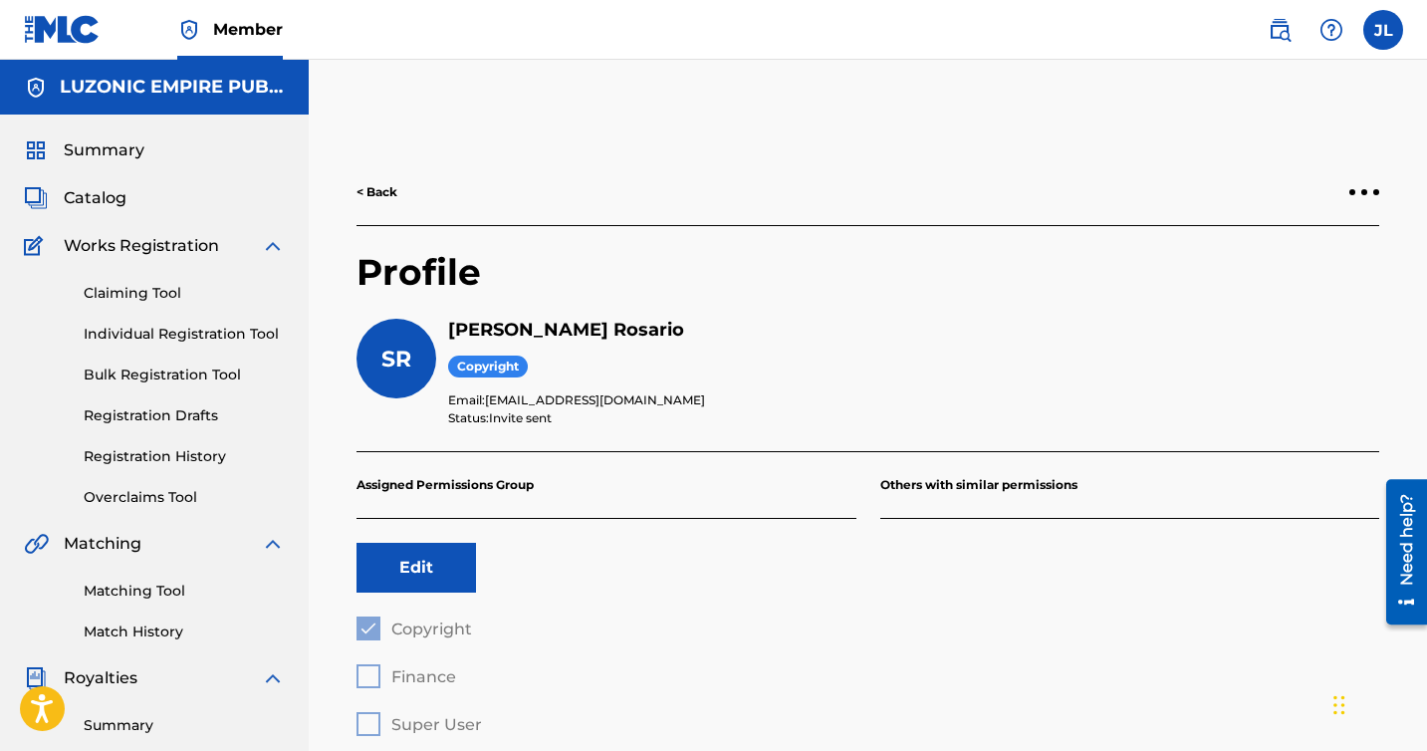
click at [446, 484] on p "Assigned Permissions Group" at bounding box center [606, 485] width 500 height 67
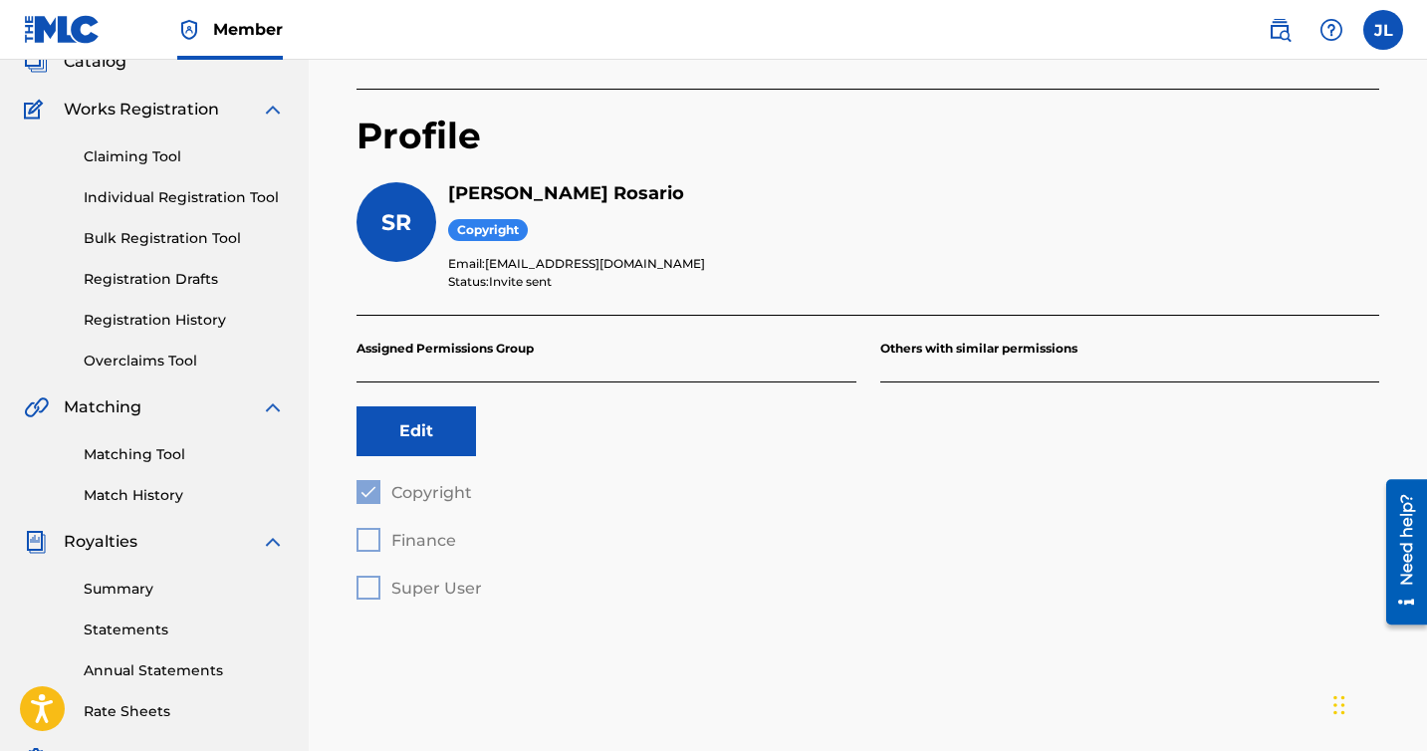
scroll to position [102, 0]
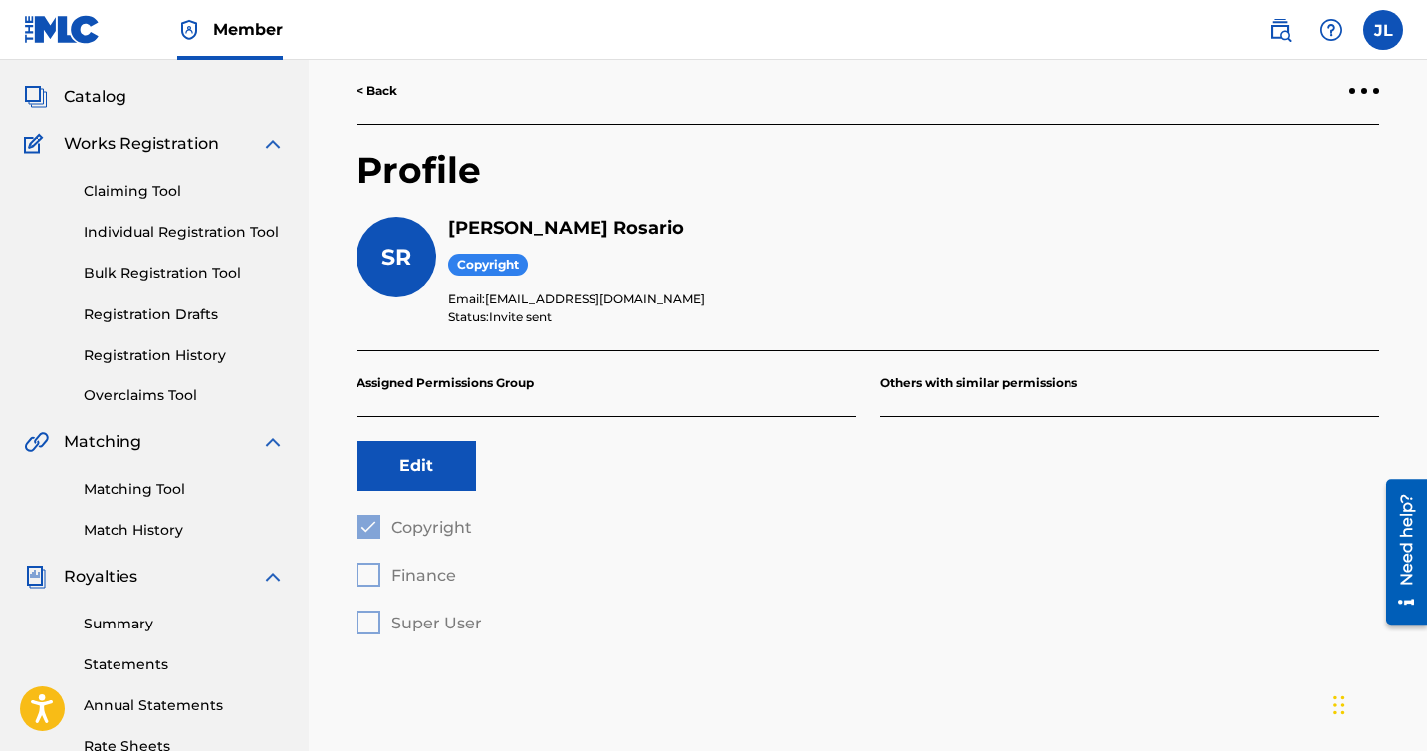
click at [1018, 373] on p "Others with similar permissions" at bounding box center [1130, 383] width 500 height 67
click at [457, 442] on button "Edit" at bounding box center [415, 466] width 119 height 50
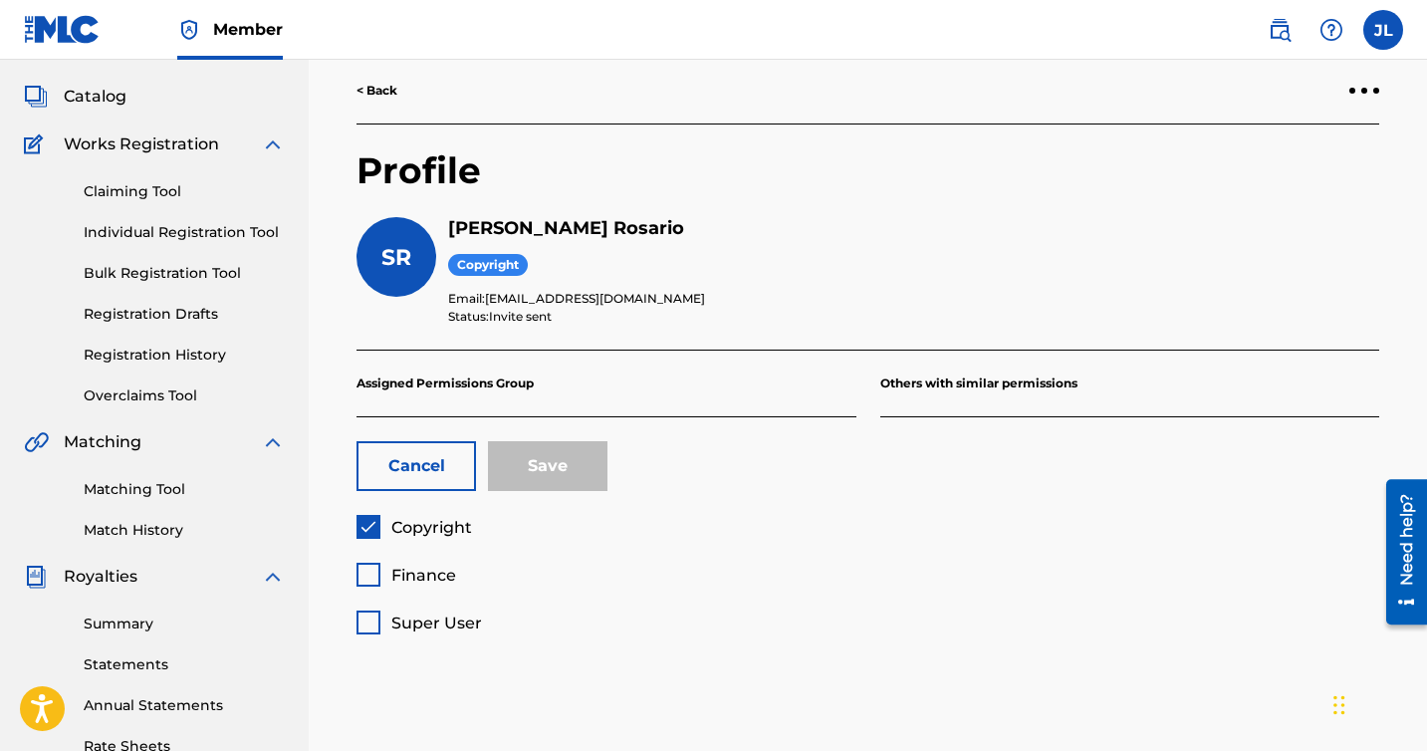
click at [448, 461] on button "Cancel" at bounding box center [415, 466] width 119 height 50
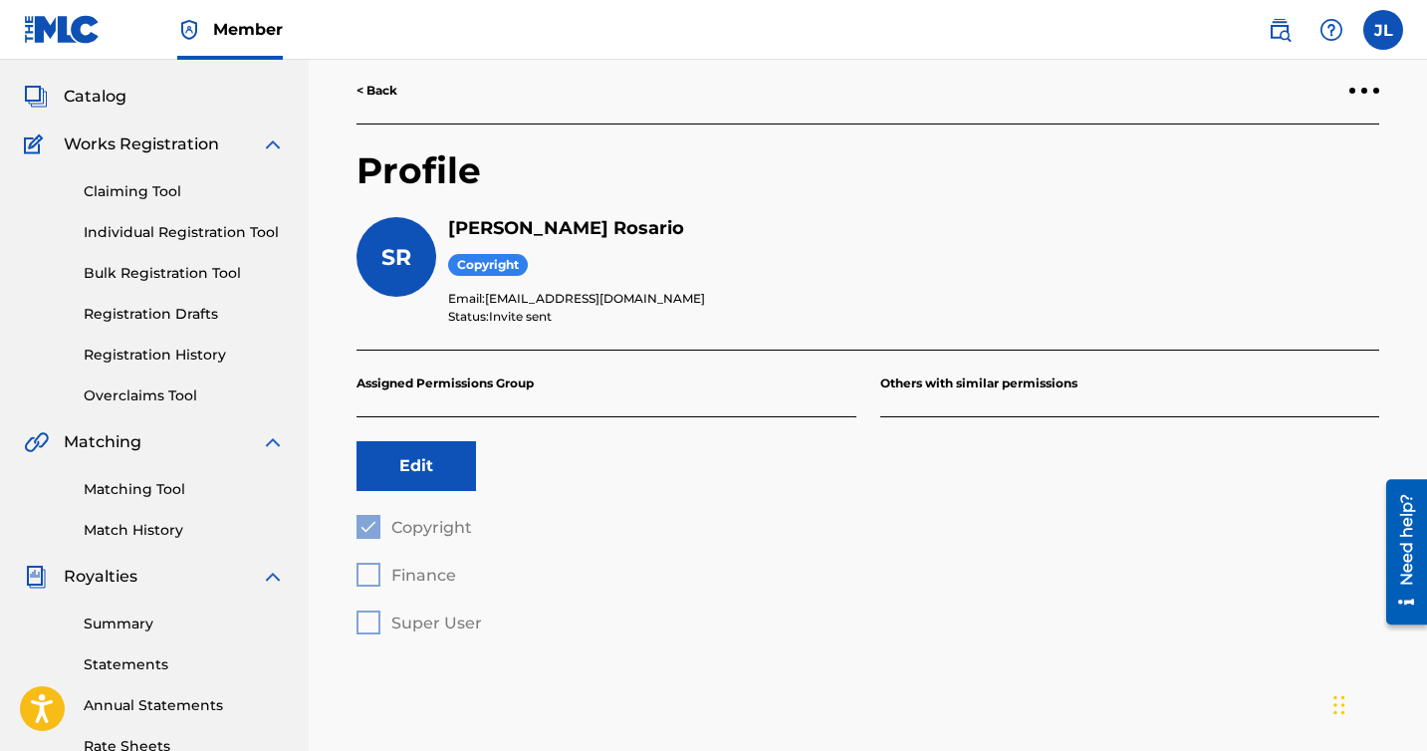
click at [1384, 40] on label at bounding box center [1383, 30] width 40 height 40
click at [1383, 30] on input "JL Jeremys Luciano publishing@luzonic.net Notification Preferences Profile Log …" at bounding box center [1383, 30] width 0 height 0
click at [440, 463] on button "Edit" at bounding box center [415, 466] width 119 height 50
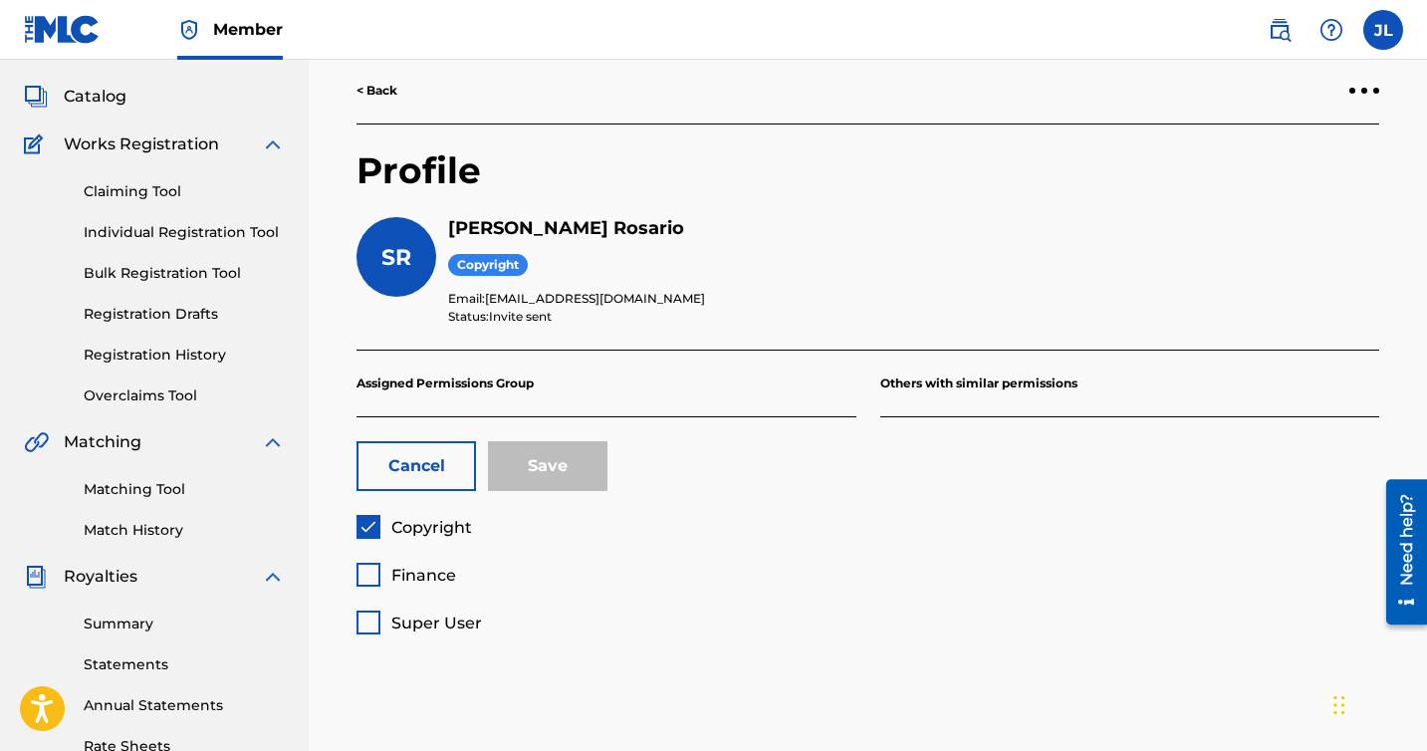
click at [452, 464] on button "Cancel" at bounding box center [415, 466] width 119 height 50
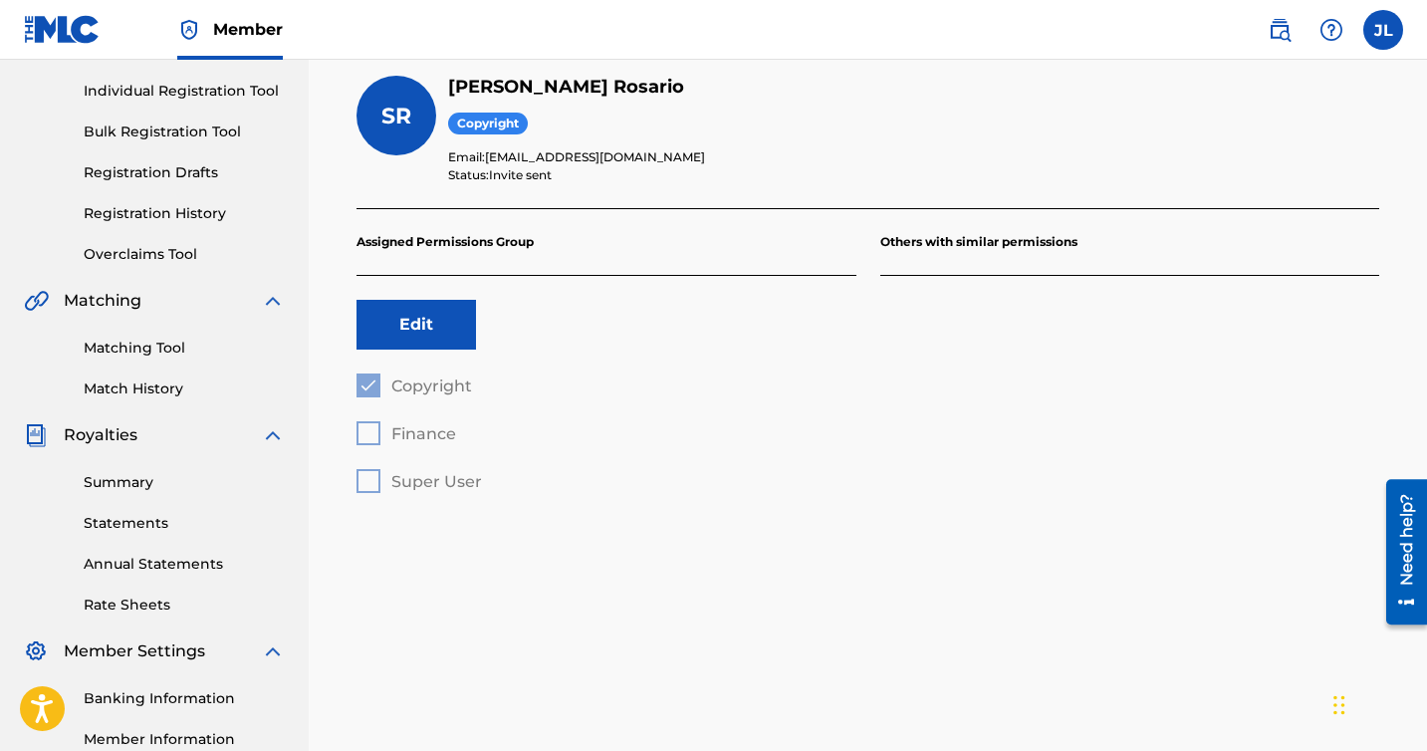
scroll to position [239, 0]
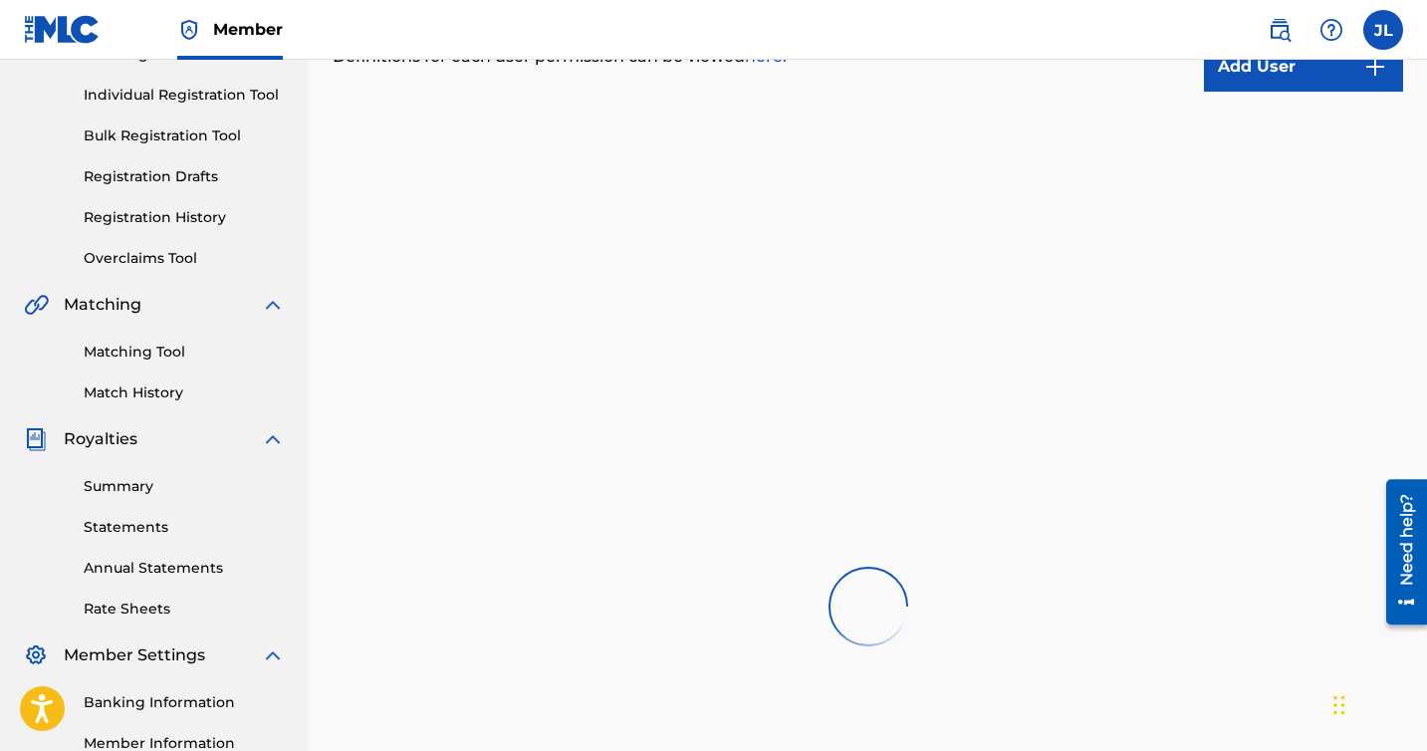
scroll to position [76, 0]
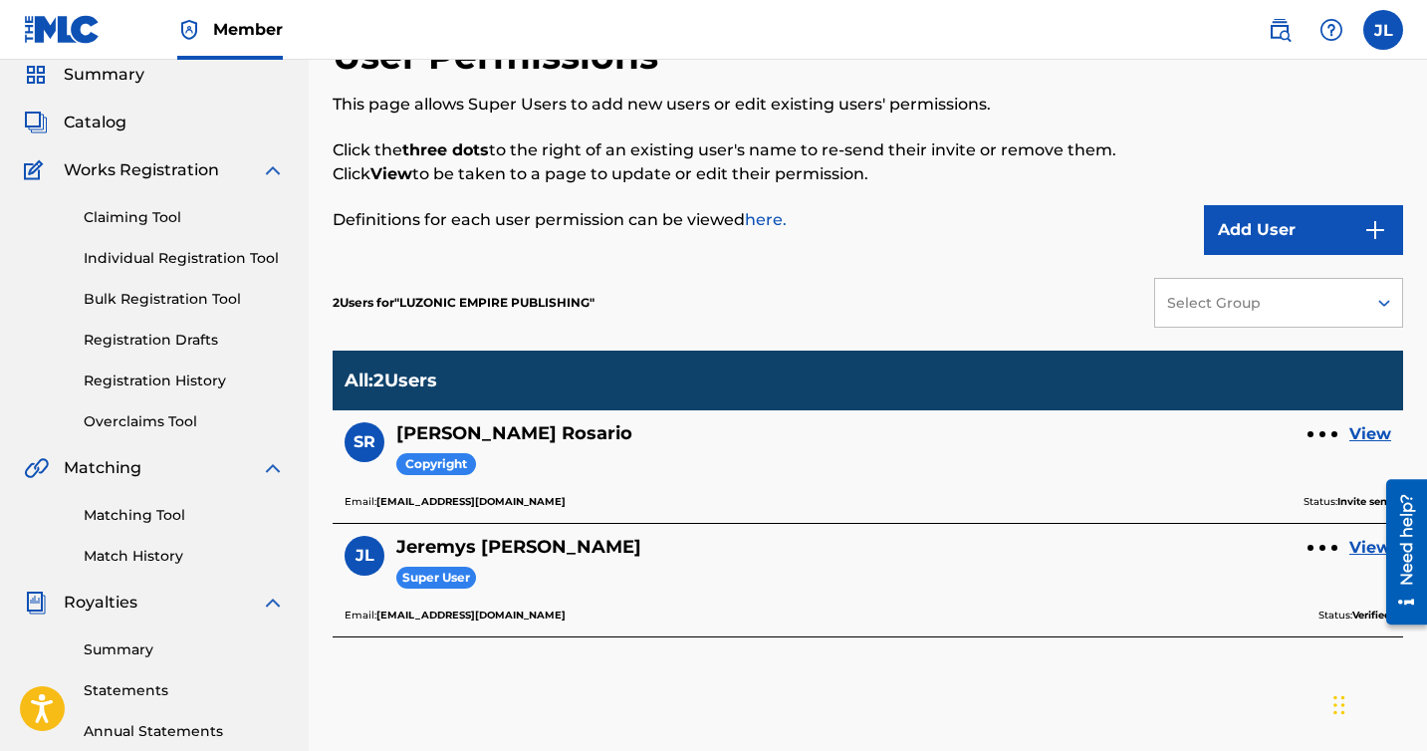
click at [1325, 439] on div at bounding box center [1322, 434] width 30 height 12
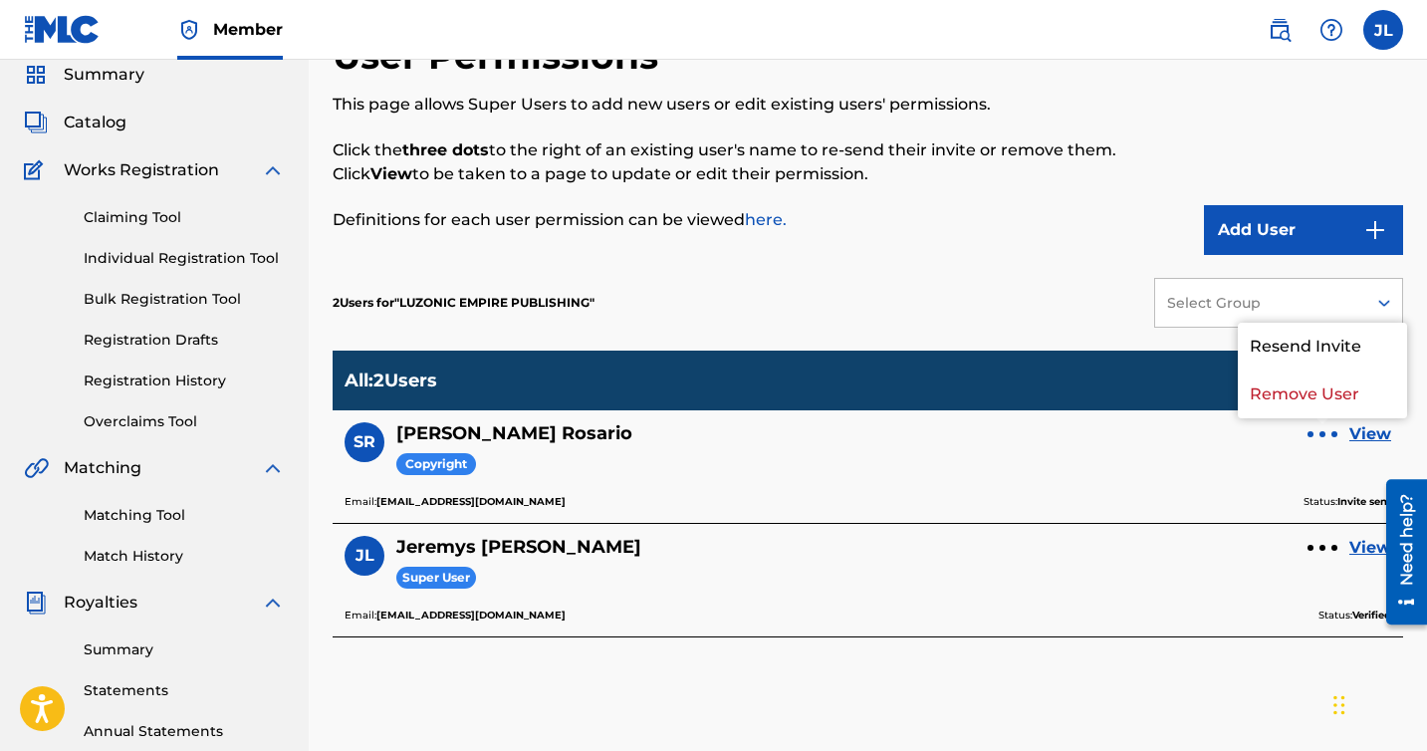
click at [1318, 452] on div "SR Steven Rosario Copyright View" at bounding box center [868, 457] width 1047 height 71
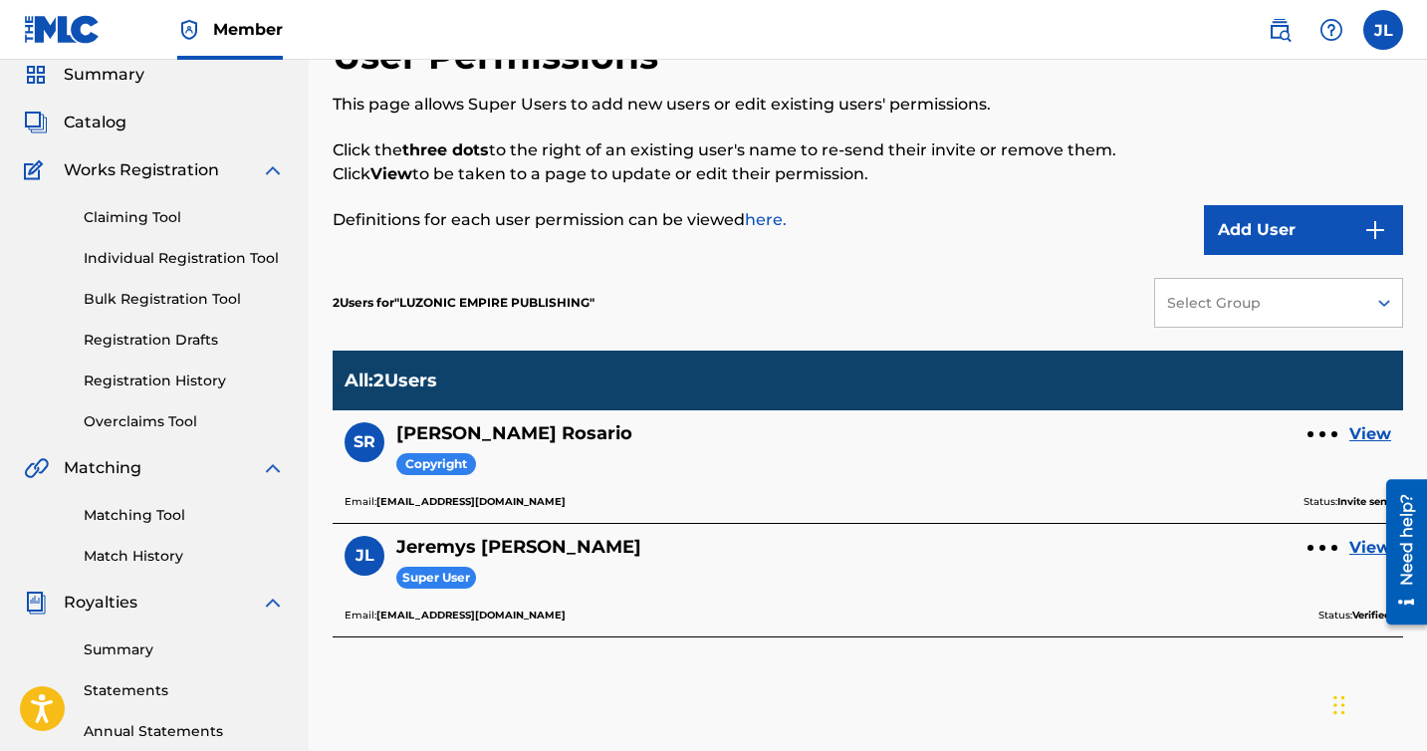
click at [776, 223] on link "here." at bounding box center [766, 219] width 42 height 19
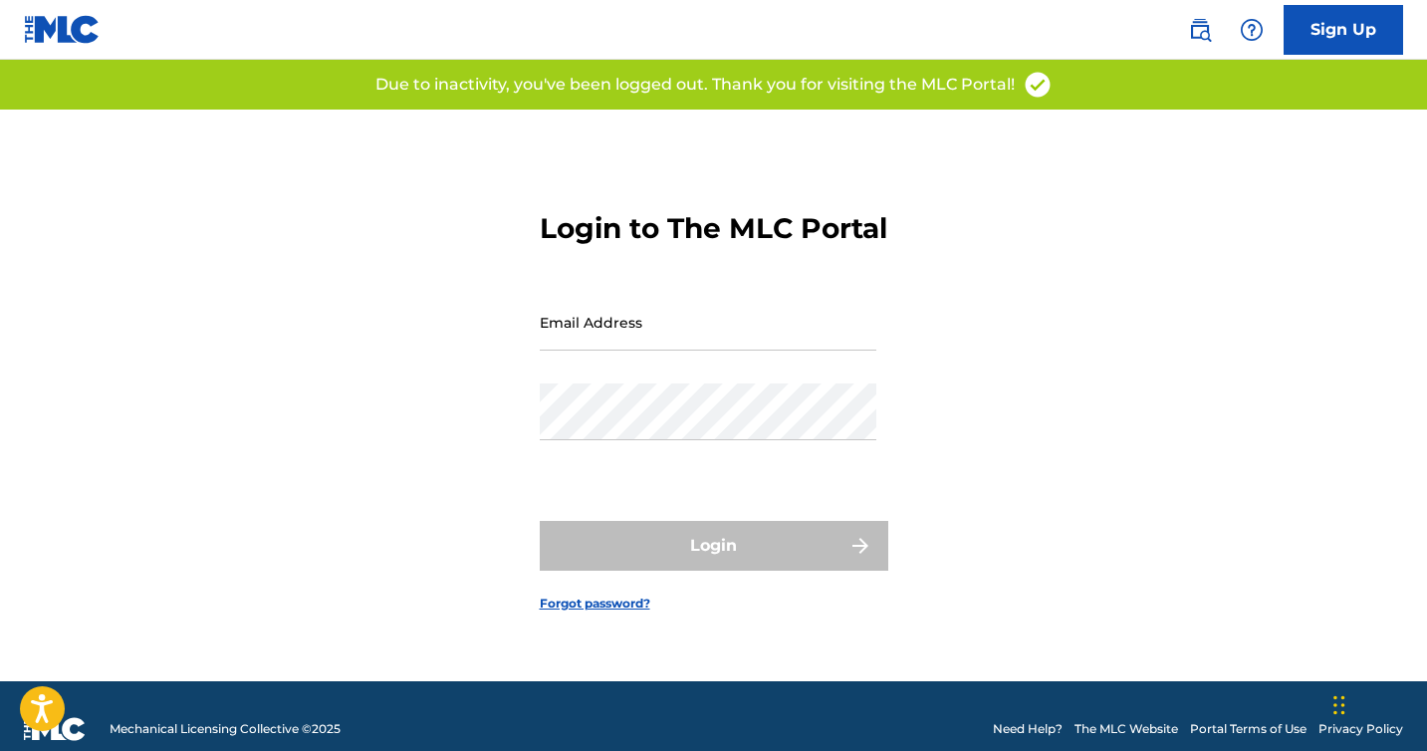
click at [876, 420] on nordpass-icon at bounding box center [876, 425] width 0 height 17
click at [0, 750] on nordpass-autofill-portal at bounding box center [0, 751] width 0 height 0
type input "[EMAIL_ADDRESS][DOMAIN_NAME]"
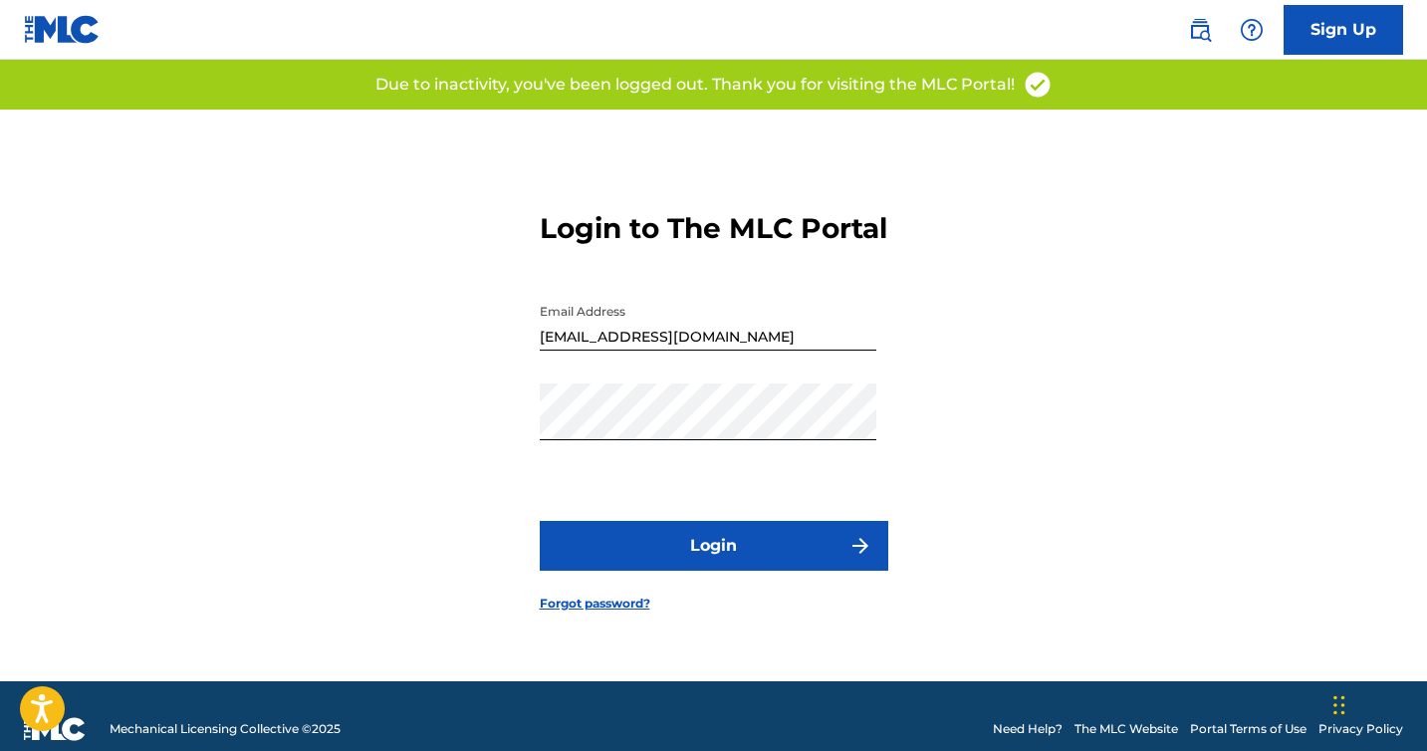
click at [687, 557] on button "Login" at bounding box center [714, 546] width 349 height 50
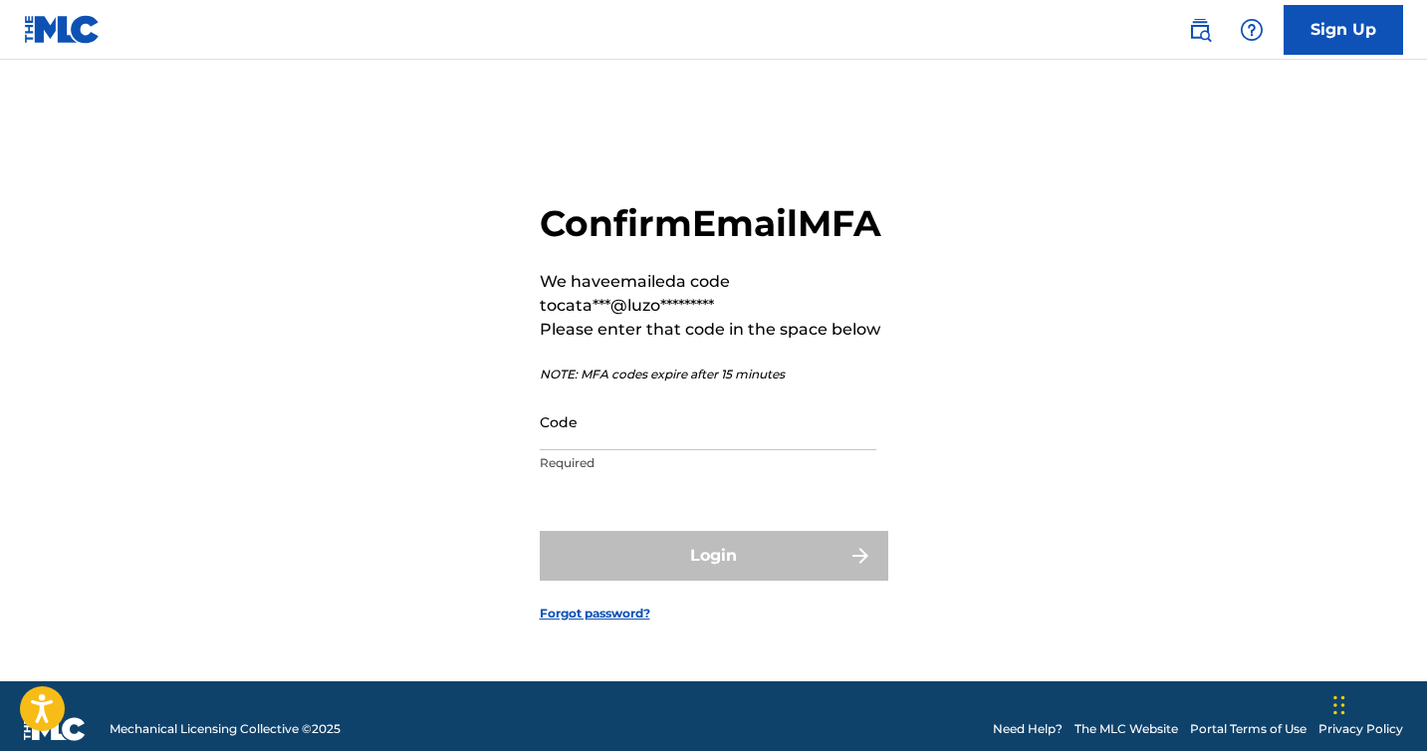
click at [591, 443] on input "Code" at bounding box center [708, 421] width 337 height 57
paste input "040465"
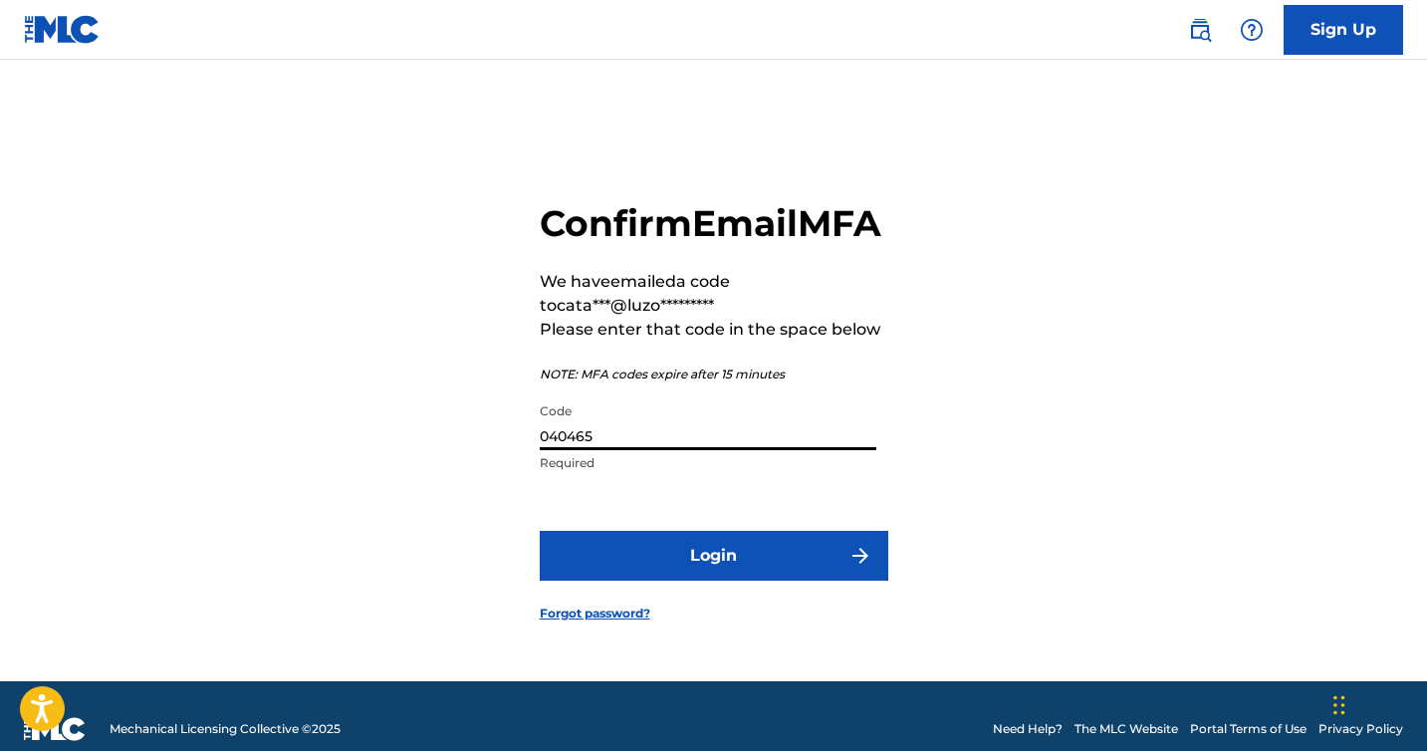
type input "040465"
click at [683, 565] on button "Login" at bounding box center [714, 556] width 349 height 50
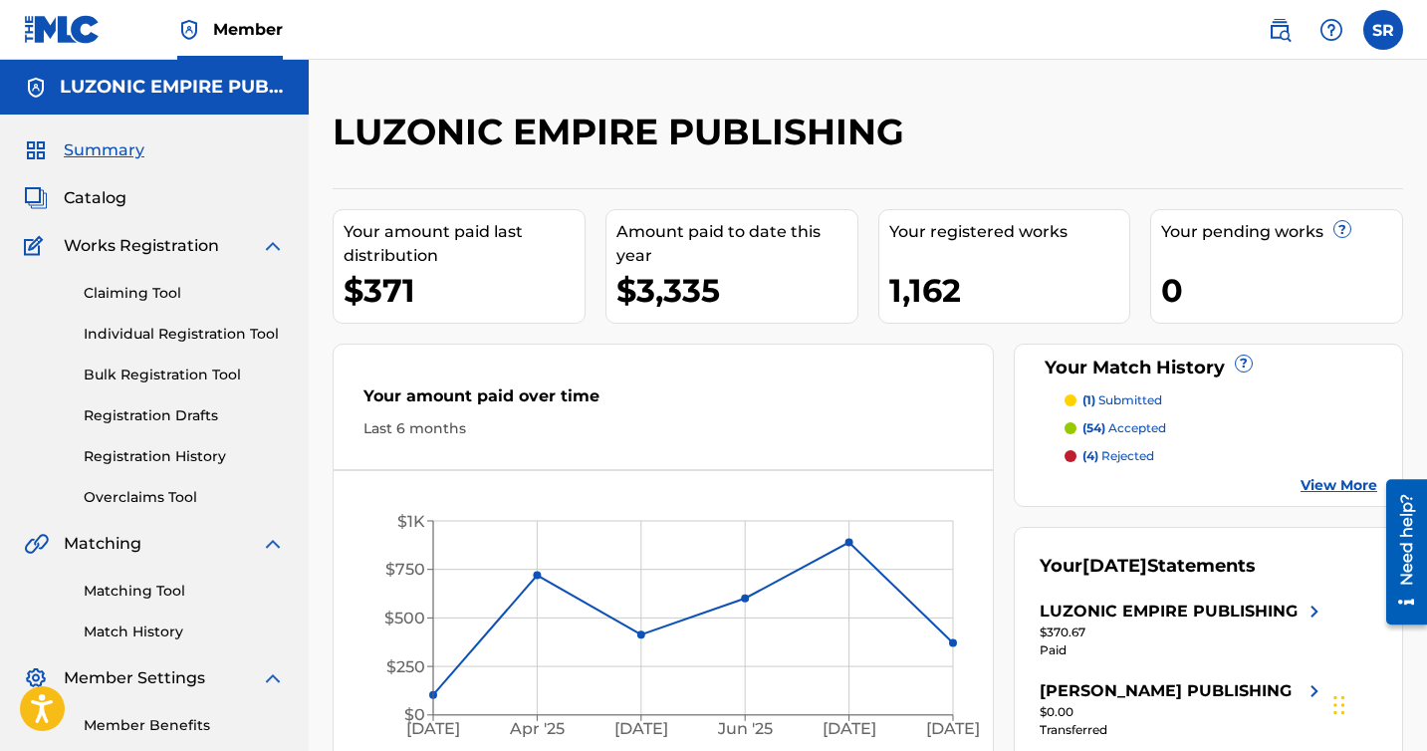
click at [113, 200] on span "Catalog" at bounding box center [95, 198] width 63 height 24
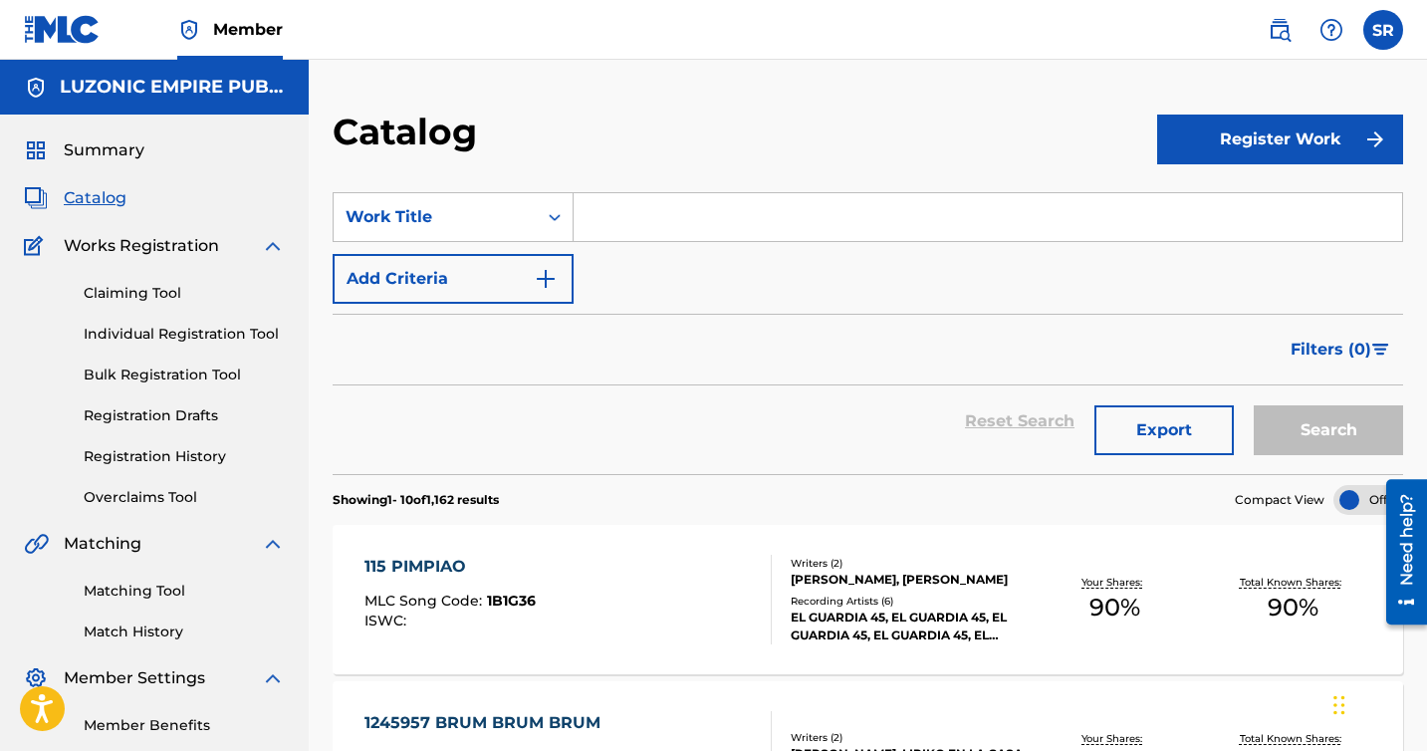
click at [123, 149] on span "Summary" at bounding box center [104, 150] width 81 height 24
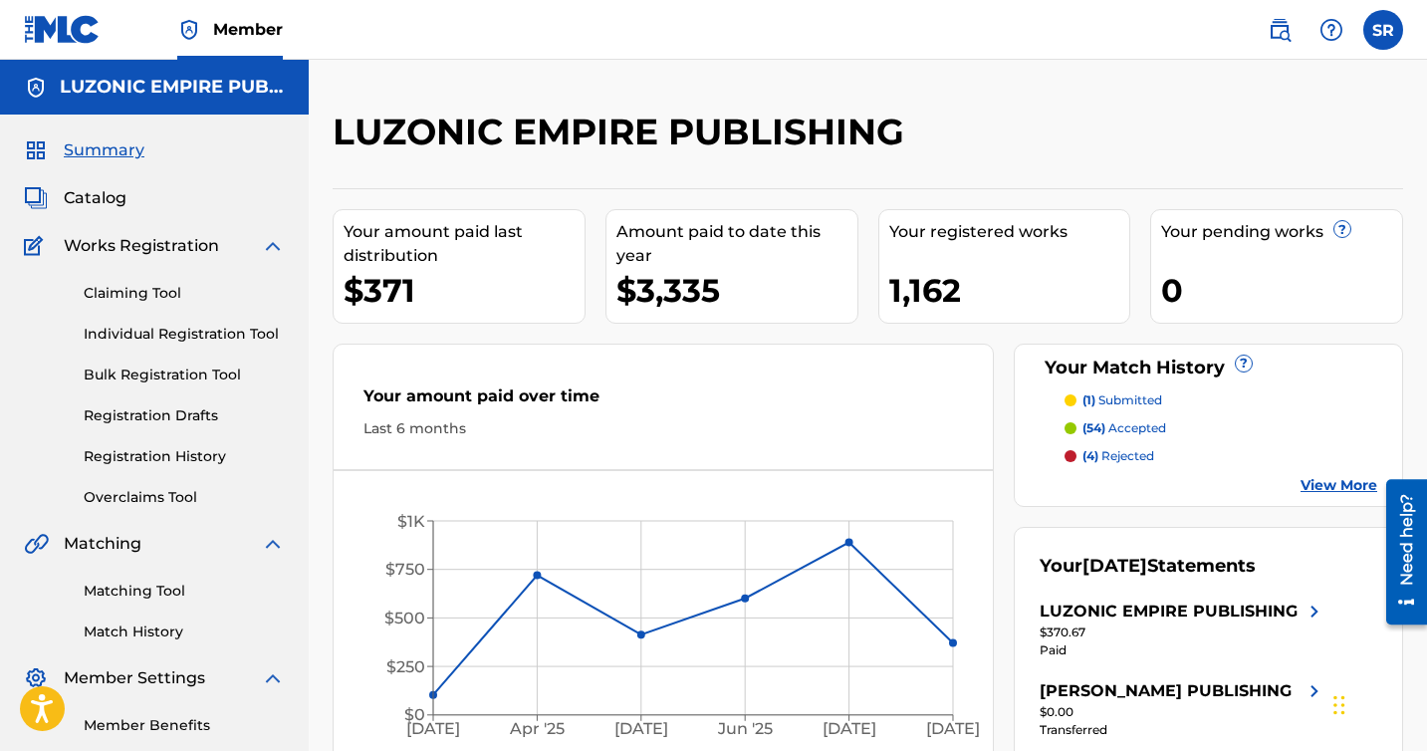
click at [113, 197] on span "Catalog" at bounding box center [95, 198] width 63 height 24
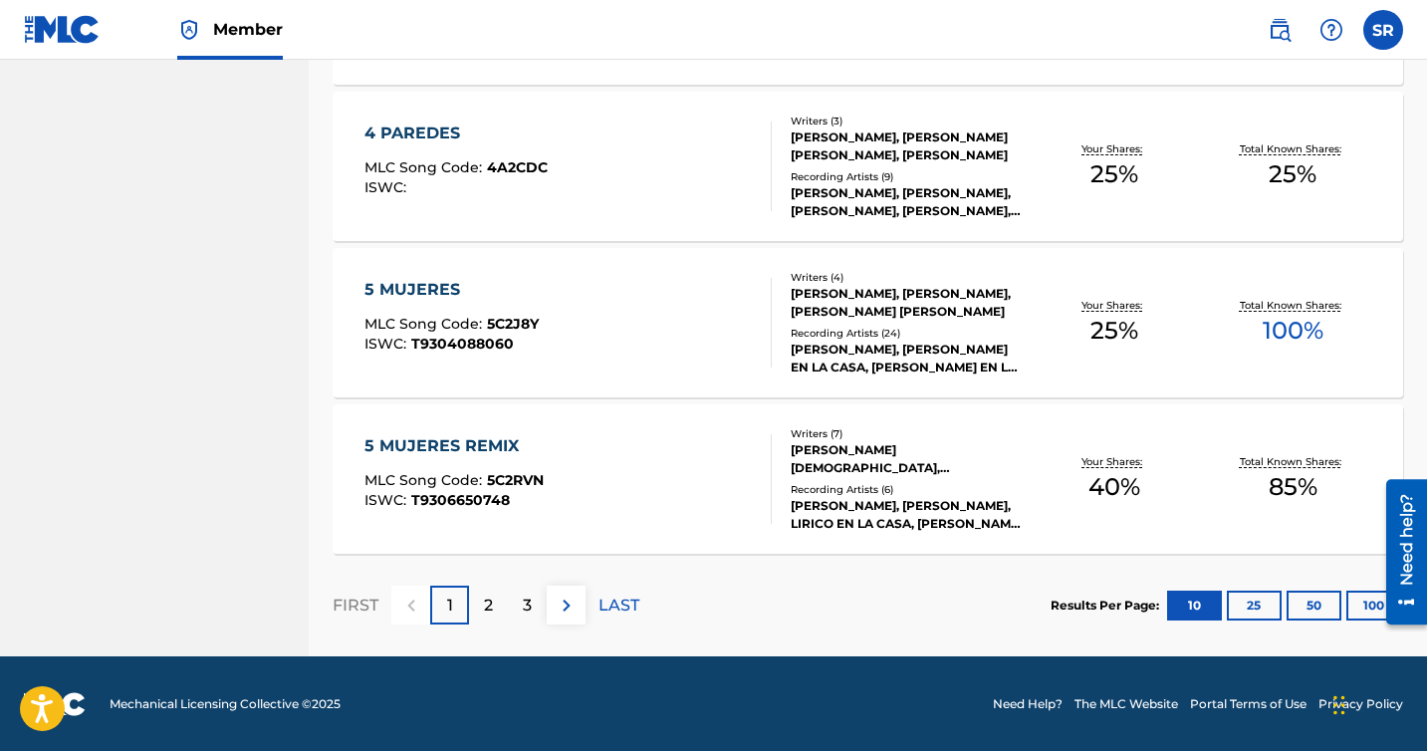
scroll to position [1528, 0]
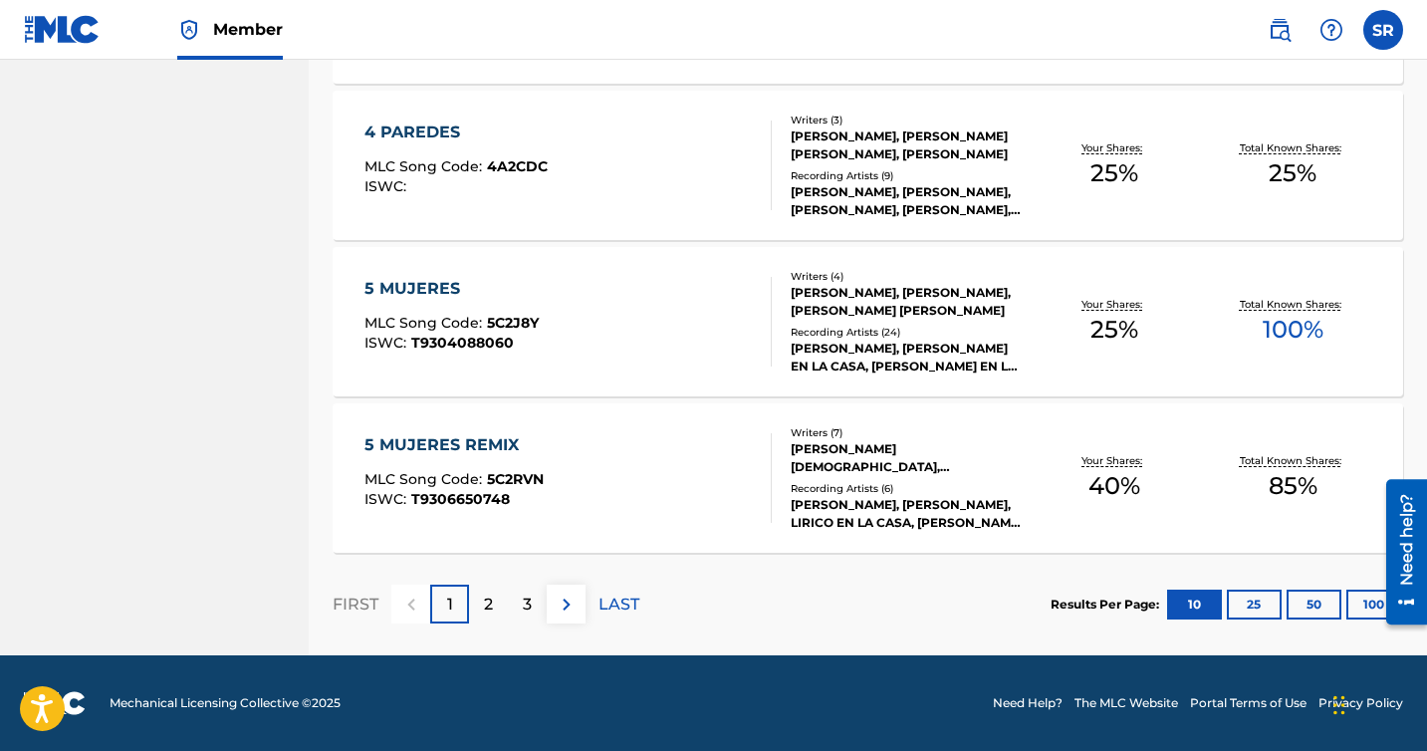
click at [1362, 611] on button "100" at bounding box center [1373, 604] width 55 height 30
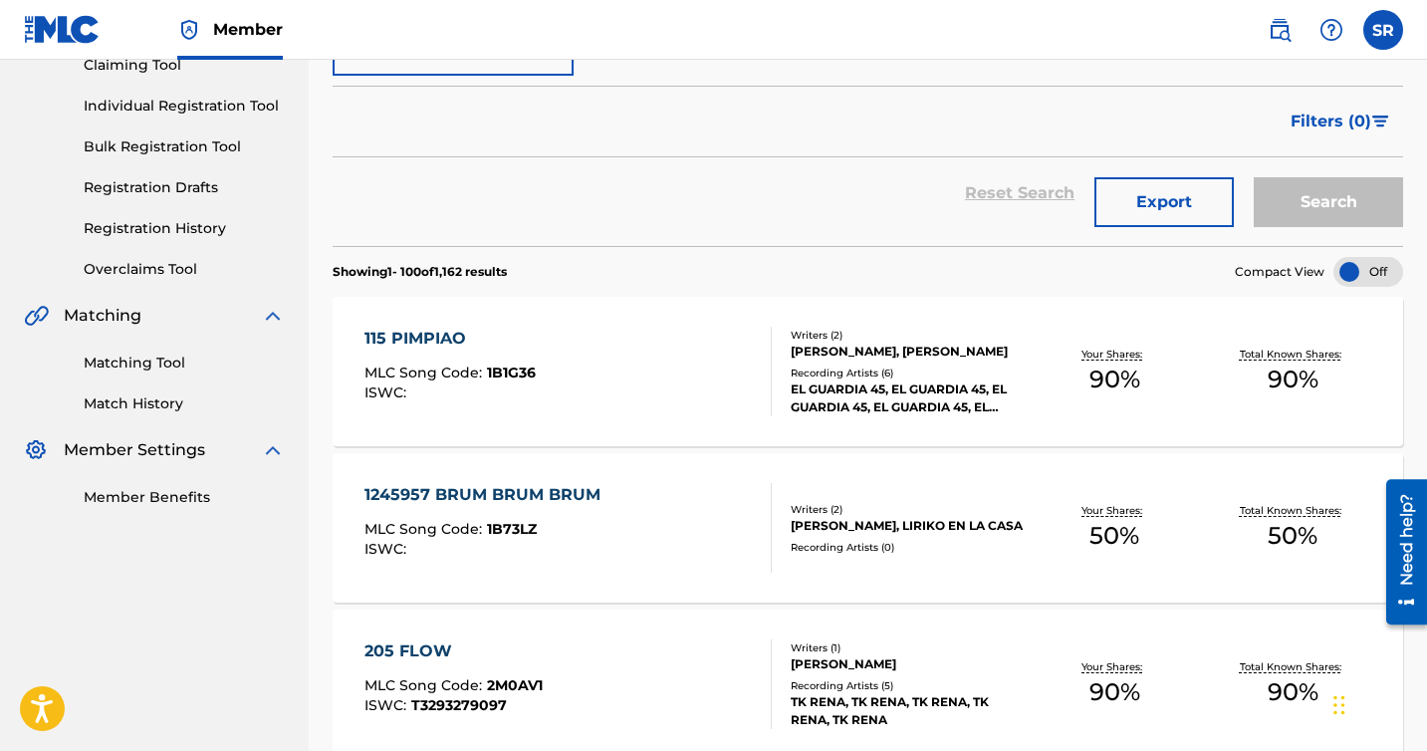
scroll to position [232, 0]
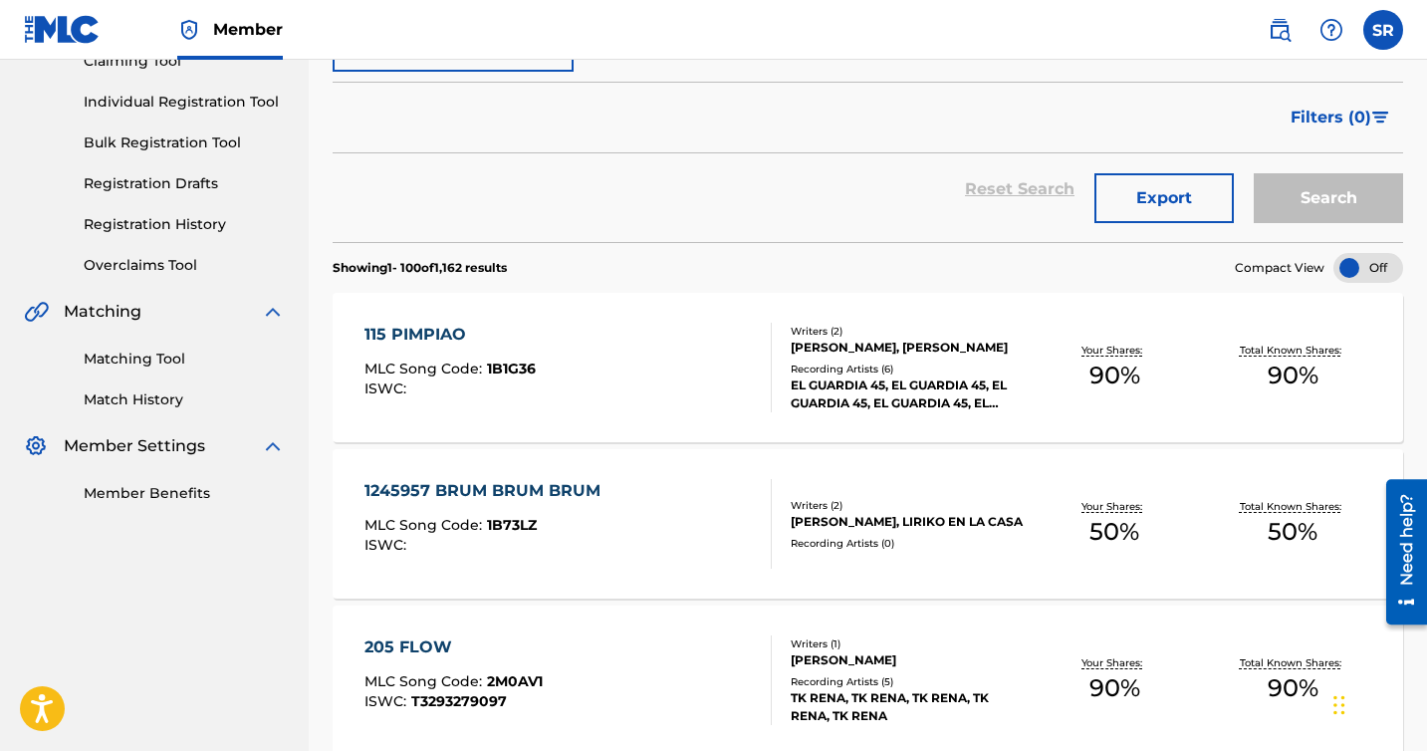
click at [659, 501] on div "1245957 BRUM BRUM BRUM MLC Song Code : 1B73LZ ISWC :" at bounding box center [567, 524] width 407 height 90
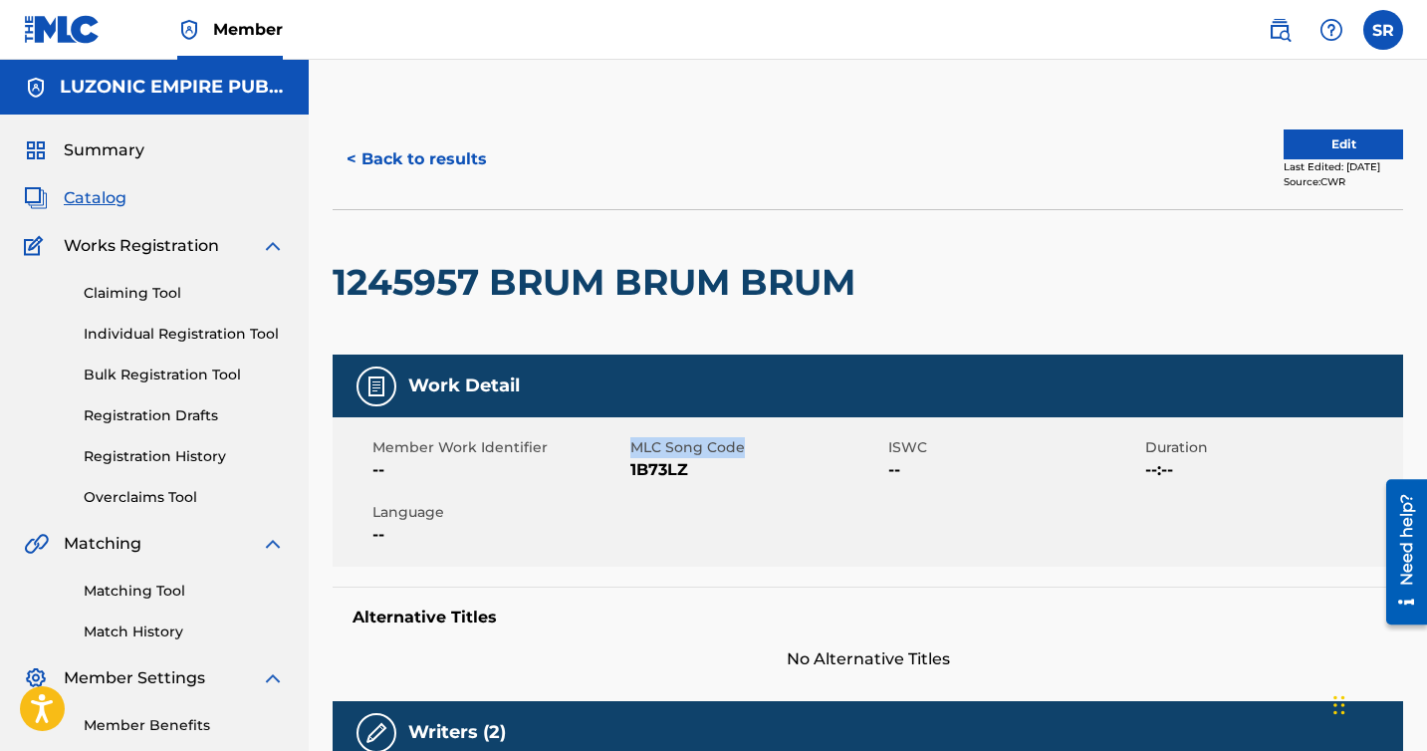
drag, startPoint x: 631, startPoint y: 448, endPoint x: 776, endPoint y: 451, distance: 144.4
click at [776, 451] on span "MLC Song Code" at bounding box center [756, 447] width 253 height 21
copy span "MLC Song Code"
